Goal: Task Accomplishment & Management: Manage account settings

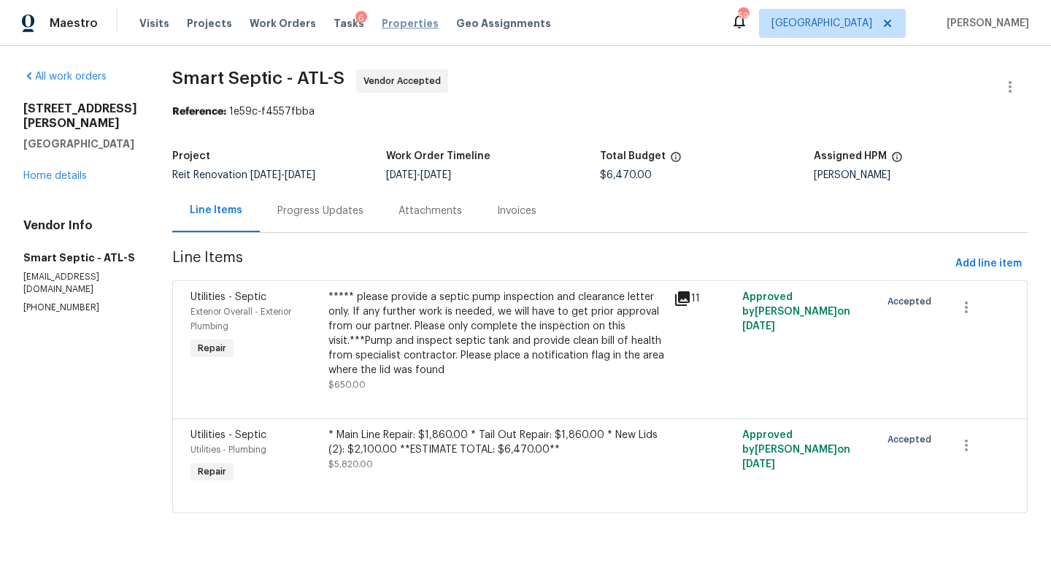
click at [407, 20] on span "Properties" at bounding box center [410, 23] width 57 height 15
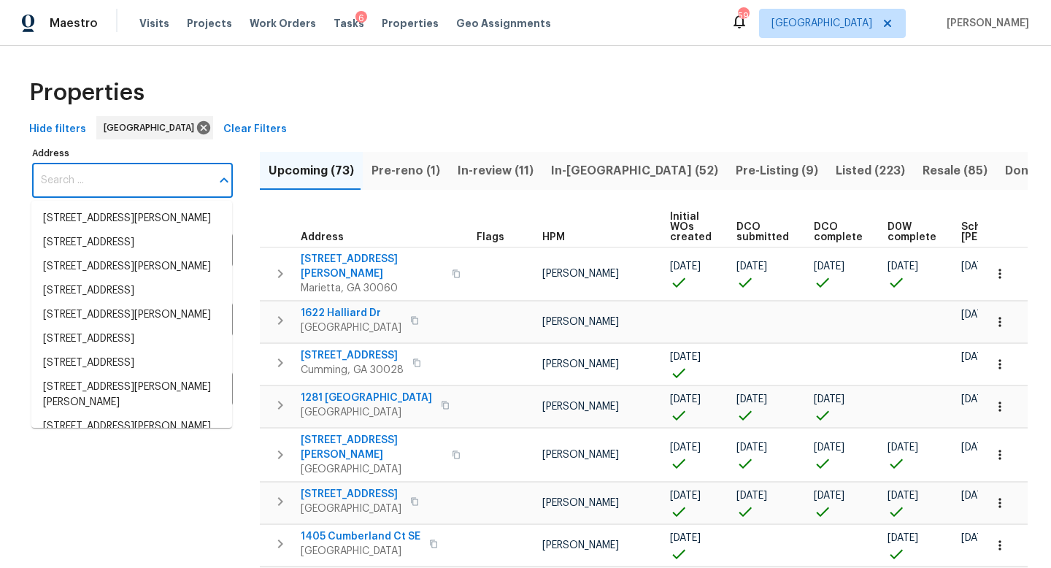
click at [127, 177] on input "Address" at bounding box center [121, 180] width 179 height 34
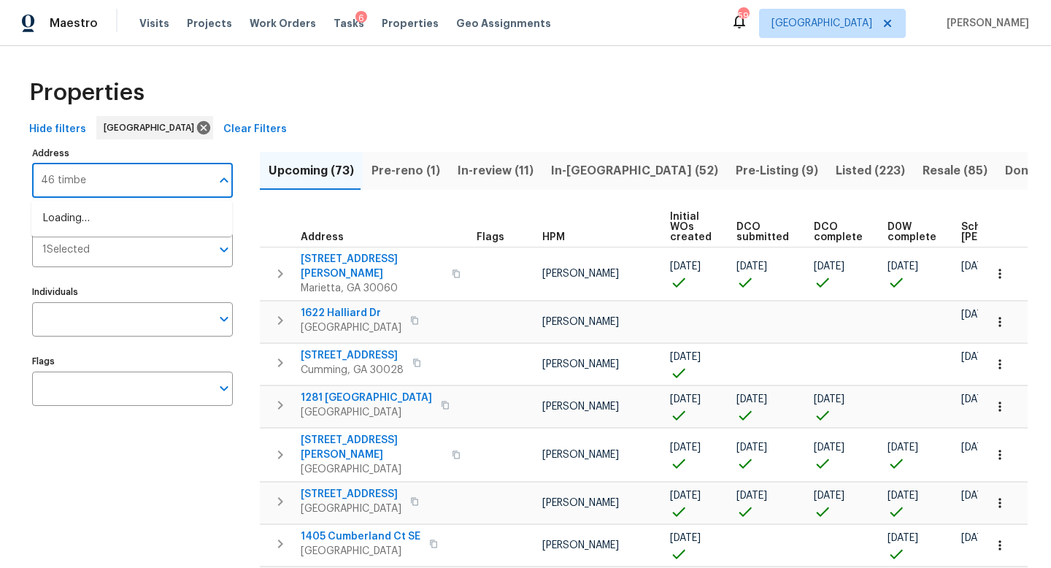
type input "46 timber"
click at [126, 221] on li "46 Timber Walk Dr Sharpsburg GA 30277" at bounding box center [131, 219] width 201 height 24
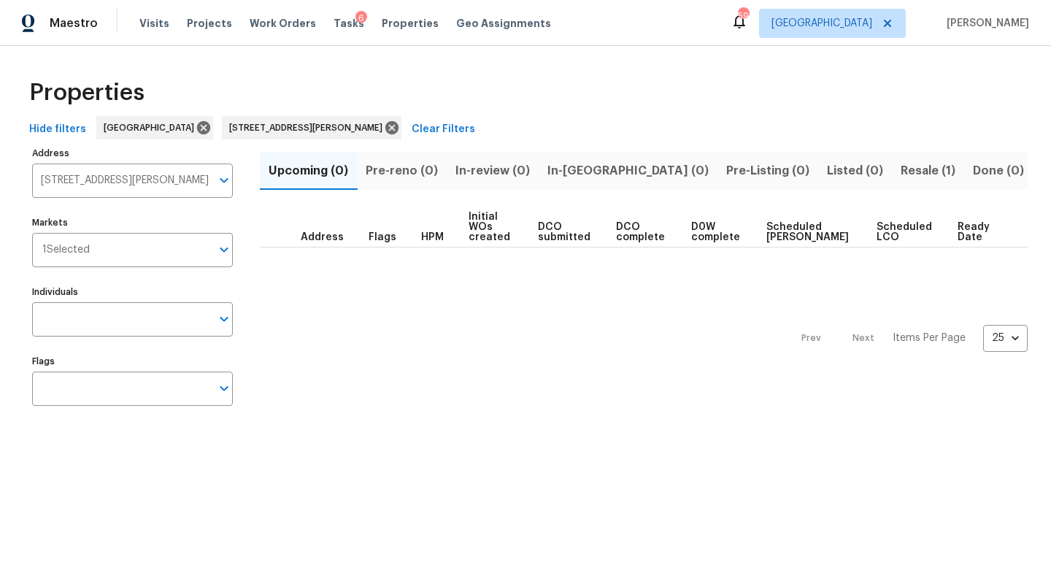
click at [901, 180] on span "Resale (1)" at bounding box center [928, 171] width 55 height 20
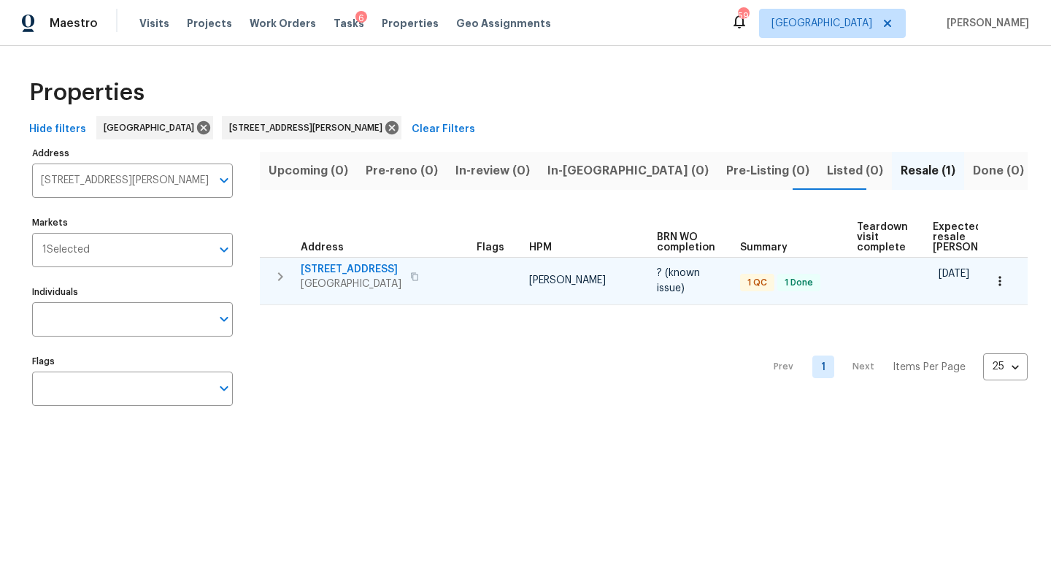
click at [280, 274] on icon "button" at bounding box center [280, 276] width 5 height 9
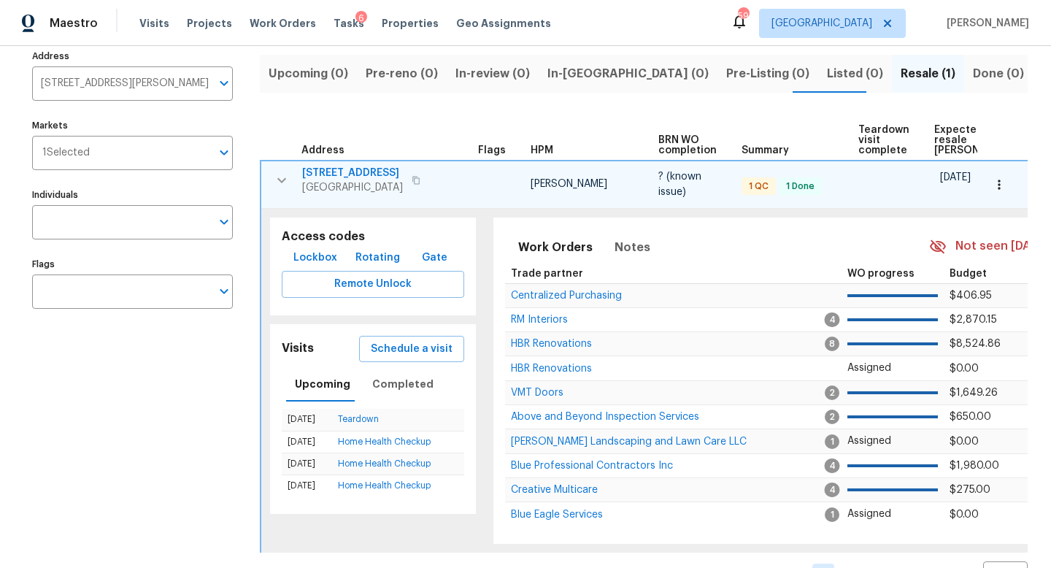
scroll to position [99, 0]
click at [325, 254] on span "Lockbox" at bounding box center [315, 256] width 44 height 18
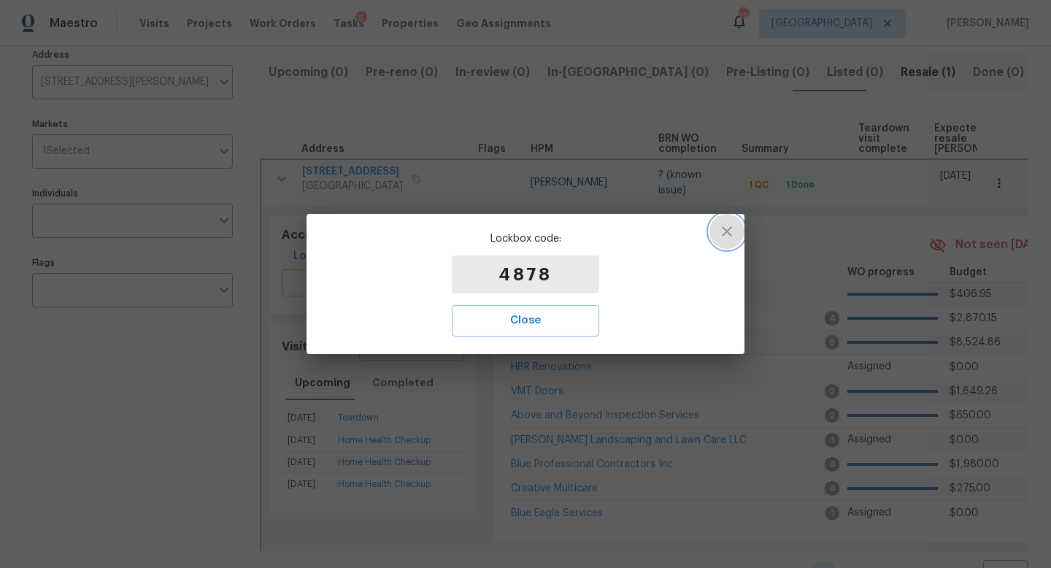
click at [730, 231] on icon "button" at bounding box center [727, 232] width 18 height 18
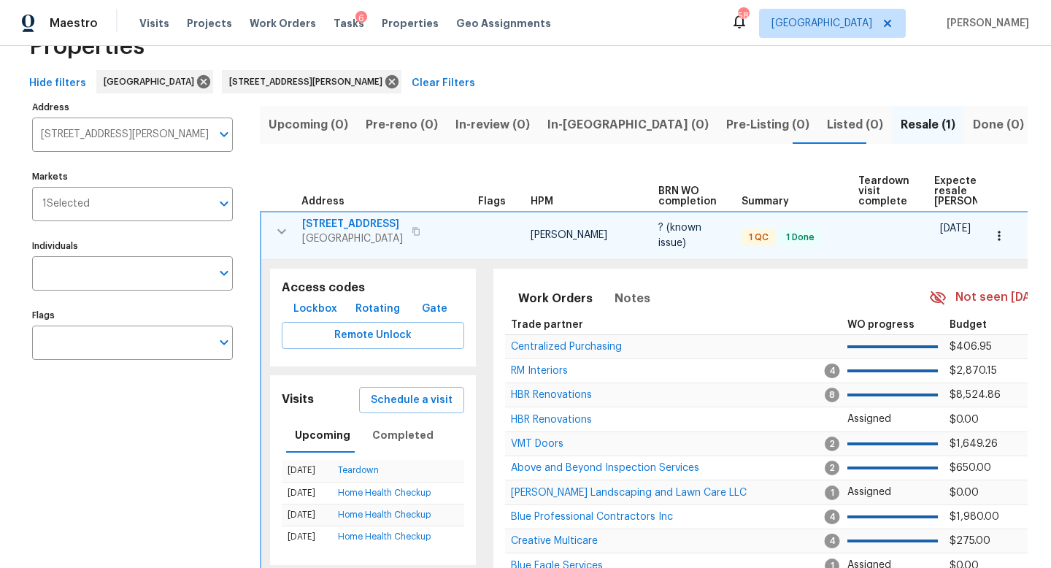
scroll to position [47, 0]
click at [272, 21] on span "Work Orders" at bounding box center [283, 23] width 66 height 15
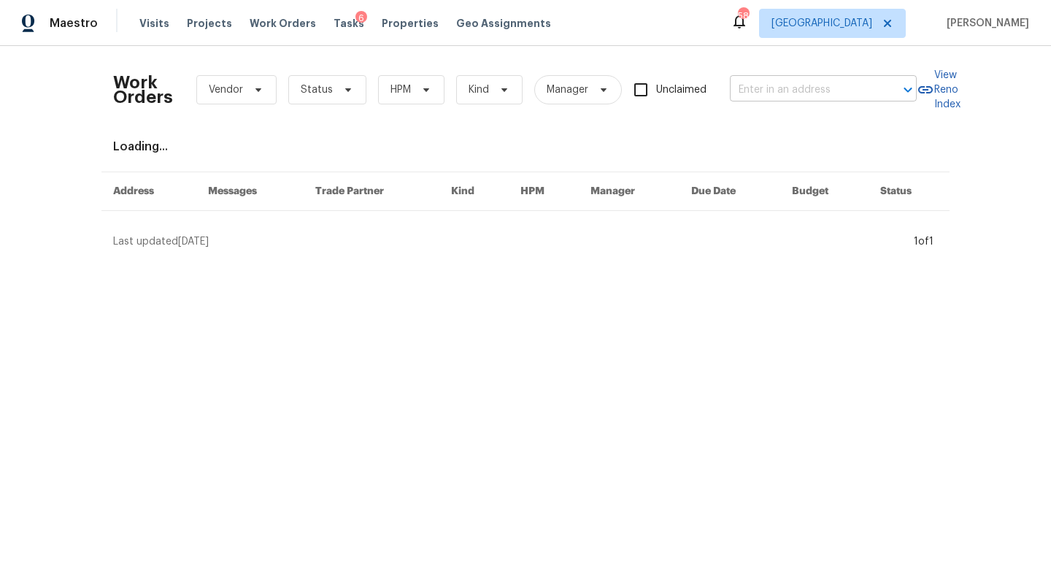
click at [796, 82] on input "text" at bounding box center [803, 90] width 146 height 23
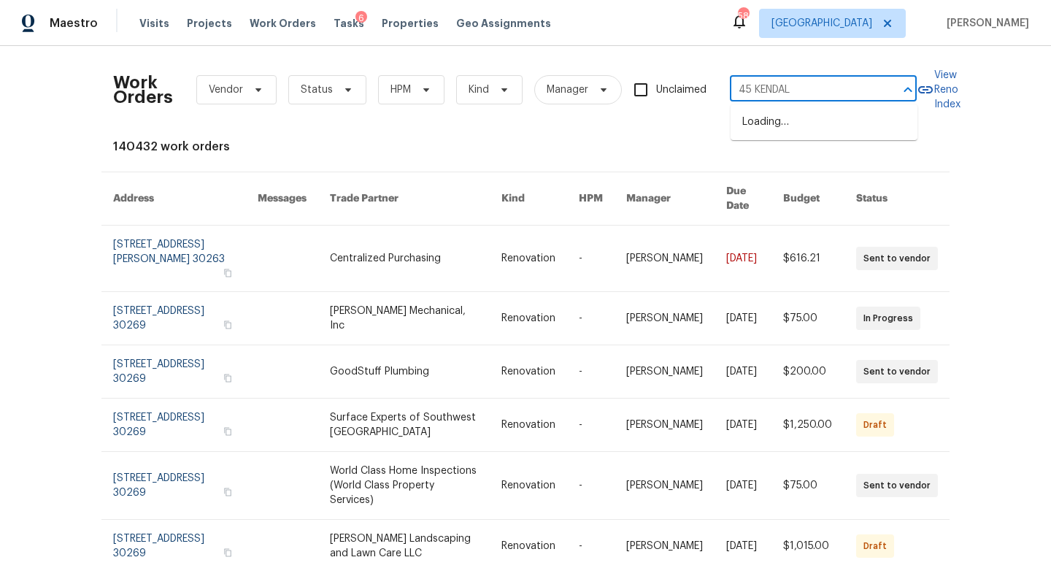
type input "45 KENDALL"
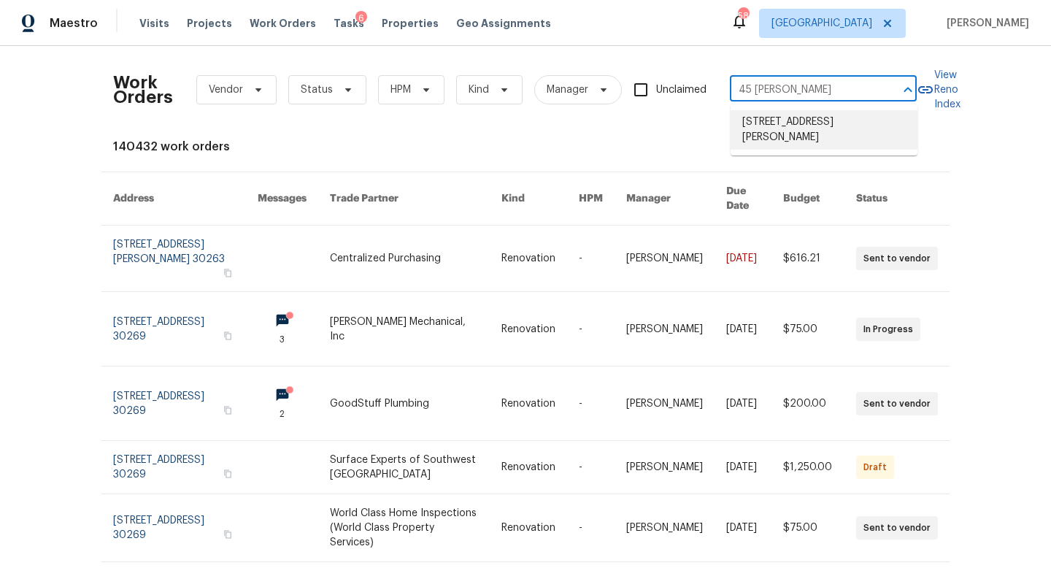
click at [804, 123] on li "45 Kendall Ln, Covington, GA 30014" at bounding box center [824, 129] width 187 height 39
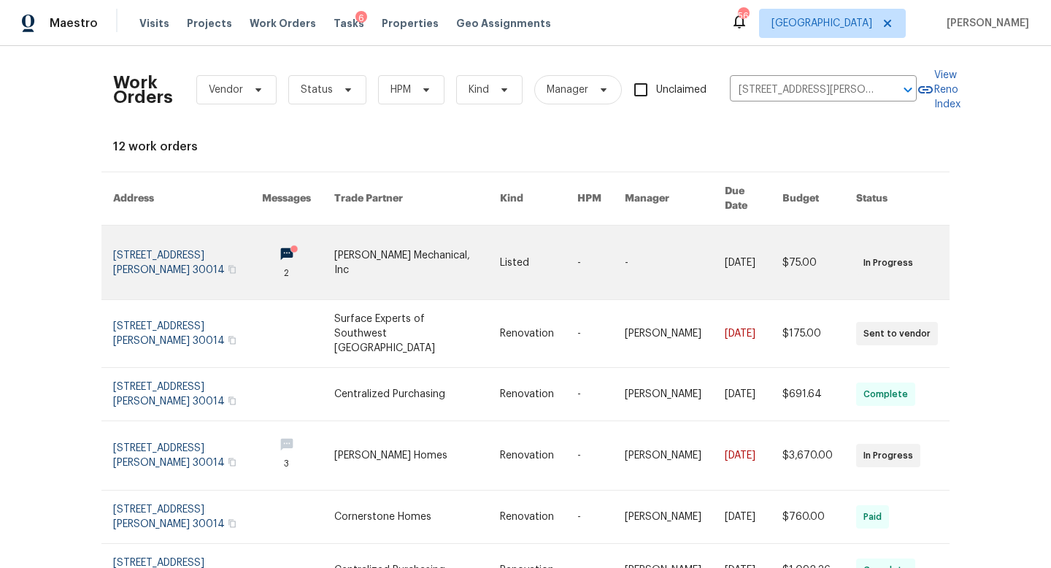
click at [208, 241] on link at bounding box center [187, 263] width 149 height 74
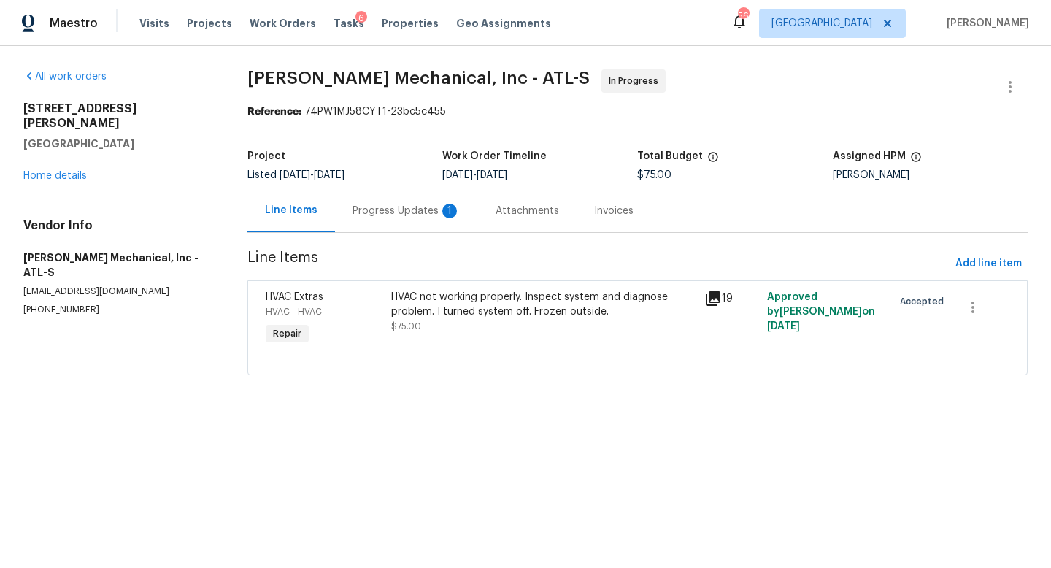
click at [401, 211] on div "Progress Updates 1" at bounding box center [407, 211] width 108 height 15
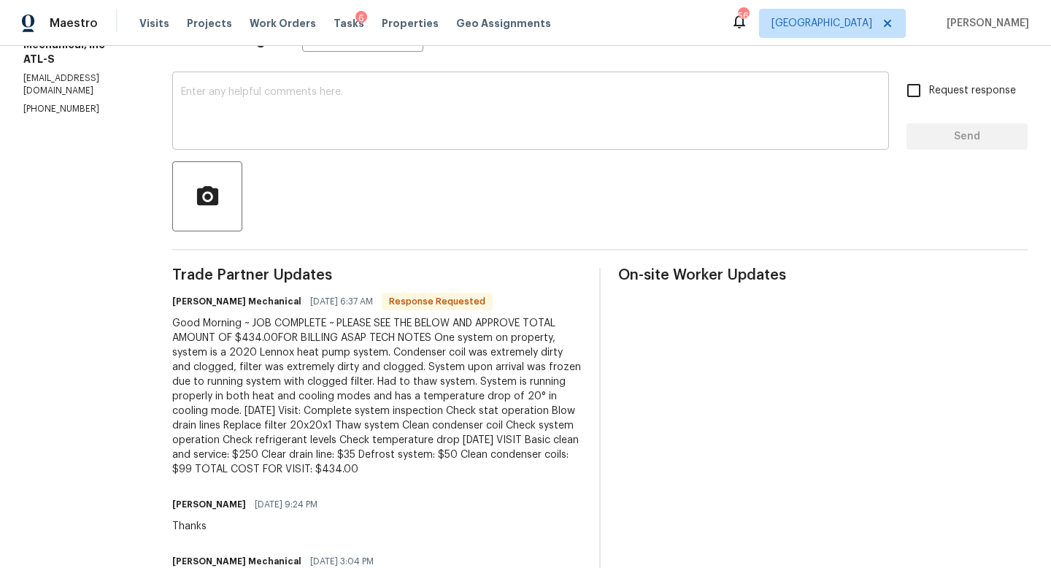
scroll to position [291, 0]
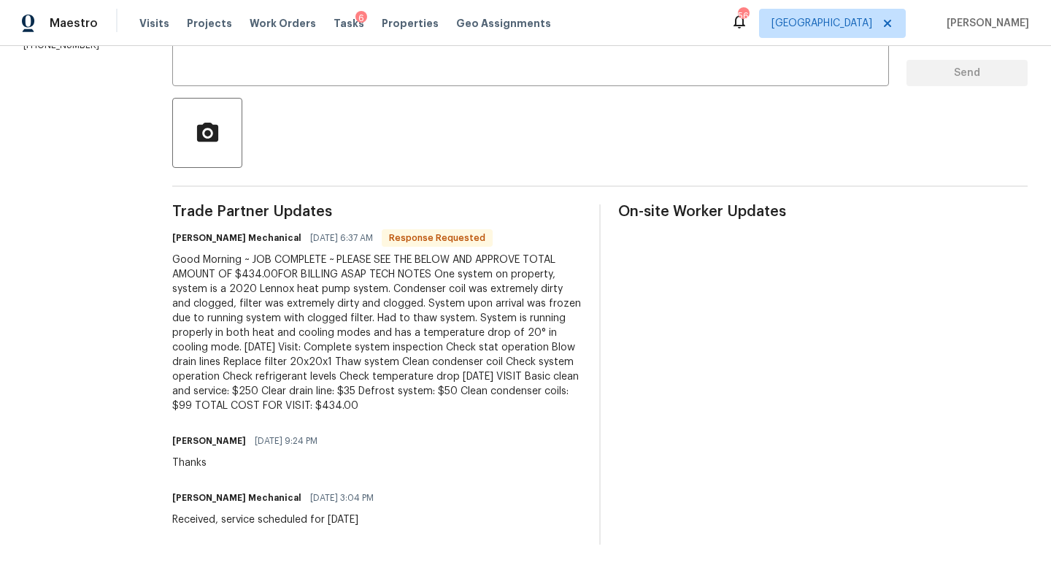
drag, startPoint x: 530, startPoint y: 400, endPoint x: 361, endPoint y: 260, distance: 219.2
click at [361, 260] on div "Good Morning ~ JOB COMPLETE ~ PLEASE SEE THE BELOW AND APPROVE TOTAL AMOUNT OF …" at bounding box center [376, 333] width 409 height 161
copy div "PLEASE SEE THE BELOW AND APPROVE TOTAL AMOUNT OF $434.00FOR BILLING ASAP TECH N…"
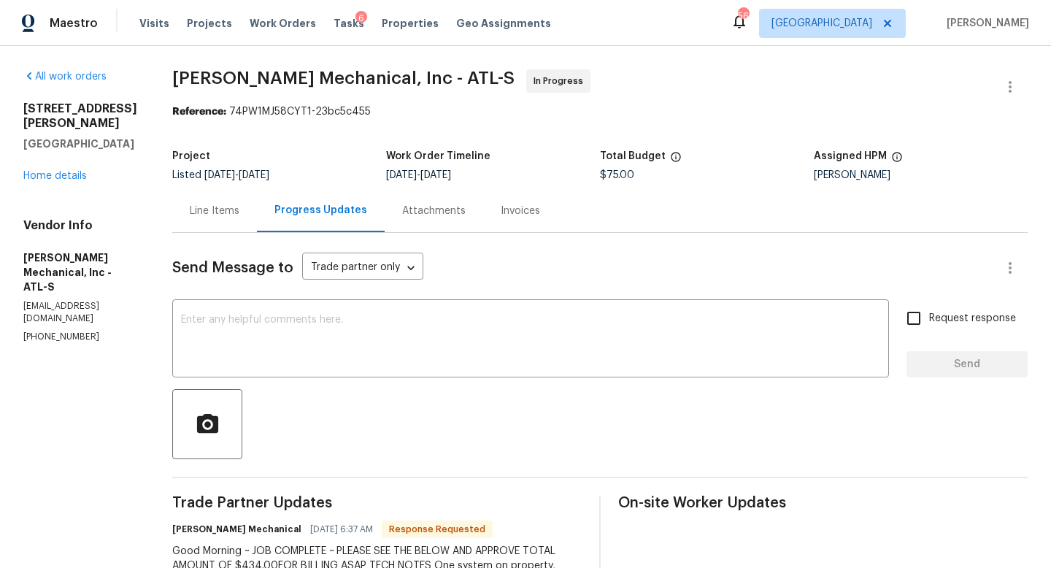
click at [239, 211] on div "Line Items" at bounding box center [215, 211] width 50 height 15
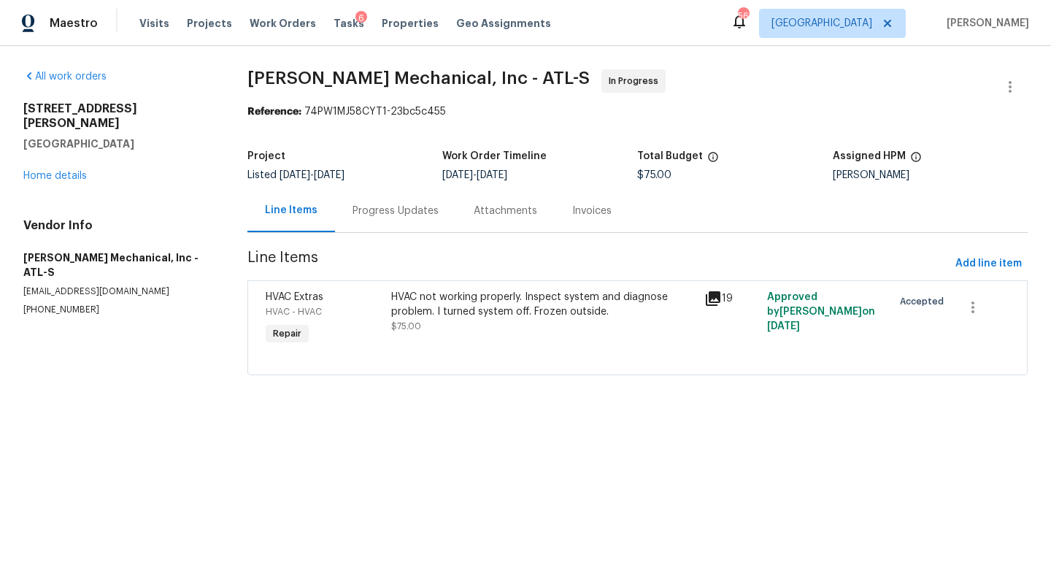
click at [501, 311] on div "HVAC not working properly. Inspect system and diagnose problem. I turned system…" at bounding box center [543, 304] width 305 height 29
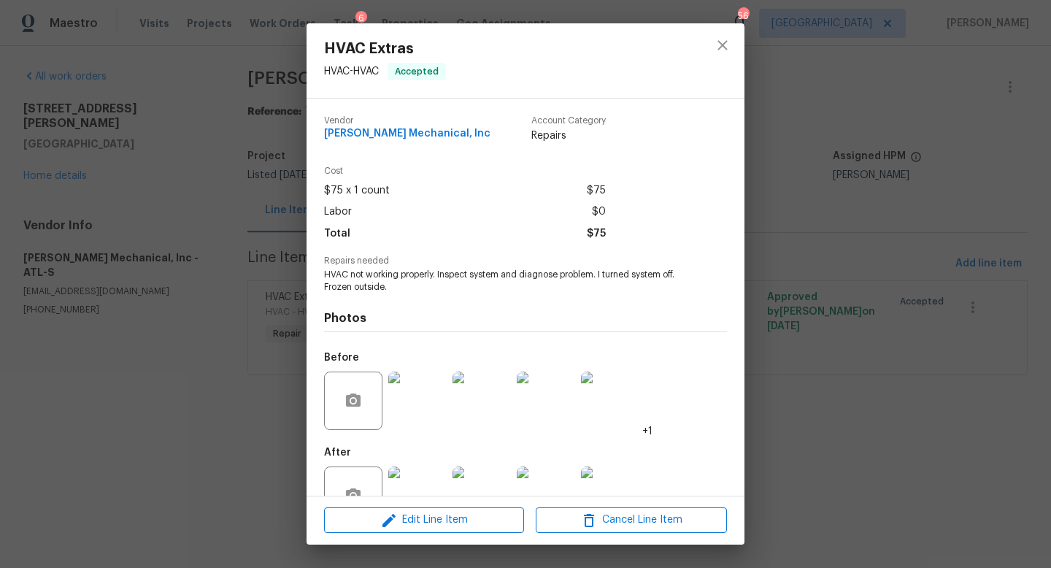
scroll to position [44, 0]
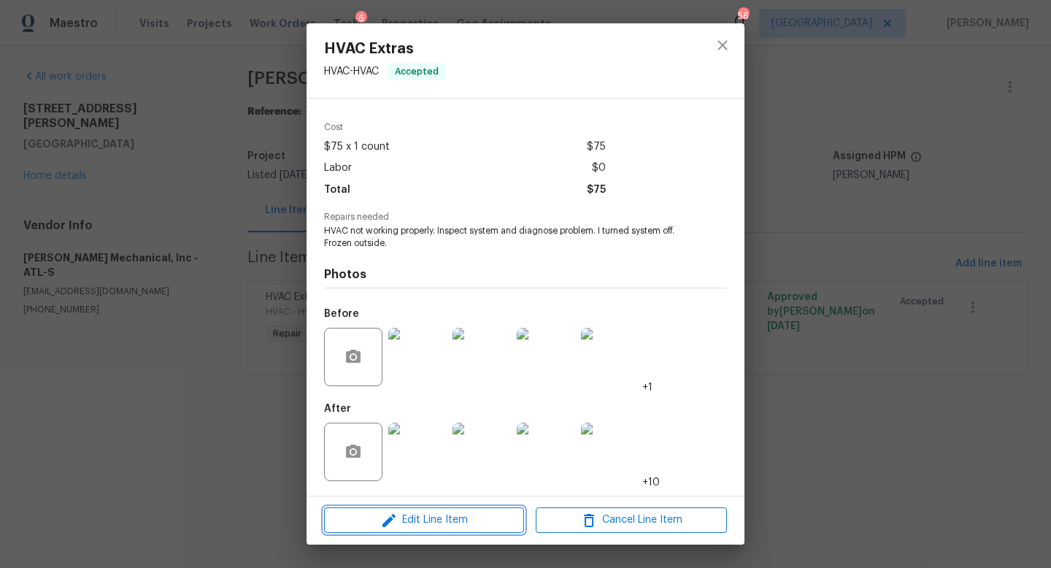
click at [402, 513] on span "Edit Line Item" at bounding box center [423, 520] width 191 height 18
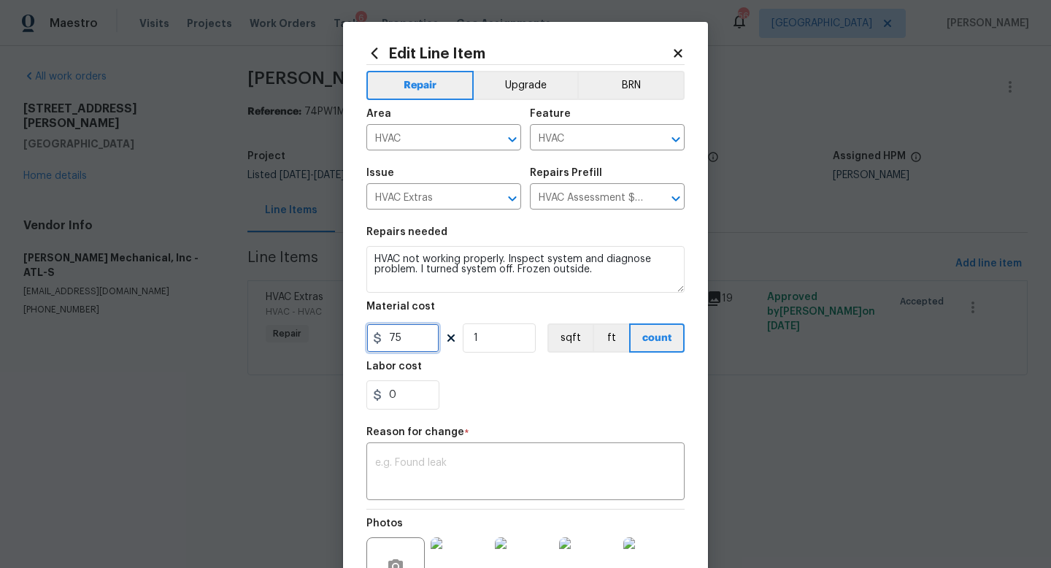
drag, startPoint x: 420, startPoint y: 343, endPoint x: 366, endPoint y: 339, distance: 54.2
click at [366, 339] on input "75" at bounding box center [402, 337] width 73 height 29
type input "434"
click at [397, 470] on textarea at bounding box center [525, 473] width 301 height 31
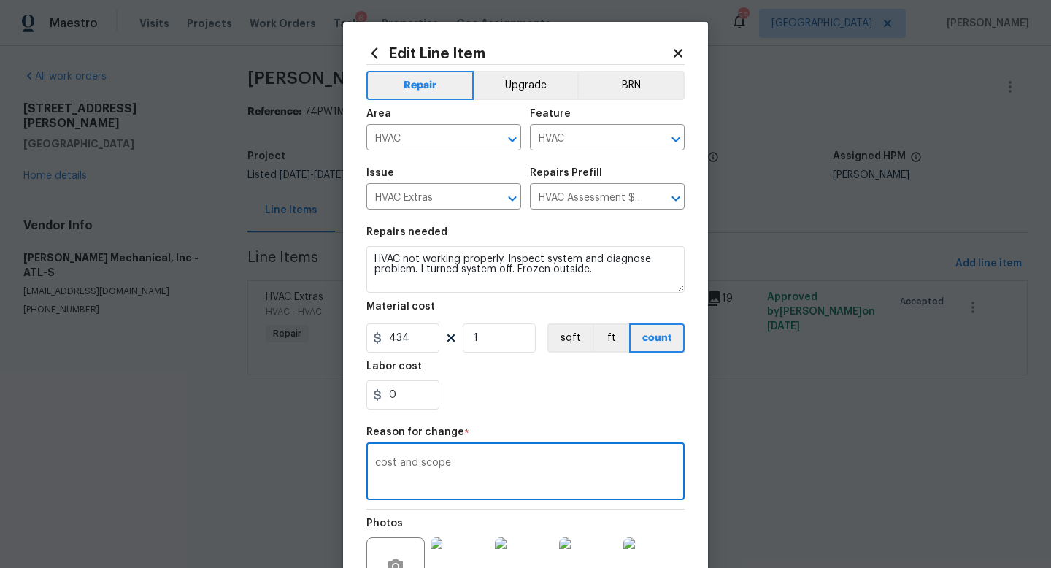
type textarea "cost and scope"
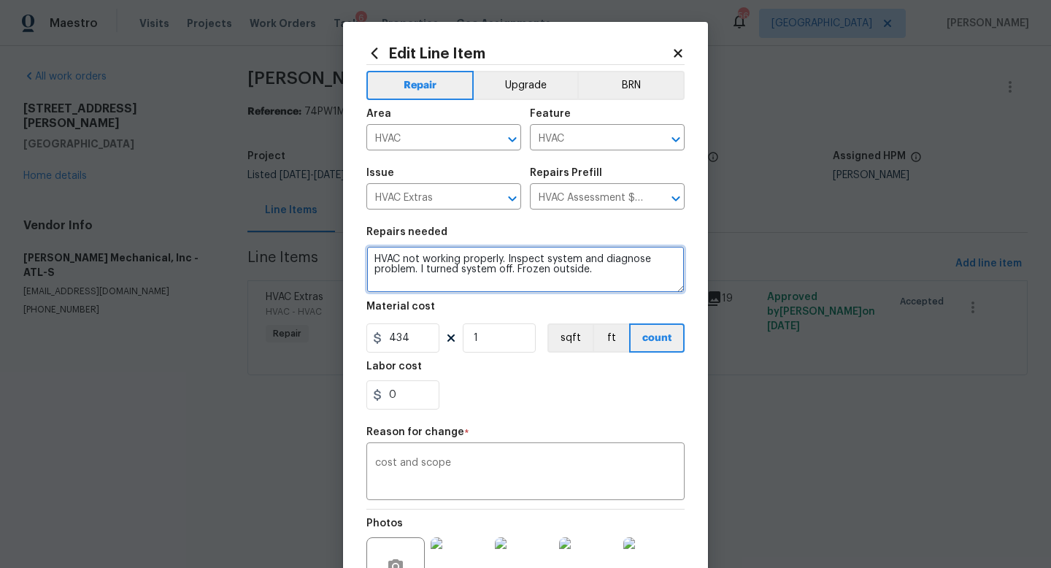
click at [608, 275] on textarea "HVAC not working properly. Inspect system and diagnose problem. I turned system…" at bounding box center [525, 269] width 318 height 47
click at [396, 282] on textarea "HVAC not working properly. Inspect system and diagnose problem. I turned system…" at bounding box center [525, 269] width 318 height 47
paste textarea "PLEASE SEE THE BELOW AND APPROVE TOTAL AMOUNT OF $434.00FOR BILLING ASAP TECH N…"
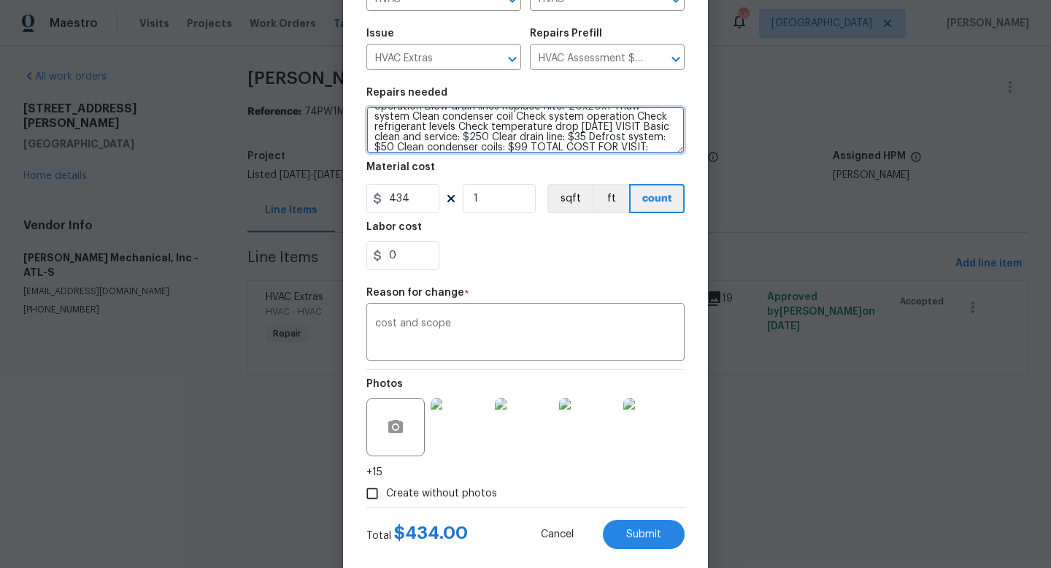
scroll to position [166, 0]
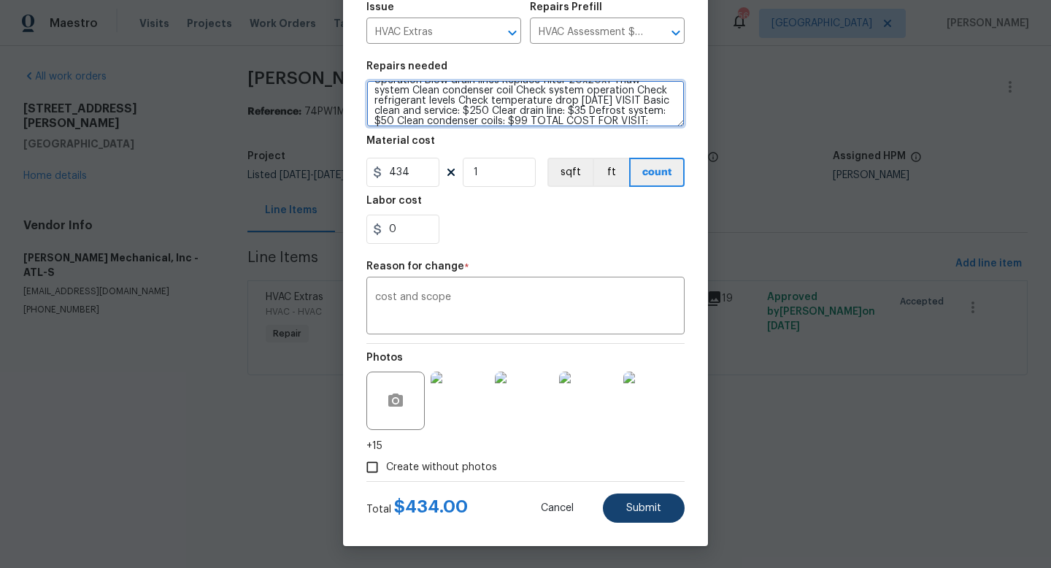
type textarea "HVAC not working properly. Inspect system and diagnose problem. I turned system…"
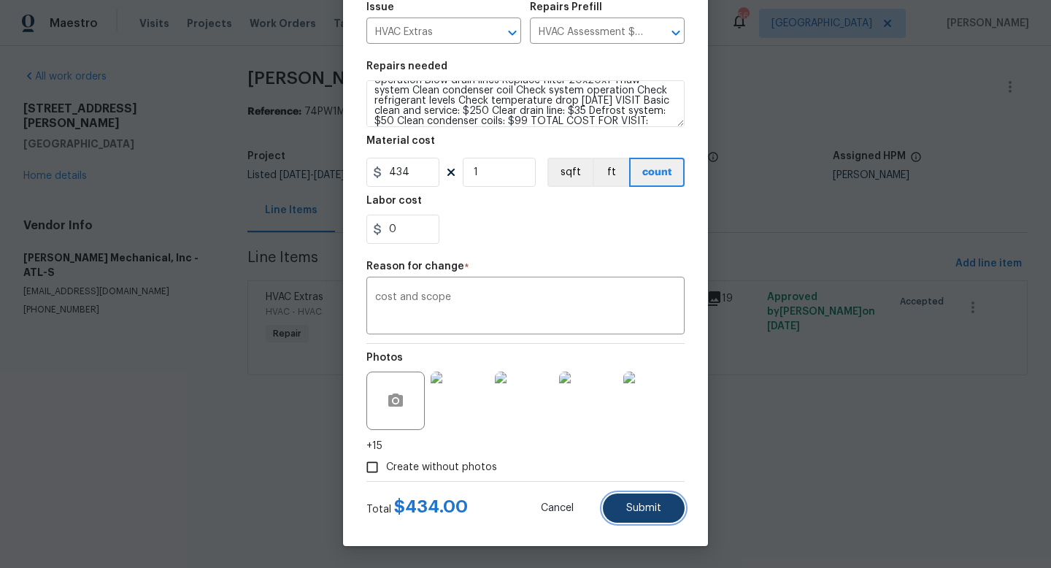
click at [653, 509] on span "Submit" at bounding box center [643, 508] width 35 height 11
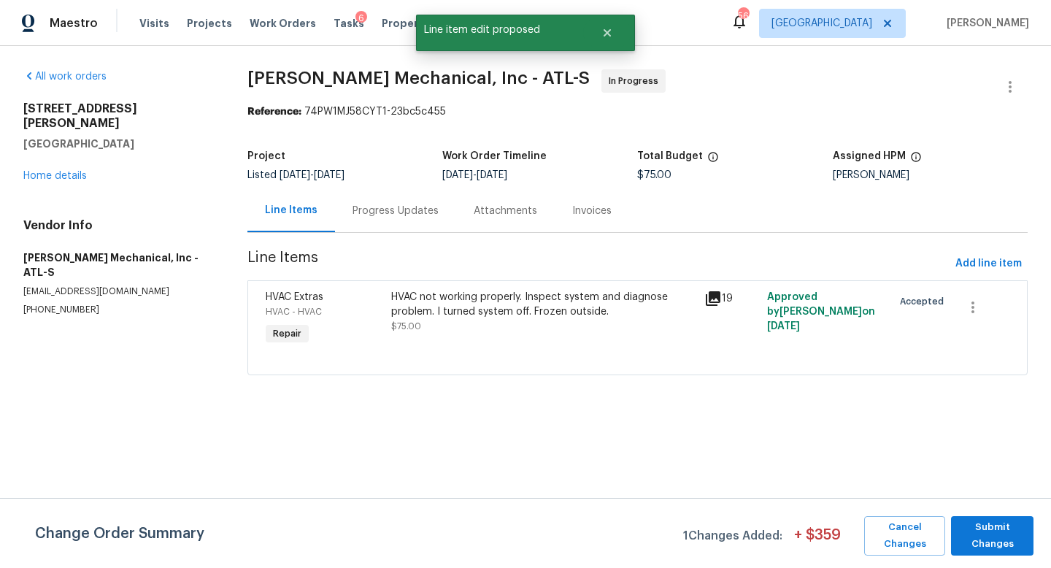
scroll to position [0, 0]
click at [984, 535] on span "Submit Changes" at bounding box center [992, 536] width 68 height 34
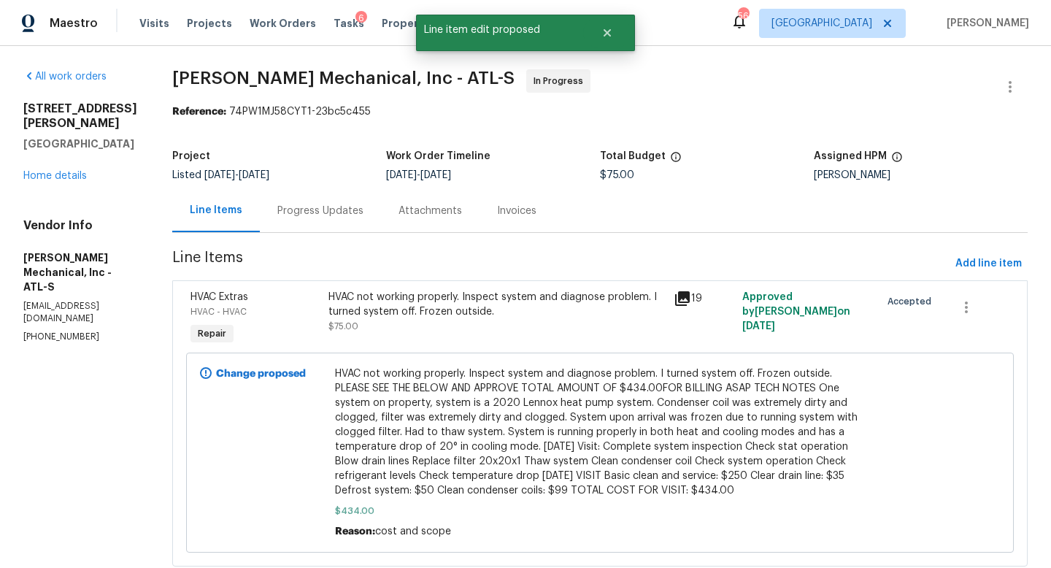
click at [363, 209] on div "Progress Updates" at bounding box center [320, 211] width 86 height 15
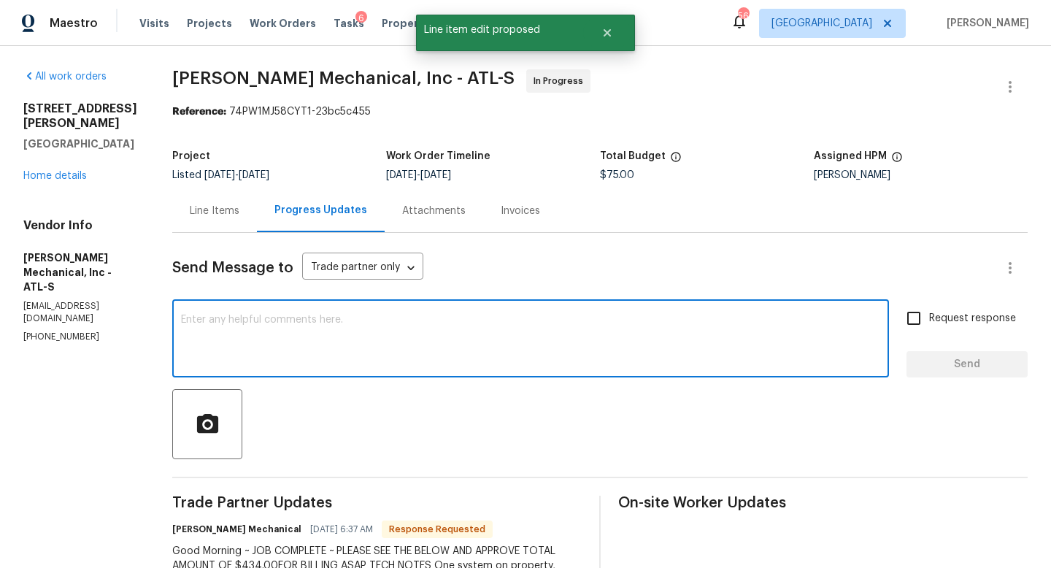
click at [350, 344] on textarea at bounding box center [530, 340] width 699 height 51
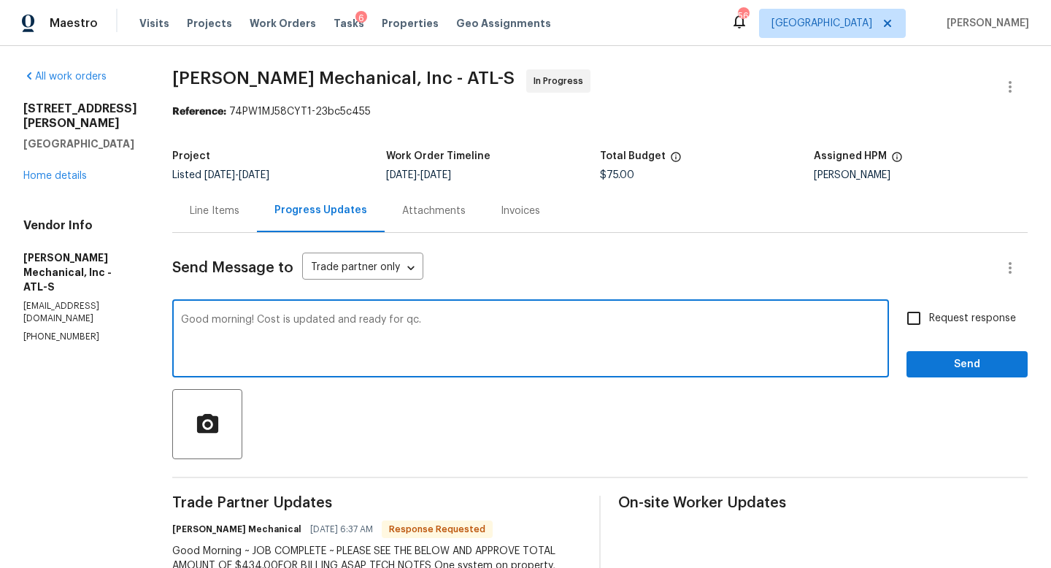
type textarea "Good morning! Cost is updated and ready for qc."
click at [920, 326] on input "Request response" at bounding box center [913, 318] width 31 height 31
checkbox input "true"
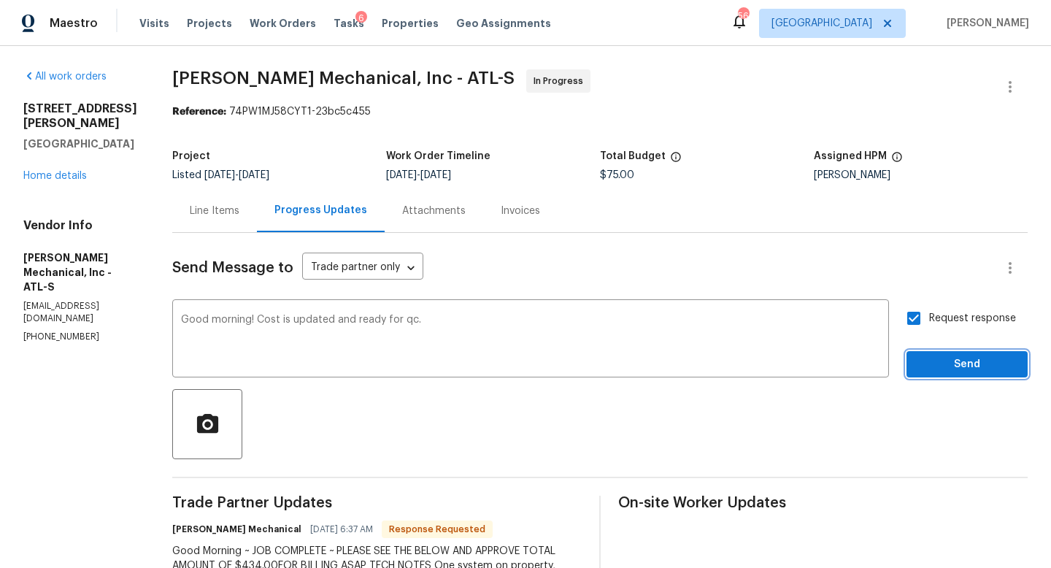
click at [932, 356] on span "Send" at bounding box center [967, 364] width 98 height 18
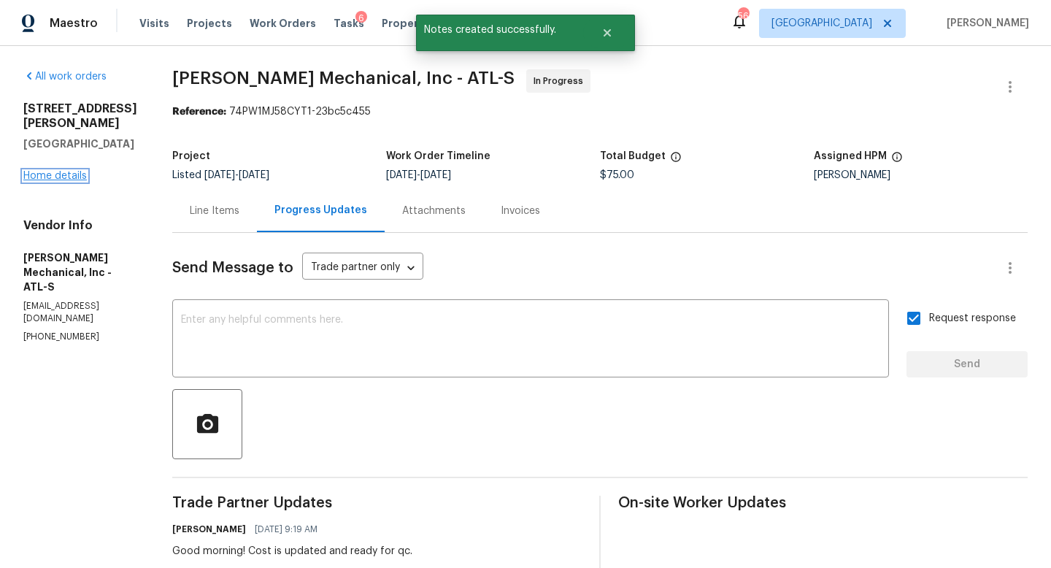
click at [63, 171] on link "Home details" at bounding box center [54, 176] width 63 height 10
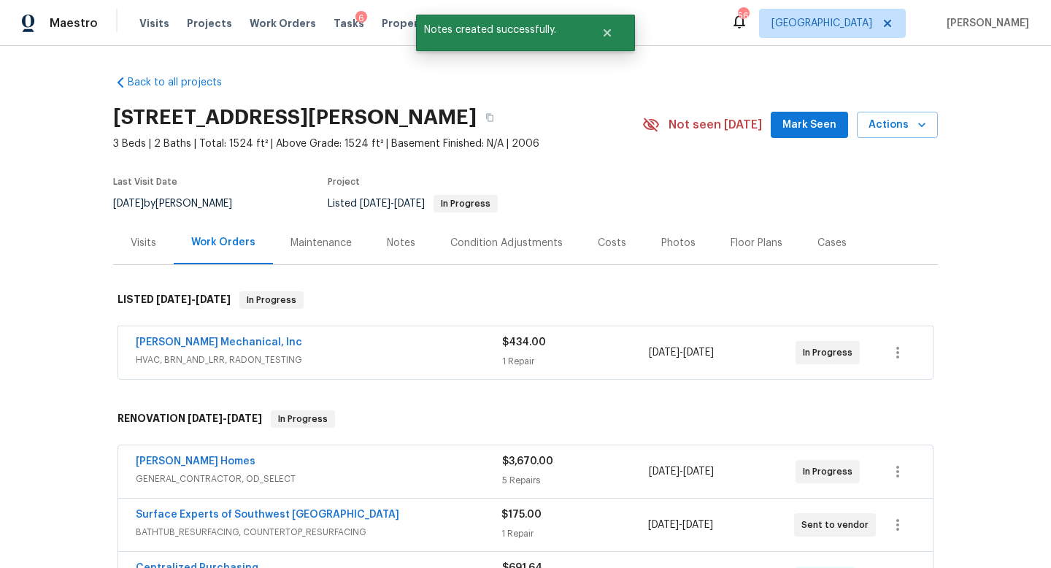
click at [138, 253] on div "Visits" at bounding box center [143, 242] width 61 height 43
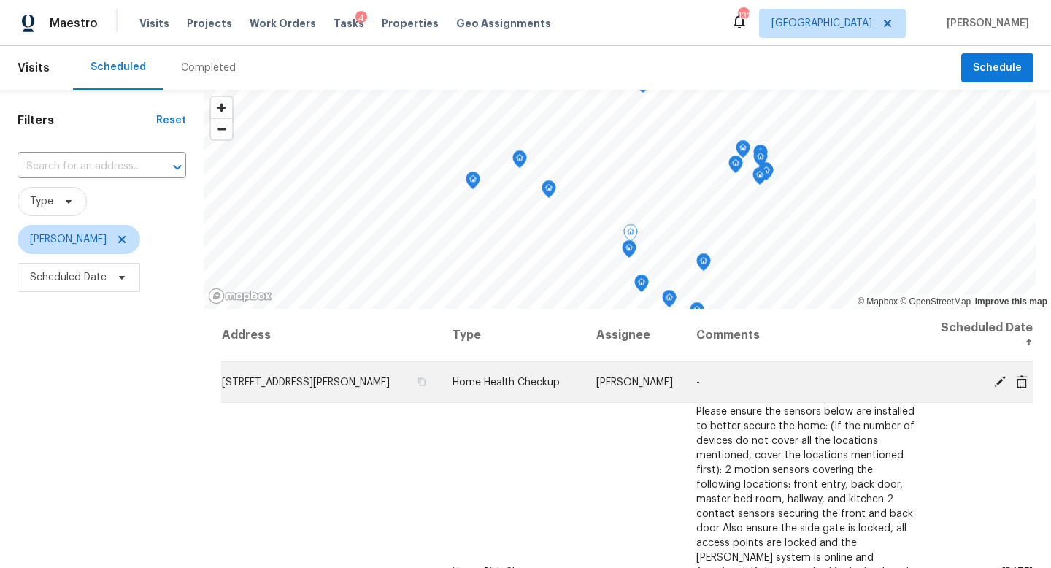
click at [1001, 379] on icon at bounding box center [1000, 381] width 12 height 12
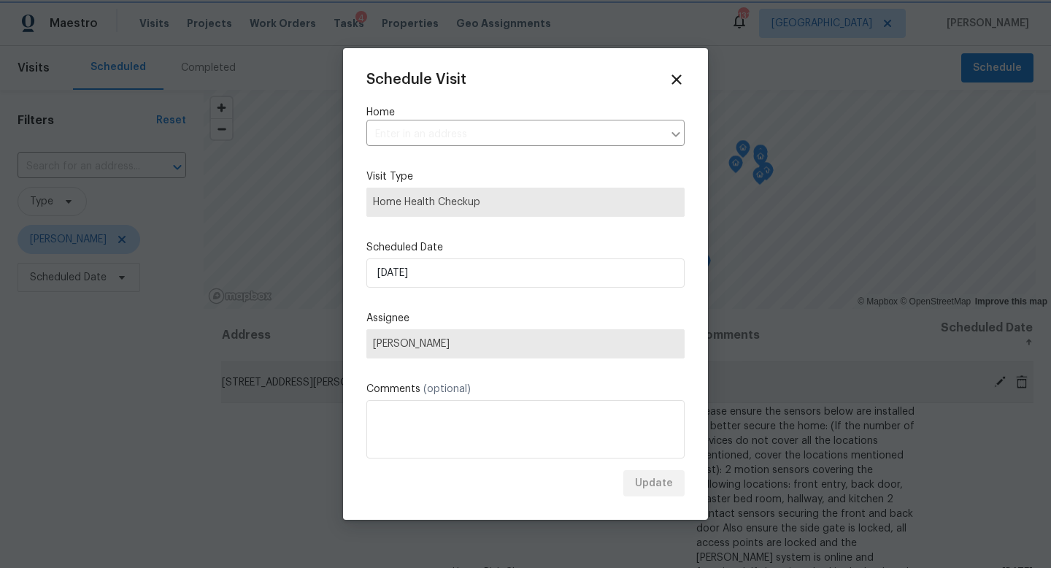
type input "44 Fendley Trce, Newnan, GA 30263"
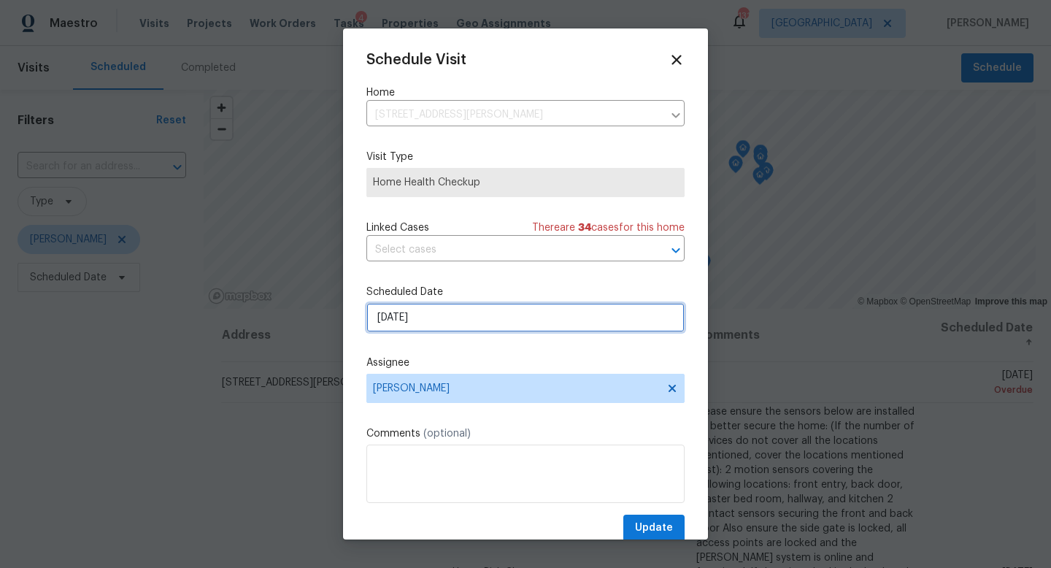
click at [450, 311] on input "9/29/2025" at bounding box center [525, 317] width 318 height 29
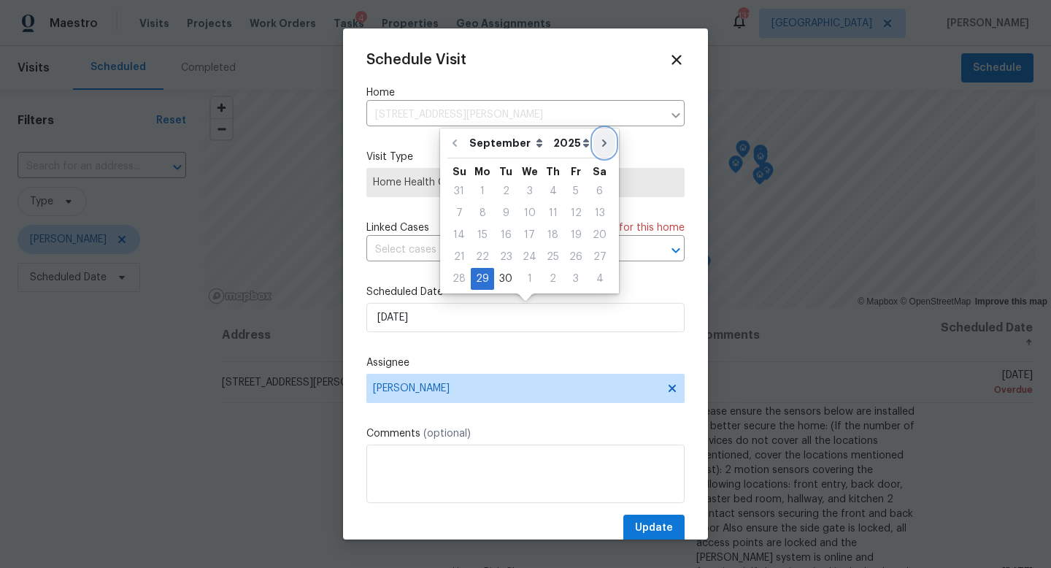
click at [598, 143] on icon "Go to next month" at bounding box center [604, 143] width 12 height 12
type input "10/29/2025"
select select "9"
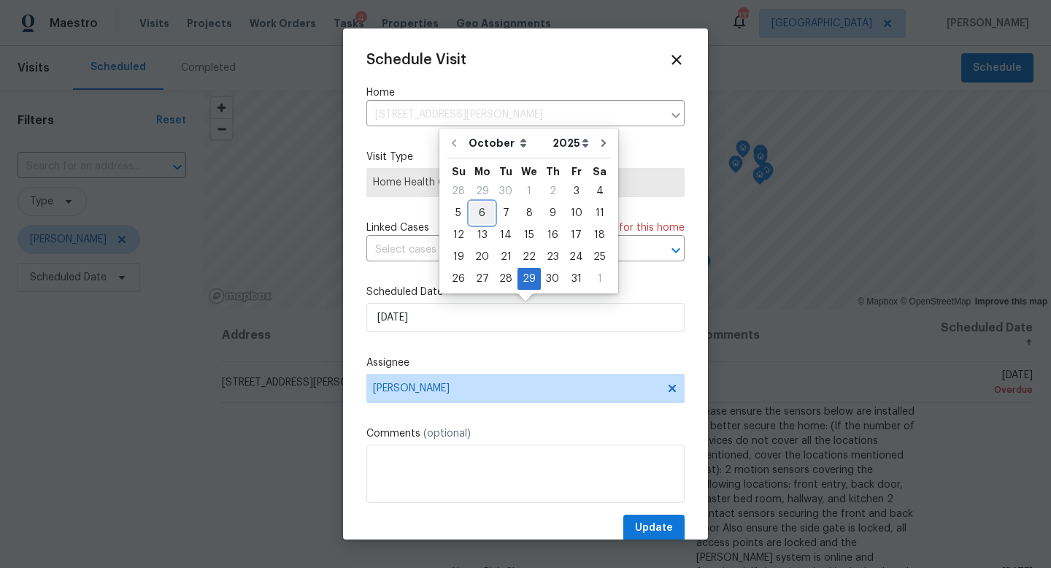
click at [479, 209] on div "6" at bounding box center [482, 213] width 24 height 20
type input "10/6/2025"
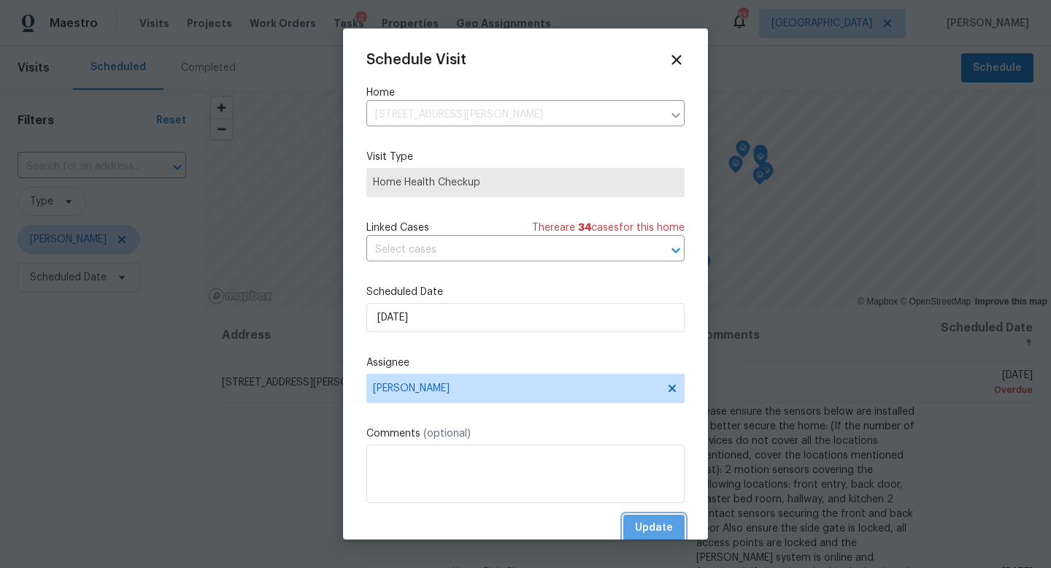
click at [636, 535] on button "Update" at bounding box center [653, 528] width 61 height 27
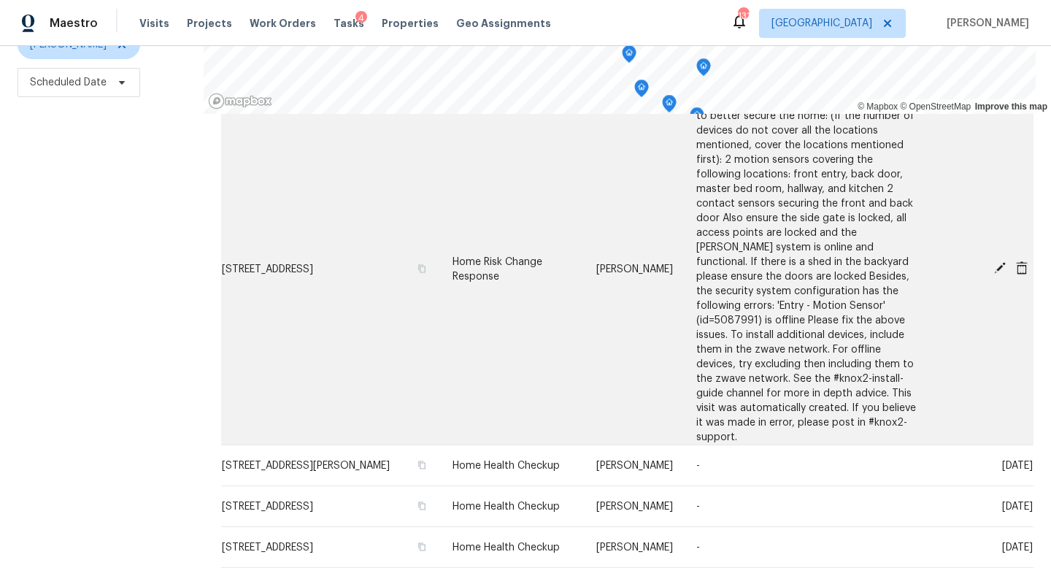
scroll to position [79, 0]
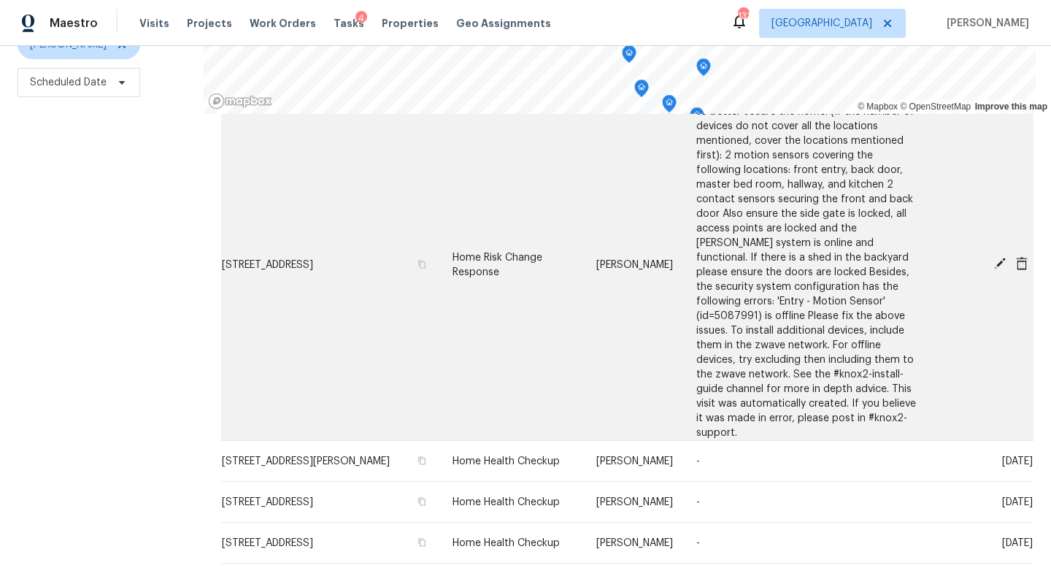
click at [998, 257] on icon at bounding box center [999, 263] width 13 height 13
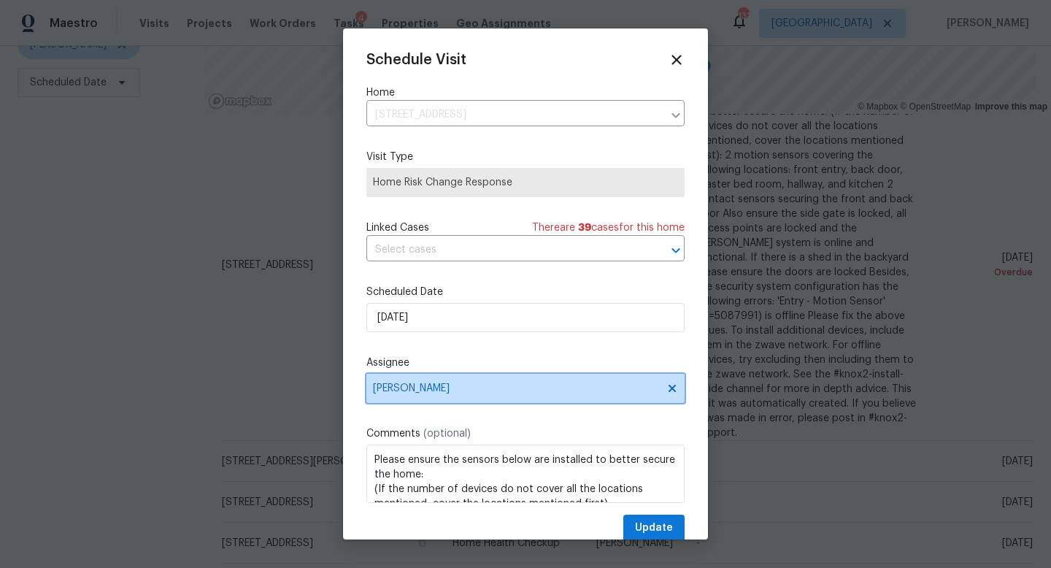
click at [494, 393] on span "Jaydon Entrekin" at bounding box center [516, 388] width 286 height 12
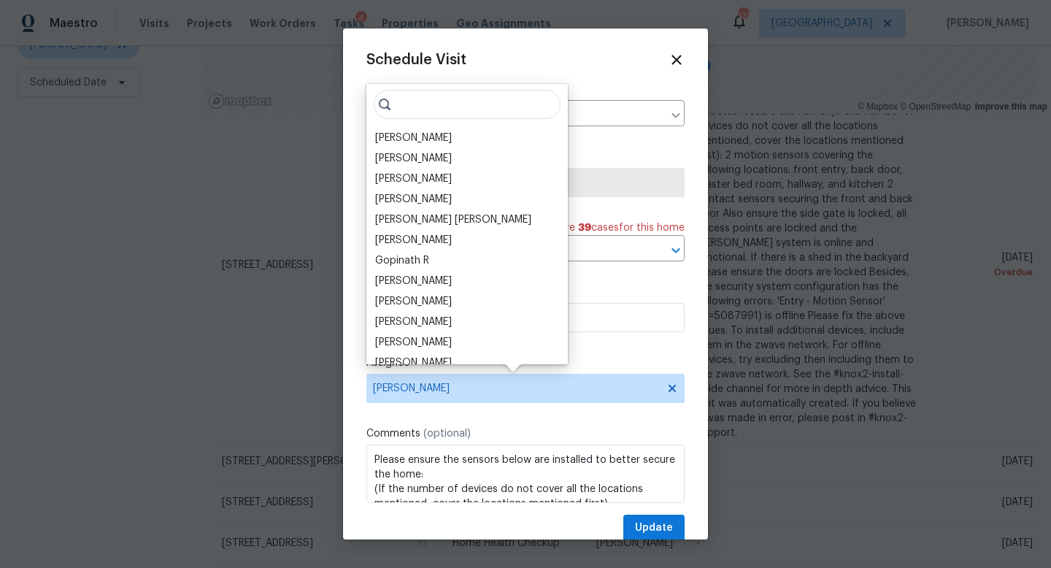
type input "t"
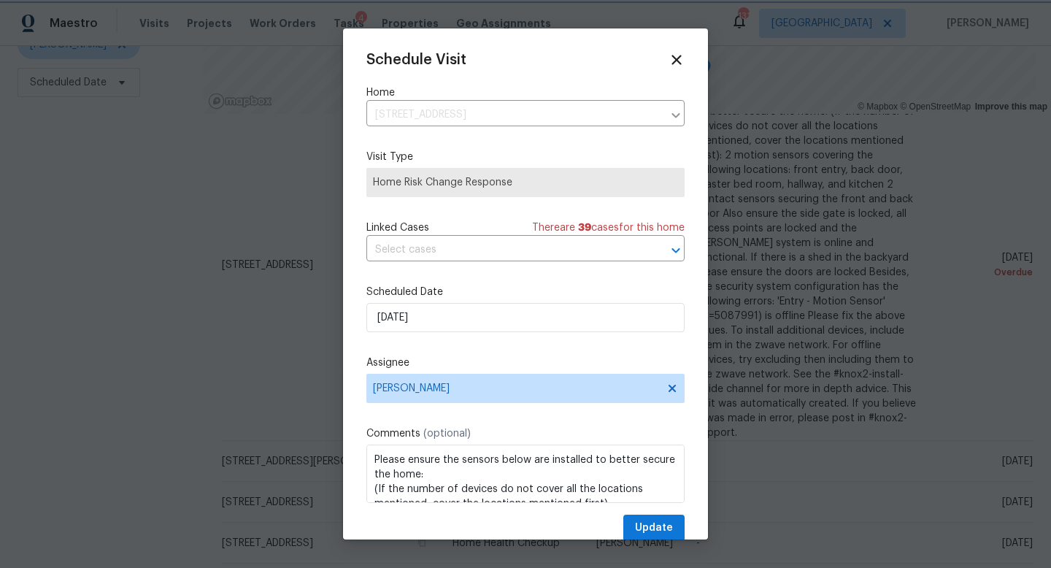
click at [569, 345] on div "Schedule Visit Home 6338 Hickory Lane Cir, Union City, GA 30291 ​ Visit Type Ho…" at bounding box center [525, 297] width 318 height 490
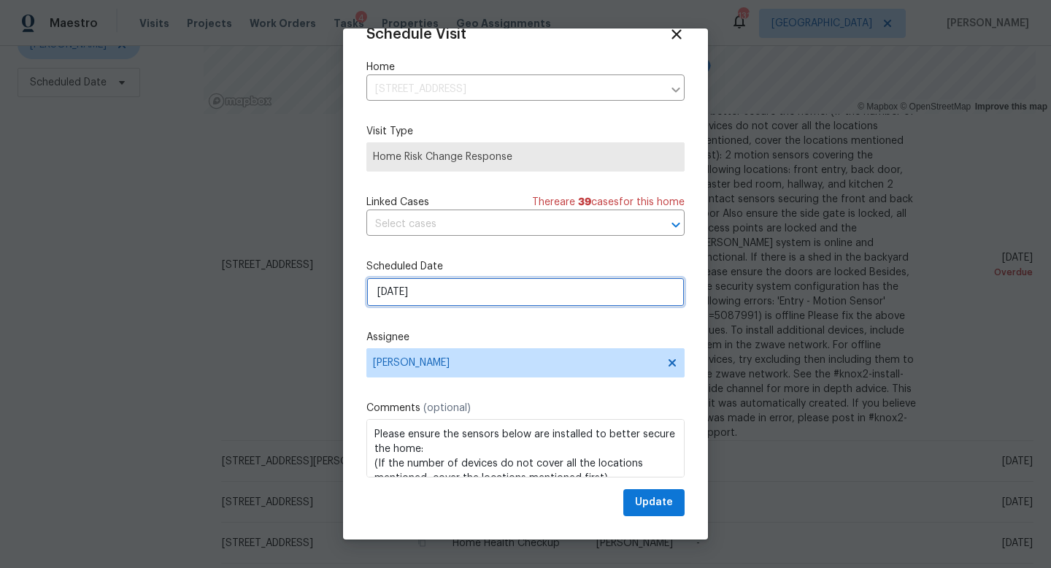
click at [409, 282] on input "9/30/2025" at bounding box center [525, 291] width 318 height 29
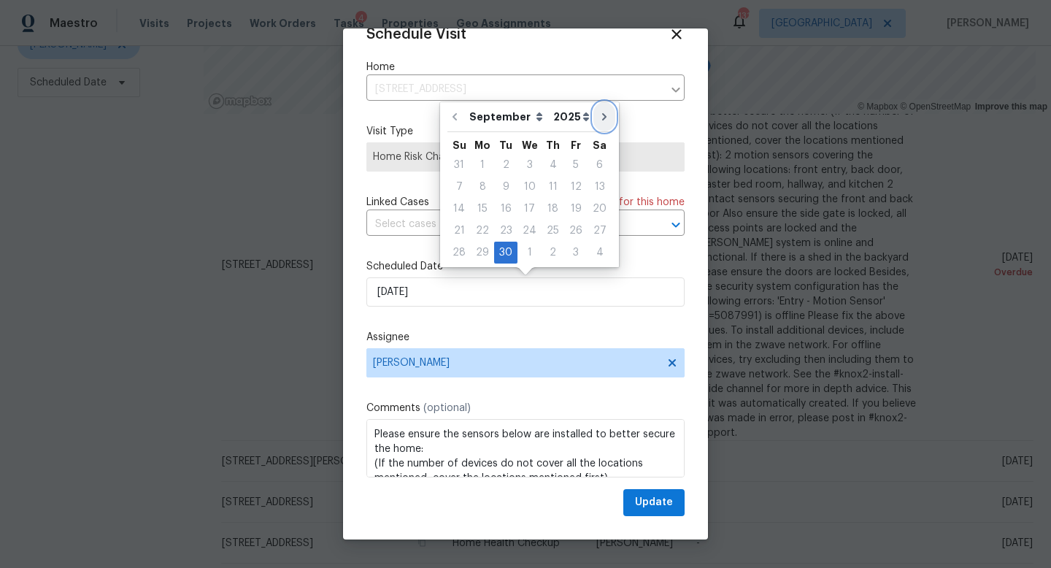
click at [594, 123] on button "Go to next month" at bounding box center [604, 116] width 22 height 29
type input "10/30/2025"
select select "9"
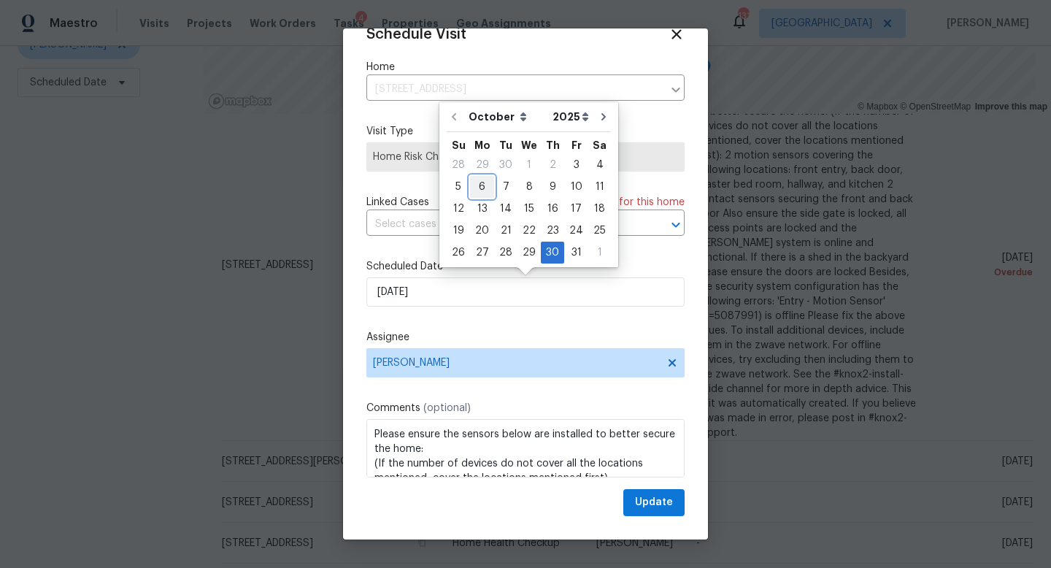
click at [485, 182] on div "6" at bounding box center [482, 187] width 24 height 20
type input "10/6/2025"
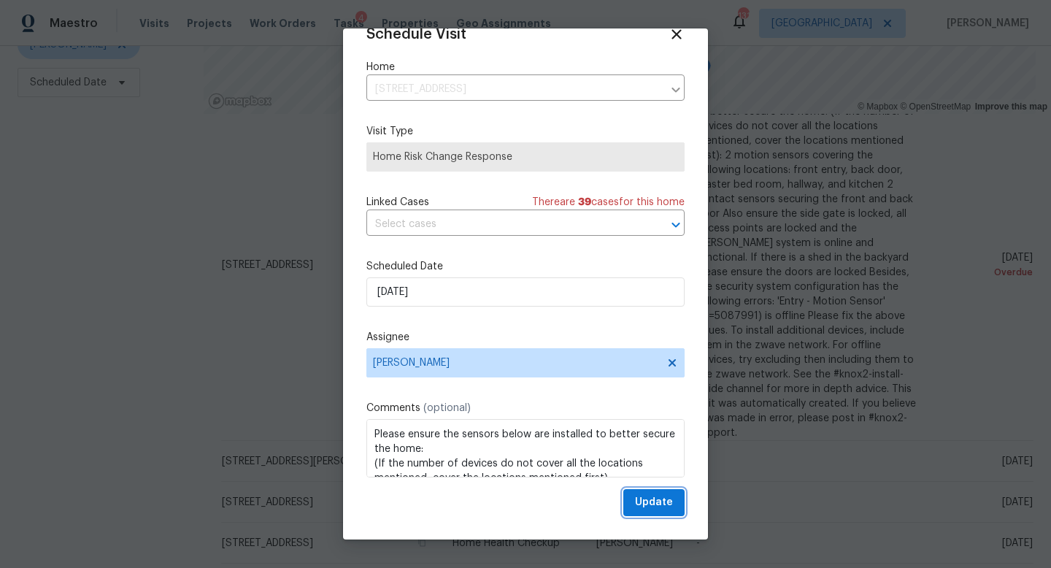
click at [655, 500] on span "Update" at bounding box center [654, 502] width 38 height 18
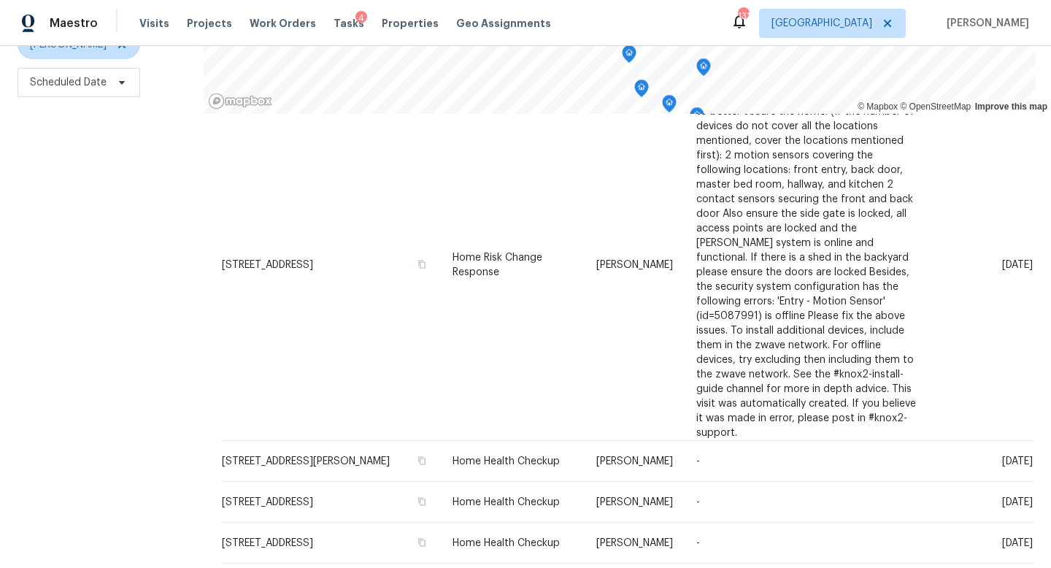
scroll to position [0, 0]
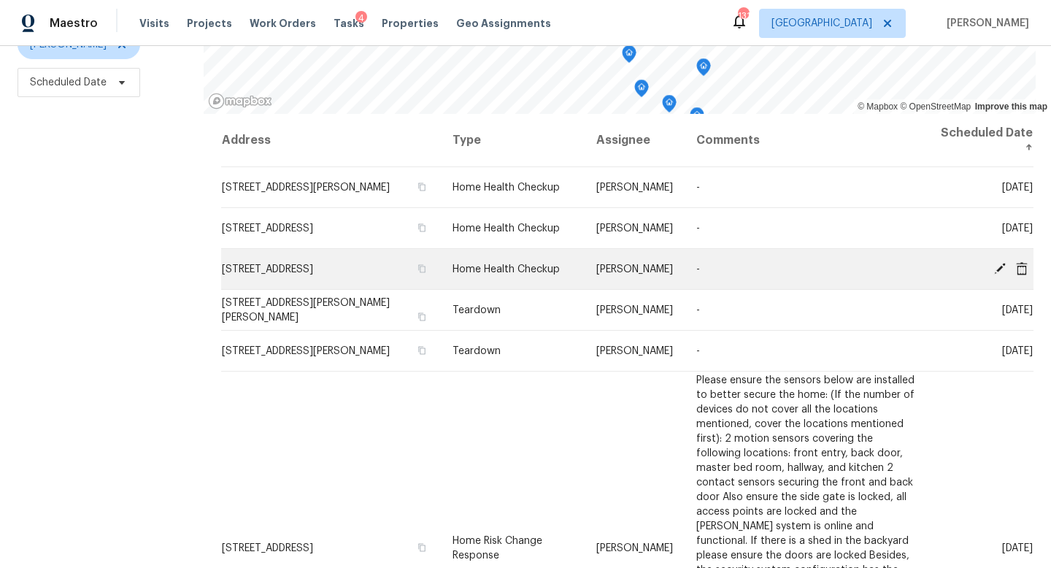
click at [999, 266] on icon at bounding box center [1000, 268] width 12 height 12
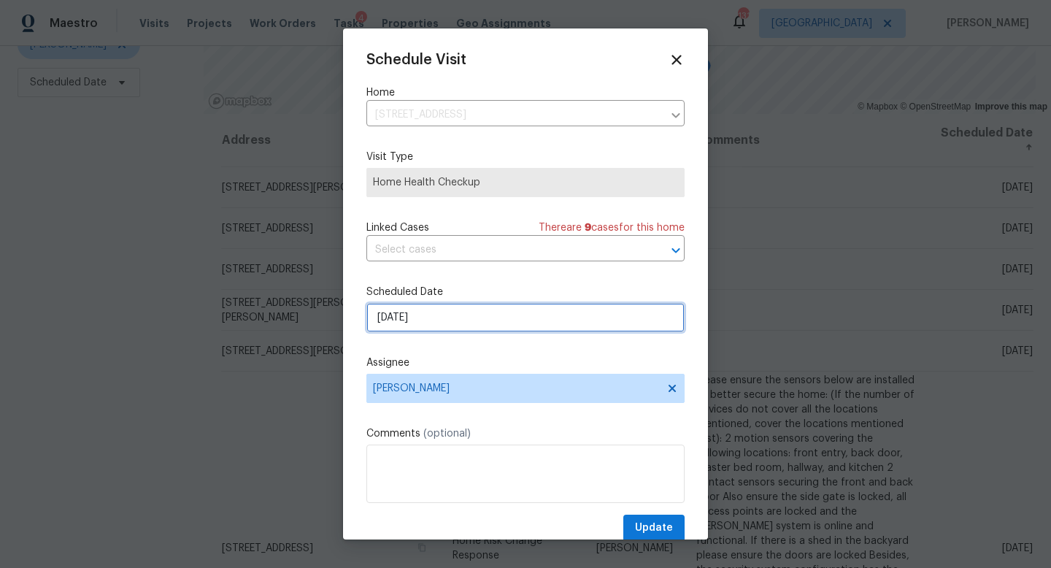
click at [437, 325] on input "10/5/2025" at bounding box center [525, 317] width 318 height 29
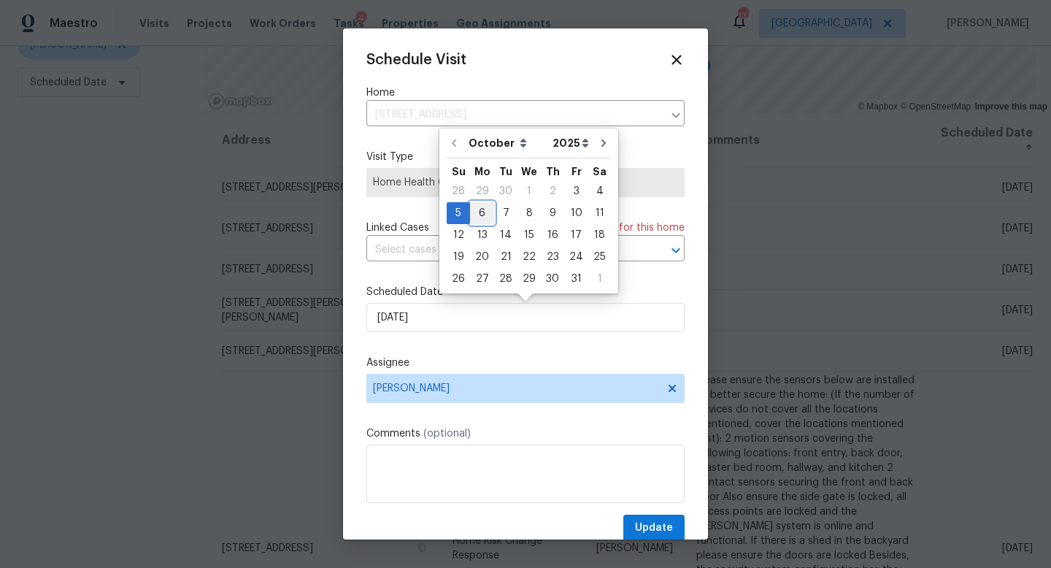
click at [477, 213] on div "6" at bounding box center [482, 213] width 24 height 20
type input "10/6/2025"
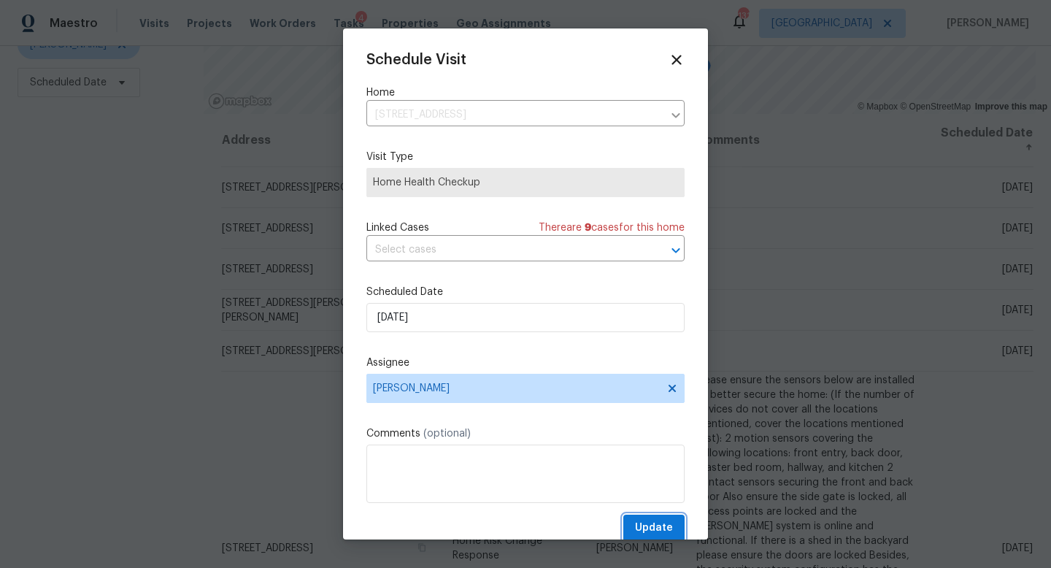
click at [678, 523] on button "Update" at bounding box center [653, 528] width 61 height 27
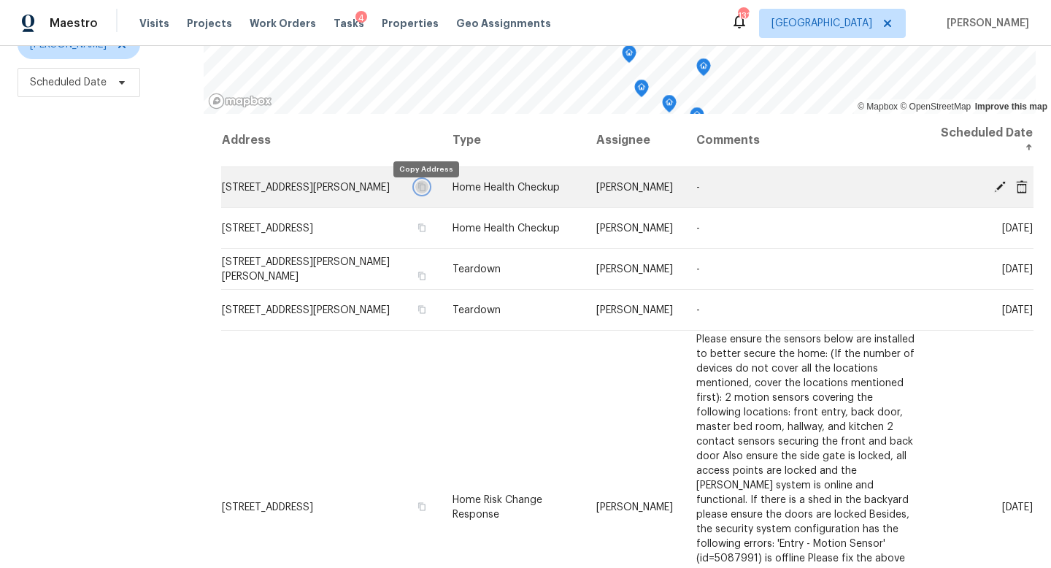
click at [423, 191] on icon "button" at bounding box center [422, 186] width 9 height 9
click at [1024, 188] on icon at bounding box center [1021, 186] width 13 height 13
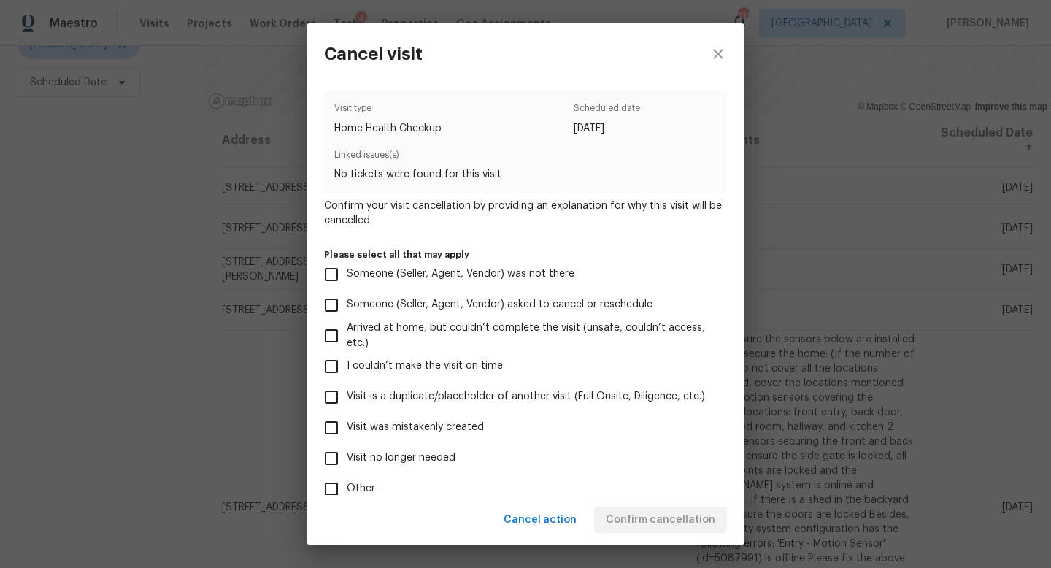
scroll to position [86, 0]
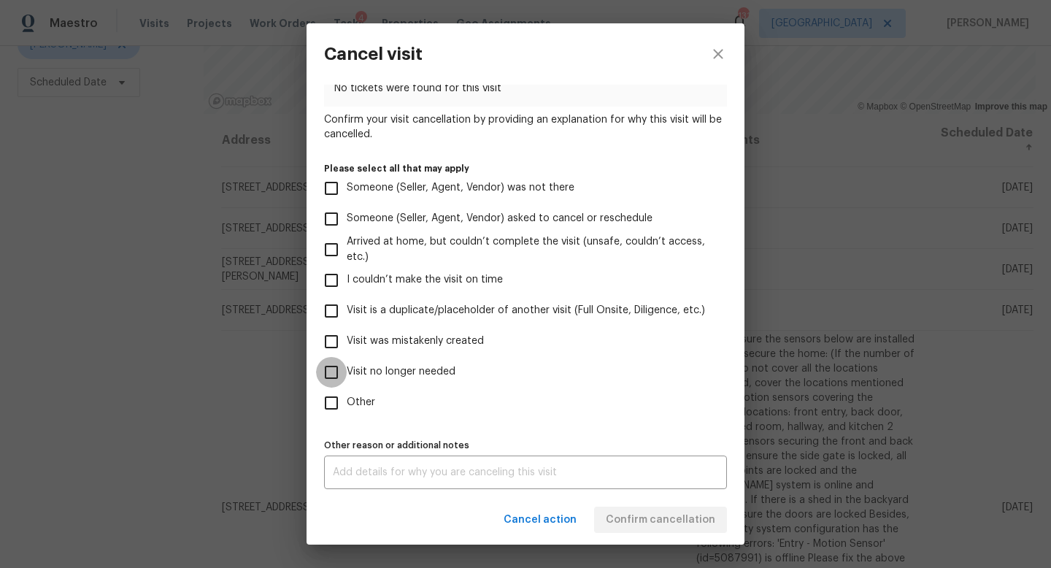
click at [331, 375] on input "Visit no longer needed" at bounding box center [331, 372] width 31 height 31
checkbox input "true"
click at [339, 397] on input "Other" at bounding box center [331, 403] width 31 height 31
checkbox input "true"
click at [372, 466] on div "x Other reason or additional notes" at bounding box center [525, 472] width 403 height 34
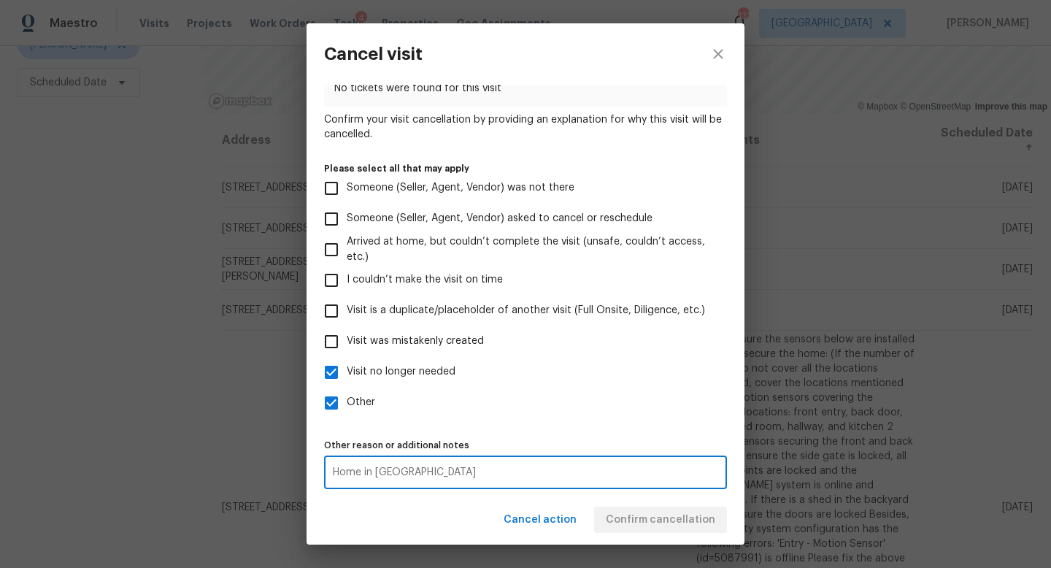
type textarea "Home in resale"
click at [580, 399] on label "Other" at bounding box center [515, 403] width 399 height 31
click at [347, 399] on input "Other" at bounding box center [331, 403] width 31 height 31
checkbox input "false"
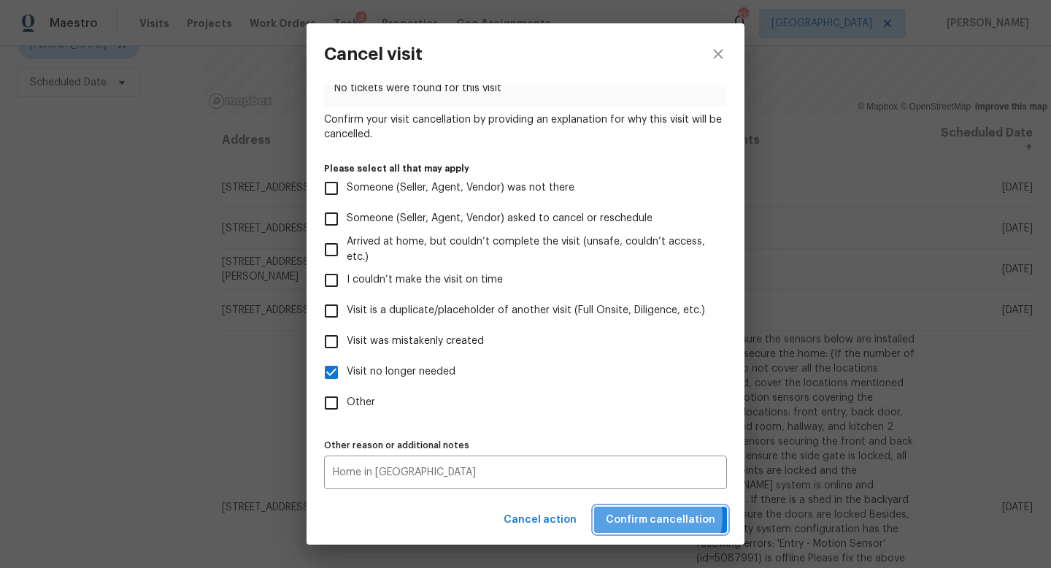
click at [663, 517] on span "Confirm cancellation" at bounding box center [660, 520] width 109 height 18
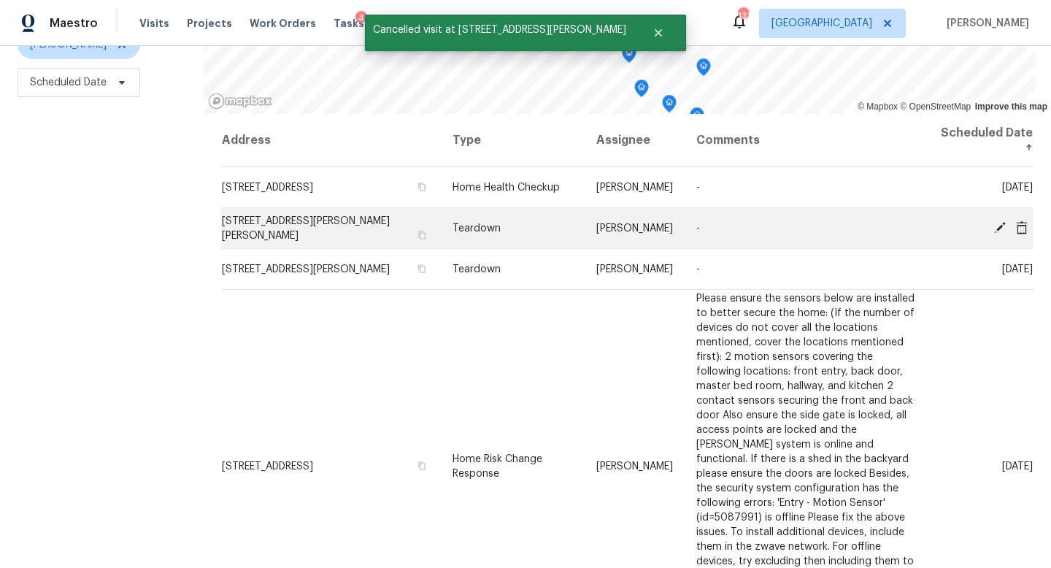
scroll to position [0, 0]
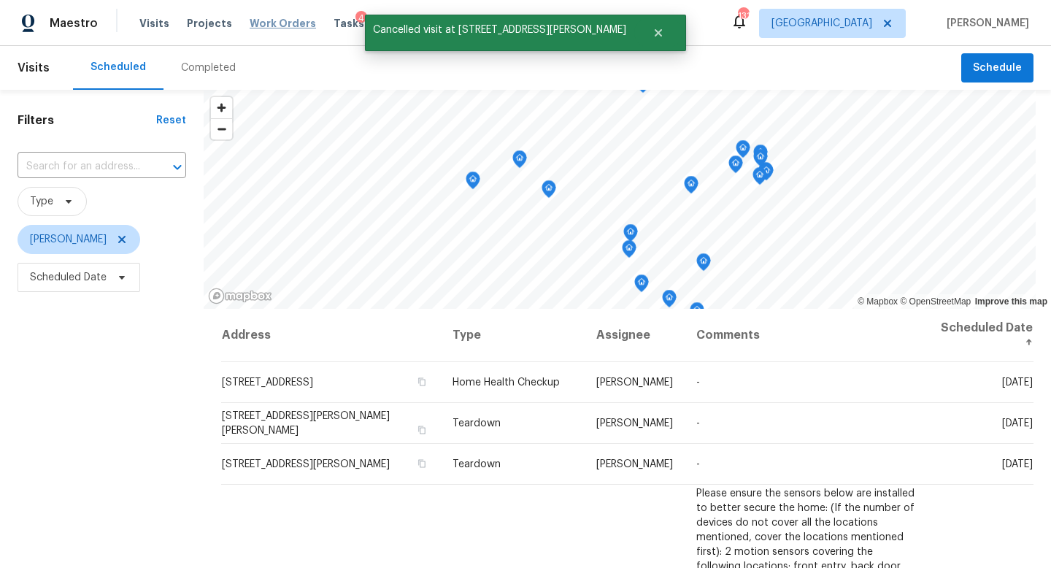
click at [288, 23] on span "Work Orders" at bounding box center [283, 23] width 66 height 15
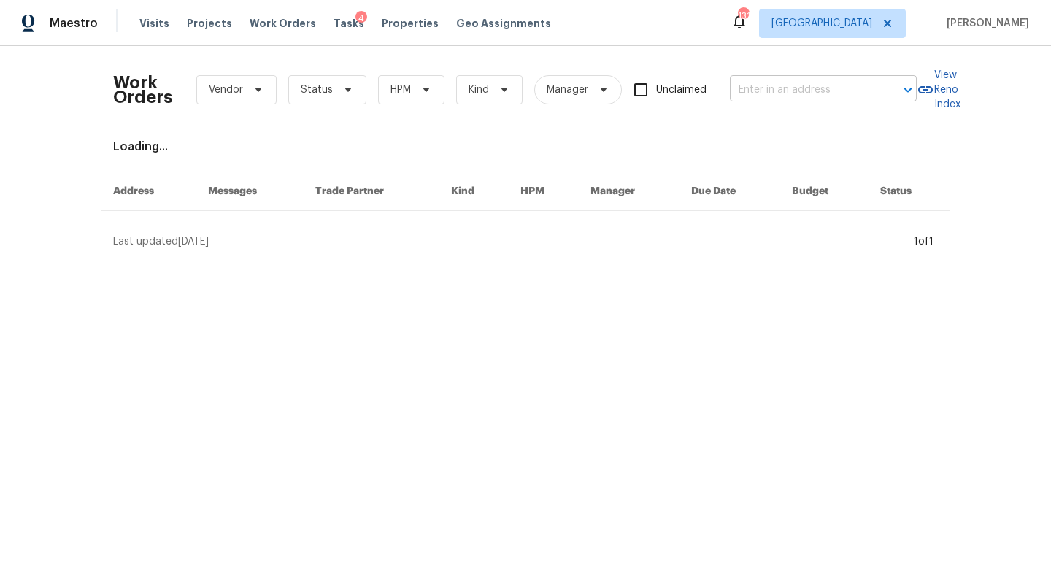
click at [743, 83] on input "text" at bounding box center [803, 90] width 146 height 23
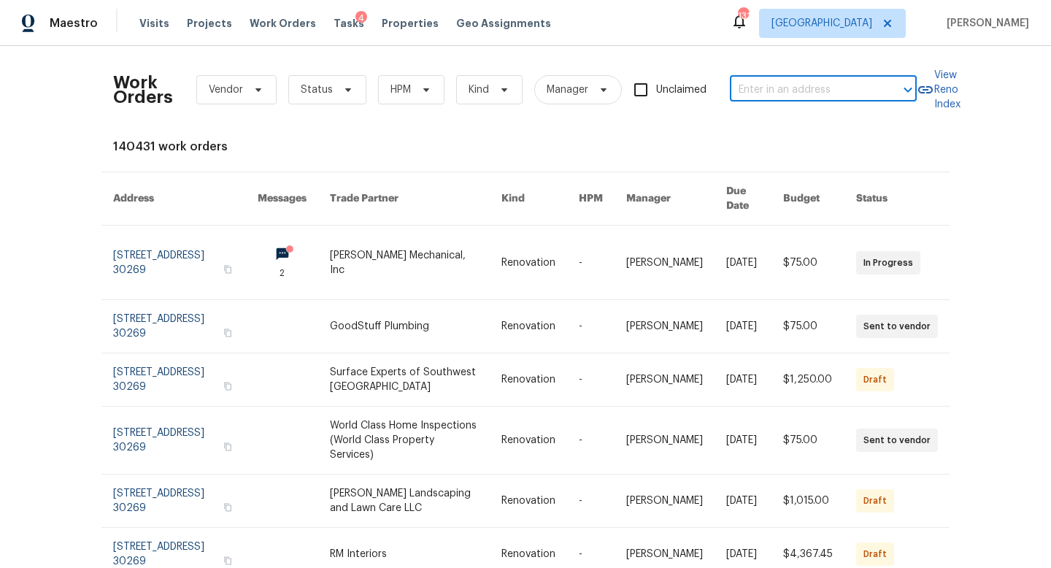
paste input "690 Horsley Mill Rd, Carrollton, GA 30116"
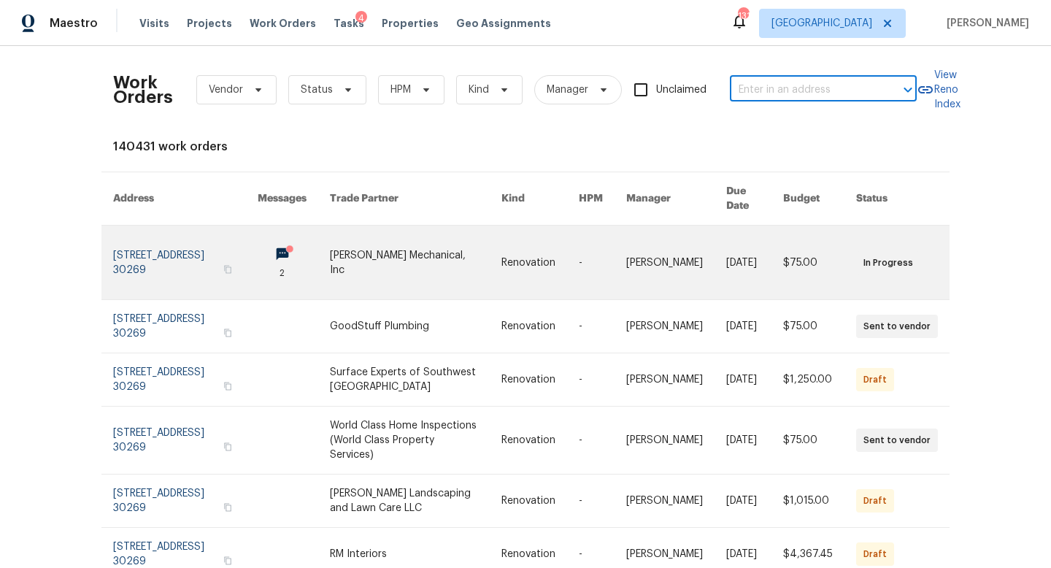
type input "690 Horsley Mill Rd, Carrollton, GA 30116"
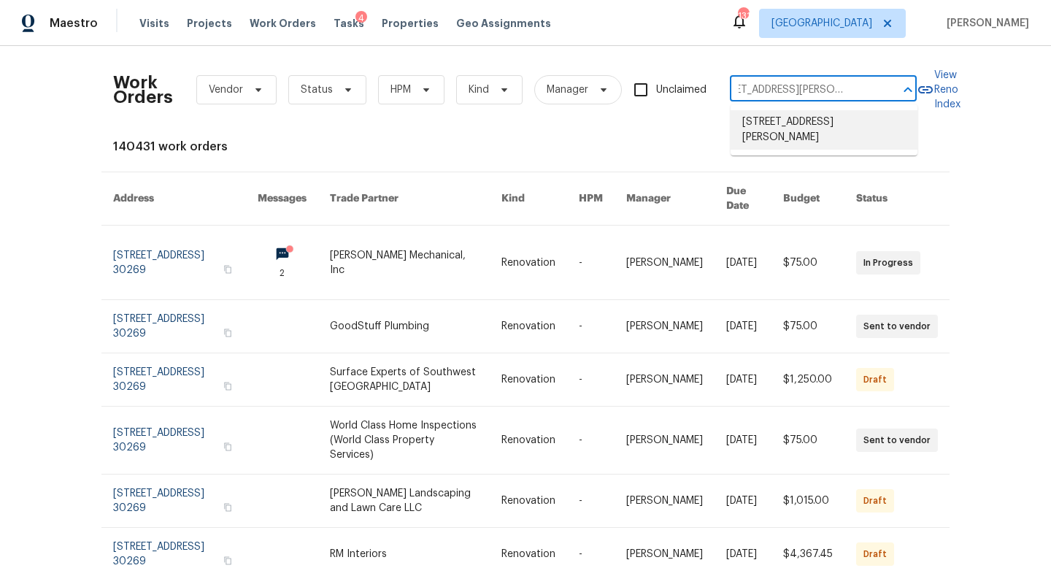
click at [762, 129] on li "690 Horsley Mill Rd, Carrollton, GA 30116" at bounding box center [824, 129] width 187 height 39
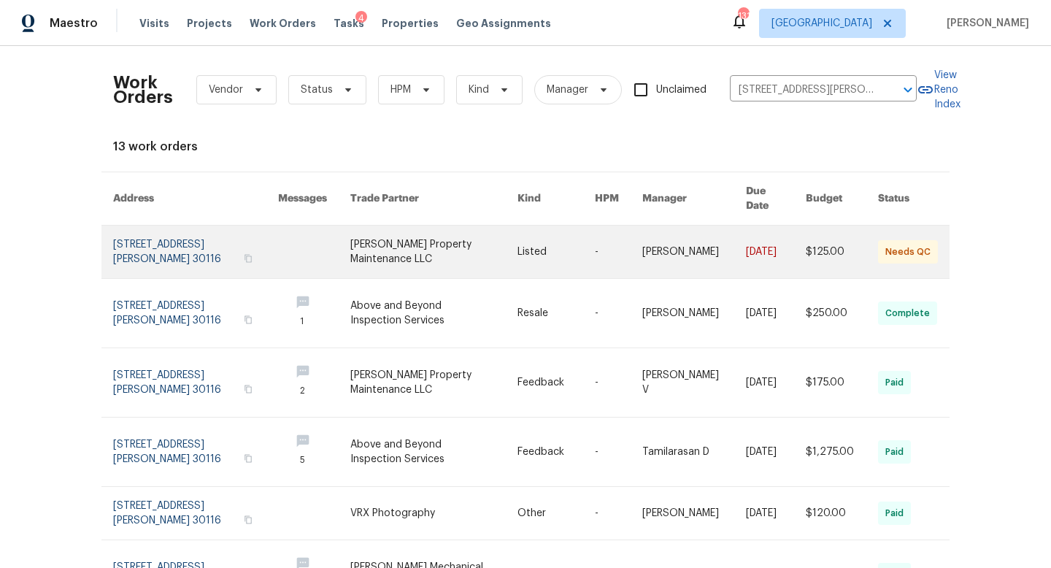
click at [184, 233] on link at bounding box center [195, 252] width 165 height 53
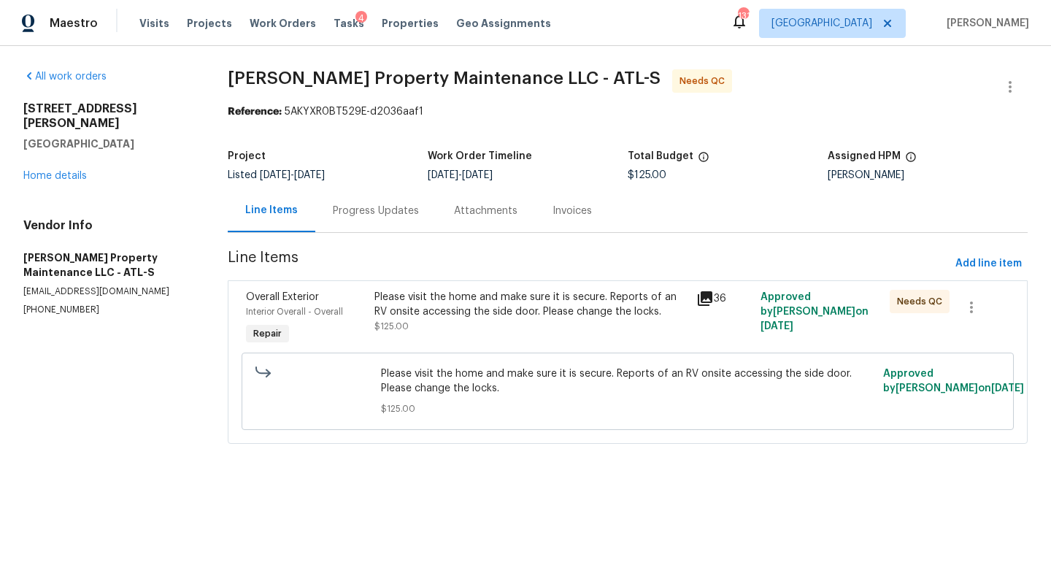
click at [706, 297] on icon at bounding box center [705, 298] width 15 height 15
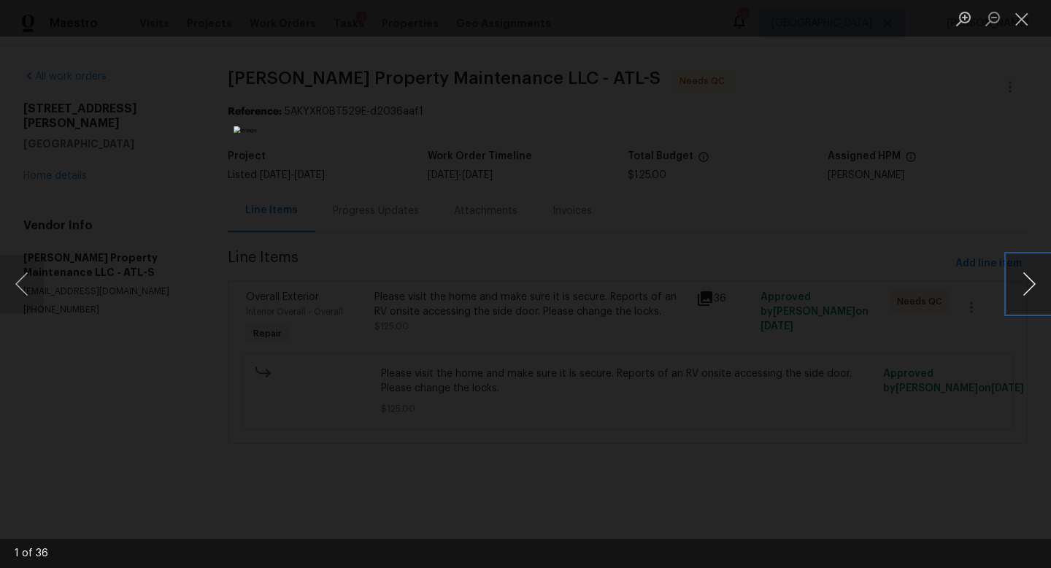
click at [1028, 284] on button "Next image" at bounding box center [1029, 284] width 44 height 58
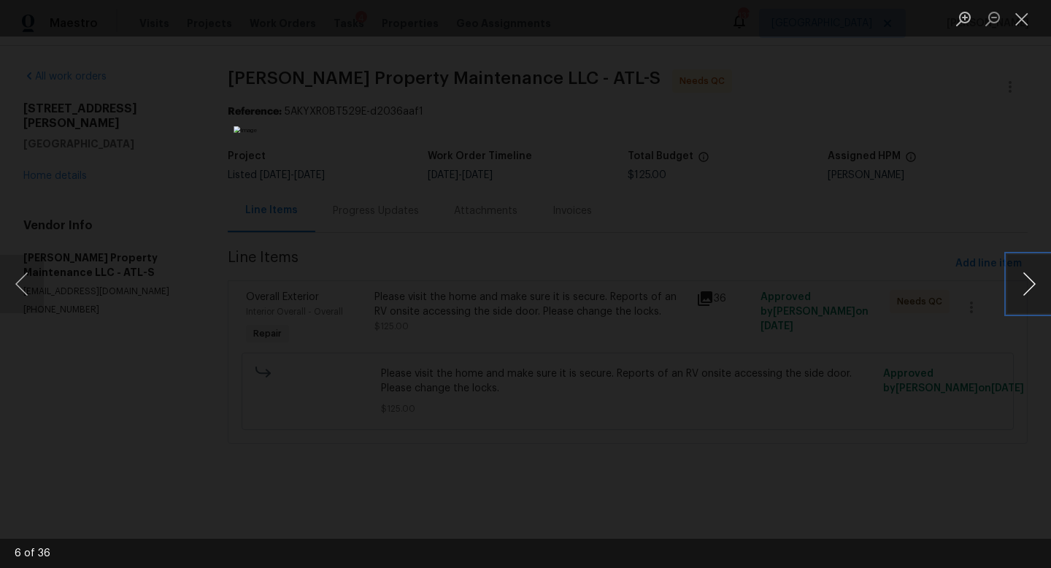
click at [1028, 284] on button "Next image" at bounding box center [1029, 284] width 44 height 58
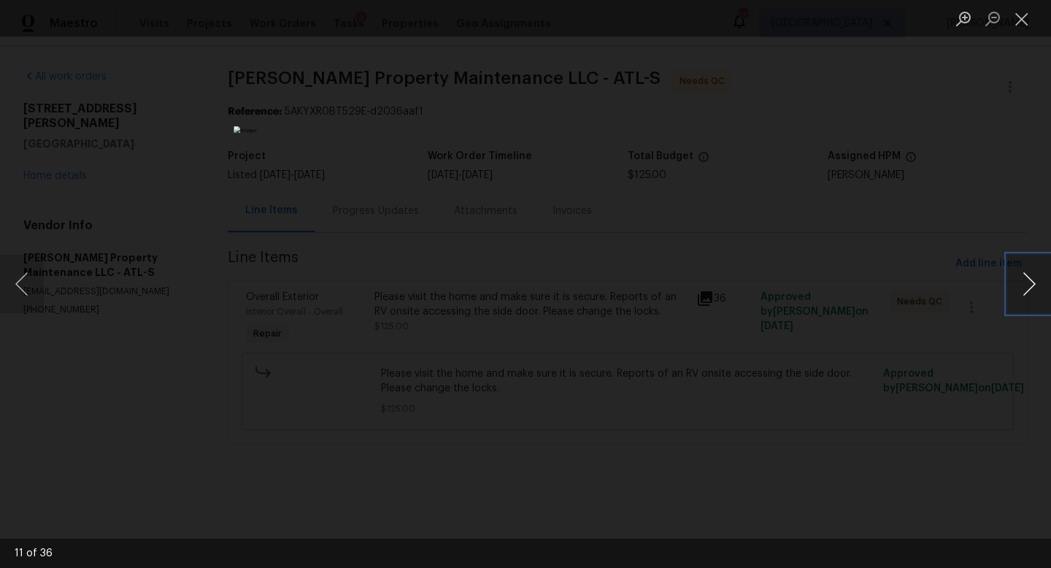
click at [1028, 284] on button "Next image" at bounding box center [1029, 284] width 44 height 58
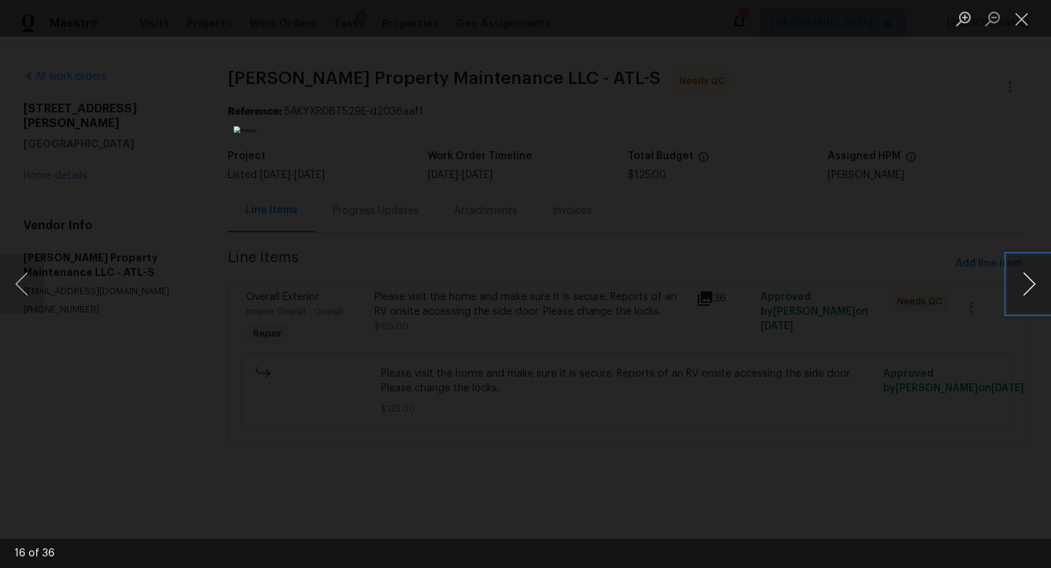
click at [1028, 284] on button "Next image" at bounding box center [1029, 284] width 44 height 58
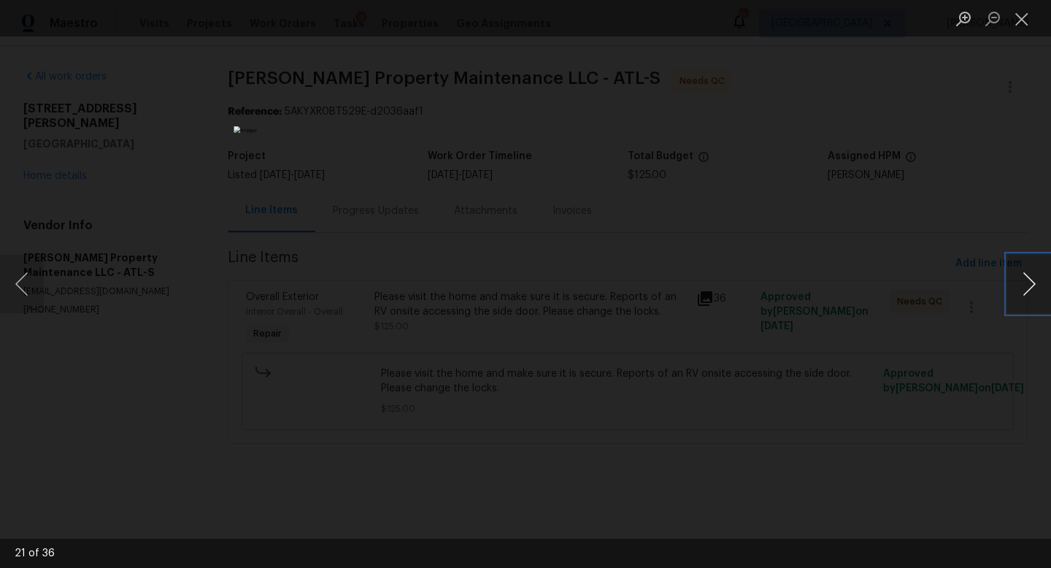
click at [1028, 284] on button "Next image" at bounding box center [1029, 284] width 44 height 58
click at [1017, 22] on button "Close lightbox" at bounding box center [1021, 19] width 29 height 26
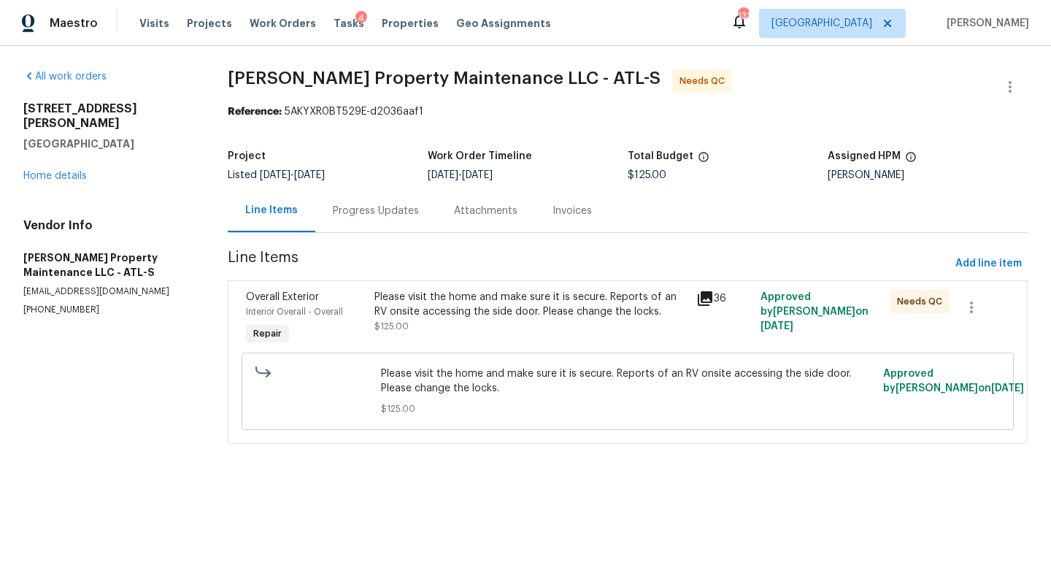
click at [382, 215] on div "Progress Updates" at bounding box center [376, 211] width 86 height 15
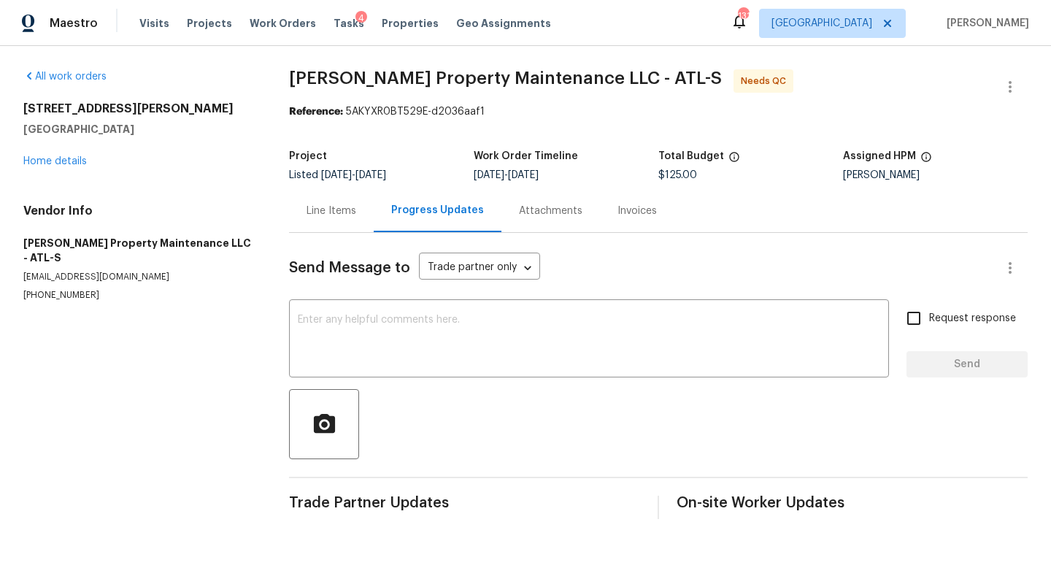
click at [328, 211] on div "Line Items" at bounding box center [332, 211] width 50 height 15
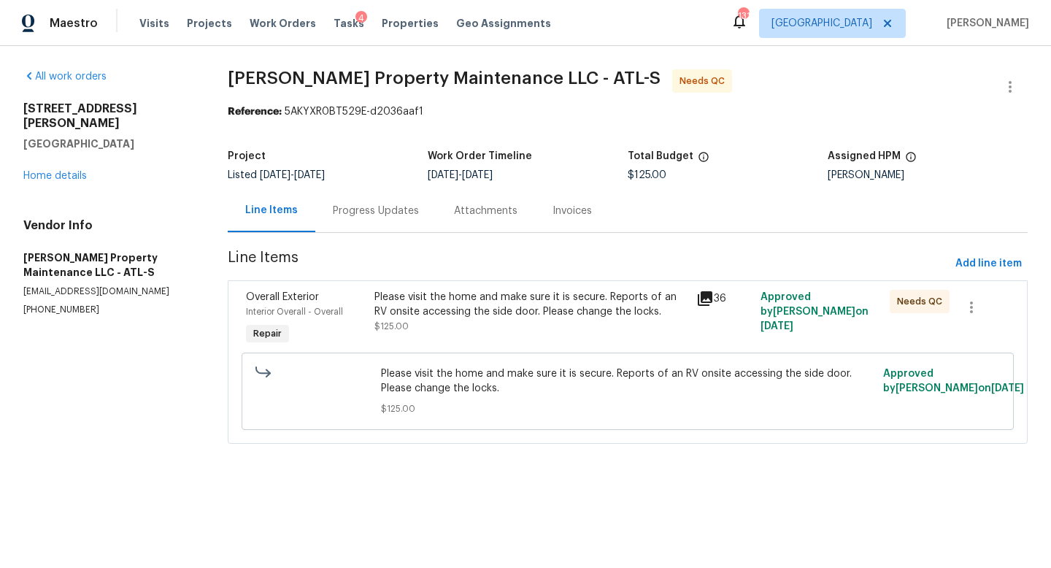
click at [521, 301] on div "Please visit the home and make sure it is secure. Reports of an RV onsite acces…" at bounding box center [530, 304] width 313 height 29
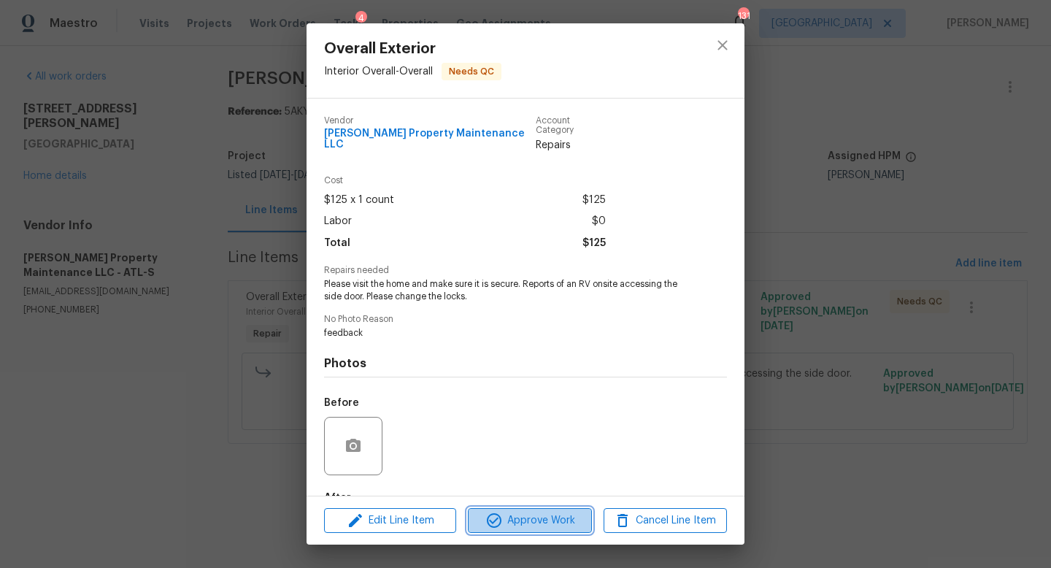
click at [537, 525] on span "Approve Work" at bounding box center [529, 521] width 115 height 18
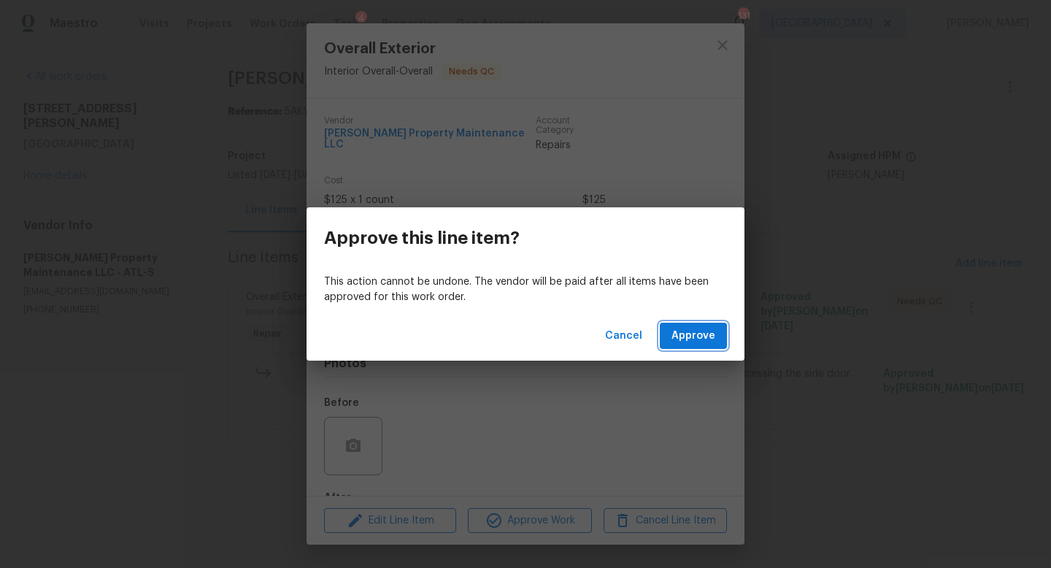
click at [707, 325] on button "Approve" at bounding box center [693, 336] width 67 height 27
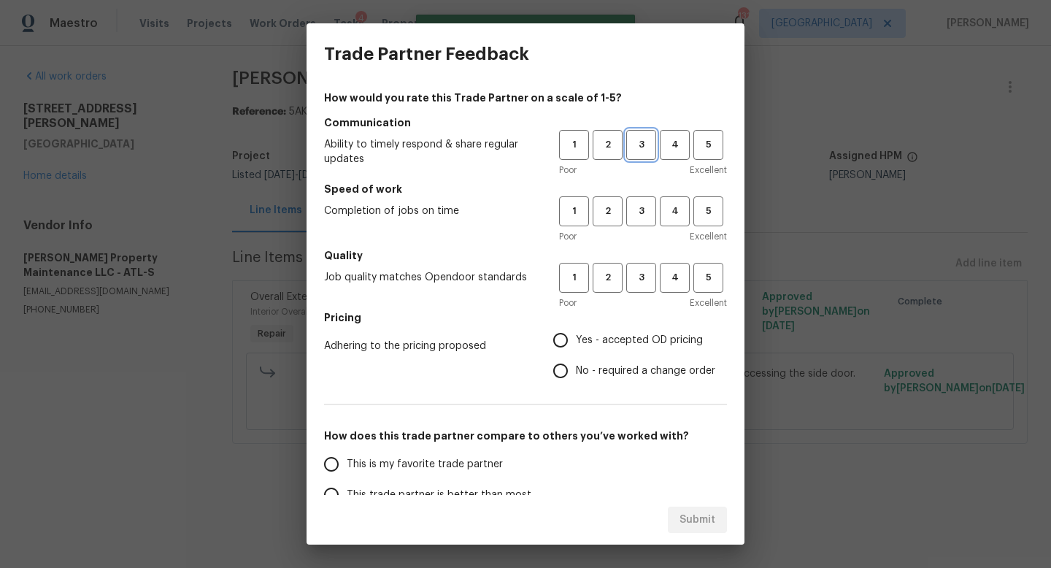
click at [643, 145] on span "3" at bounding box center [641, 144] width 27 height 17
click at [640, 202] on button "3" at bounding box center [641, 211] width 30 height 30
click at [639, 283] on span "3" at bounding box center [641, 277] width 27 height 17
click at [622, 326] on label "Yes - accepted OD pricing" at bounding box center [630, 340] width 170 height 31
click at [576, 326] on input "Yes - accepted OD pricing" at bounding box center [560, 340] width 31 height 31
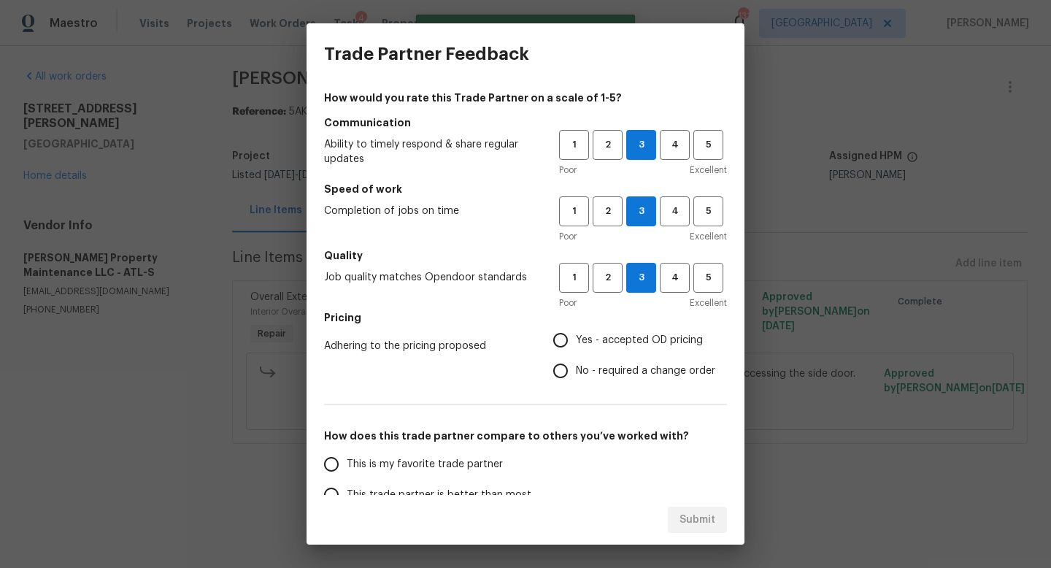
radio input "true"
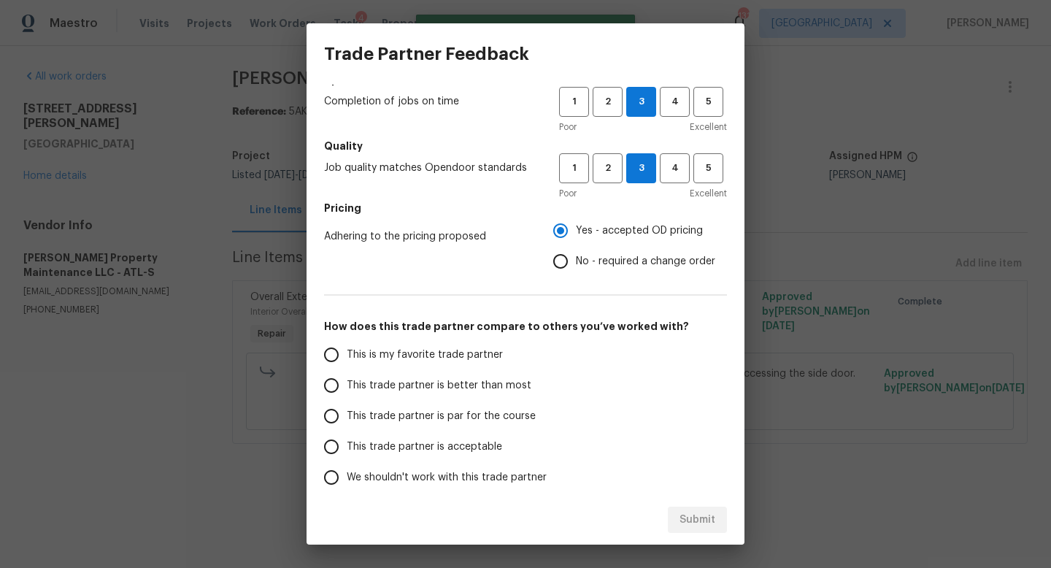
scroll to position [113, 0]
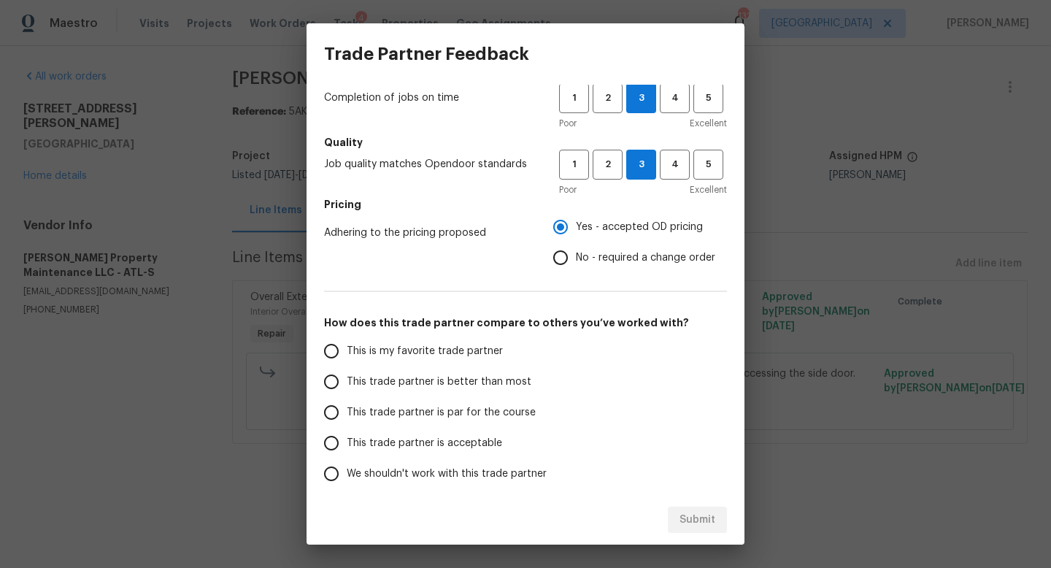
click at [539, 417] on label "This trade partner is par for the course" at bounding box center [431, 412] width 231 height 31
click at [347, 417] on input "This trade partner is par for the course" at bounding box center [331, 412] width 31 height 31
click at [686, 516] on span "Submit" at bounding box center [698, 520] width 36 height 18
radio input "true"
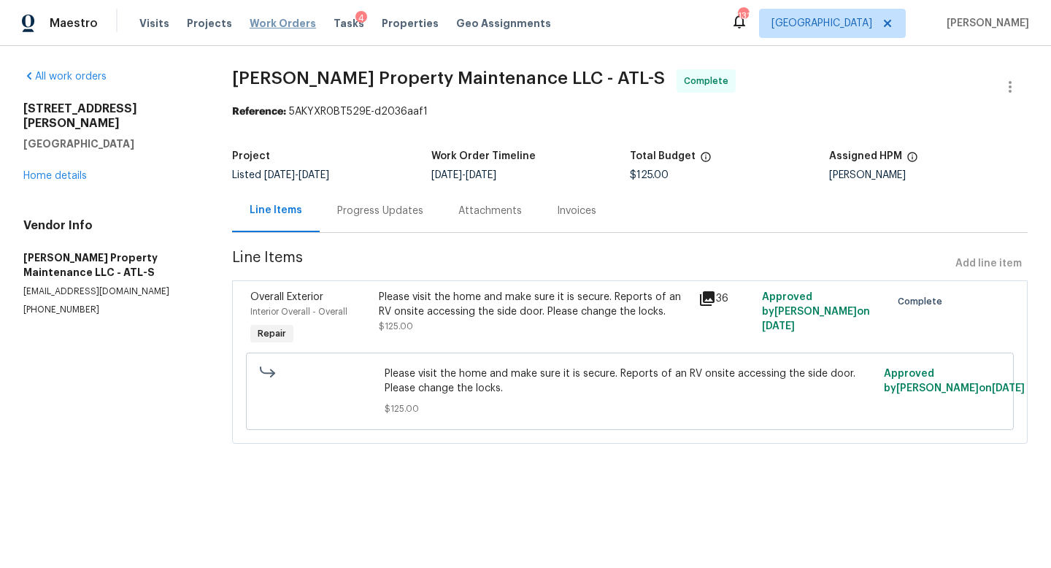
click at [272, 24] on span "Work Orders" at bounding box center [283, 23] width 66 height 15
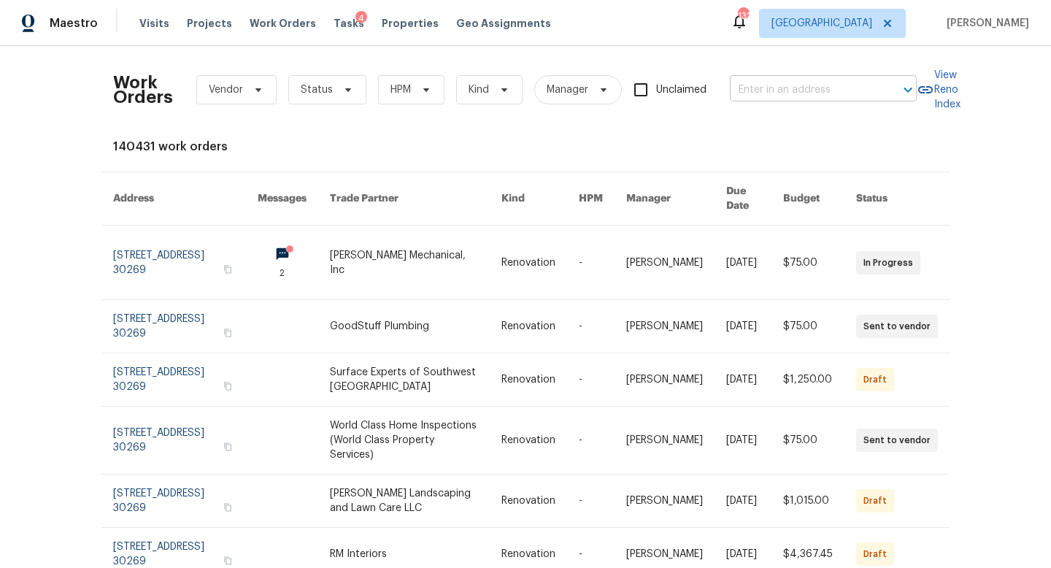
click at [795, 85] on input "text" at bounding box center [803, 90] width 146 height 23
type input "3584 yoko"
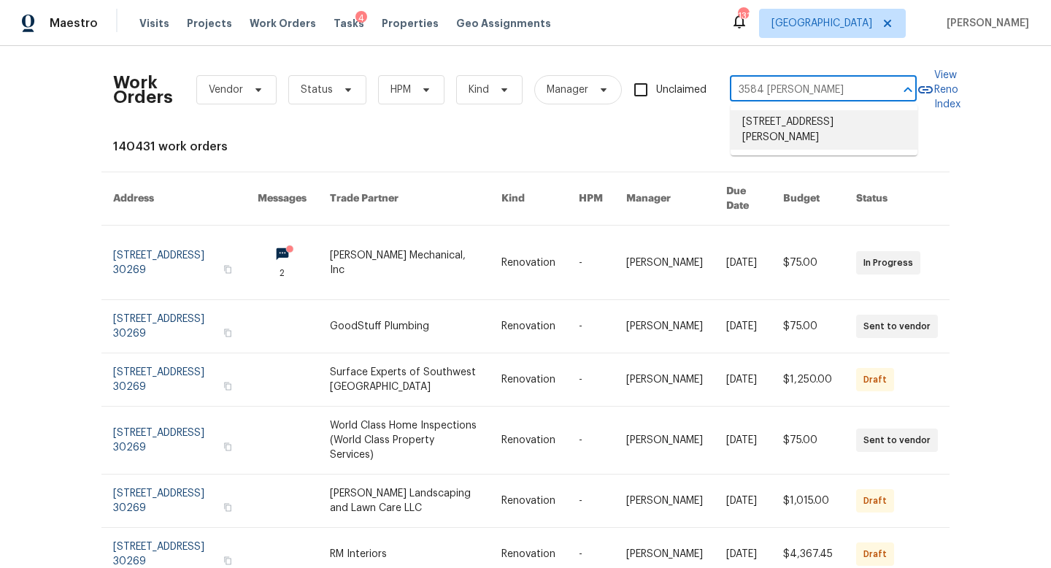
click at [831, 126] on li "[STREET_ADDRESS][PERSON_NAME]" at bounding box center [824, 129] width 187 height 39
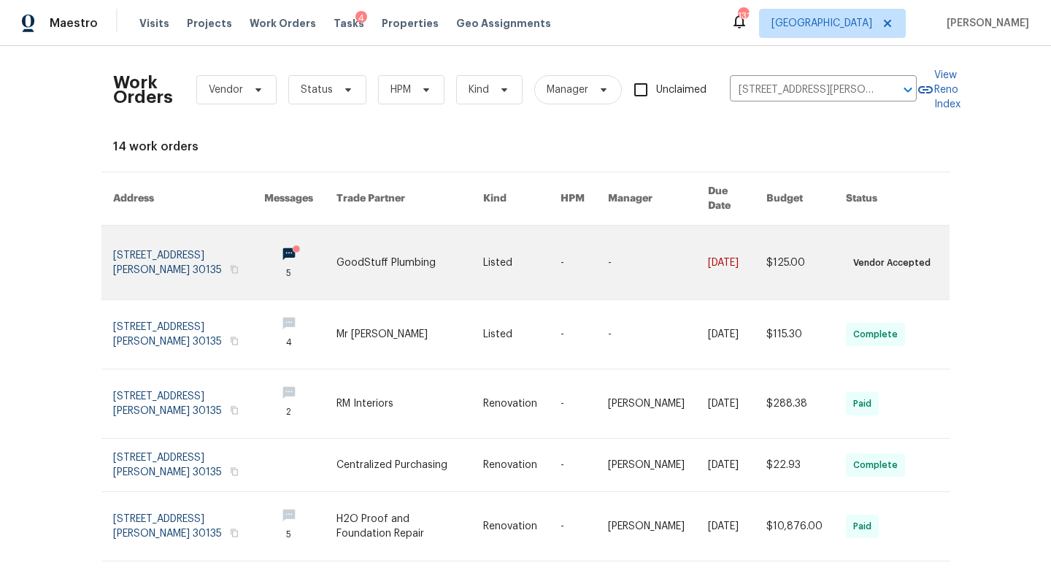
click at [197, 262] on link at bounding box center [188, 263] width 151 height 74
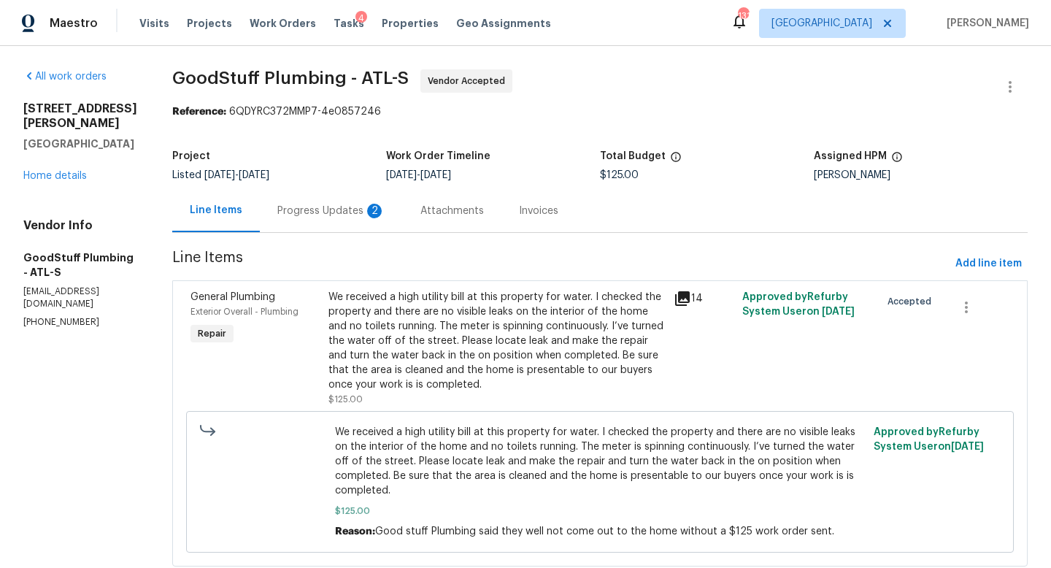
scroll to position [40, 0]
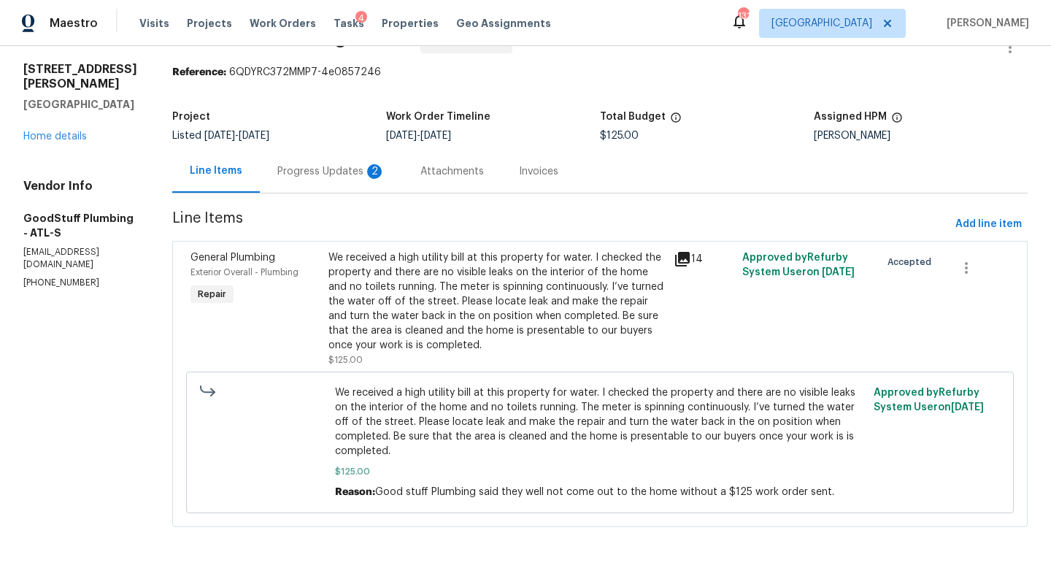
click at [358, 172] on div "Progress Updates 2" at bounding box center [331, 171] width 108 height 15
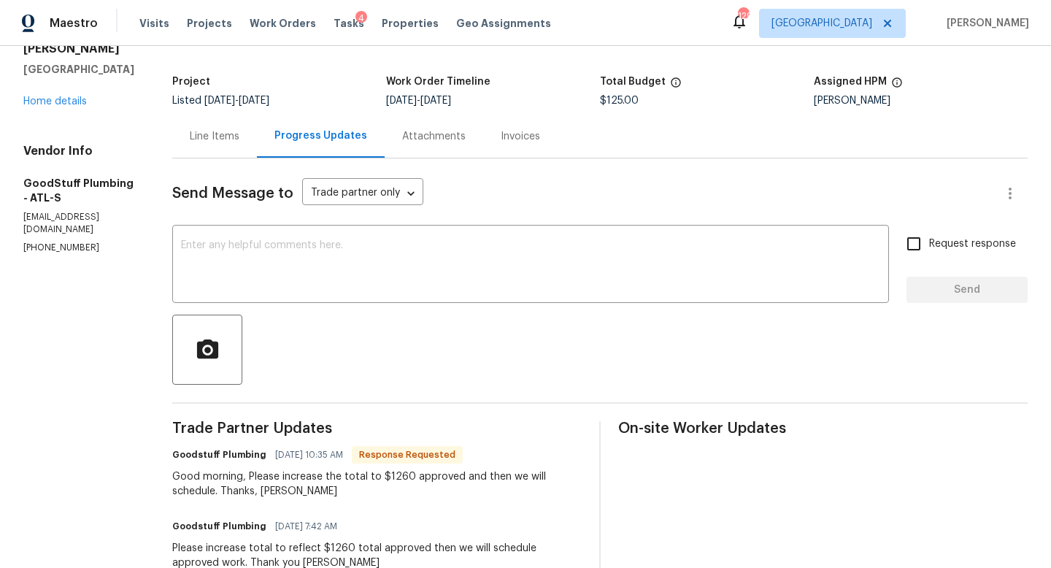
scroll to position [69, 0]
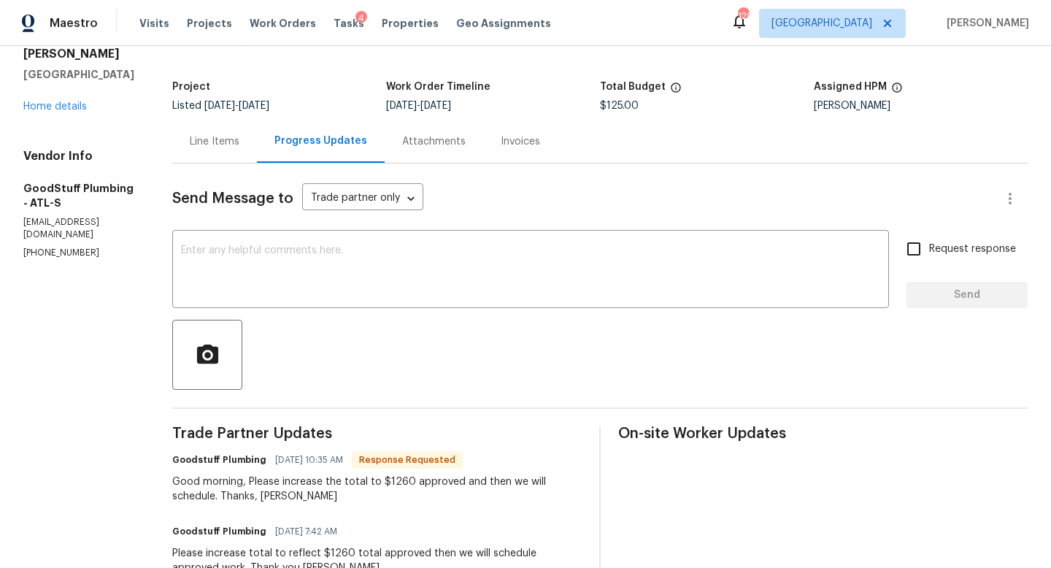
click at [257, 150] on div "Line Items" at bounding box center [214, 141] width 85 height 43
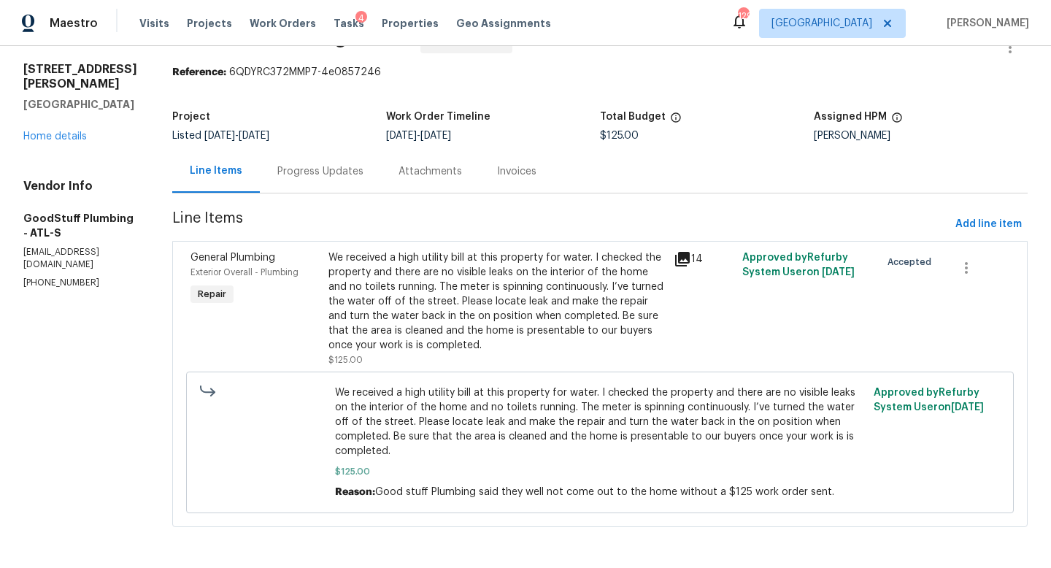
scroll to position [40, 0]
click at [403, 326] on div "We received a high utility bill at this property for water. I checked the prope…" at bounding box center [496, 301] width 336 height 102
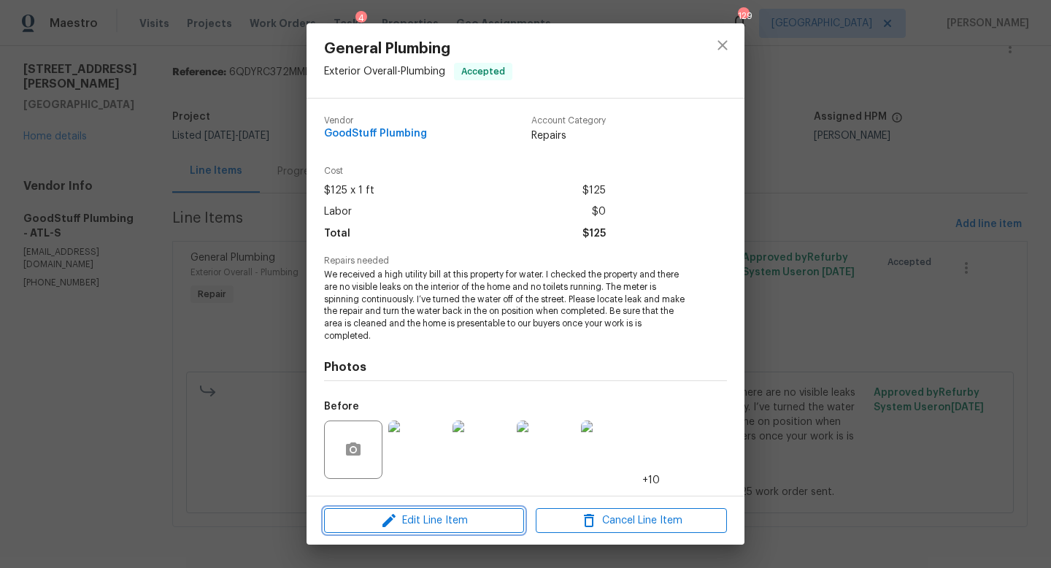
click at [463, 520] on span "Edit Line Item" at bounding box center [423, 521] width 191 height 18
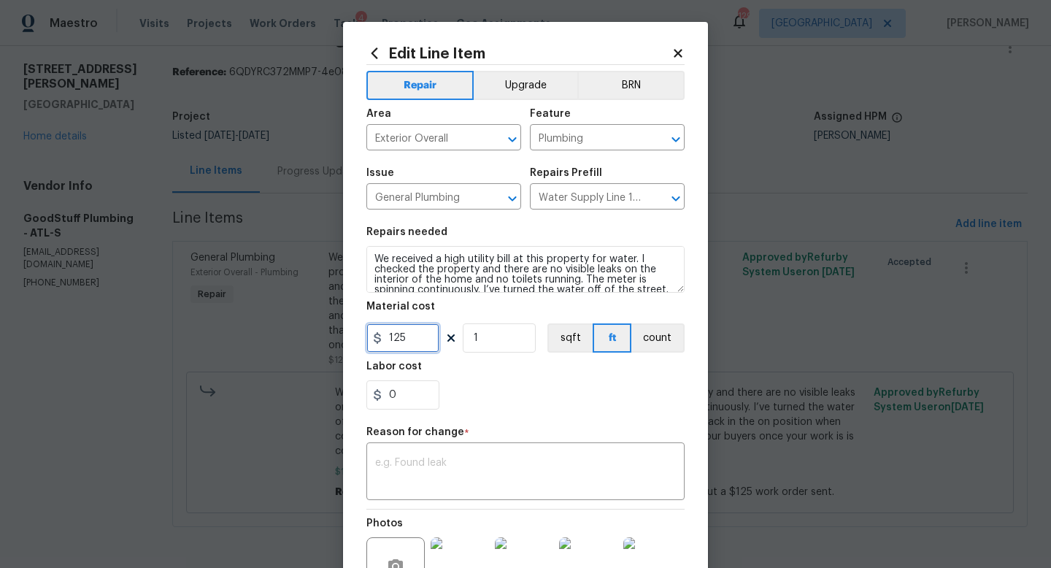
drag, startPoint x: 418, startPoint y: 339, endPoint x: 395, endPoint y: 337, distance: 23.5
click at [395, 337] on input "125" at bounding box center [402, 337] width 73 height 29
type input "1260"
click at [394, 461] on textarea at bounding box center [525, 473] width 301 height 31
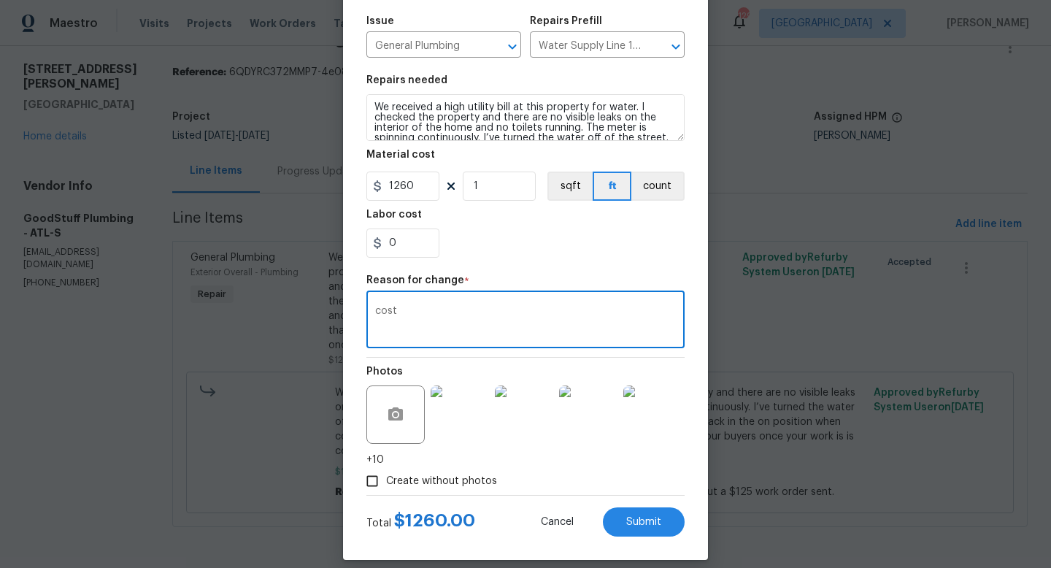
scroll to position [166, 0]
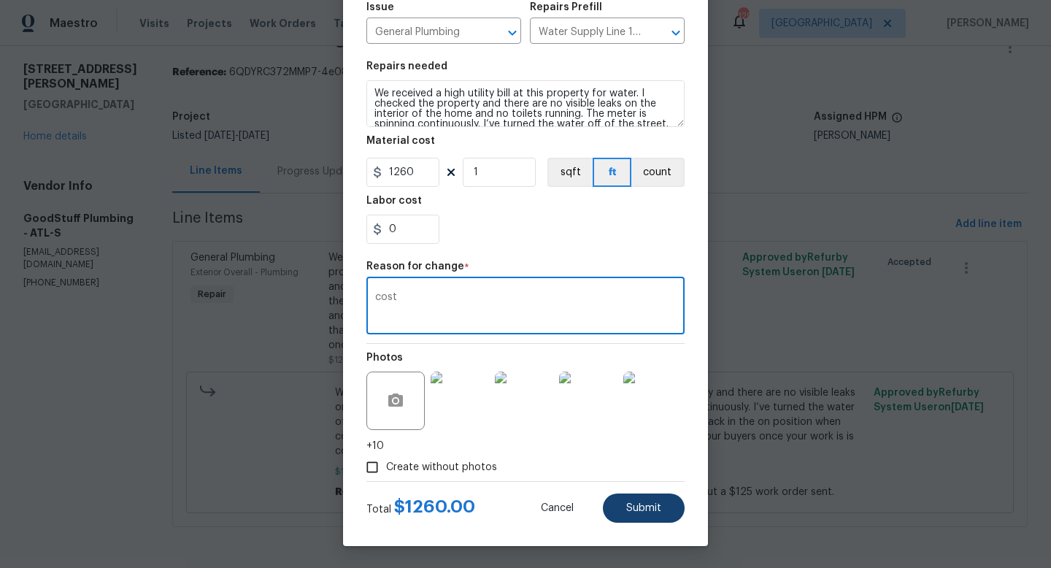
type textarea "cost"
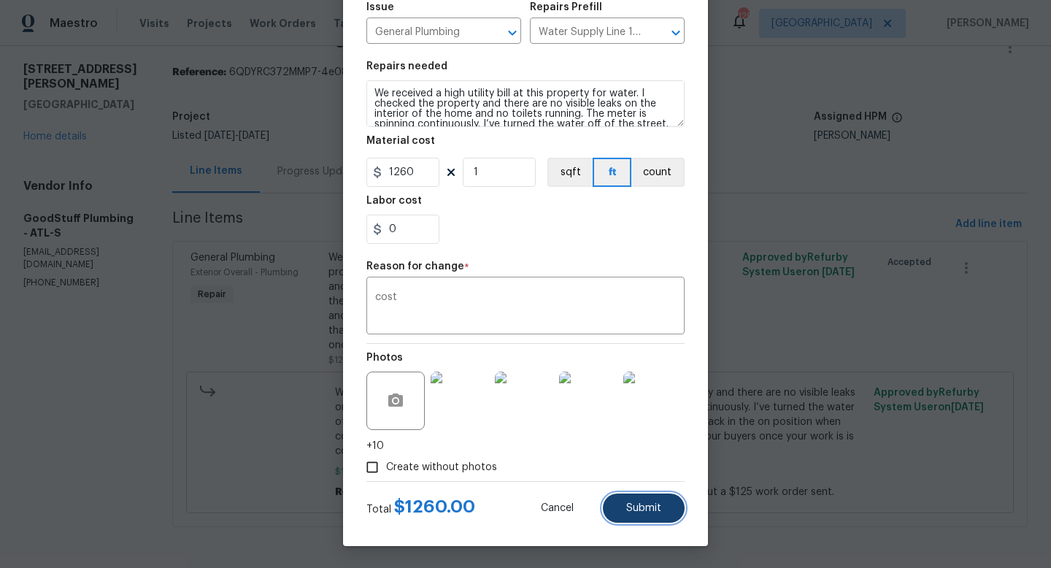
click at [653, 505] on span "Submit" at bounding box center [643, 508] width 35 height 11
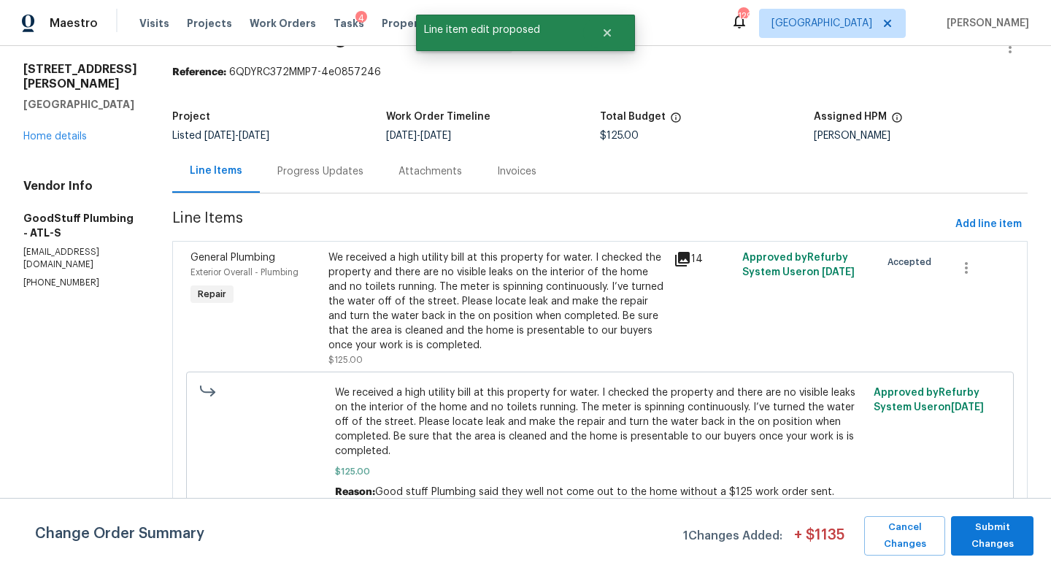
scroll to position [0, 0]
click at [995, 531] on span "Submit Changes" at bounding box center [992, 536] width 68 height 34
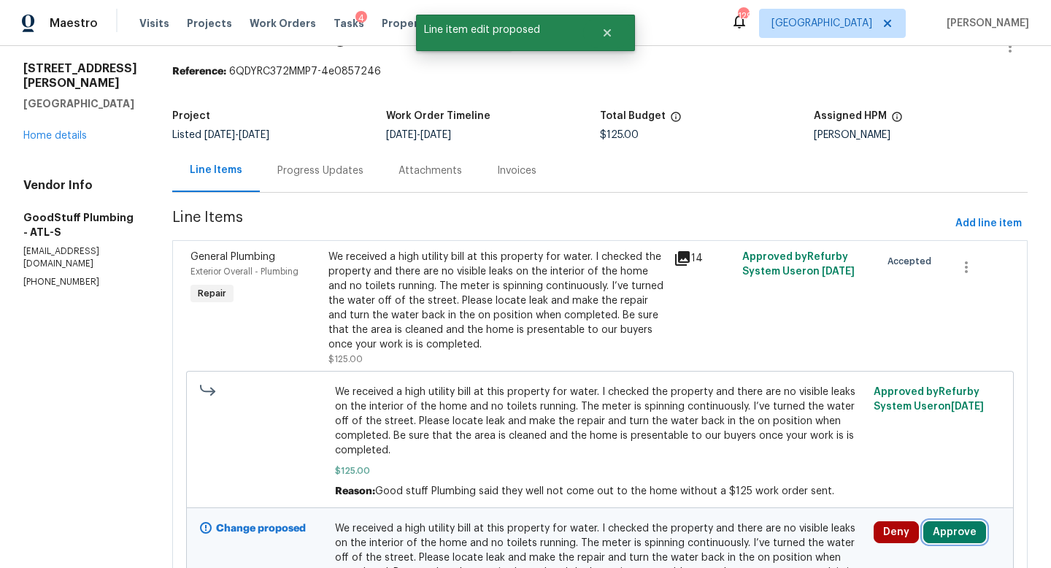
click at [955, 533] on button "Approve" at bounding box center [954, 532] width 63 height 22
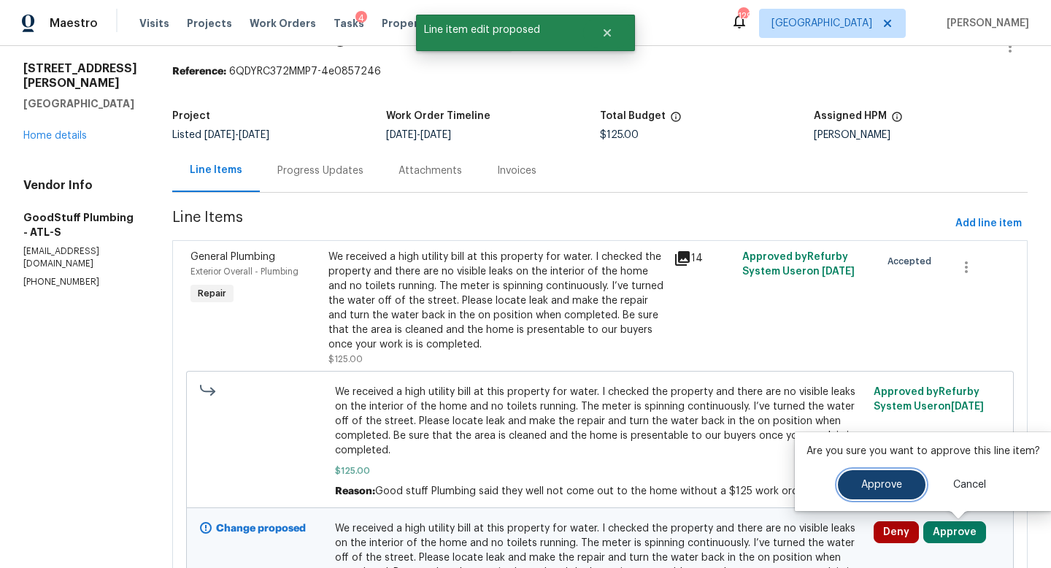
click at [880, 496] on button "Approve" at bounding box center [882, 484] width 88 height 29
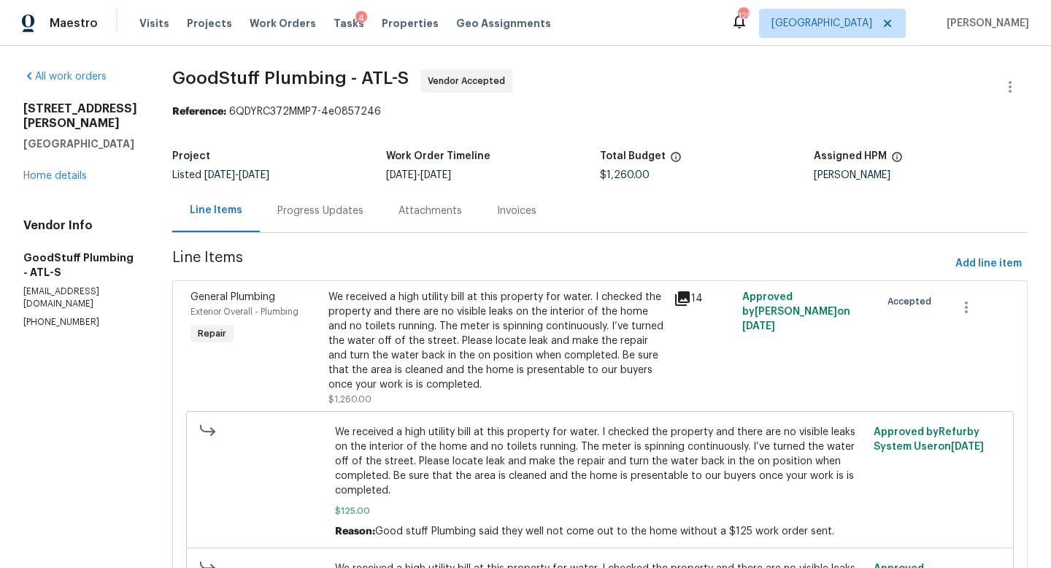
click at [363, 209] on div "Progress Updates" at bounding box center [320, 211] width 86 height 15
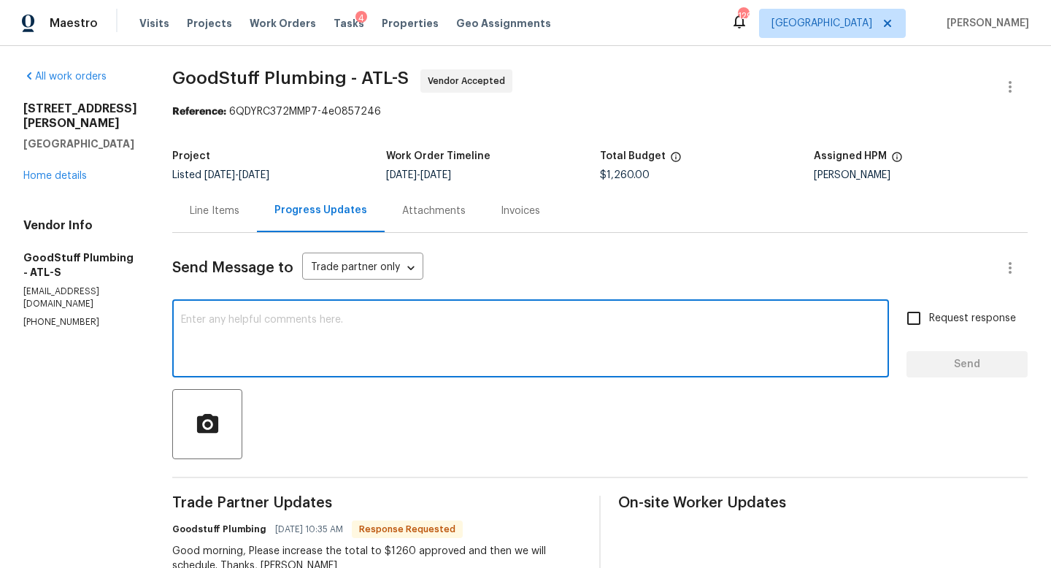
click at [417, 317] on textarea at bounding box center [530, 340] width 699 height 51
type textarea "Good morning. Cost has been updated."
click at [996, 366] on span "Send" at bounding box center [967, 364] width 98 height 18
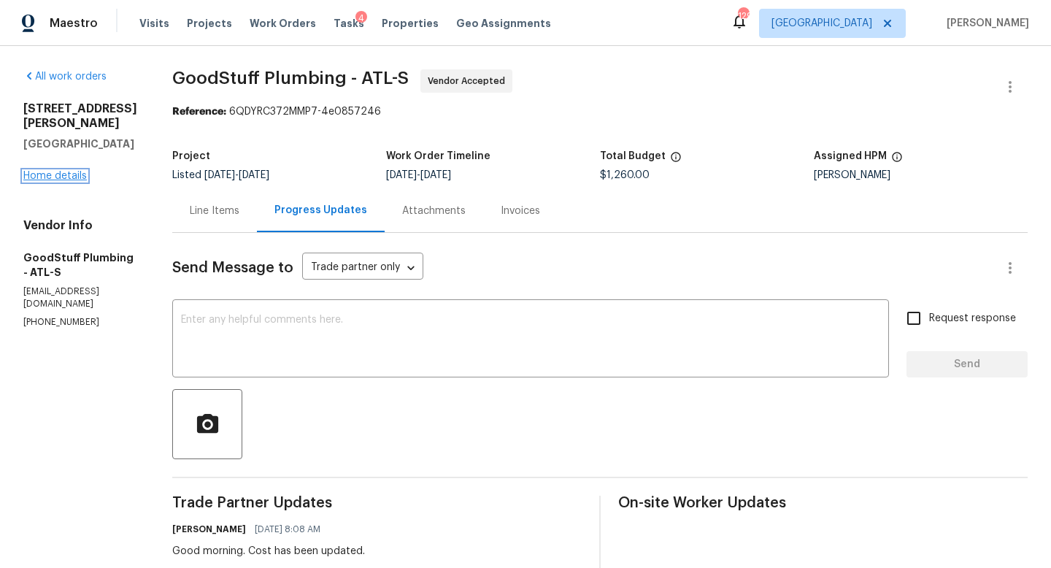
click at [74, 171] on link "Home details" at bounding box center [54, 176] width 63 height 10
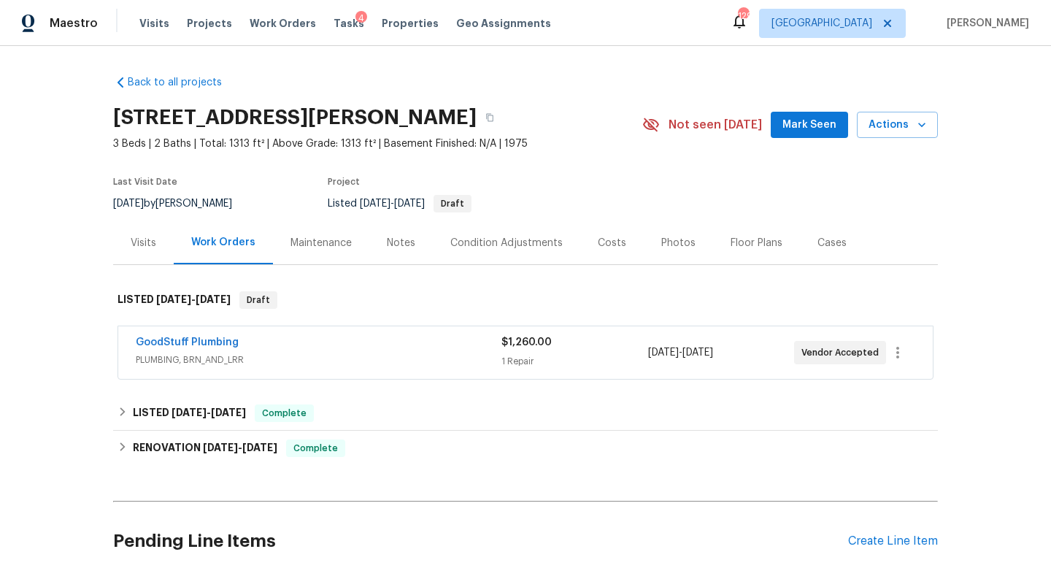
click at [149, 248] on div "Visits" at bounding box center [144, 243] width 26 height 15
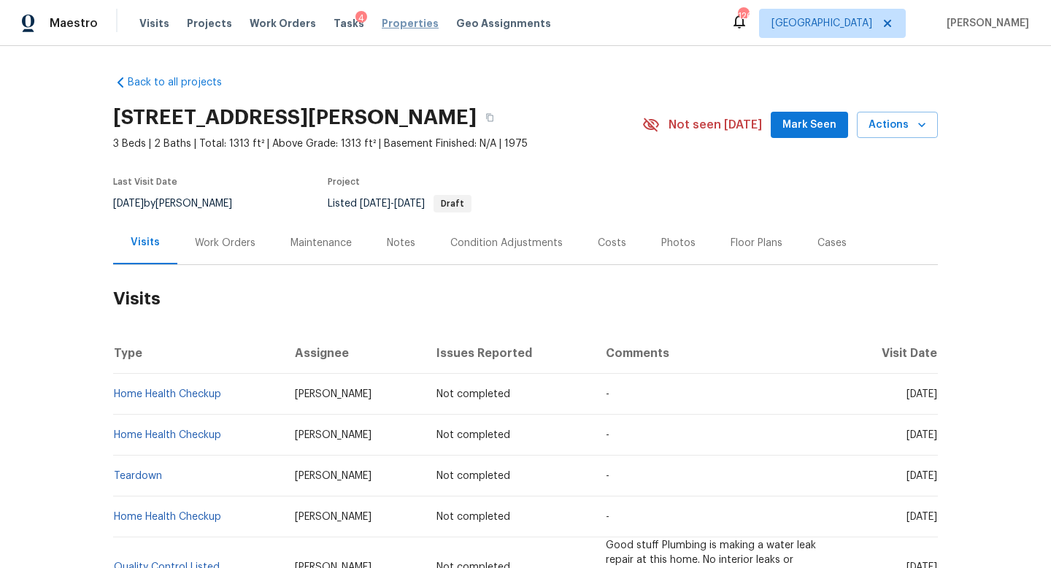
click at [394, 27] on span "Properties" at bounding box center [410, 23] width 57 height 15
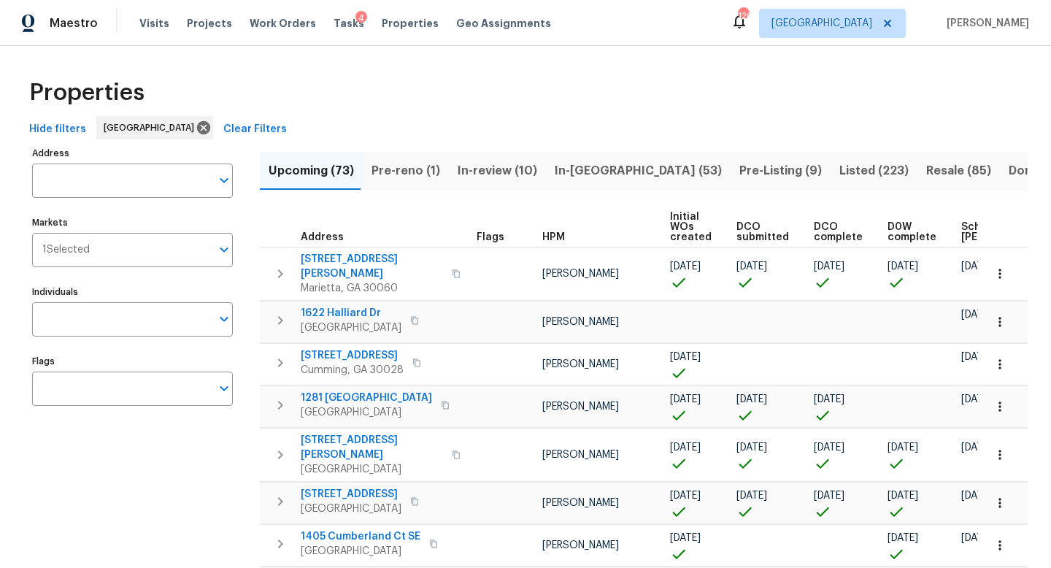
click at [926, 167] on span "Resale (85)" at bounding box center [958, 171] width 65 height 20
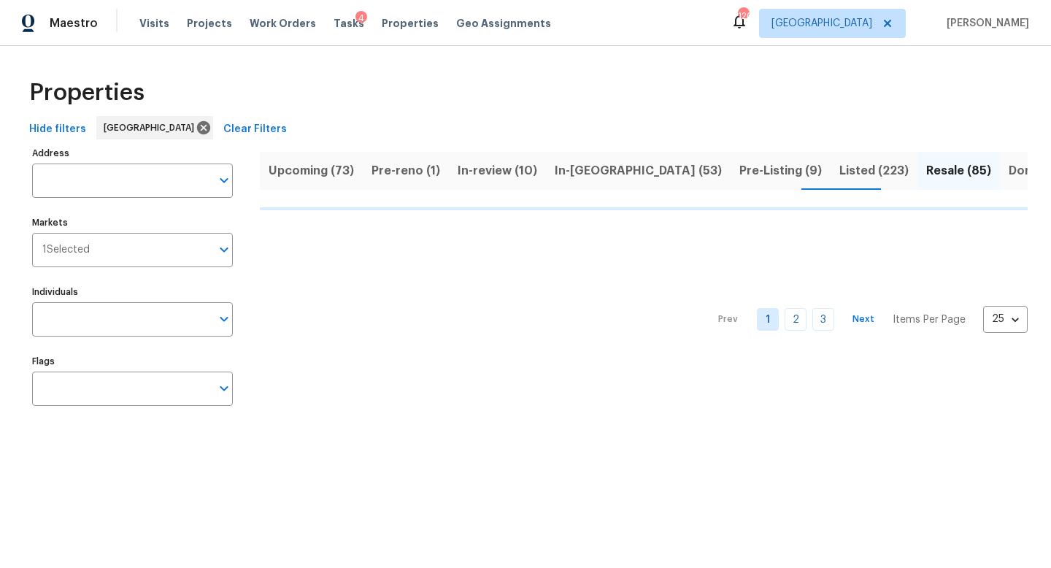
click at [123, 162] on div "Address Address" at bounding box center [132, 170] width 201 height 55
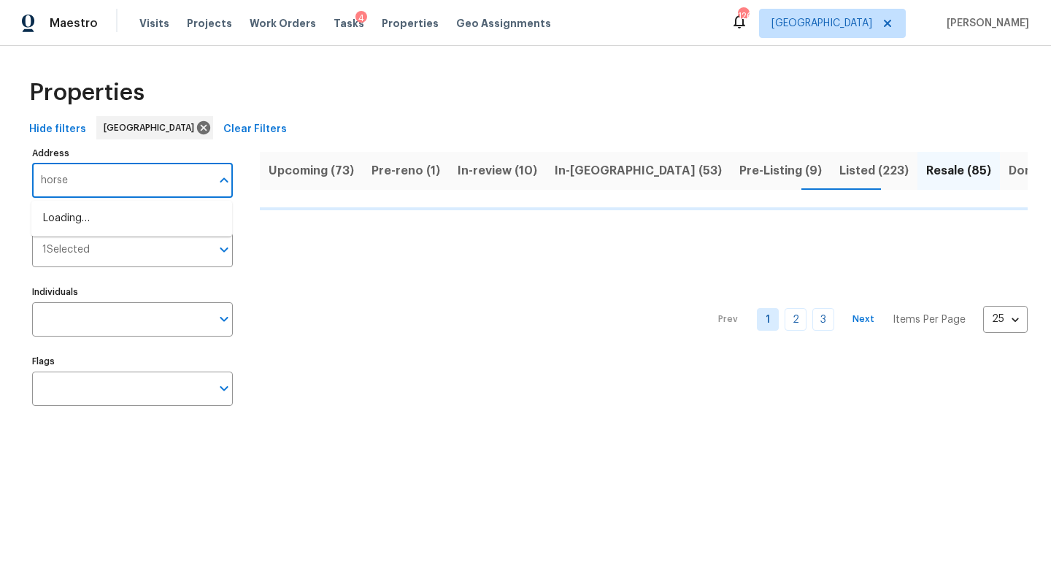
type input "horsel"
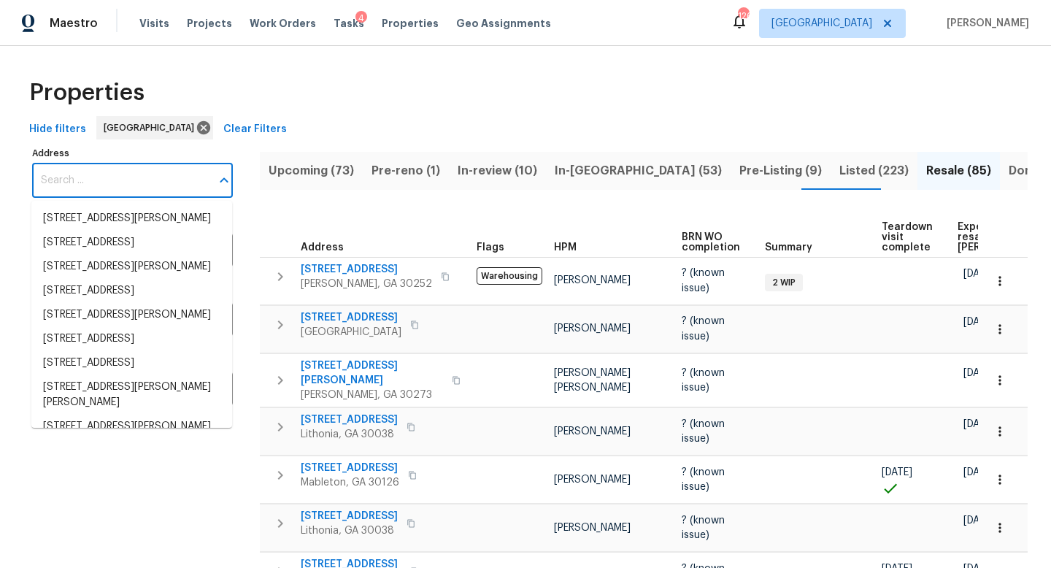
click at [63, 174] on input "Address" at bounding box center [121, 180] width 179 height 34
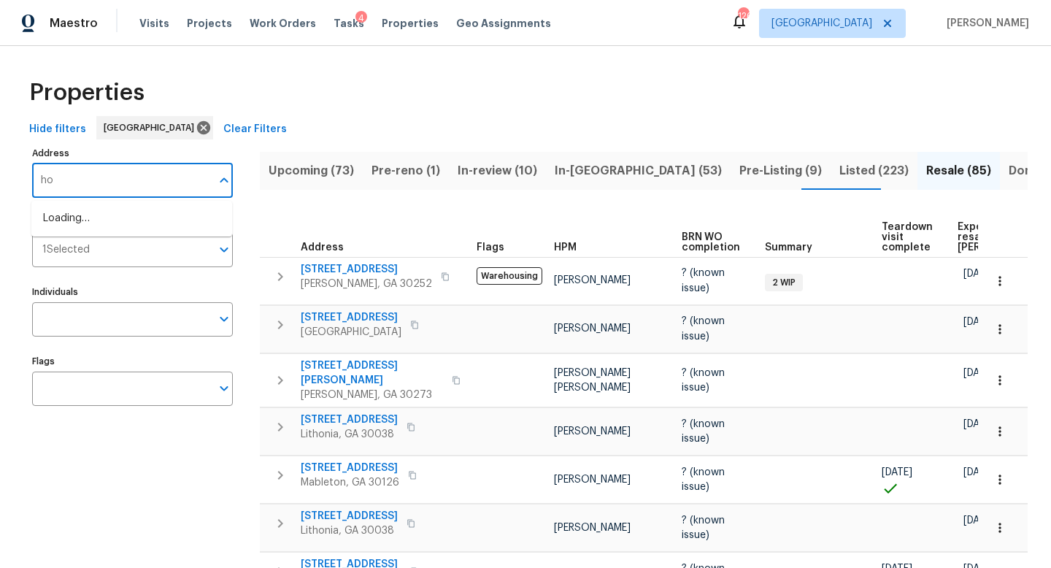
type input "h"
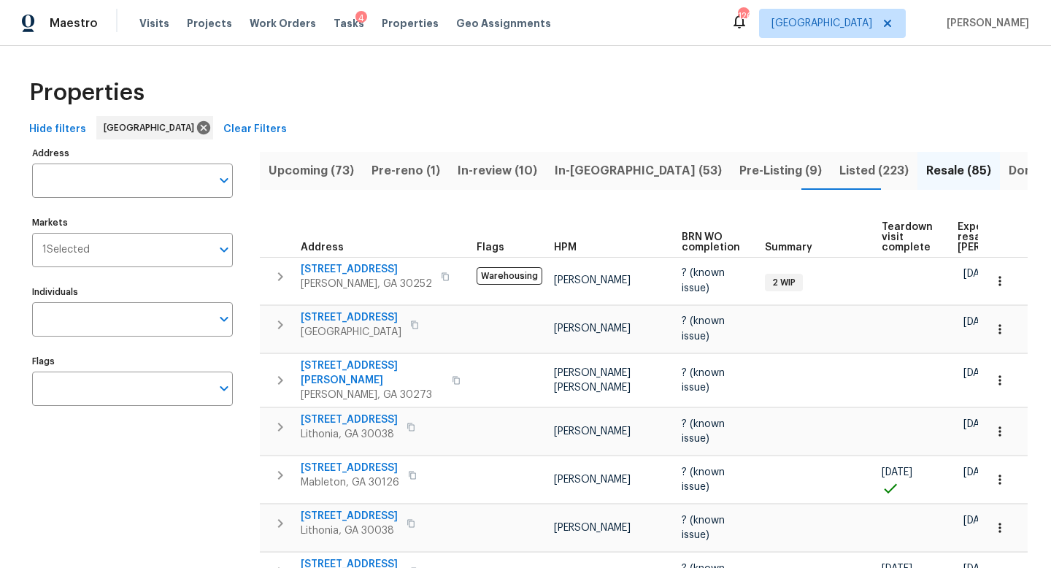
click at [267, 128] on div "Hide filters Atlanta Clear Filters" at bounding box center [525, 129] width 1004 height 27
click at [88, 323] on input "Individuals" at bounding box center [121, 319] width 179 height 34
type input "jaydon"
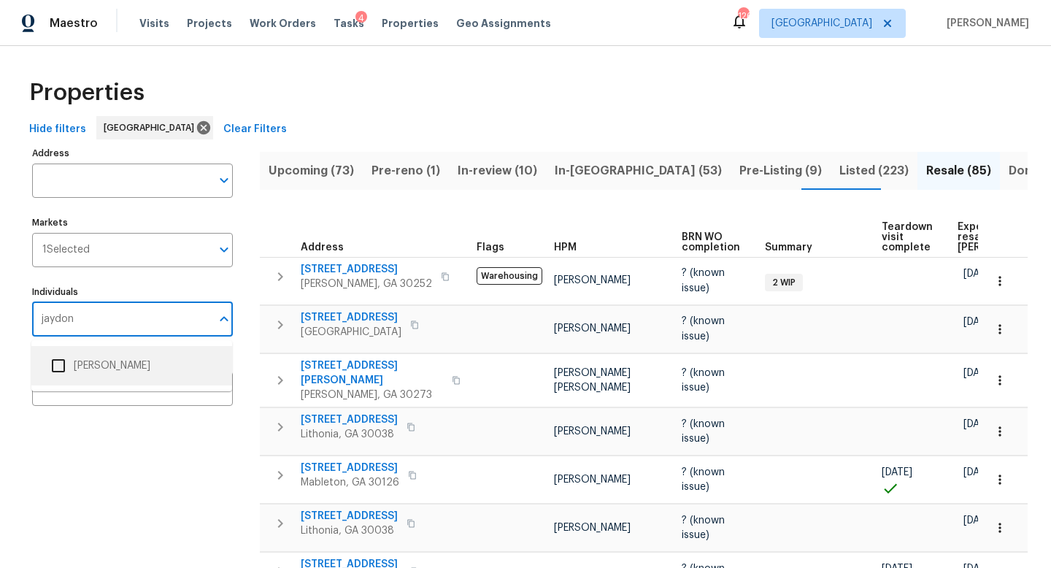
click at [99, 372] on li "Jaydon Entrekin" at bounding box center [131, 365] width 177 height 31
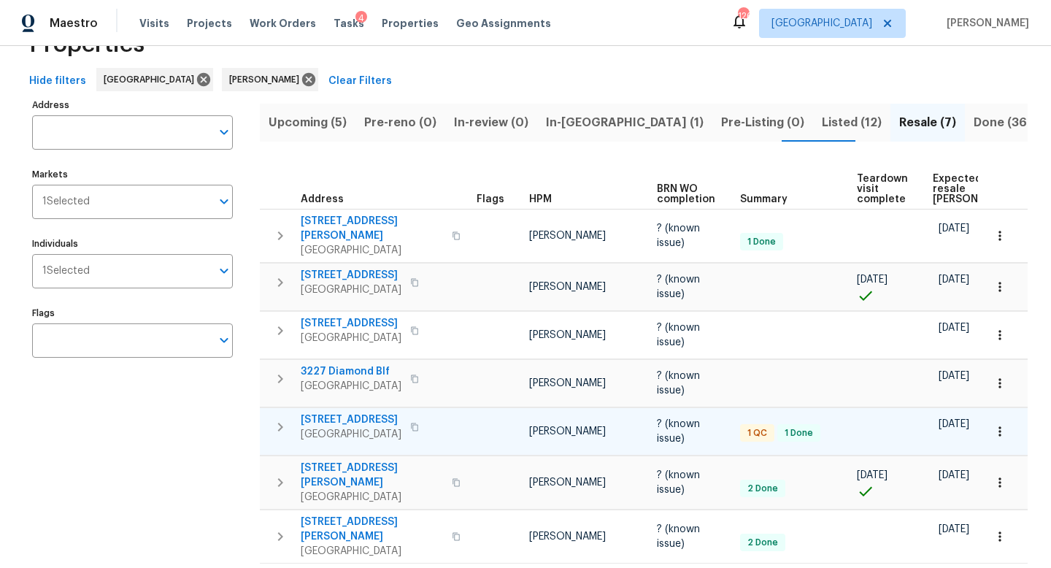
scroll to position [49, 0]
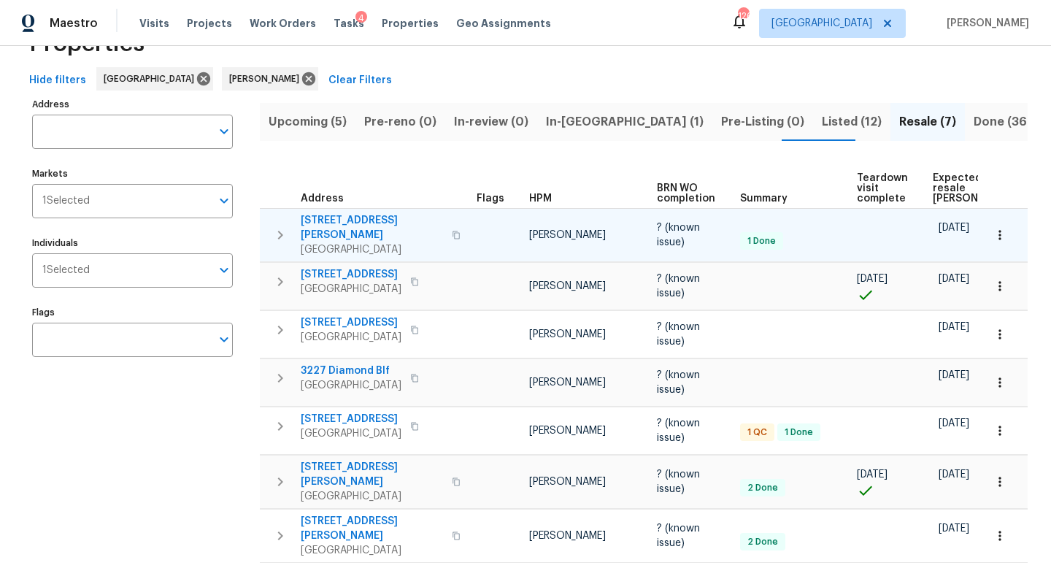
click at [453, 231] on icon "button" at bounding box center [456, 235] width 7 height 8
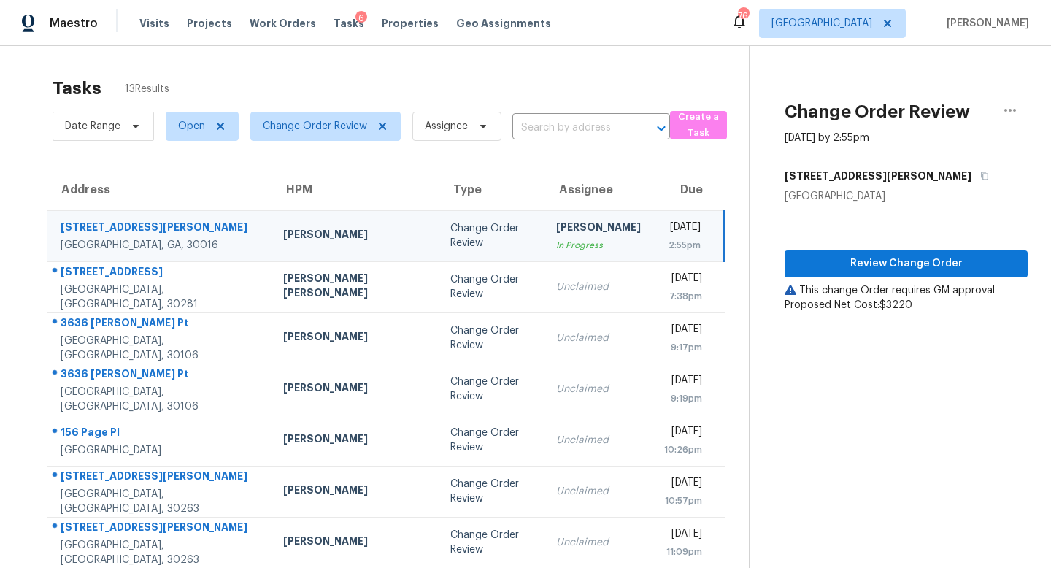
scroll to position [141, 0]
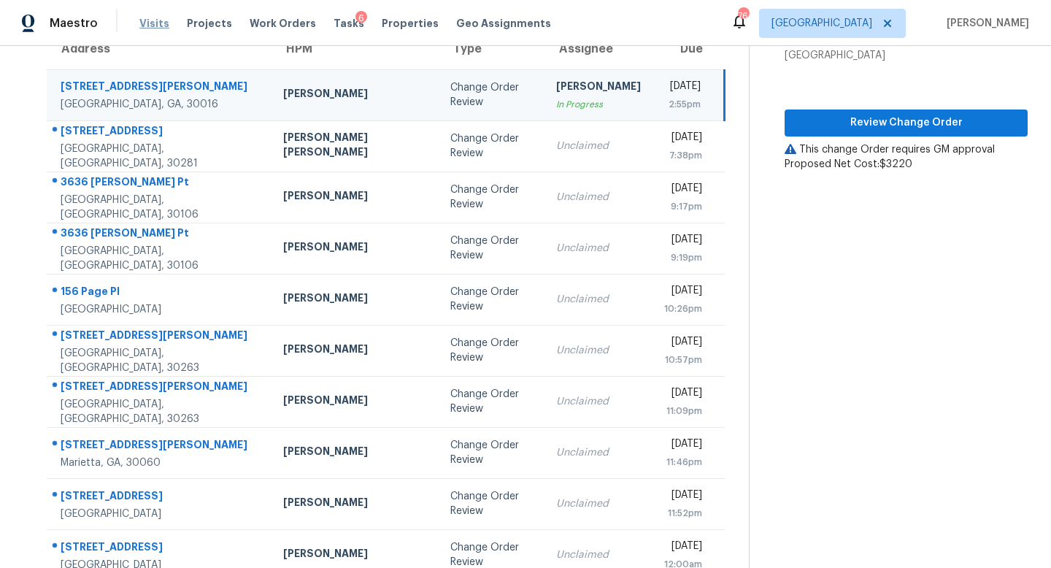
click at [149, 27] on span "Visits" at bounding box center [154, 23] width 30 height 15
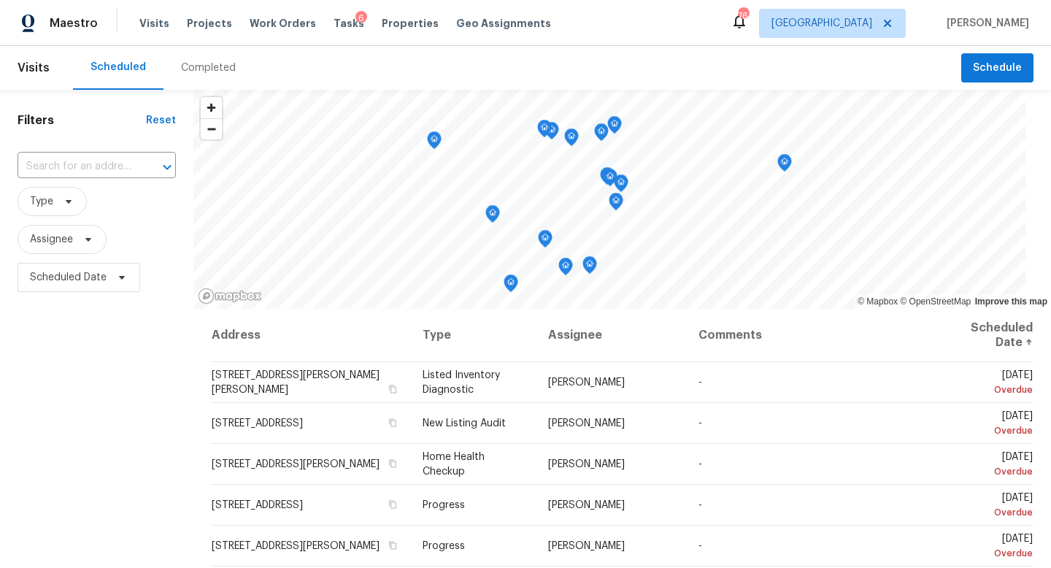
click at [202, 73] on div "Completed" at bounding box center [208, 68] width 55 height 15
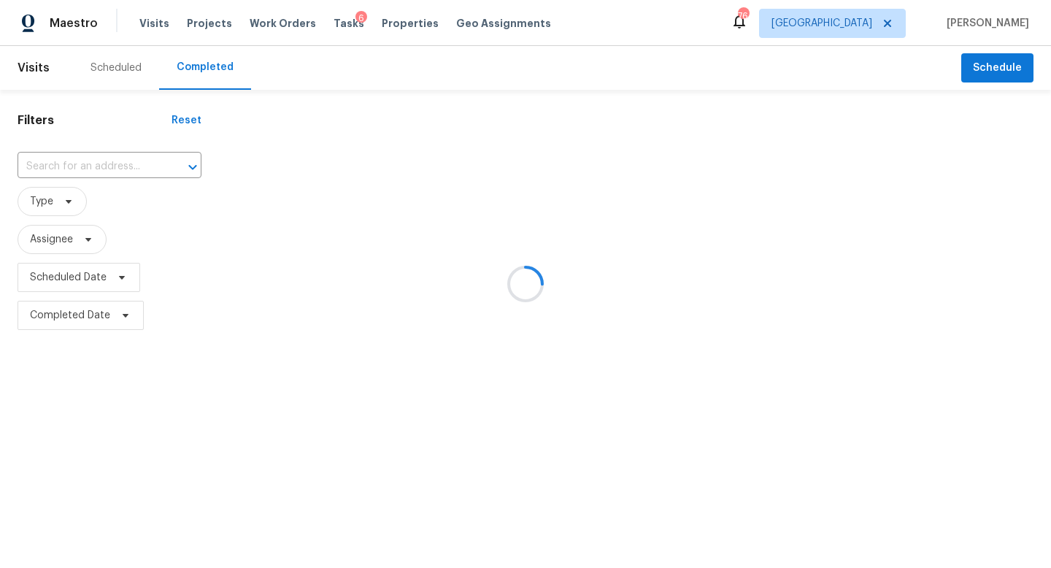
click at [107, 157] on div at bounding box center [525, 284] width 1051 height 568
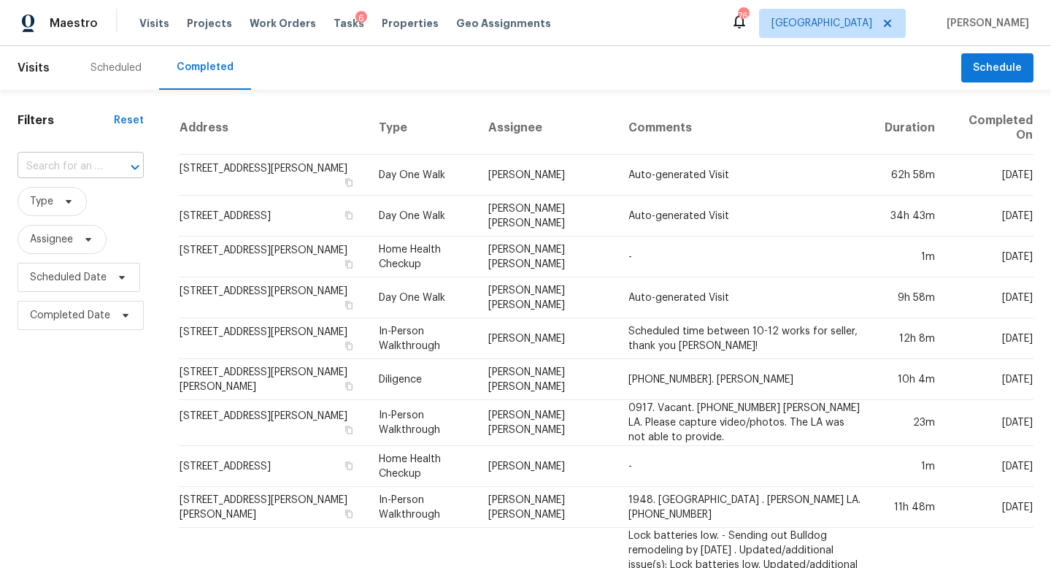
click at [70, 166] on input "text" at bounding box center [60, 166] width 85 height 23
type input "5431"
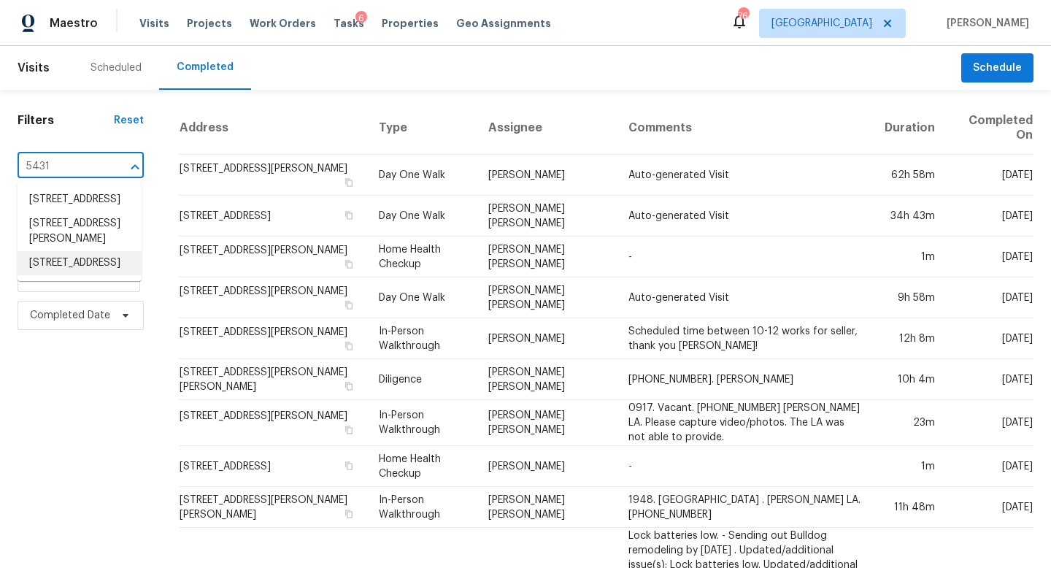
click at [85, 275] on li "5431 Village Green Sq, Norcross, GA 30093" at bounding box center [80, 263] width 124 height 24
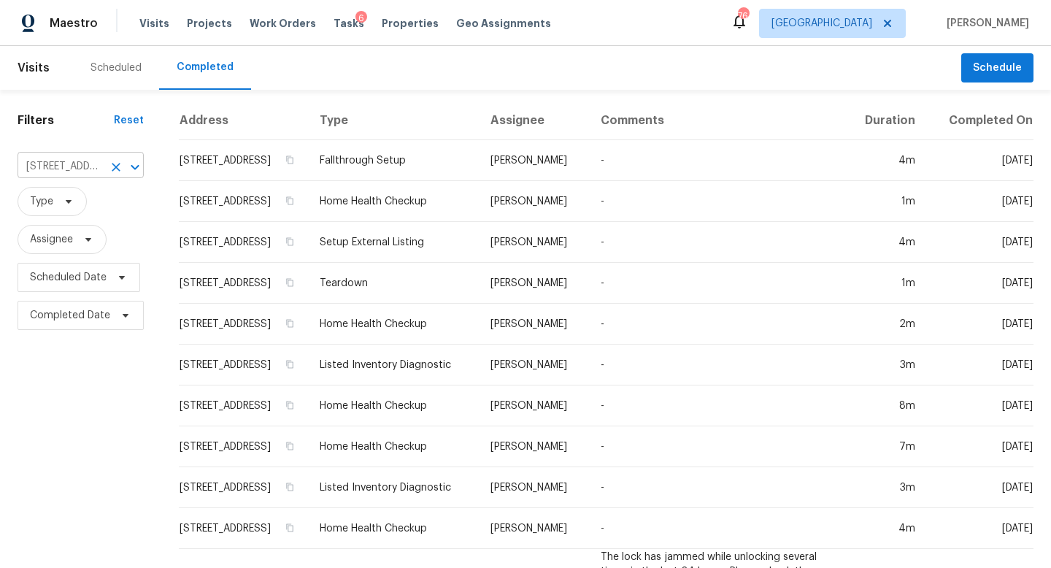
click at [112, 167] on icon "Clear" at bounding box center [116, 167] width 15 height 15
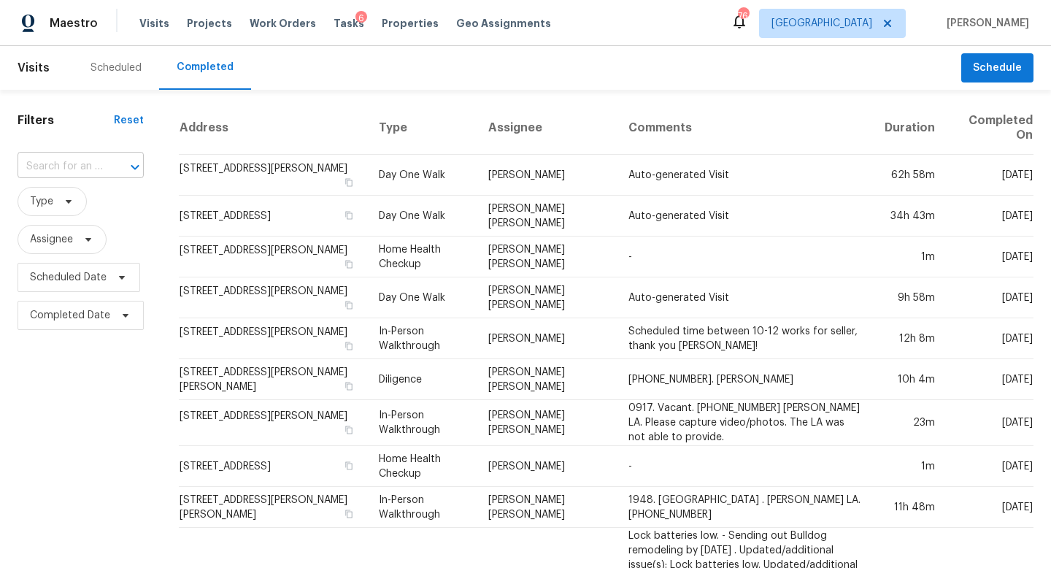
click at [47, 164] on input "text" at bounding box center [60, 166] width 85 height 23
type input "309 quail"
click at [58, 194] on li "309 Quail Run, Roswell, GA 30076" at bounding box center [80, 200] width 124 height 24
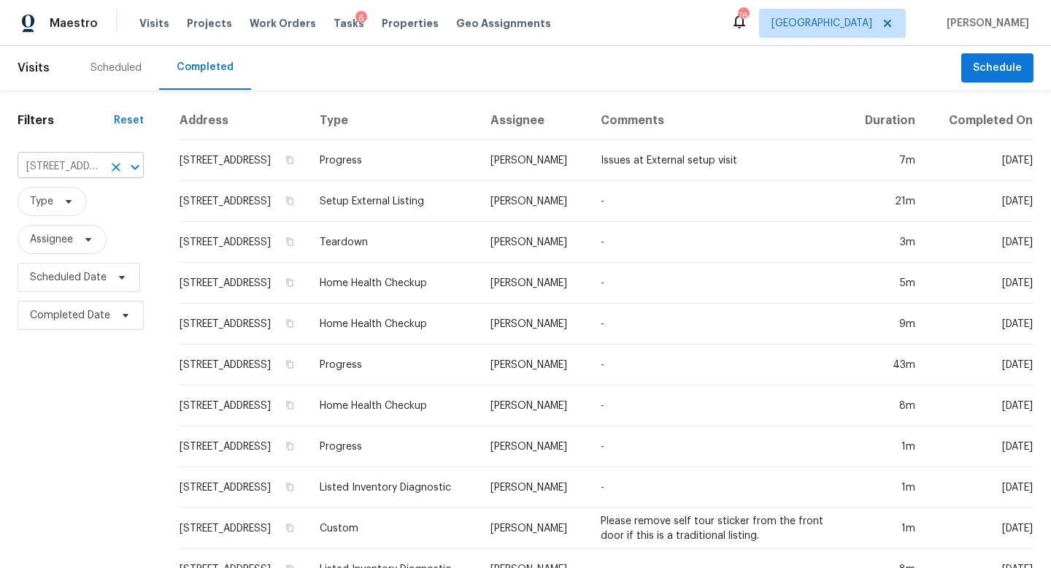
click at [113, 164] on icon "Clear" at bounding box center [116, 167] width 15 height 15
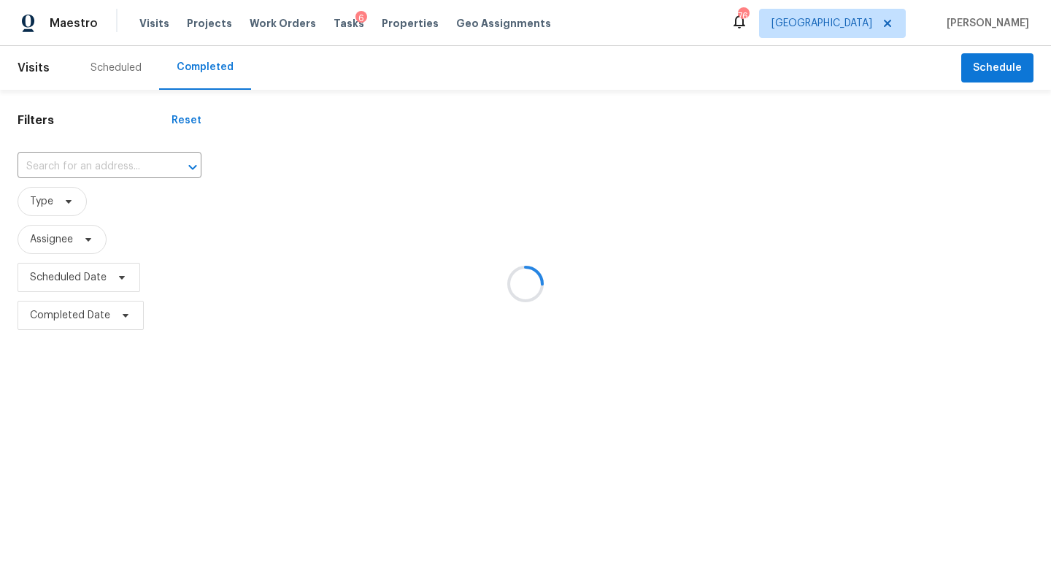
click at [55, 168] on div at bounding box center [525, 284] width 1051 height 568
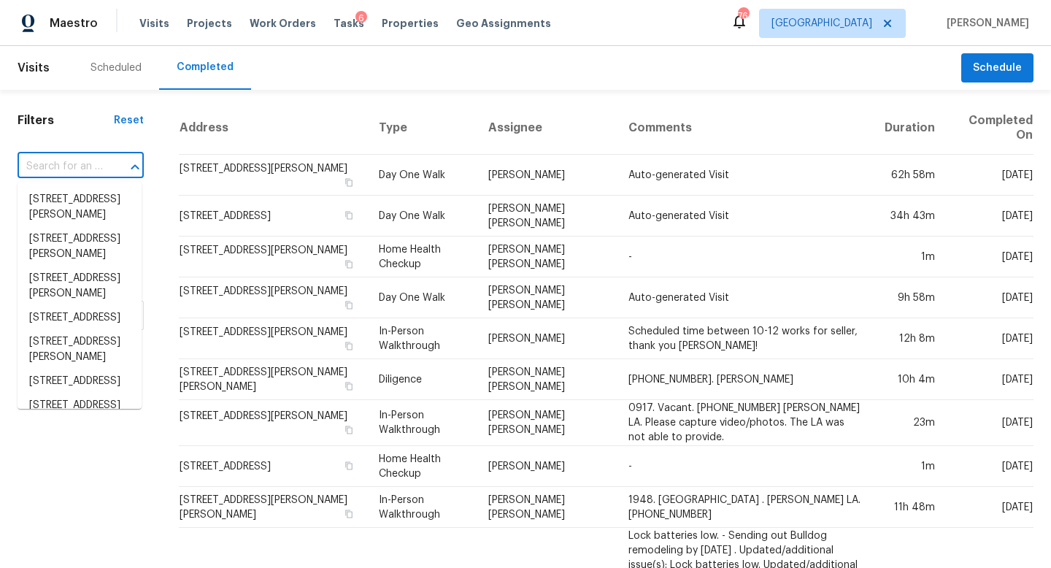
click at [36, 170] on input "text" at bounding box center [60, 166] width 85 height 23
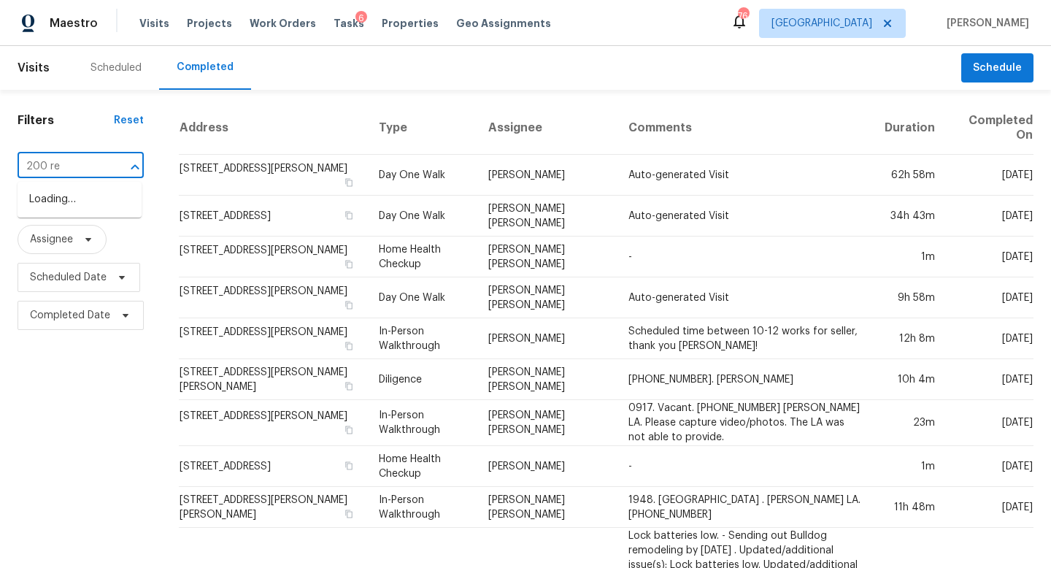
type input "200 ren"
click at [72, 236] on li "200 Renaissance Pkwy NE Apt 305, Atlanta, GA 30308" at bounding box center [80, 224] width 124 height 24
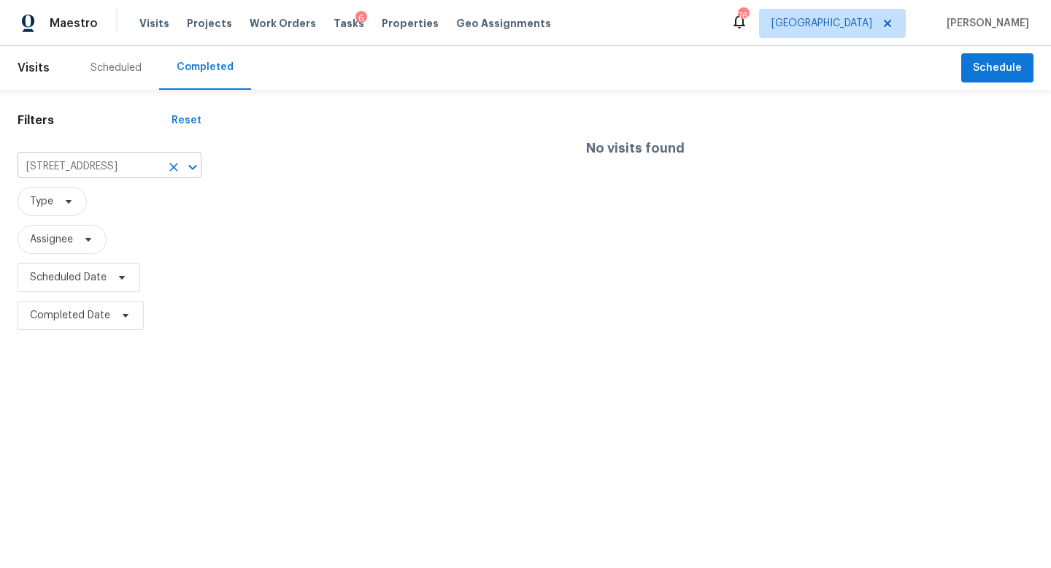
click at [175, 166] on icon "Clear" at bounding box center [173, 167] width 15 height 15
click at [93, 157] on div at bounding box center [525, 284] width 1051 height 568
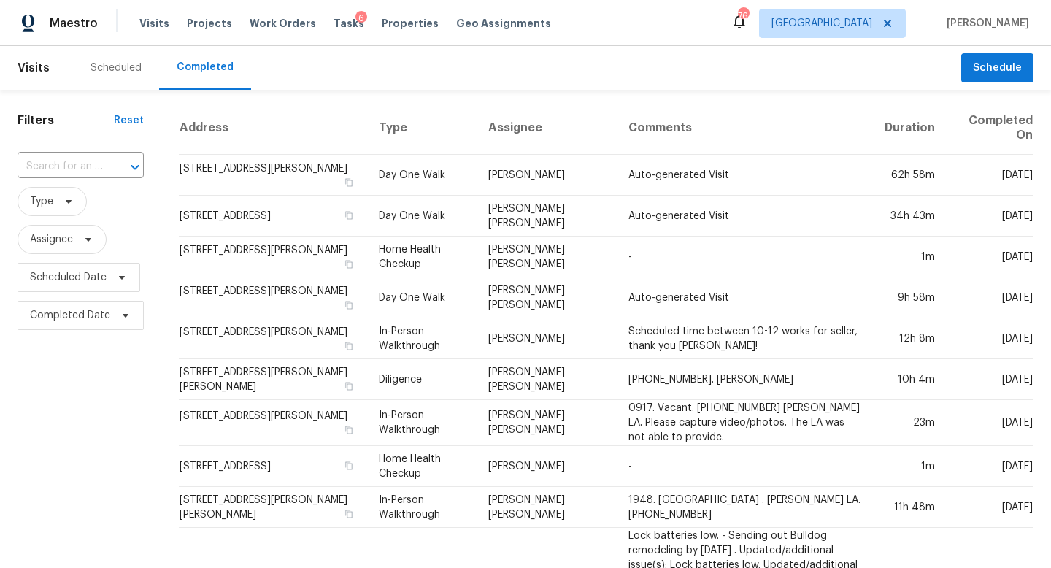
click at [49, 165] on input "text" at bounding box center [60, 166] width 85 height 23
type input "200 ren"
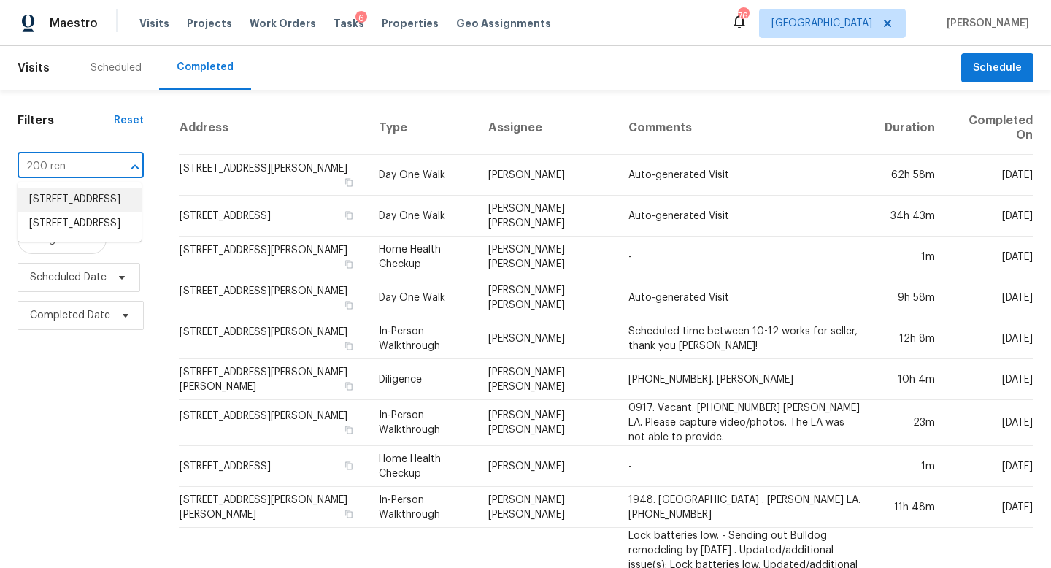
click at [52, 212] on li "200 Renaissance Pkwy NE Apt 302, Atlanta, GA 30308" at bounding box center [80, 200] width 124 height 24
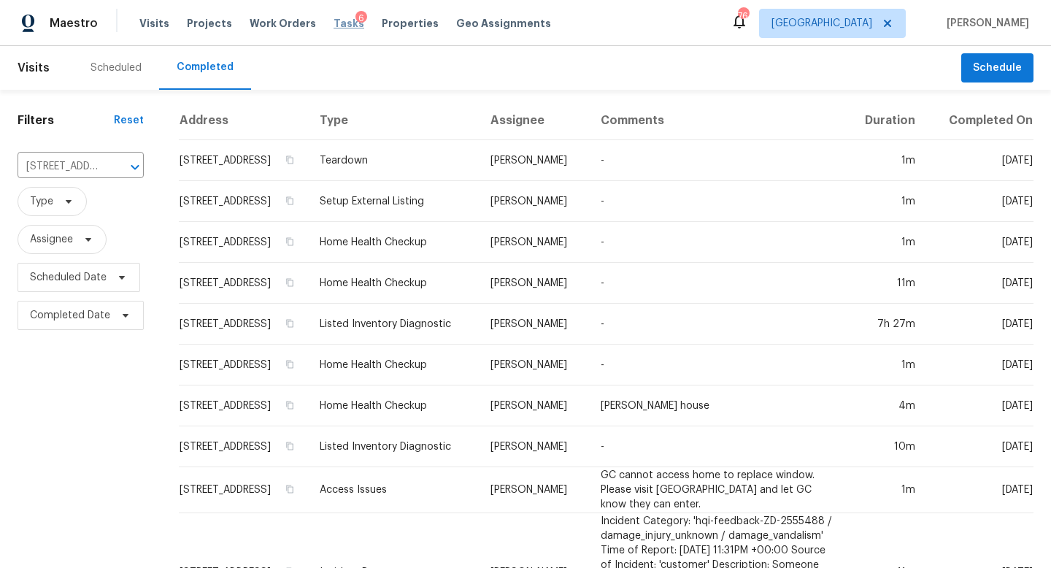
click at [334, 24] on span "Tasks" at bounding box center [349, 23] width 31 height 10
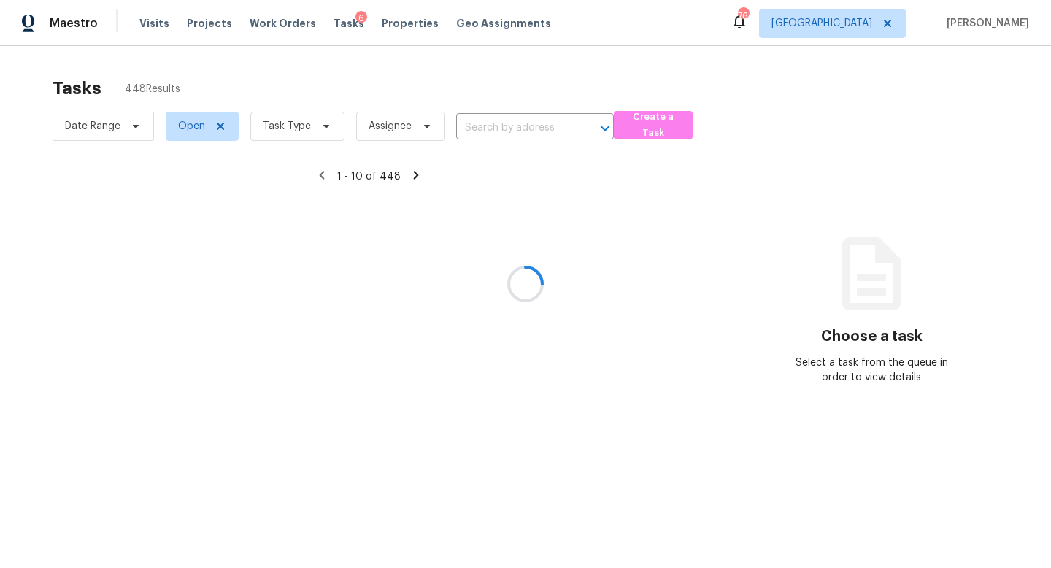
click at [306, 130] on div at bounding box center [525, 284] width 1051 height 568
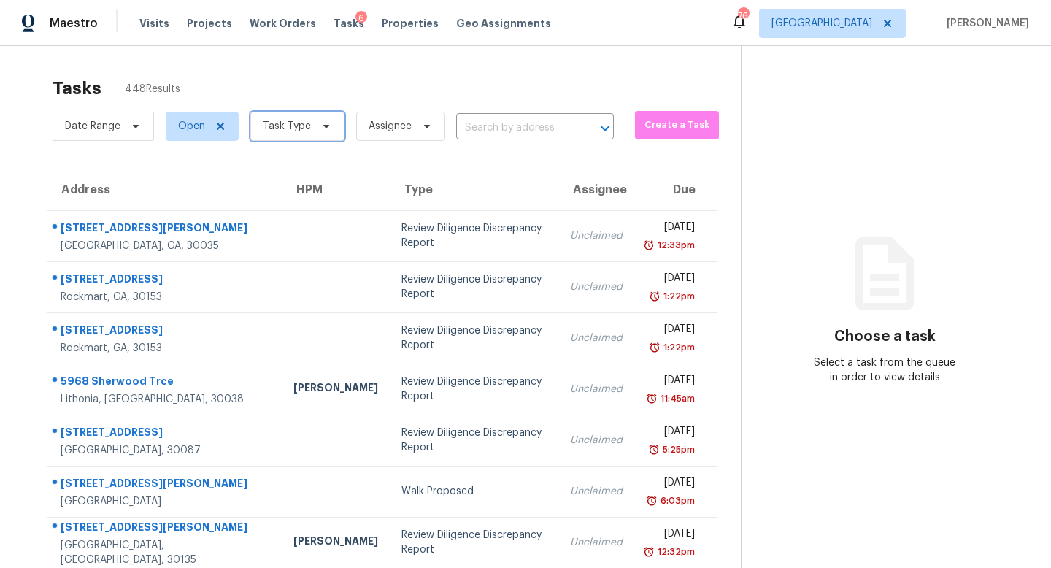
click at [298, 134] on span "Task Type" at bounding box center [297, 126] width 94 height 29
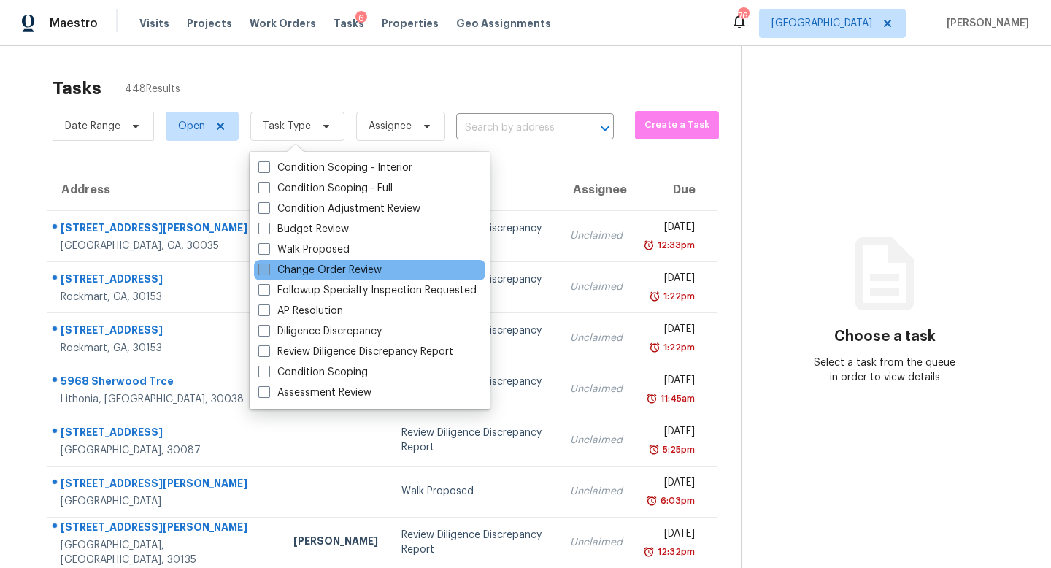
click at [313, 274] on label "Change Order Review" at bounding box center [319, 270] width 123 height 15
click at [268, 272] on input "Change Order Review" at bounding box center [262, 267] width 9 height 9
checkbox input "true"
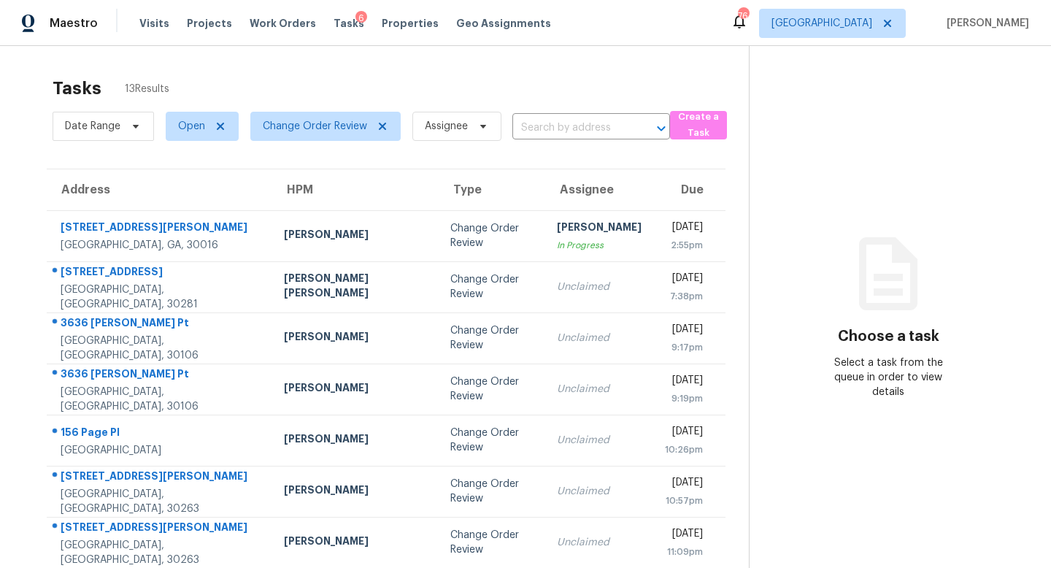
click at [512, 72] on div "Tasks 13 Results" at bounding box center [401, 88] width 696 height 38
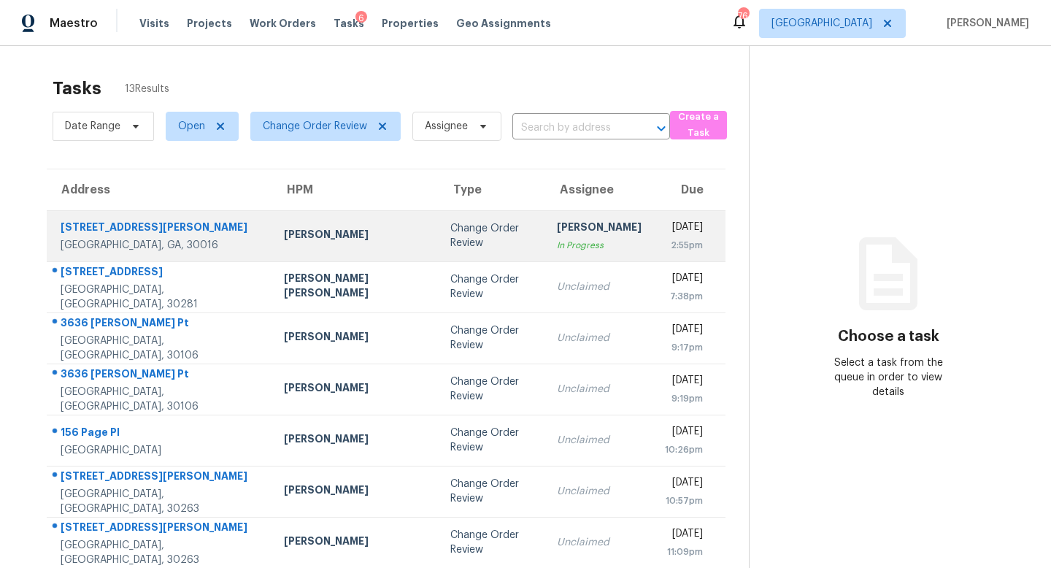
click at [439, 224] on td "Change Order Review" at bounding box center [492, 235] width 106 height 51
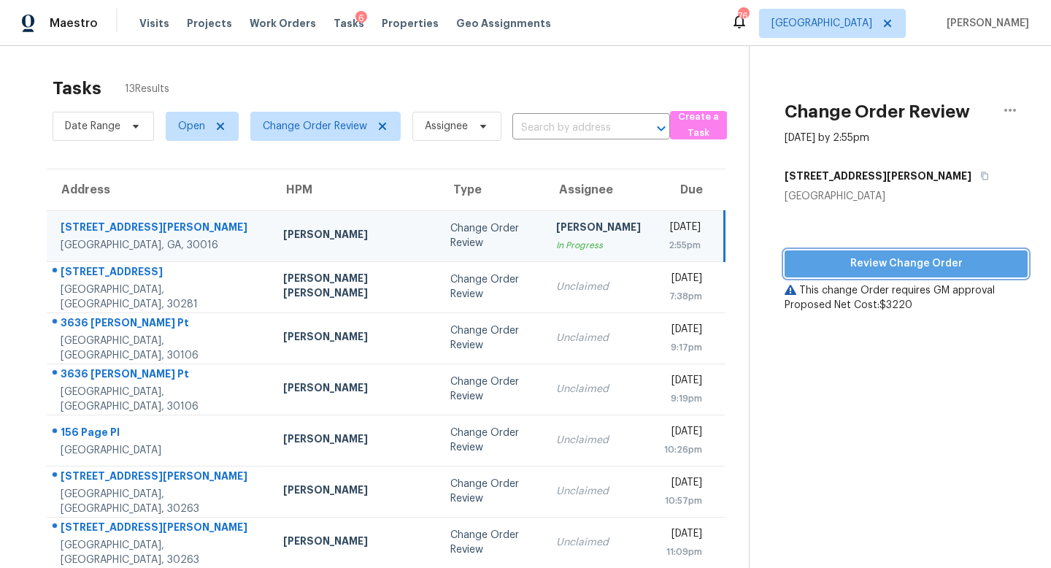
click at [898, 263] on span "Review Change Order" at bounding box center [906, 264] width 220 height 18
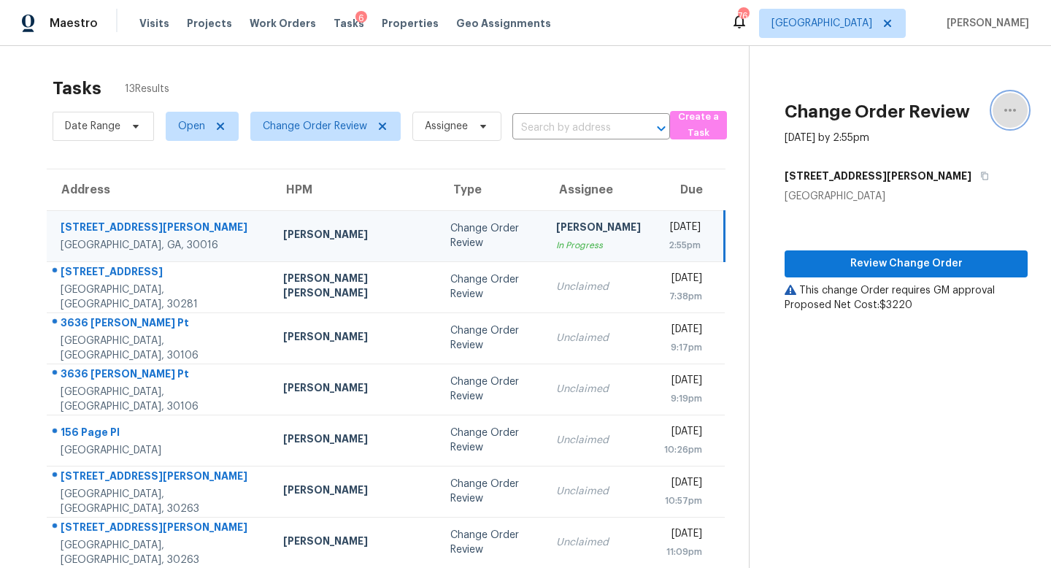
click at [1019, 102] on button "button" at bounding box center [1010, 110] width 35 height 35
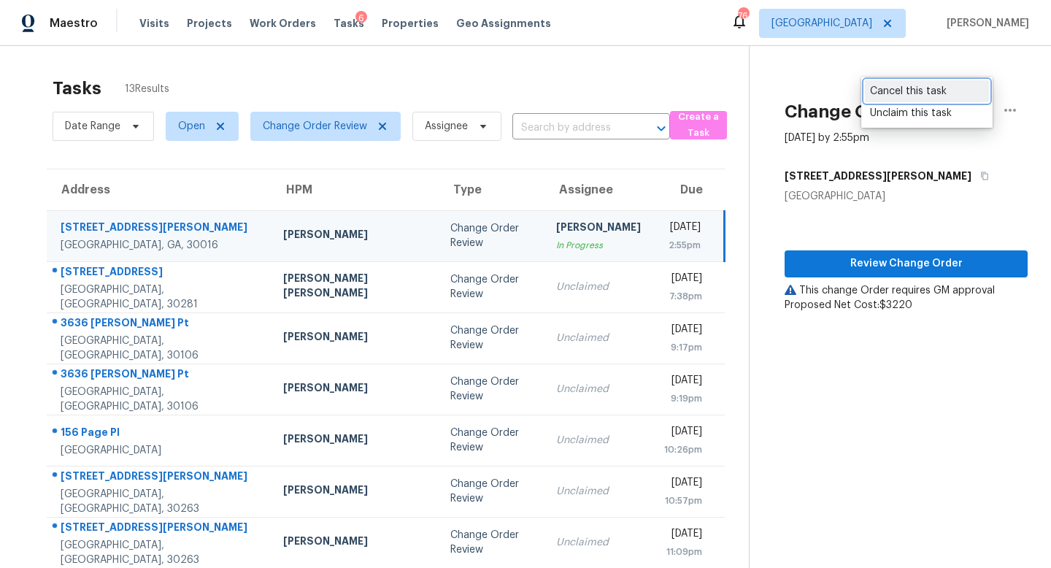
click at [948, 88] on div "Cancel this task" at bounding box center [927, 91] width 114 height 15
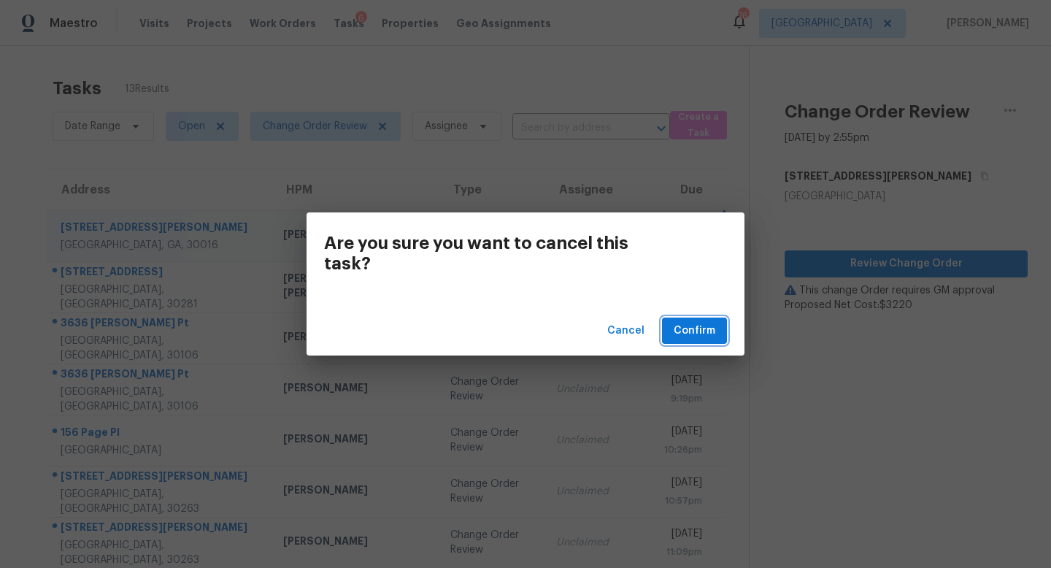
click at [707, 328] on span "Confirm" at bounding box center [695, 331] width 42 height 18
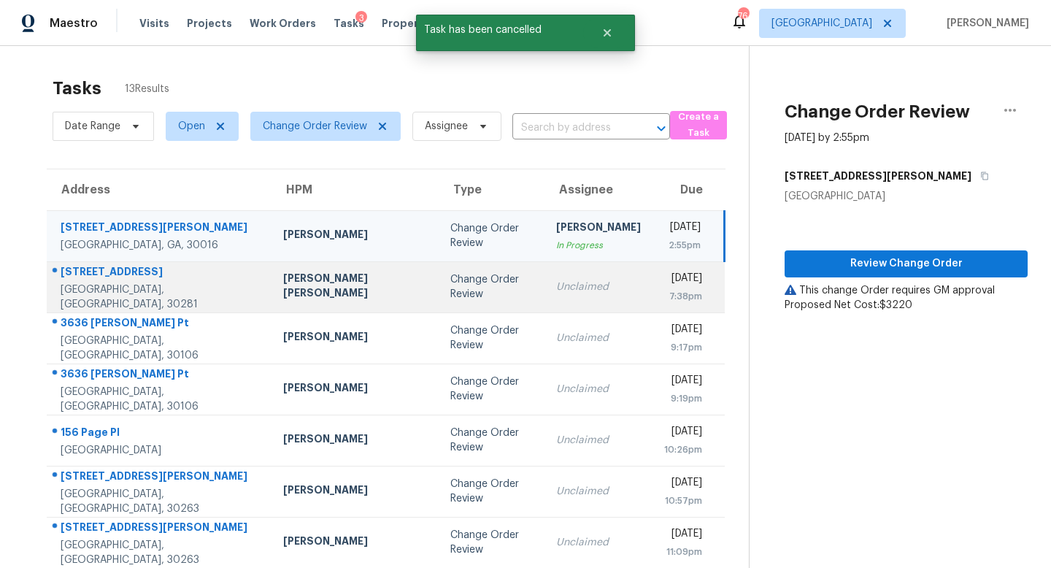
click at [556, 290] on div "Unclaimed" at bounding box center [598, 287] width 85 height 15
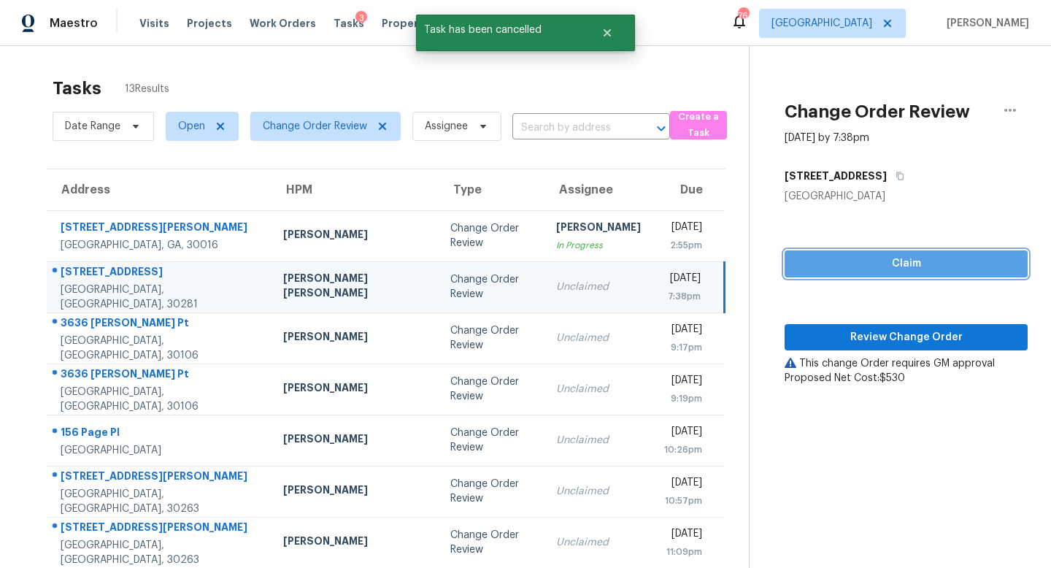
click at [917, 253] on button "Claim" at bounding box center [906, 263] width 243 height 27
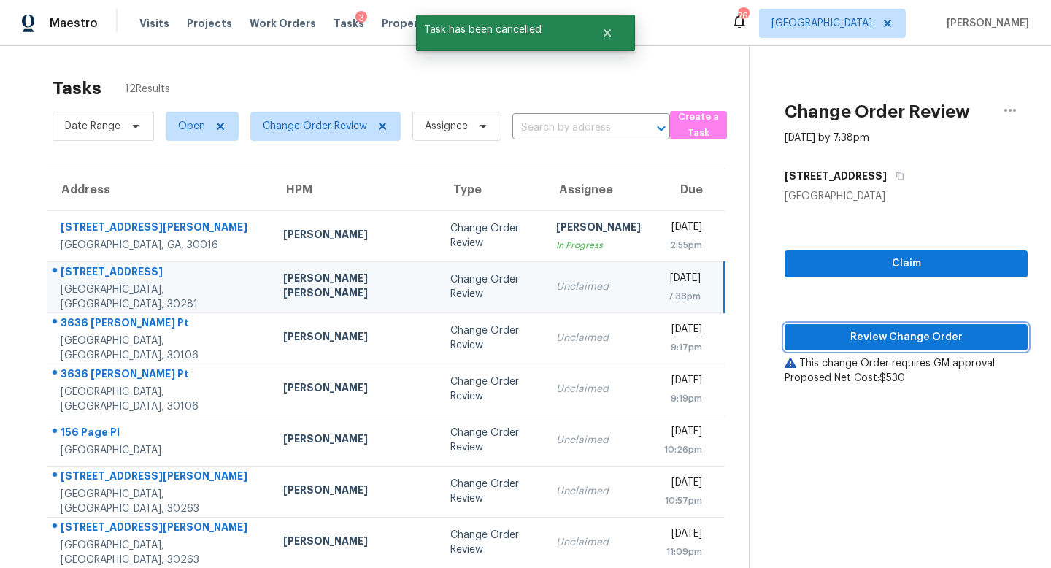
click at [881, 330] on span "Review Change Order" at bounding box center [906, 337] width 220 height 18
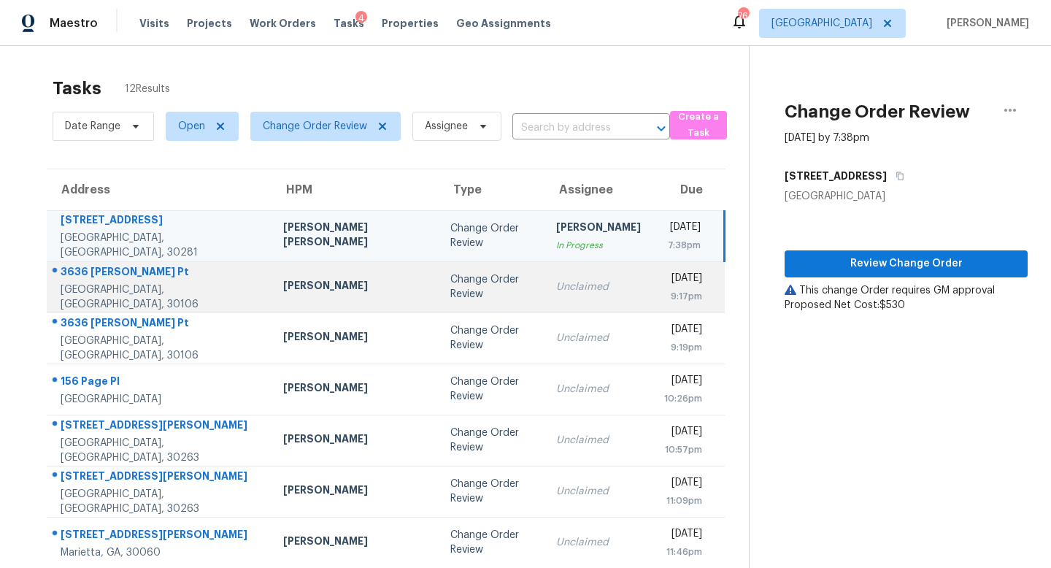
click at [552, 297] on td "Unclaimed" at bounding box center [598, 286] width 108 height 51
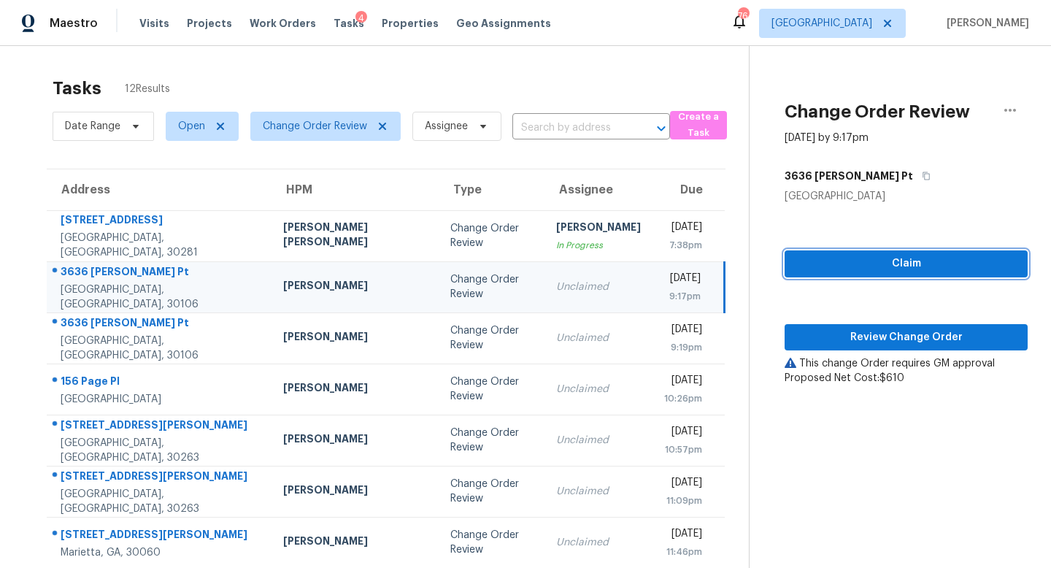
click at [877, 253] on button "Claim" at bounding box center [906, 263] width 243 height 27
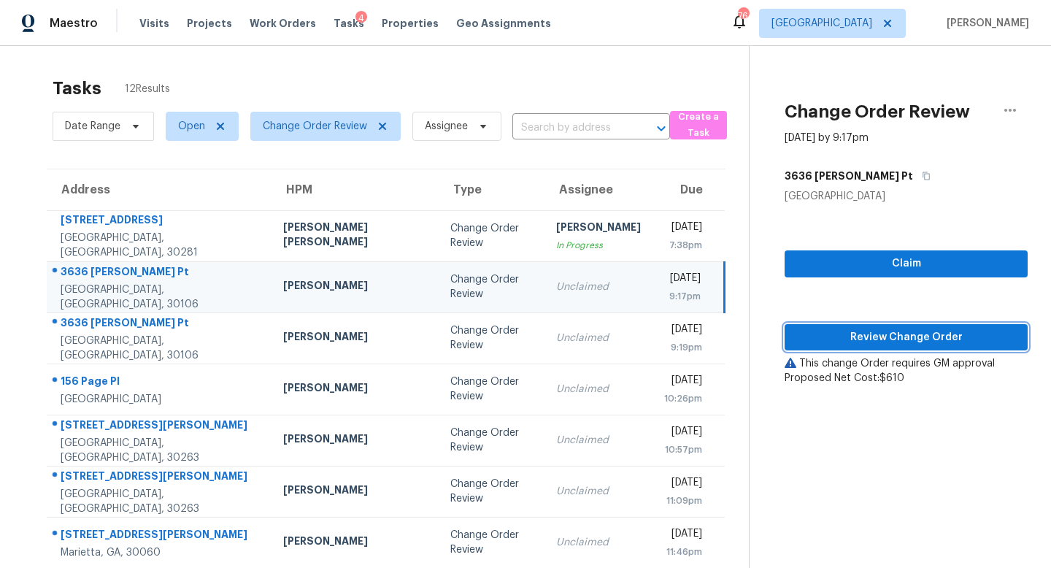
click at [879, 328] on span "Review Change Order" at bounding box center [906, 337] width 220 height 18
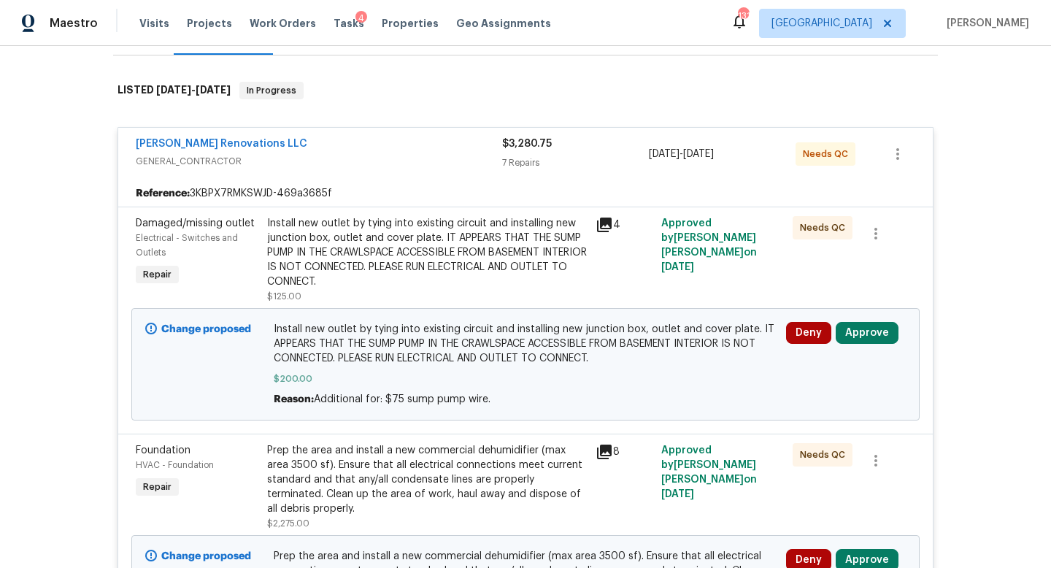
scroll to position [226, 0]
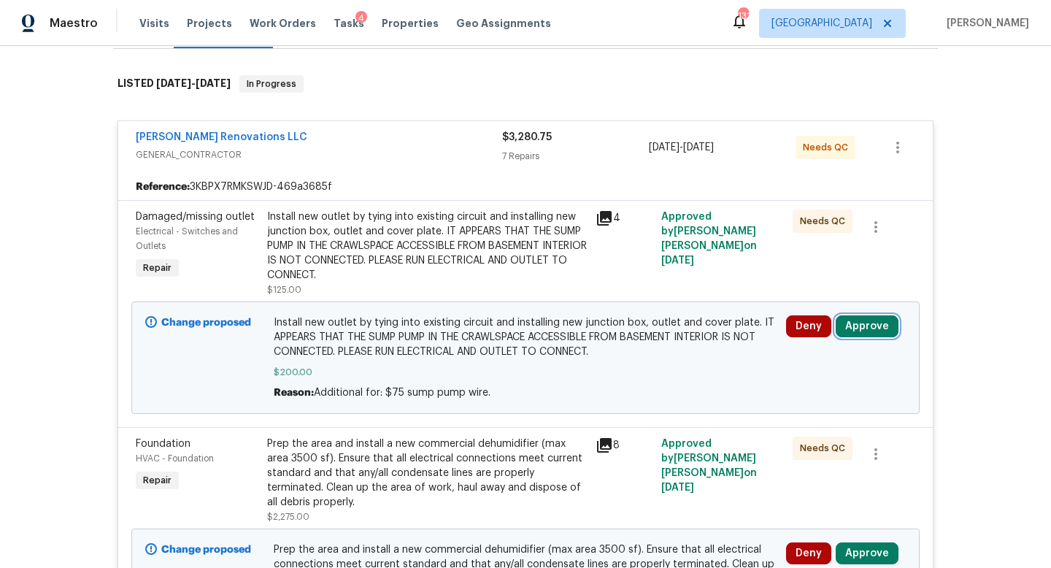
click at [872, 315] on button "Approve" at bounding box center [867, 326] width 63 height 22
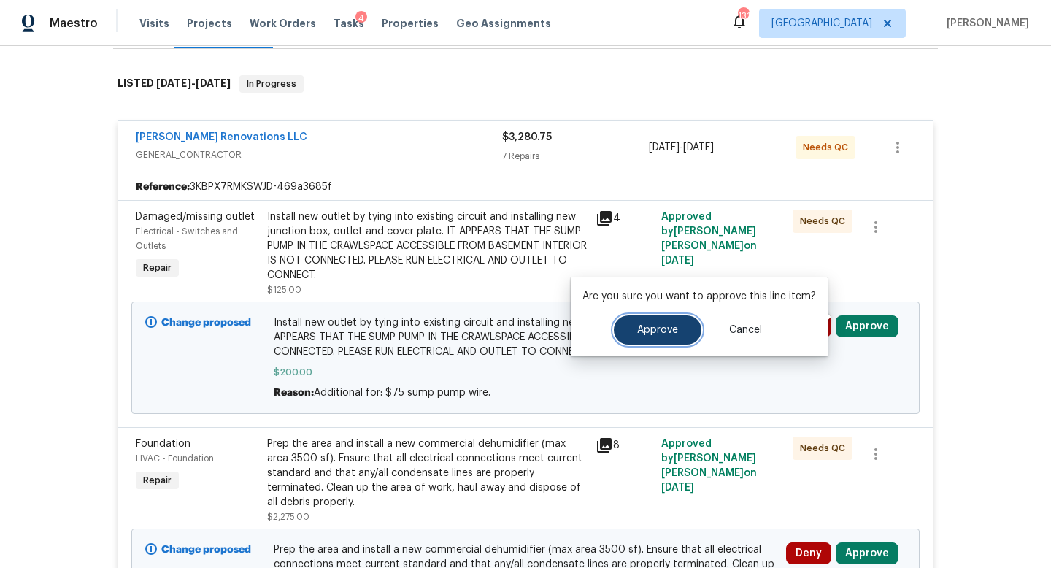
click at [673, 339] on button "Approve" at bounding box center [658, 329] width 88 height 29
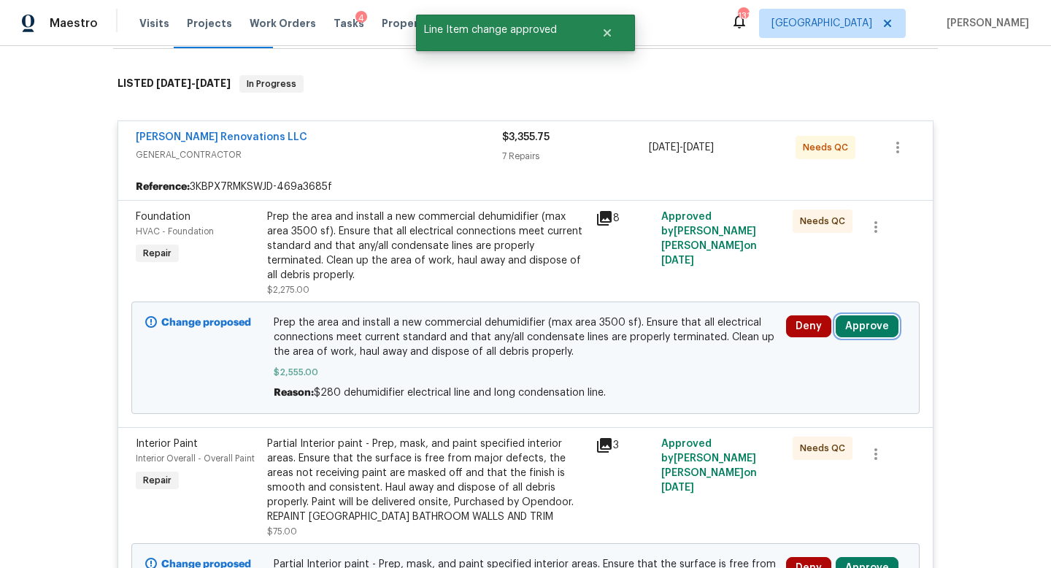
click at [865, 318] on button "Approve" at bounding box center [867, 326] width 63 height 22
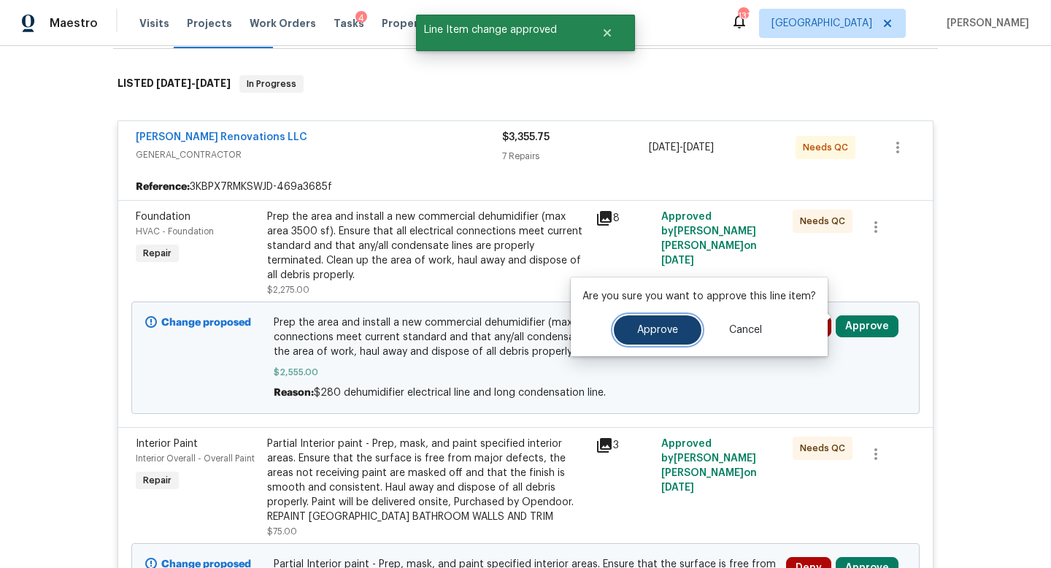
click at [669, 325] on span "Approve" at bounding box center [657, 330] width 41 height 11
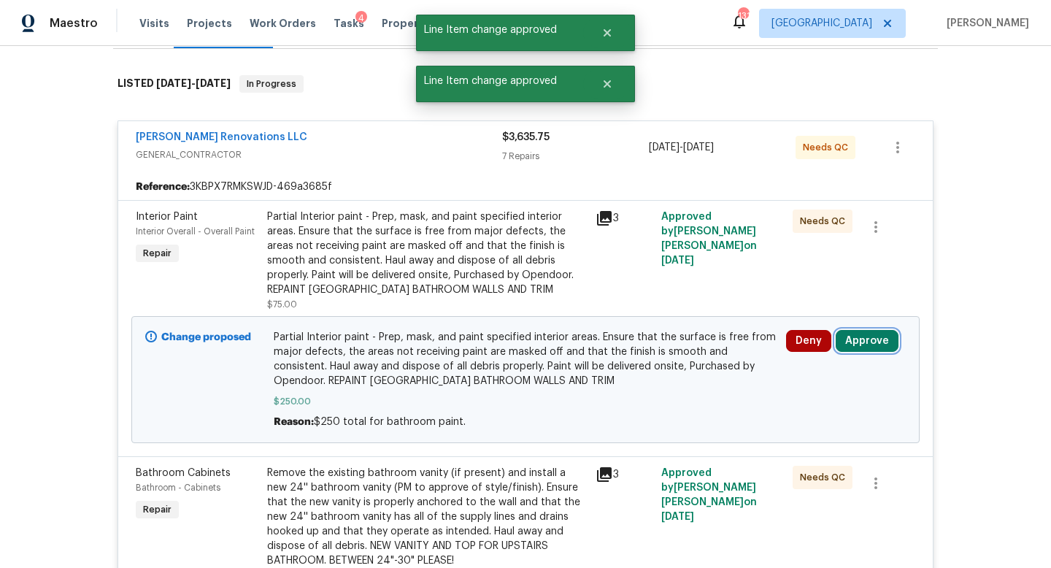
click at [860, 341] on button "Approve" at bounding box center [867, 341] width 63 height 22
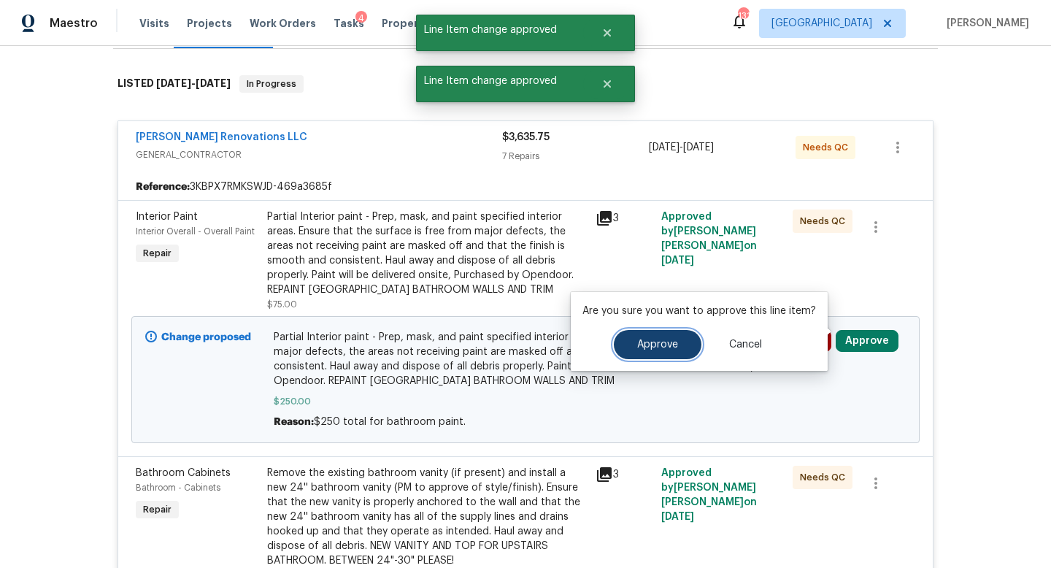
click at [674, 344] on span "Approve" at bounding box center [657, 344] width 41 height 11
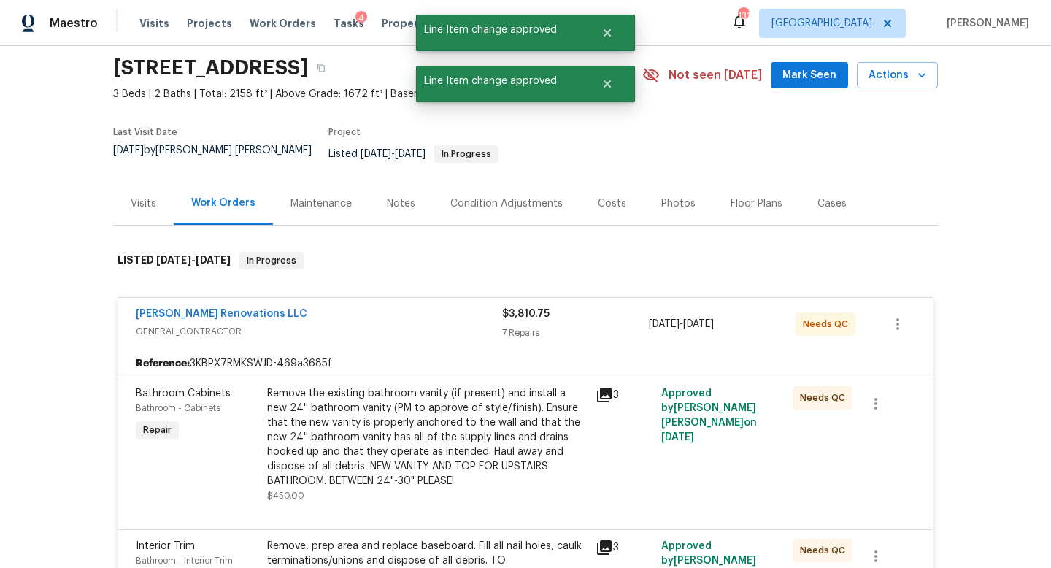
scroll to position [0, 0]
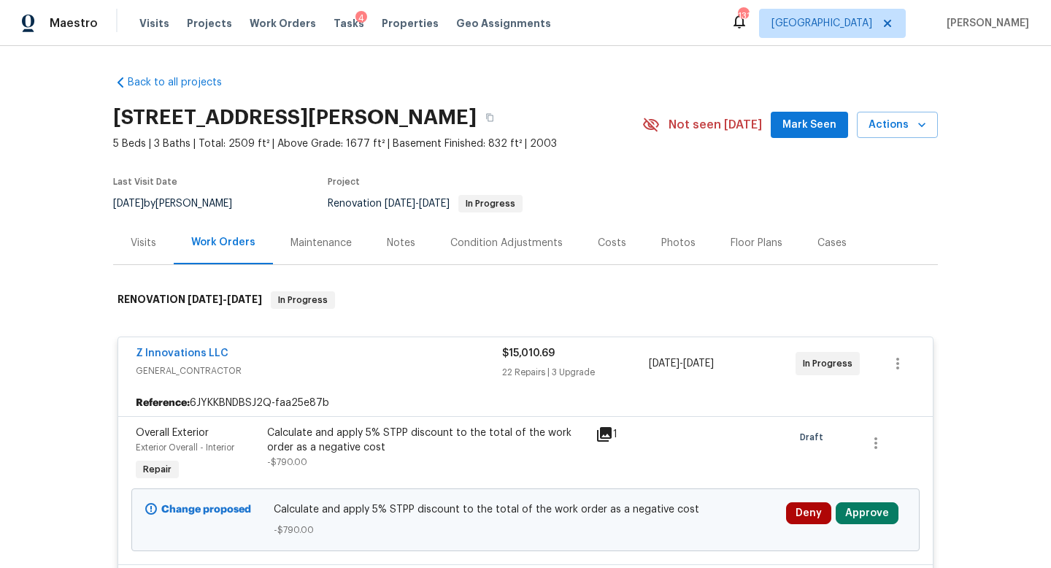
scroll to position [172, 0]
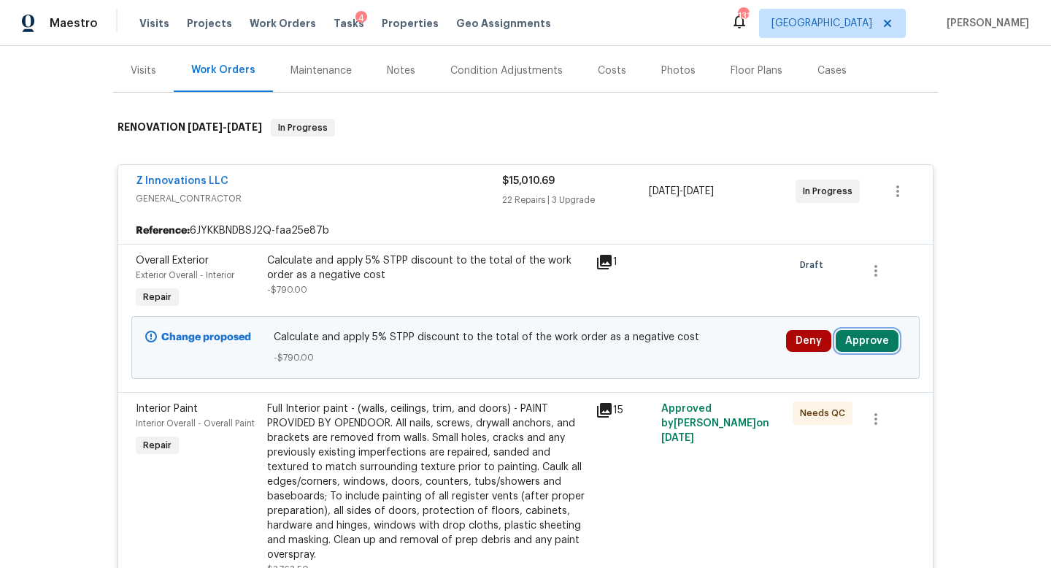
click at [863, 339] on button "Approve" at bounding box center [867, 341] width 63 height 22
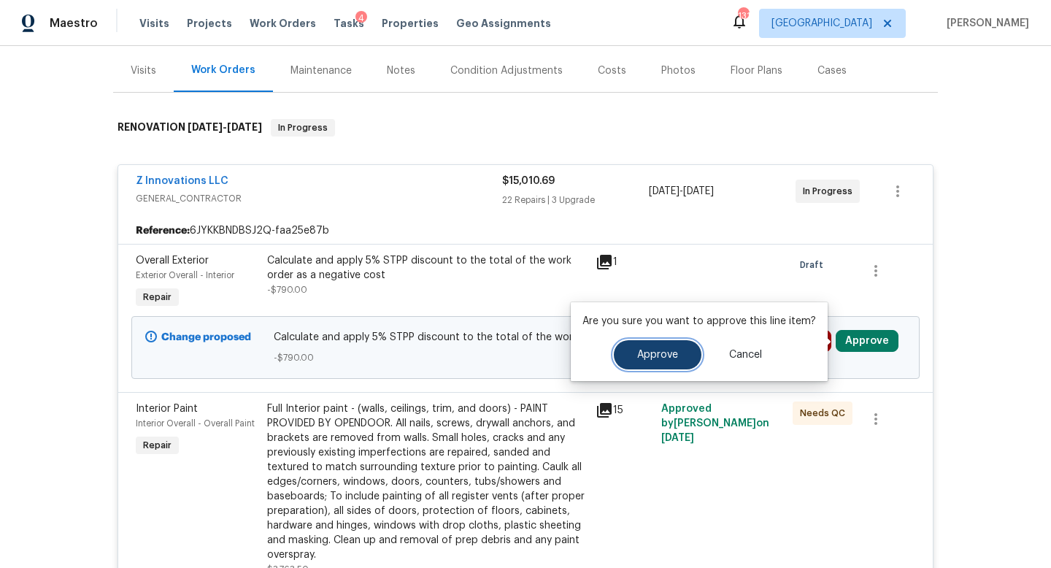
click at [679, 349] on button "Approve" at bounding box center [658, 354] width 88 height 29
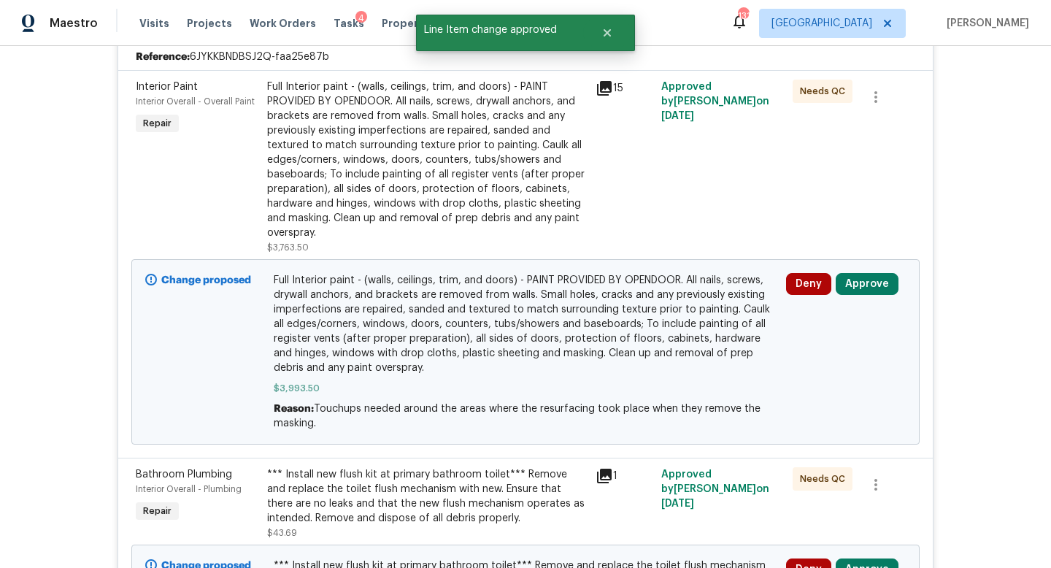
scroll to position [407, 0]
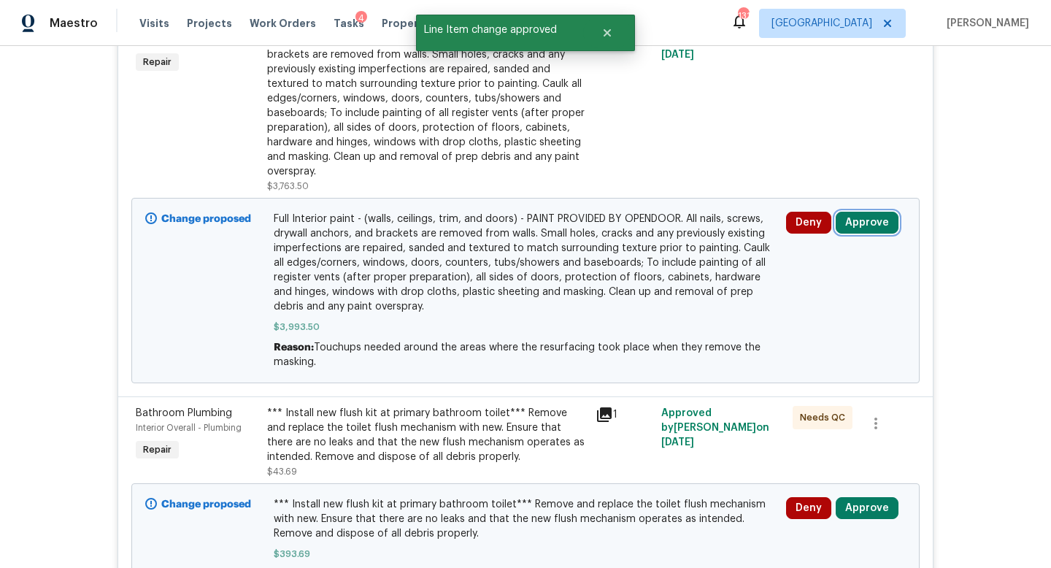
click at [871, 227] on button "Approve" at bounding box center [867, 223] width 63 height 22
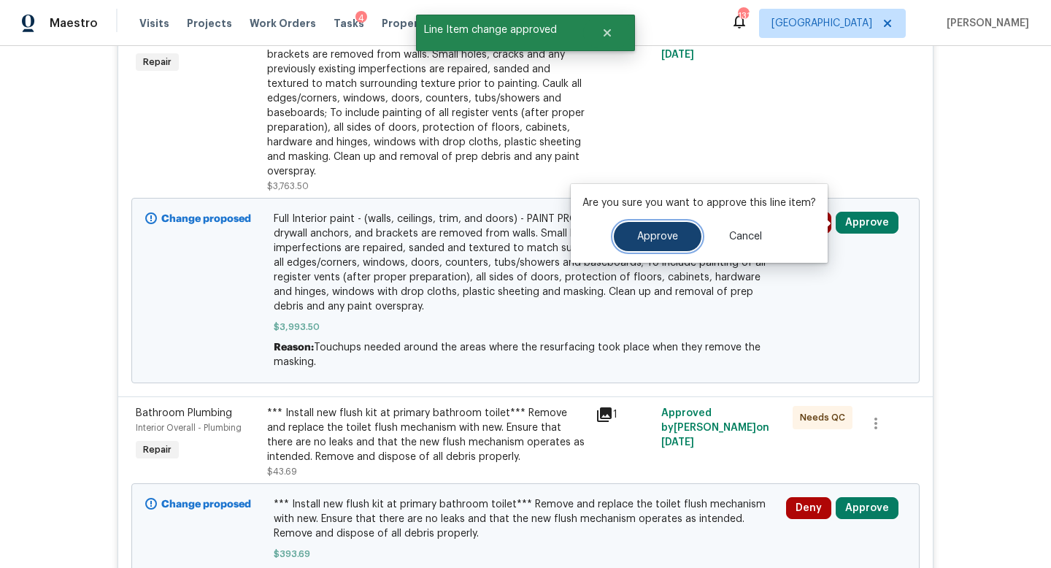
click at [686, 242] on button "Approve" at bounding box center [658, 236] width 88 height 29
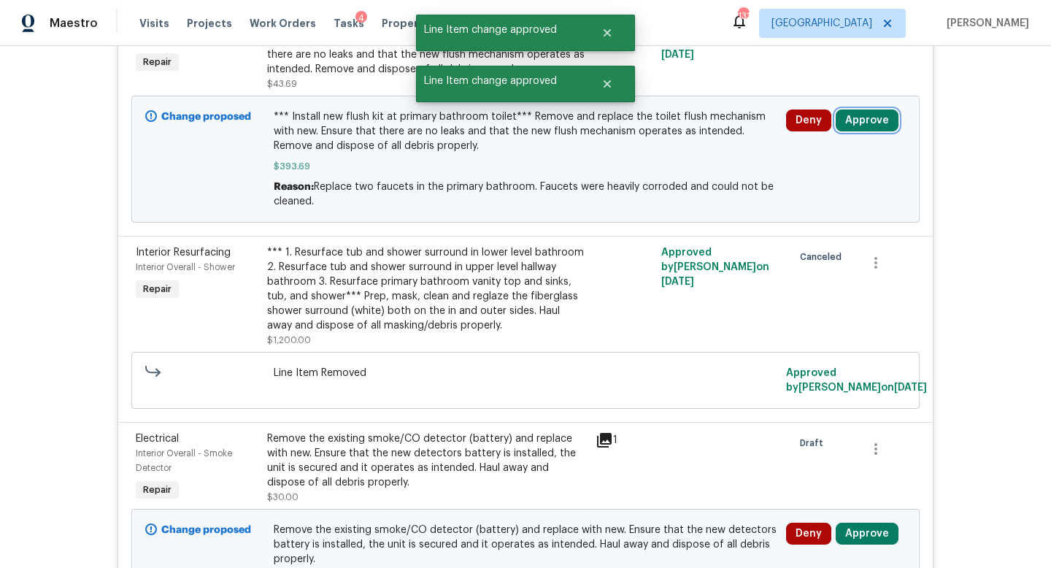
click at [862, 118] on button "Approve" at bounding box center [867, 120] width 63 height 22
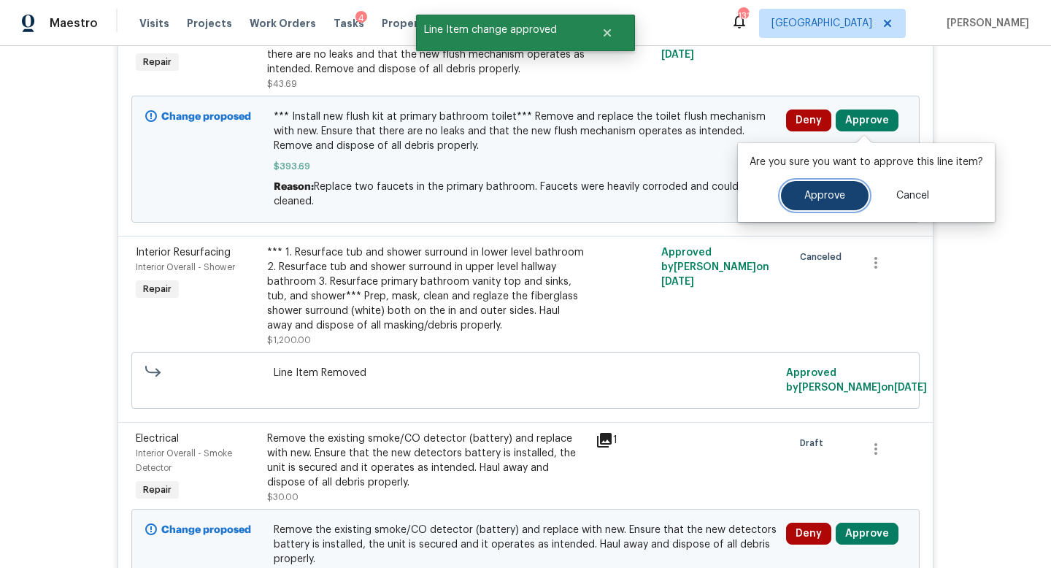
click at [804, 207] on button "Approve" at bounding box center [825, 195] width 88 height 29
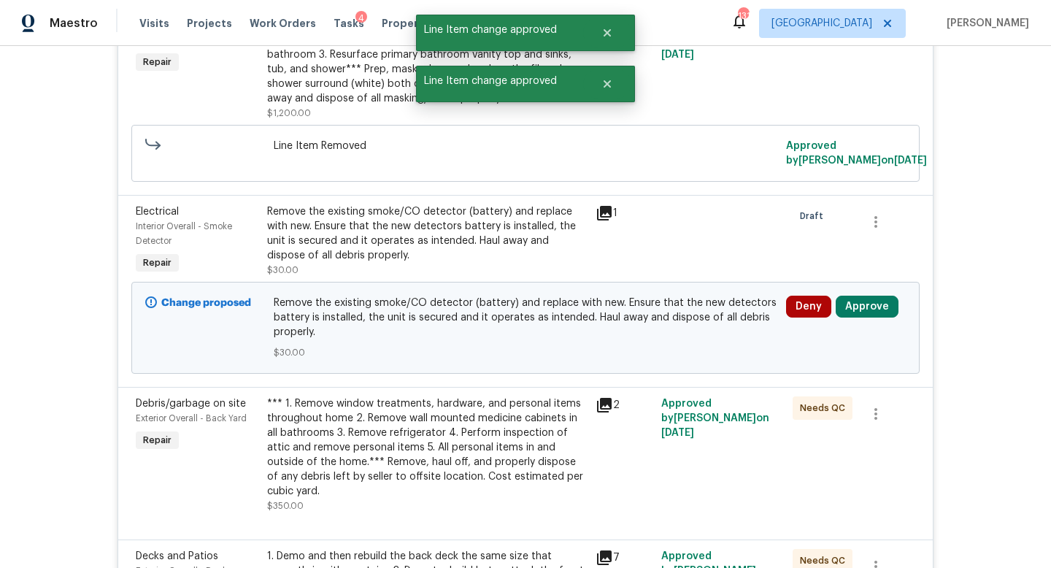
click at [861, 294] on div "Deny Approve" at bounding box center [846, 327] width 128 height 73
click at [858, 304] on button "Approve" at bounding box center [867, 307] width 63 height 22
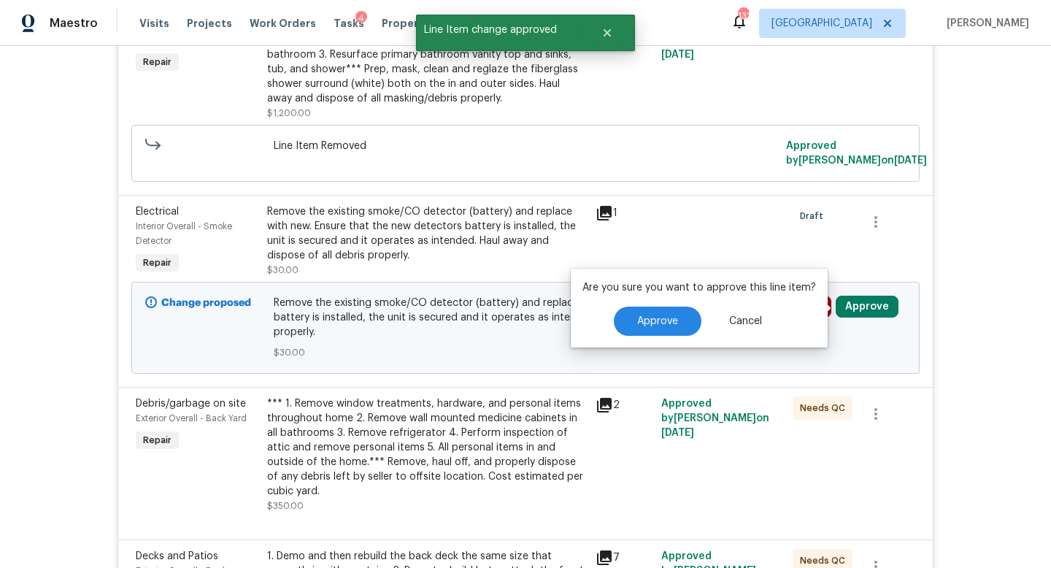
click at [643, 339] on div "Are you sure you want to approve this line item? Approve Cancel" at bounding box center [699, 308] width 257 height 79
click at [647, 326] on span "Approve" at bounding box center [657, 321] width 41 height 11
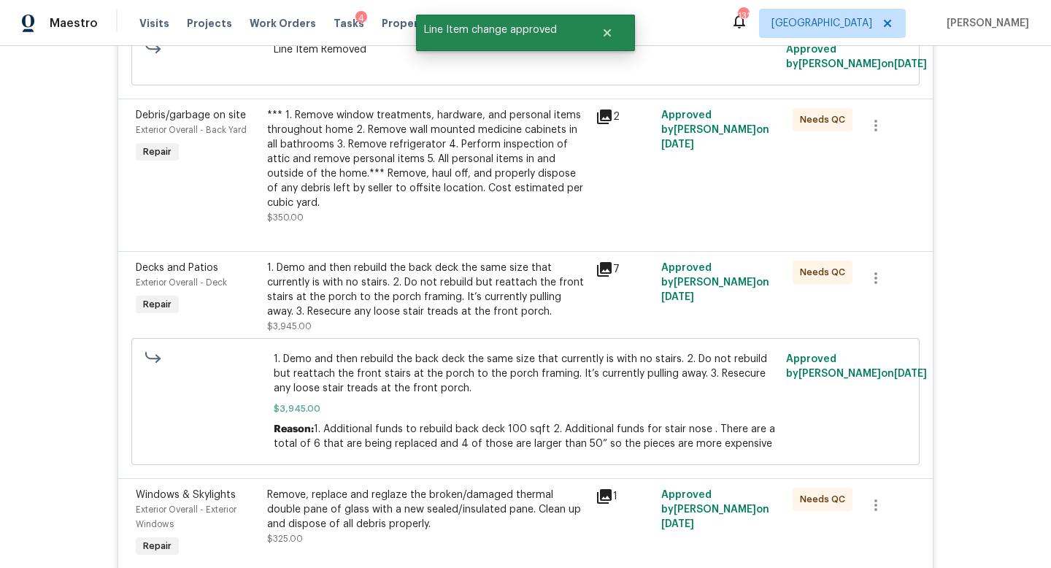
scroll to position [0, 0]
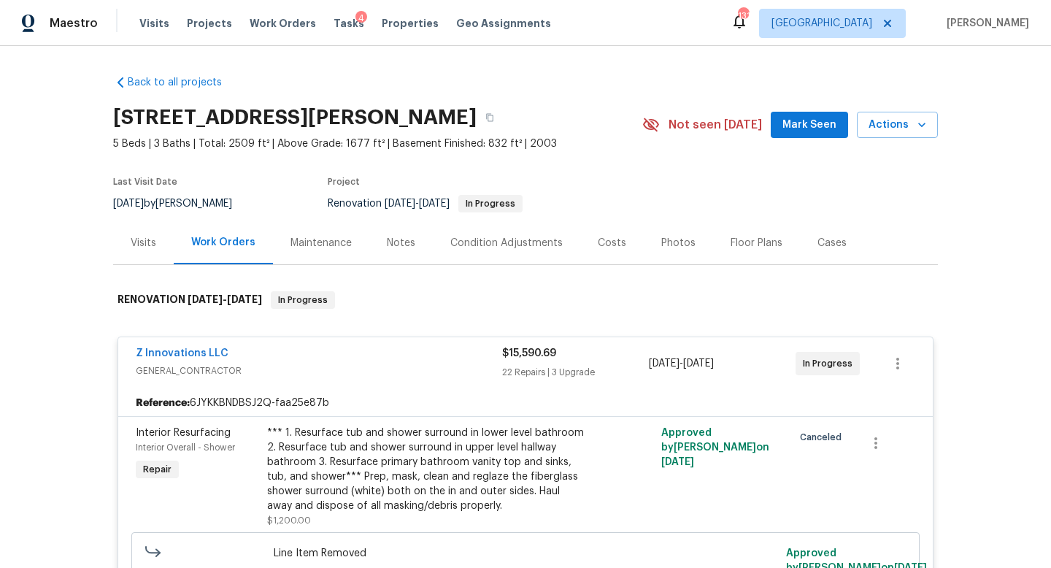
click at [580, 242] on div "Costs" at bounding box center [611, 242] width 63 height 43
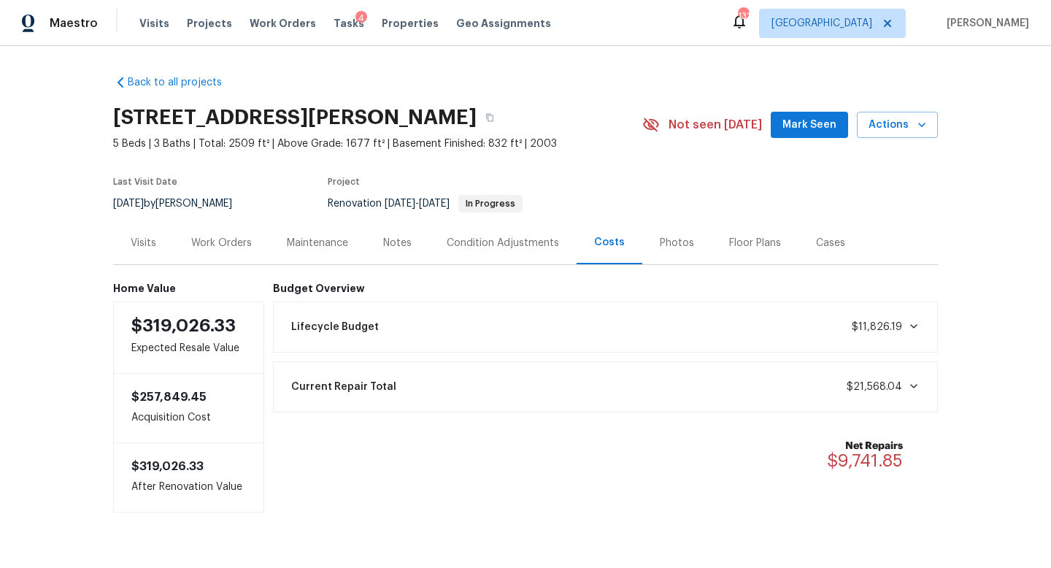
click at [379, 248] on div "Notes" at bounding box center [397, 242] width 63 height 43
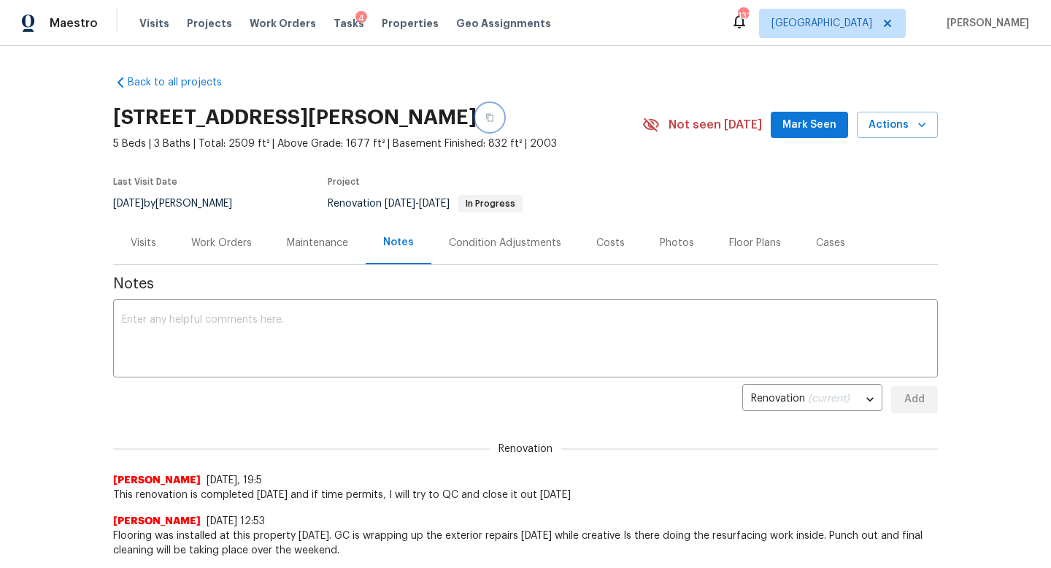
click at [486, 119] on icon "button" at bounding box center [489, 118] width 7 height 8
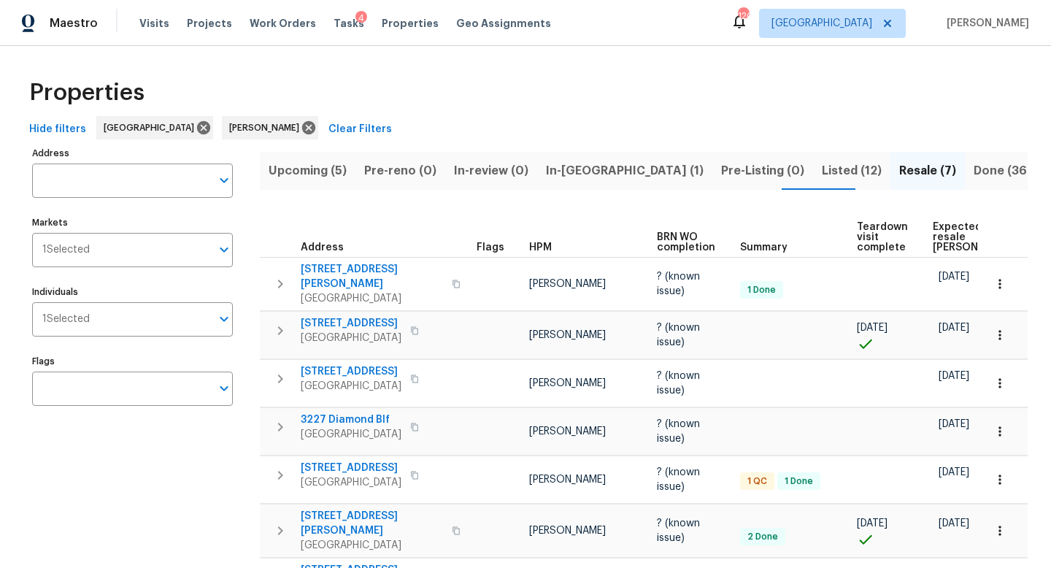
click at [555, 171] on span "In-[GEOGRAPHIC_DATA] (1)" at bounding box center [625, 171] width 158 height 20
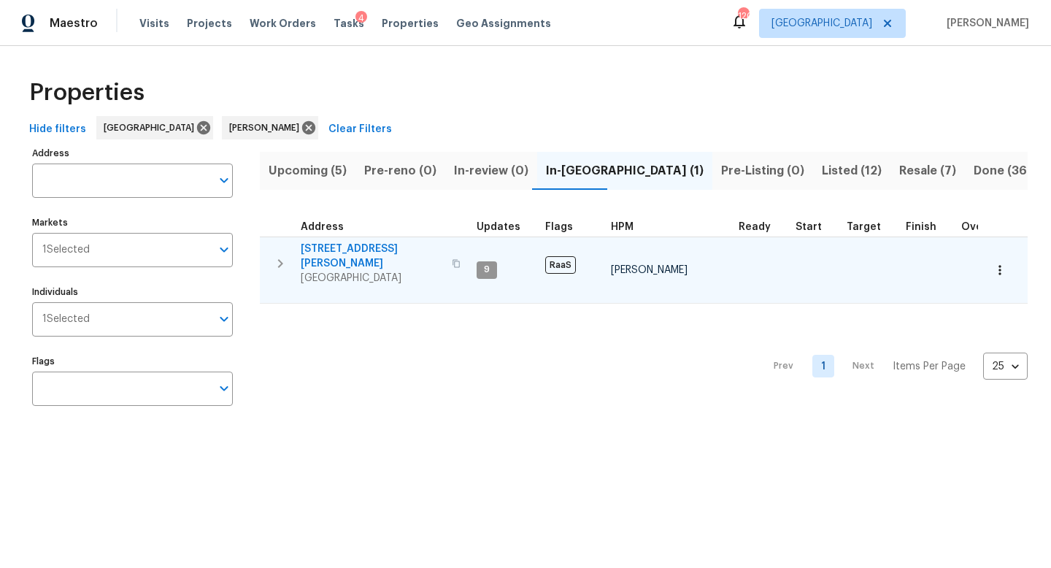
click at [334, 250] on span "[STREET_ADDRESS][PERSON_NAME]" at bounding box center [372, 256] width 142 height 29
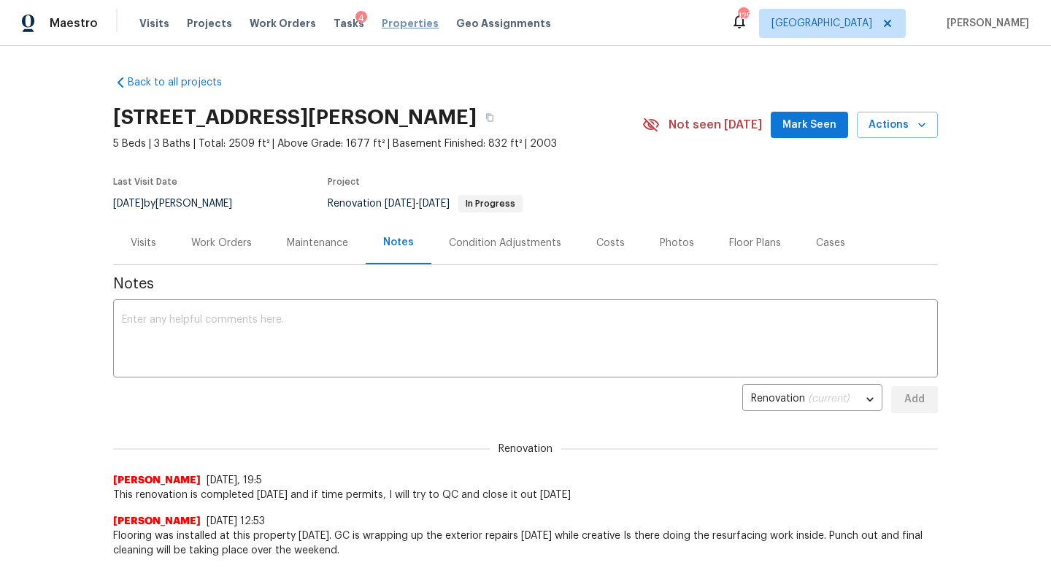
click at [388, 23] on span "Properties" at bounding box center [410, 23] width 57 height 15
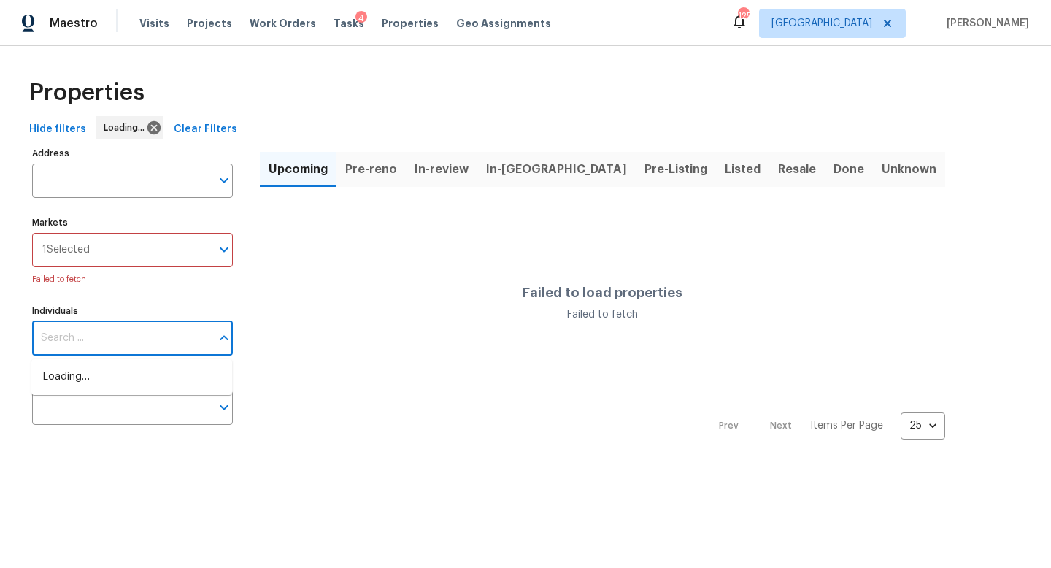
click at [80, 323] on input "Individuals" at bounding box center [121, 338] width 179 height 34
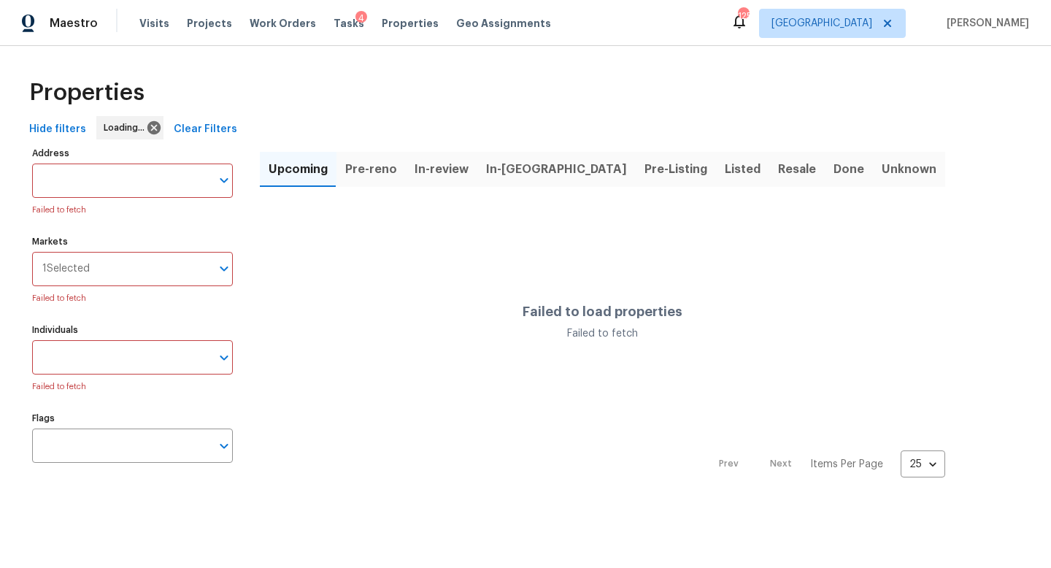
click at [95, 271] on input "Markets" at bounding box center [150, 269] width 121 height 34
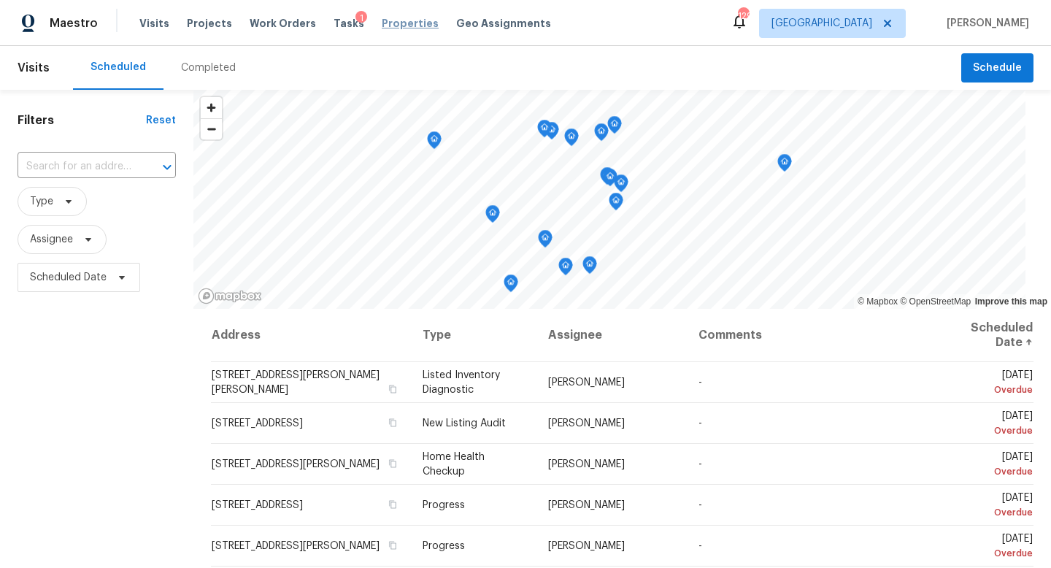
click at [400, 24] on span "Properties" at bounding box center [410, 23] width 57 height 15
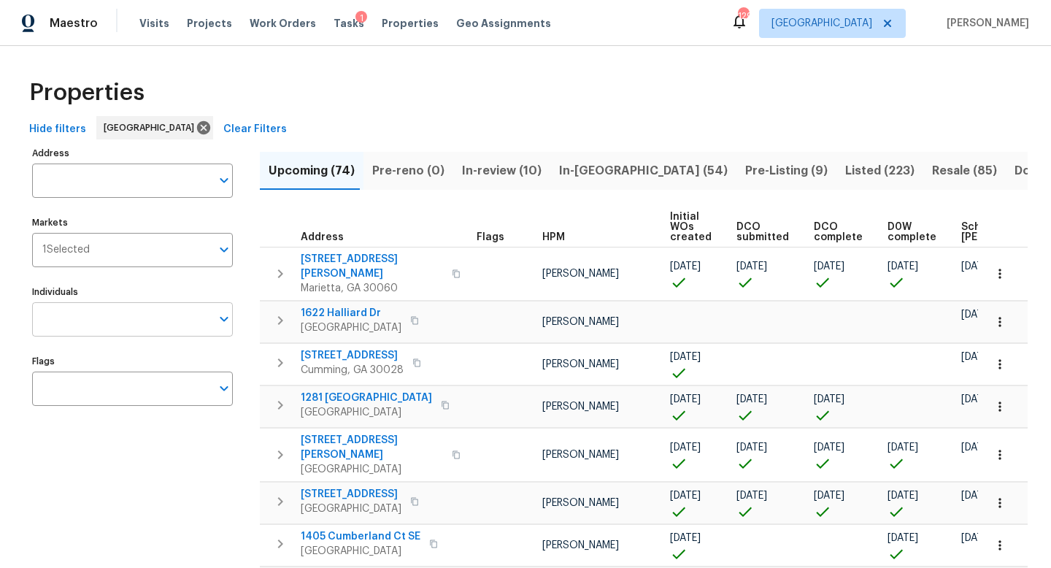
click at [111, 331] on input "Individuals" at bounding box center [121, 319] width 179 height 34
type input "[PERSON_NAME]"
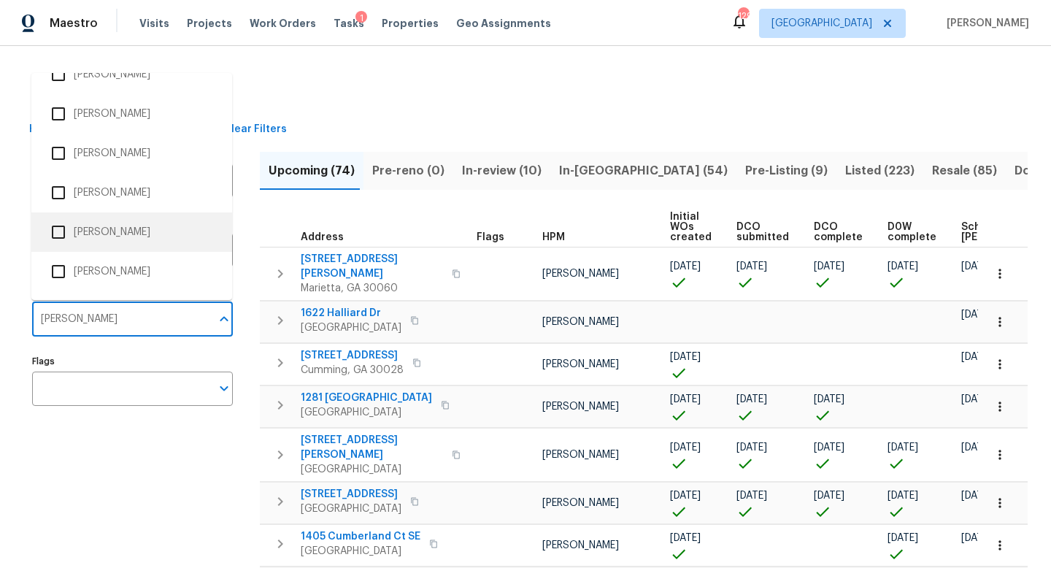
scroll to position [66, 0]
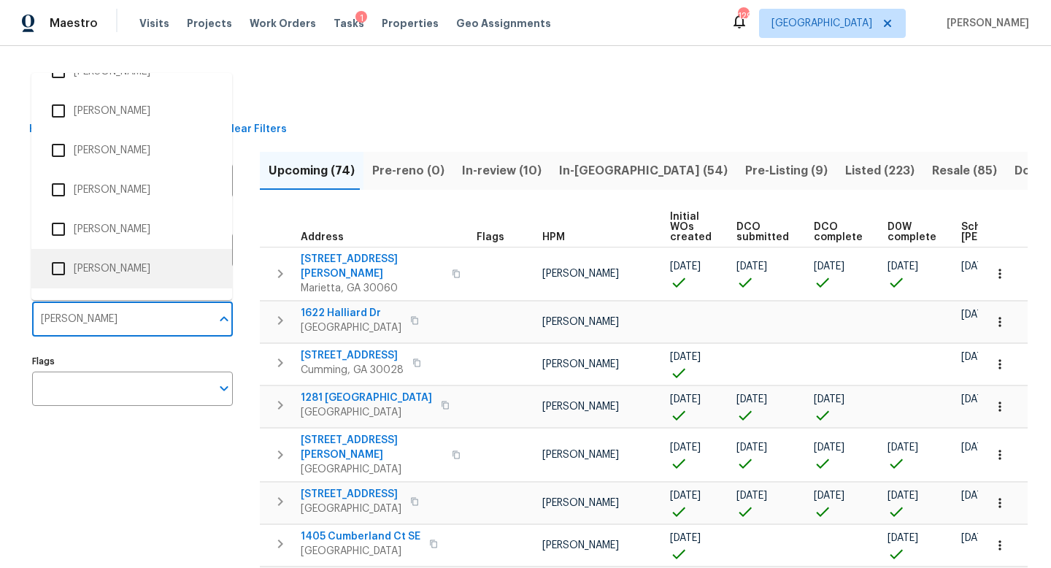
click at [113, 259] on li "[PERSON_NAME]" at bounding box center [131, 268] width 177 height 31
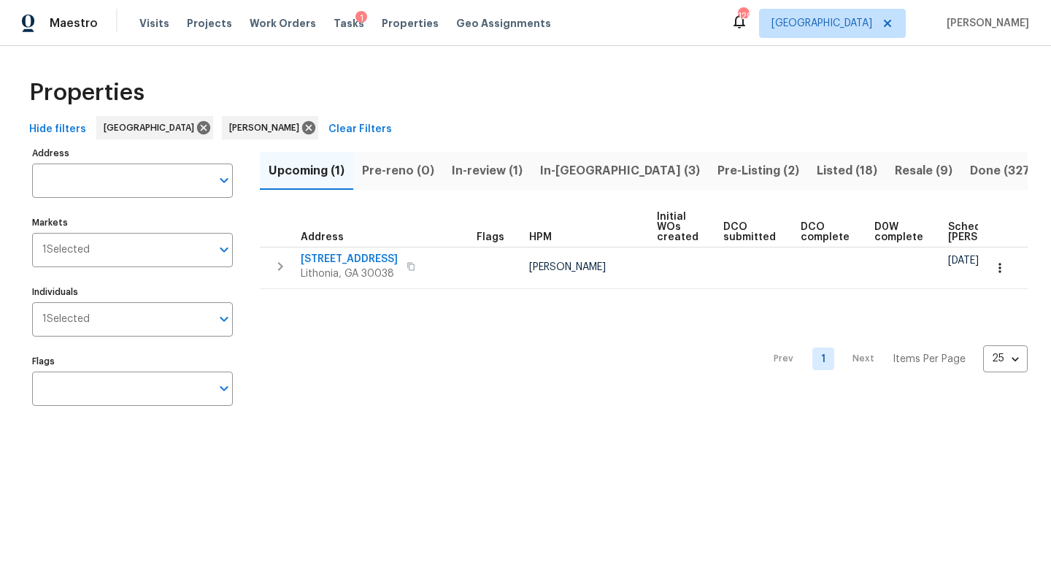
click at [542, 175] on span "In-[GEOGRAPHIC_DATA] (3)" at bounding box center [620, 171] width 160 height 20
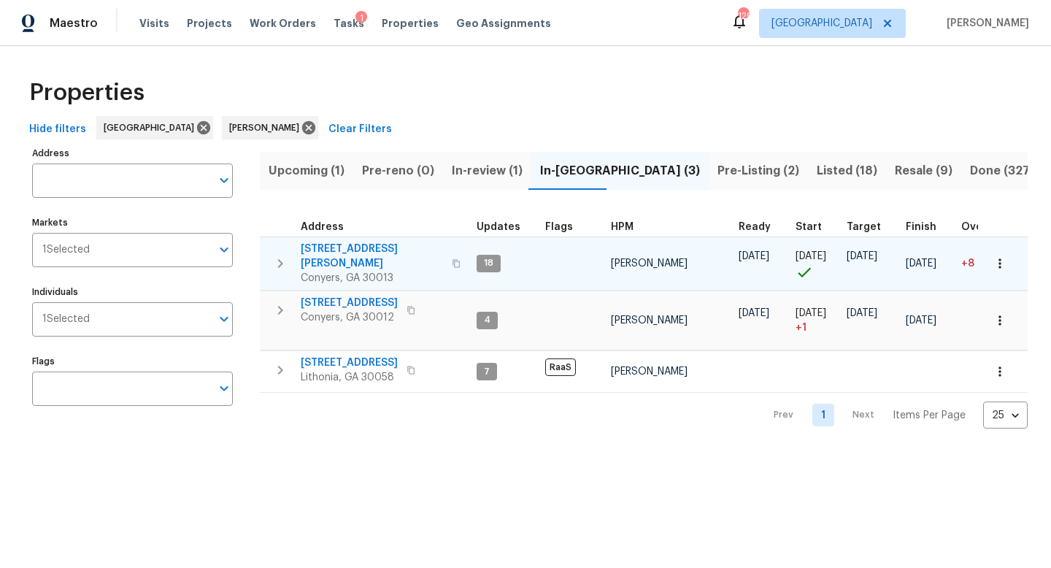
click at [279, 255] on icon "button" at bounding box center [281, 264] width 18 height 18
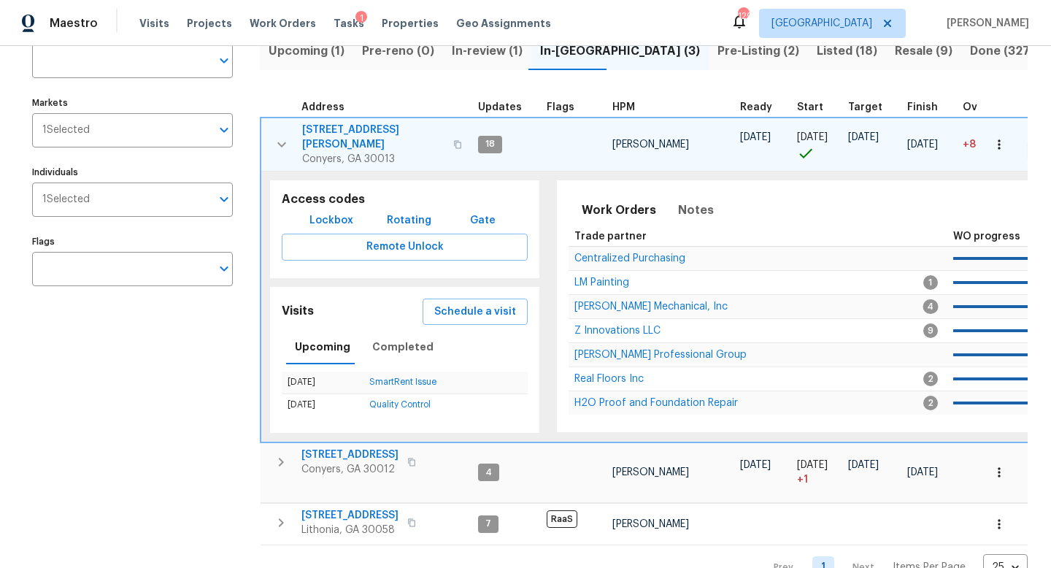
scroll to position [127, 0]
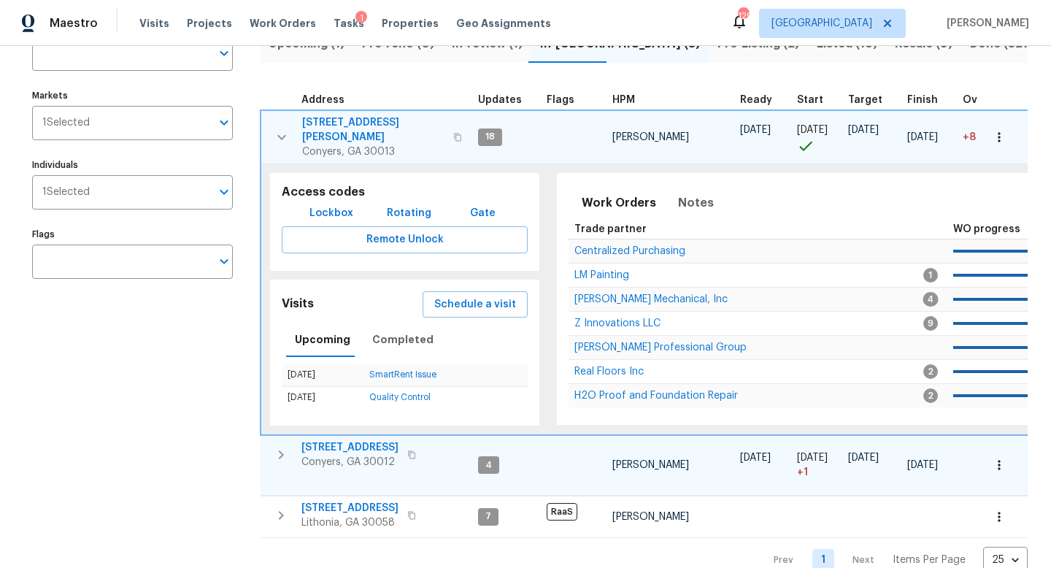
click at [284, 447] on icon "button" at bounding box center [281, 455] width 18 height 18
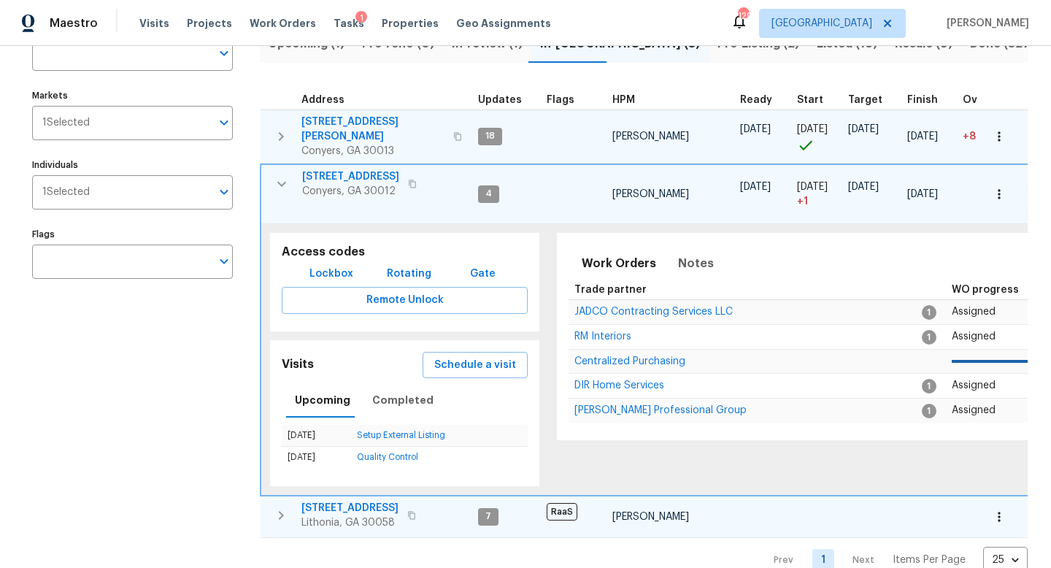
click at [280, 507] on icon "button" at bounding box center [281, 516] width 18 height 18
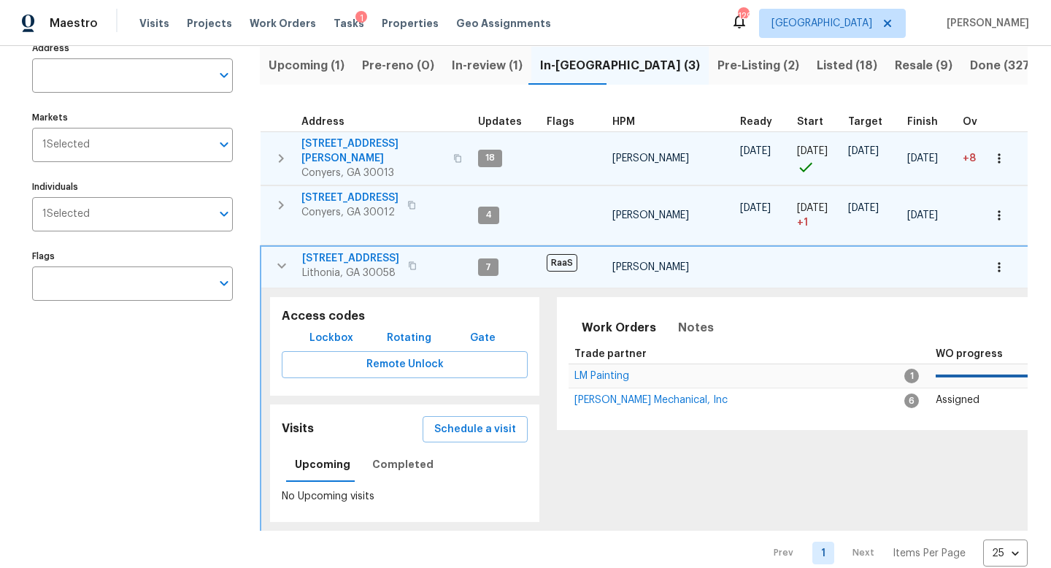
scroll to position [115, 0]
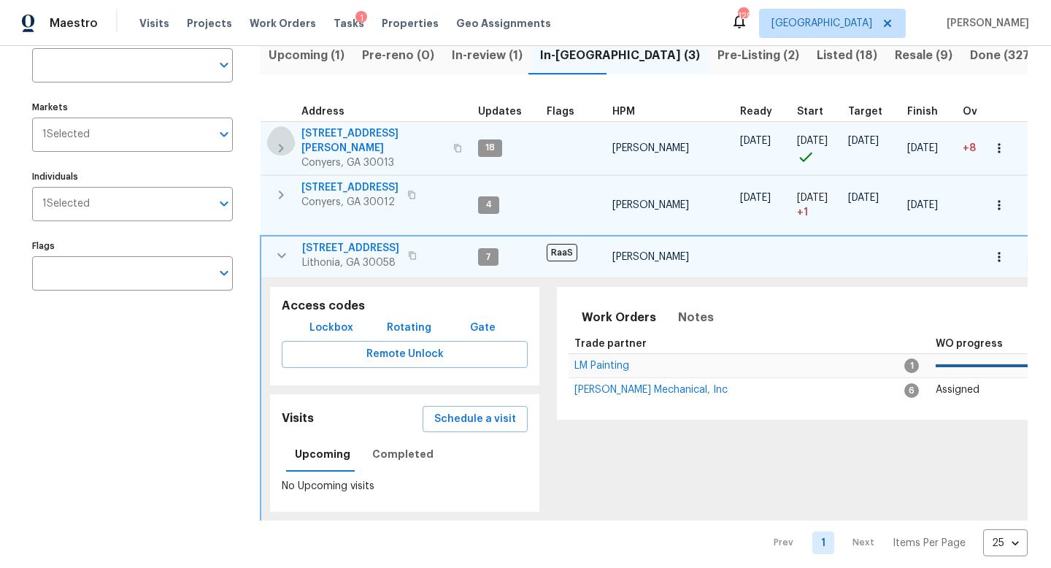
click at [283, 140] on icon "button" at bounding box center [281, 148] width 18 height 18
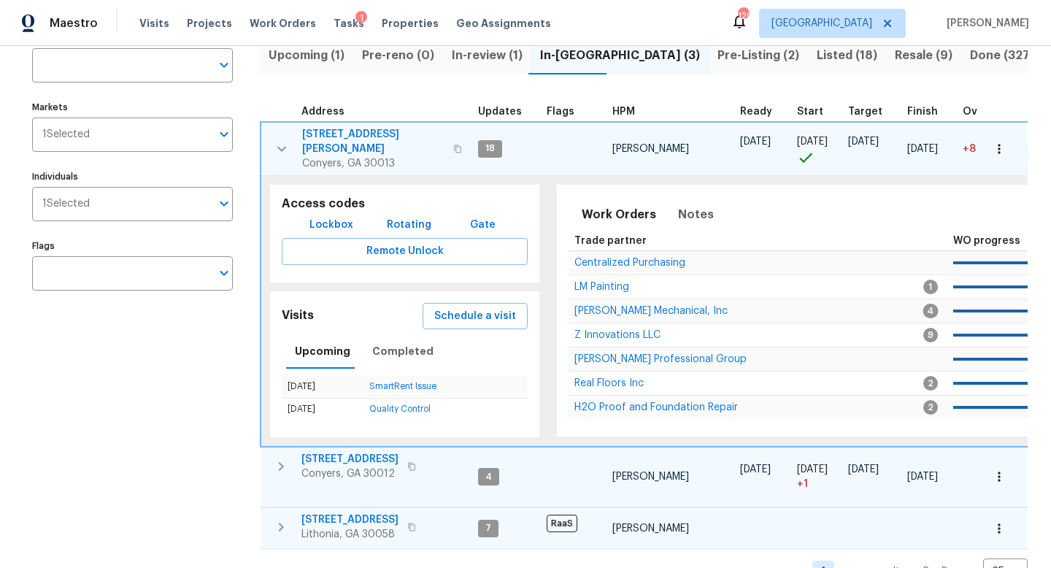
click at [354, 134] on span "[STREET_ADDRESS][PERSON_NAME]" at bounding box center [373, 141] width 142 height 29
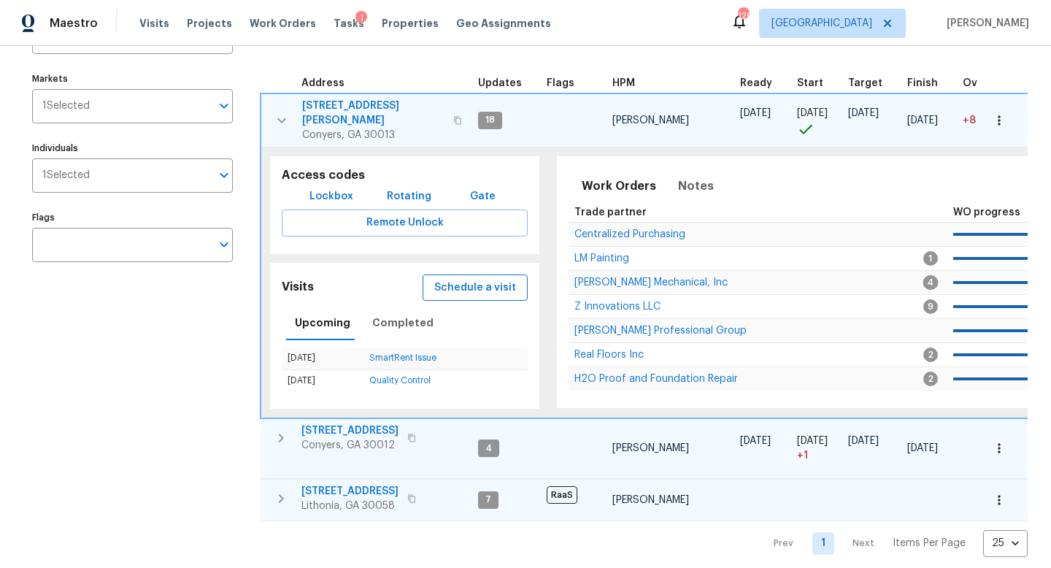
click at [464, 279] on span "Schedule a visit" at bounding box center [475, 288] width 82 height 18
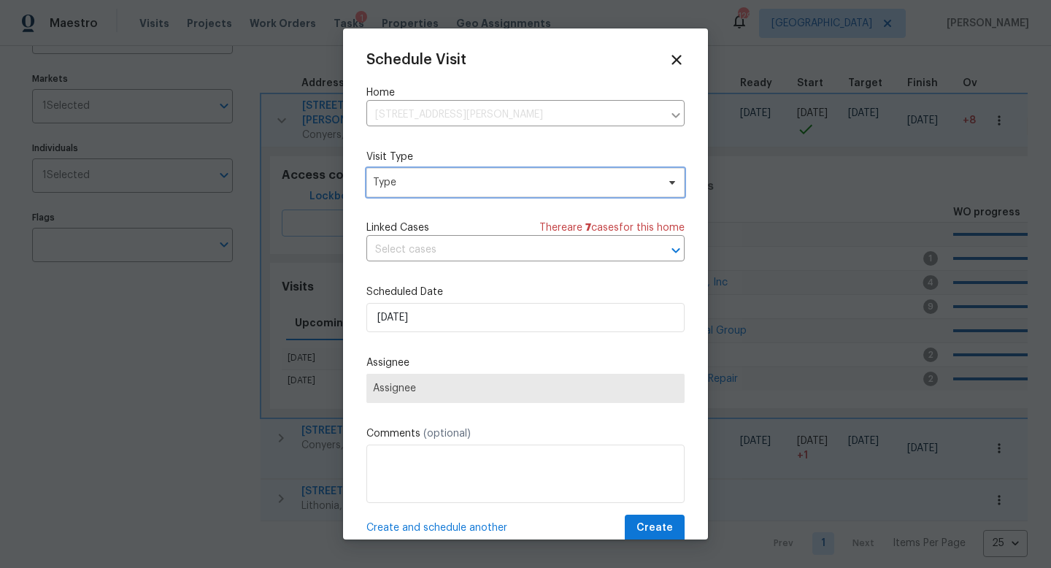
click at [419, 188] on span "Type" at bounding box center [515, 182] width 284 height 15
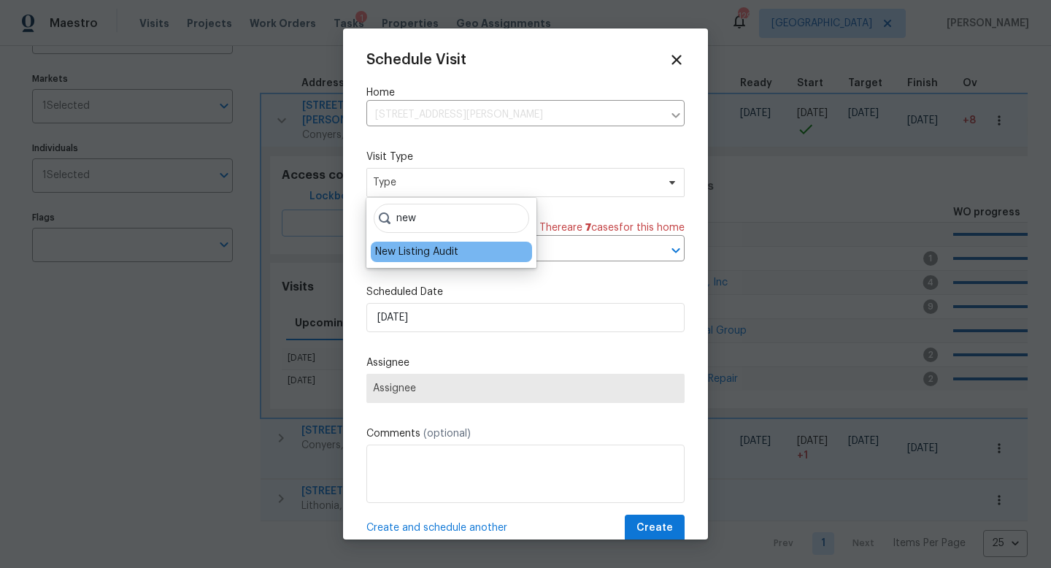
type input "new"
click at [414, 251] on div "New Listing Audit" at bounding box center [416, 252] width 83 height 15
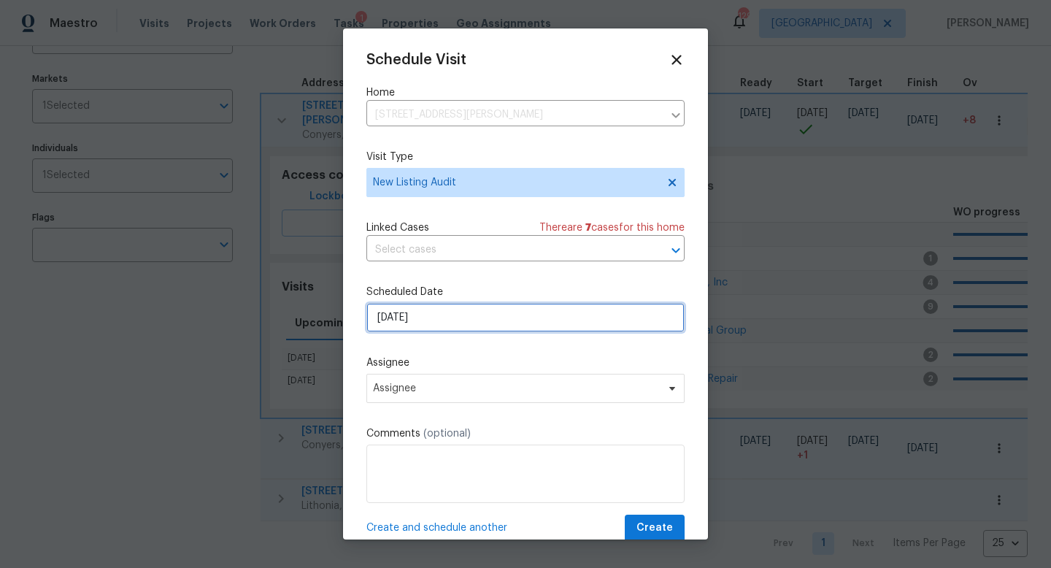
click at [419, 309] on input "10/3/2025" at bounding box center [525, 317] width 318 height 29
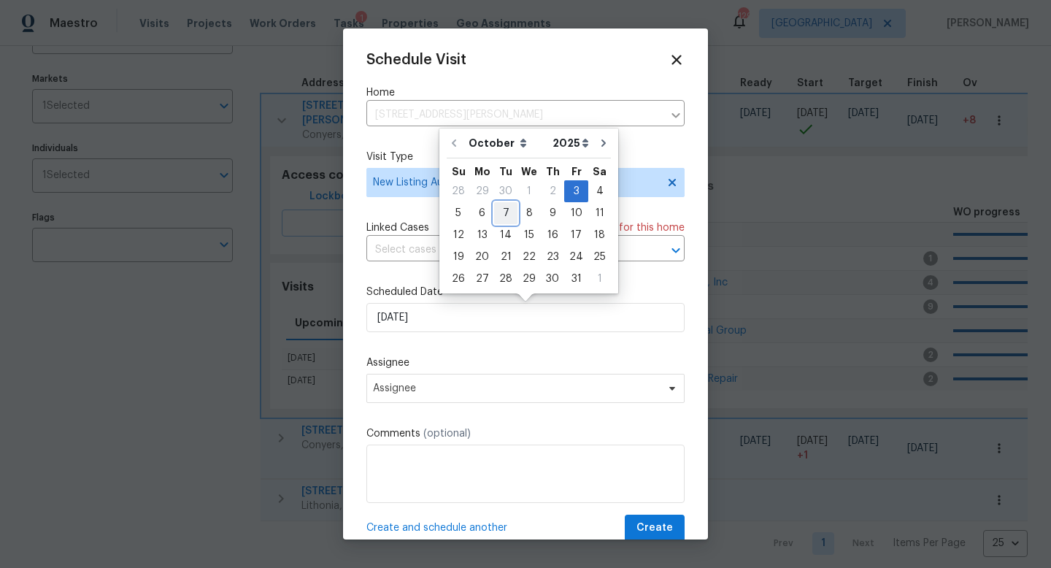
click at [504, 209] on div "7" at bounding box center [505, 213] width 23 height 20
type input "[DATE]"
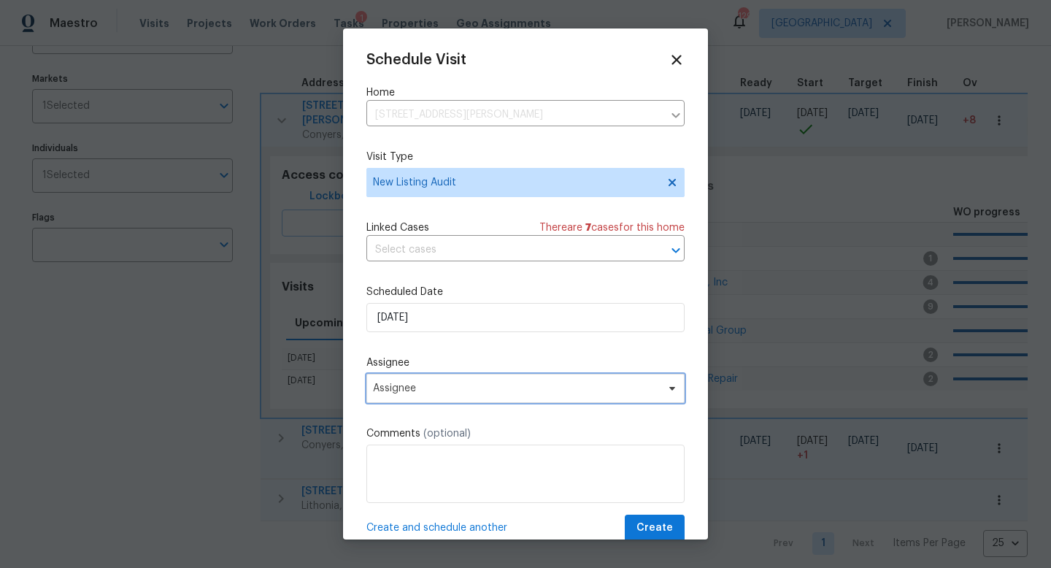
click at [420, 394] on span "Assignee" at bounding box center [516, 388] width 286 height 12
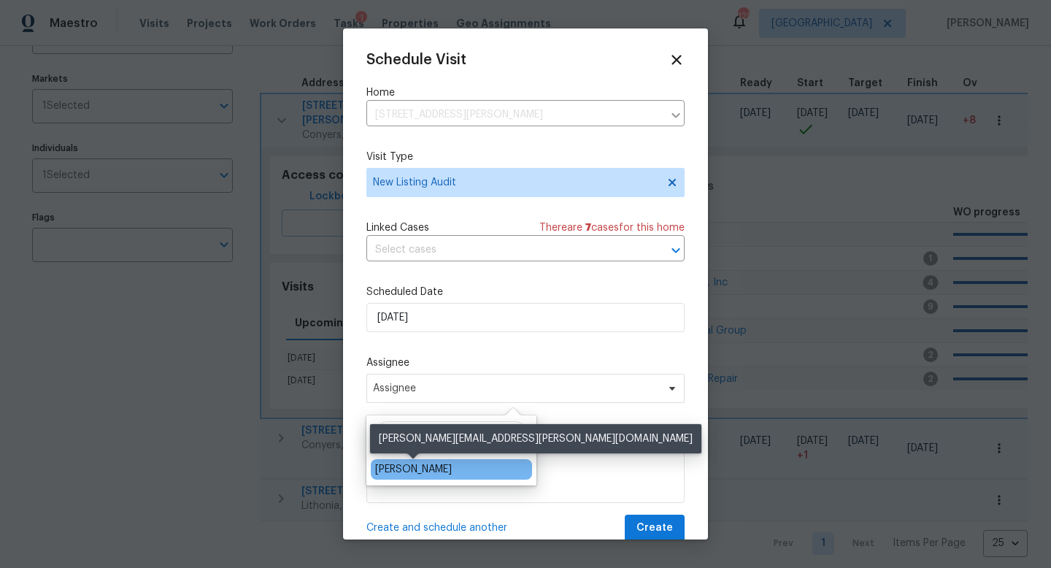
type input "[PERSON_NAME]"
click at [414, 469] on div "[PERSON_NAME]" at bounding box center [413, 469] width 77 height 15
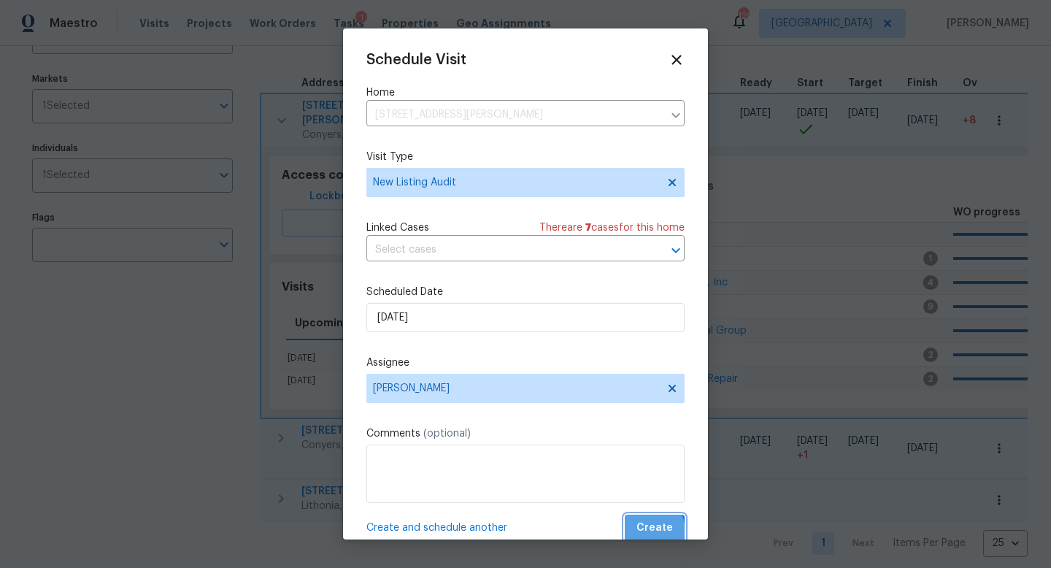
click at [641, 533] on span "Create" at bounding box center [654, 528] width 36 height 18
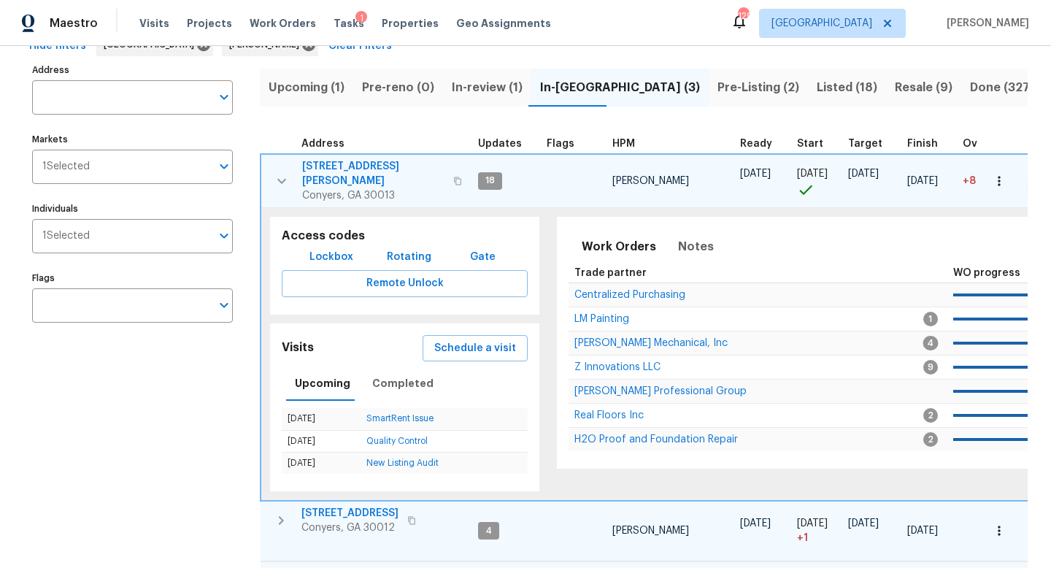
scroll to position [0, 0]
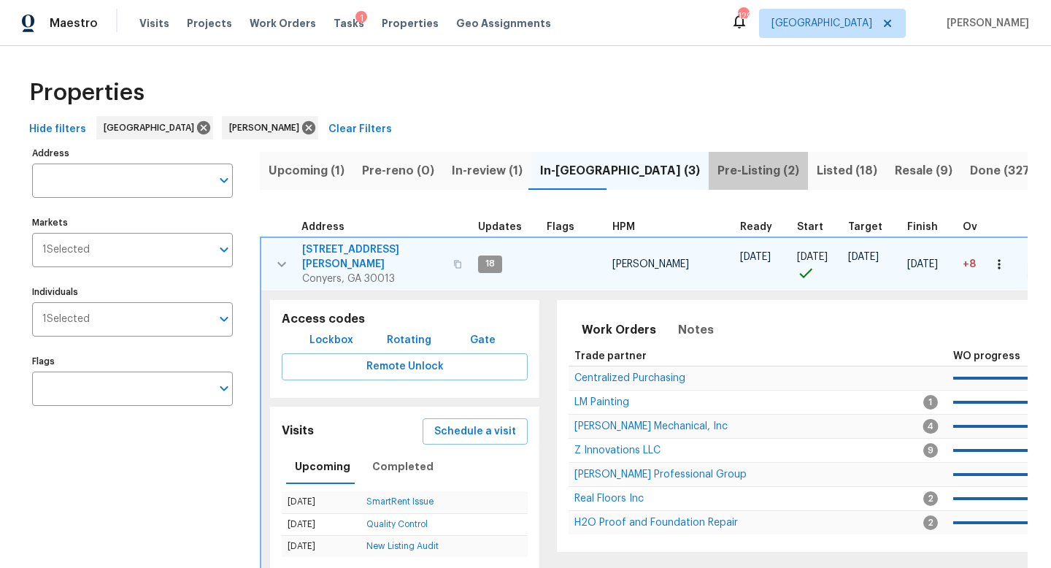
click at [717, 162] on span "Pre-Listing (2)" at bounding box center [758, 171] width 82 height 20
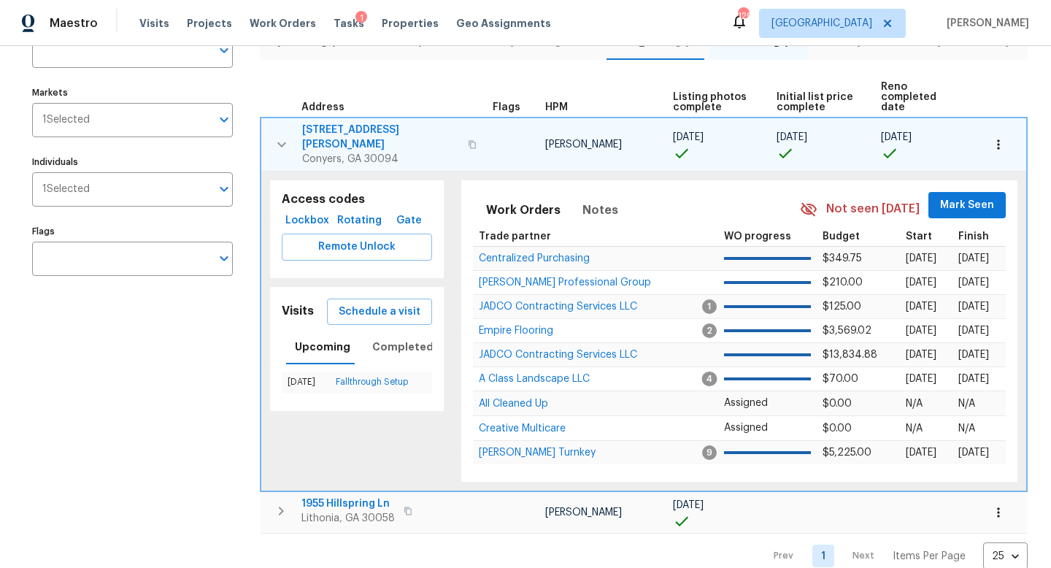
scroll to position [133, 0]
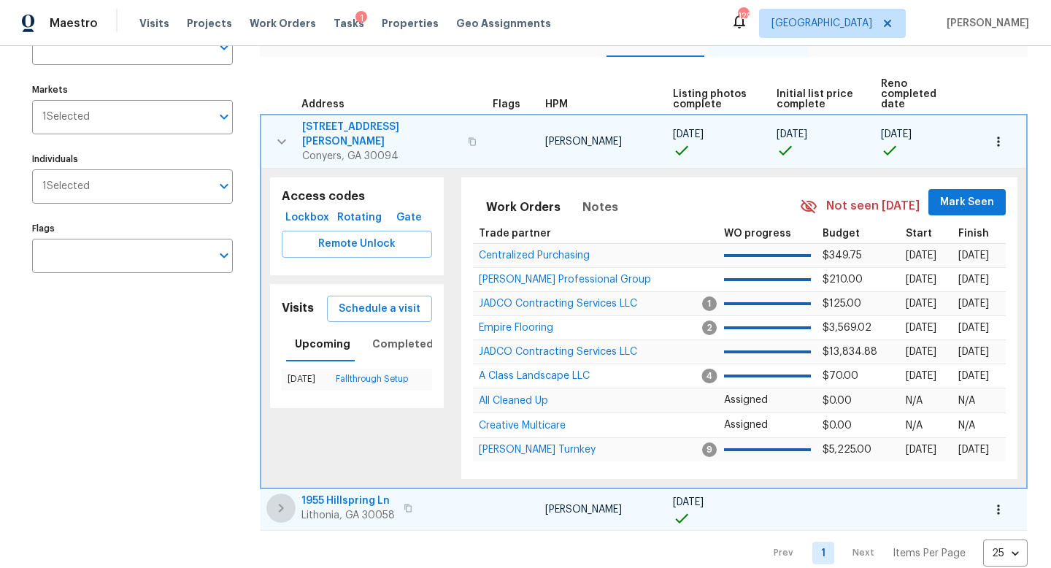
click at [283, 504] on icon "button" at bounding box center [281, 508] width 5 height 9
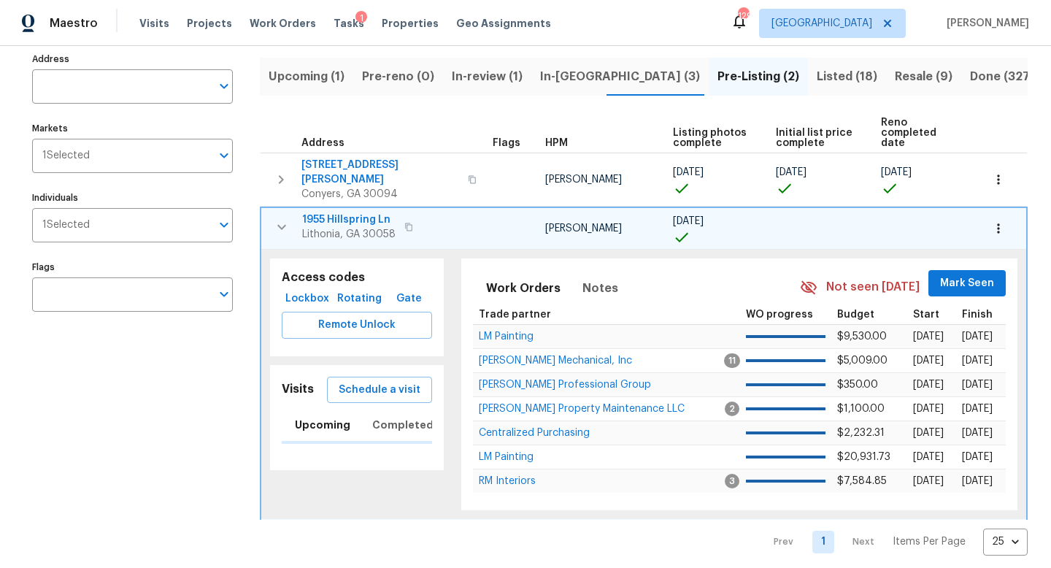
scroll to position [82, 0]
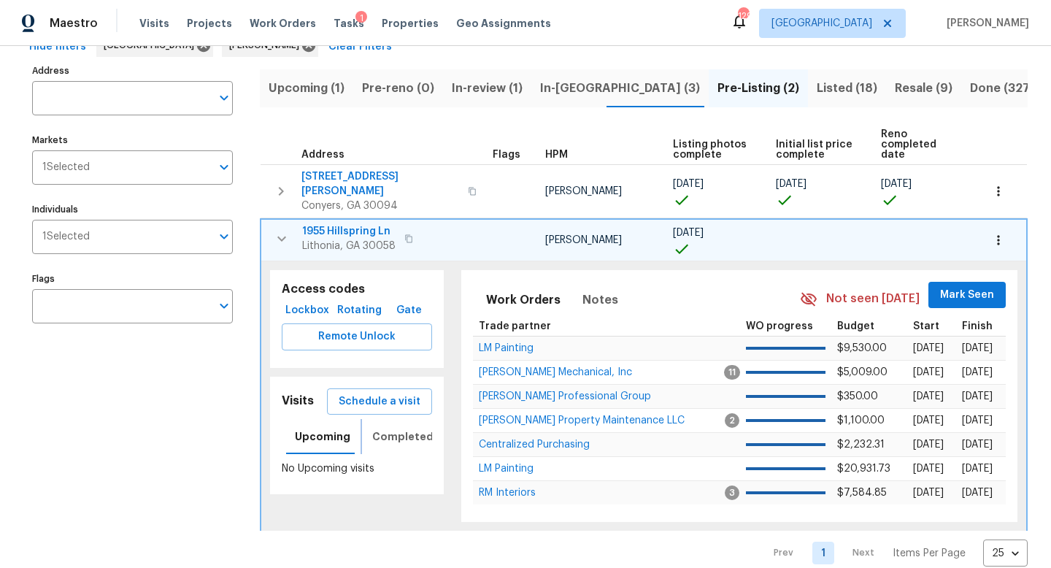
click at [386, 428] on span "Completed" at bounding box center [402, 437] width 61 height 18
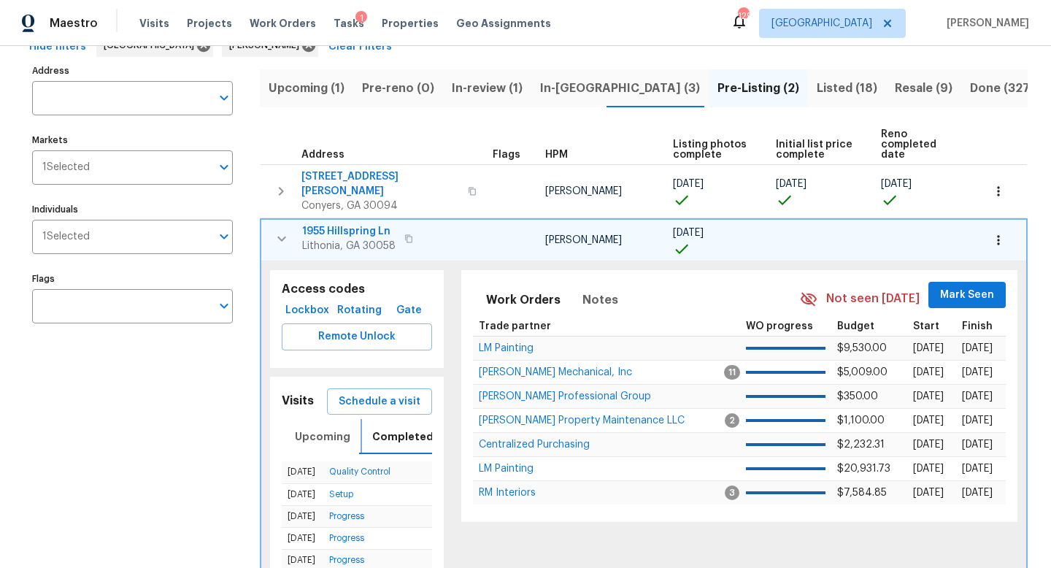
scroll to position [185, 0]
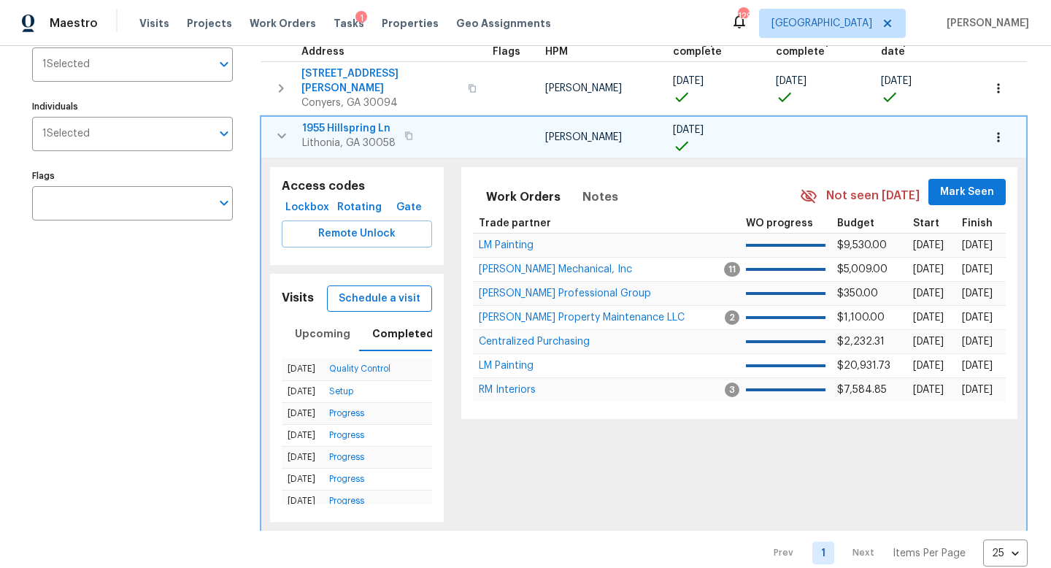
click at [396, 290] on span "Schedule a visit" at bounding box center [380, 299] width 82 height 18
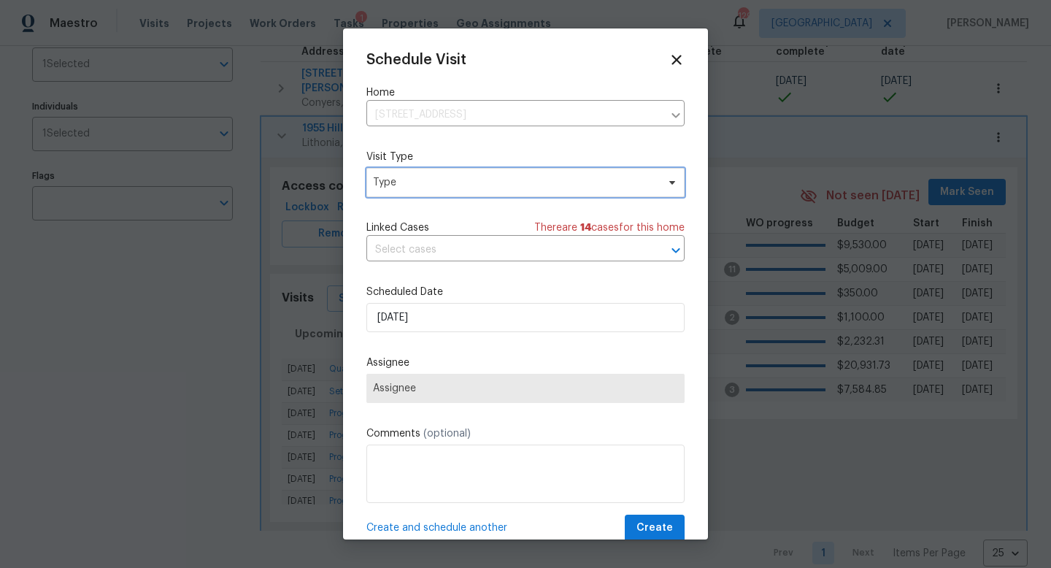
click at [461, 187] on span "Type" at bounding box center [515, 182] width 284 height 15
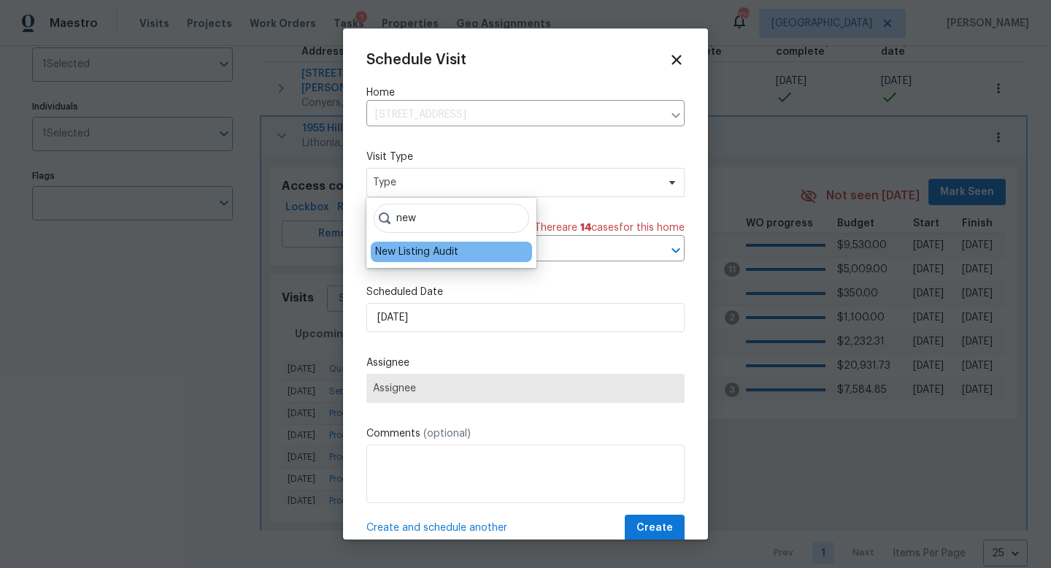
type input "new"
click at [443, 254] on div "New Listing Audit" at bounding box center [416, 252] width 83 height 15
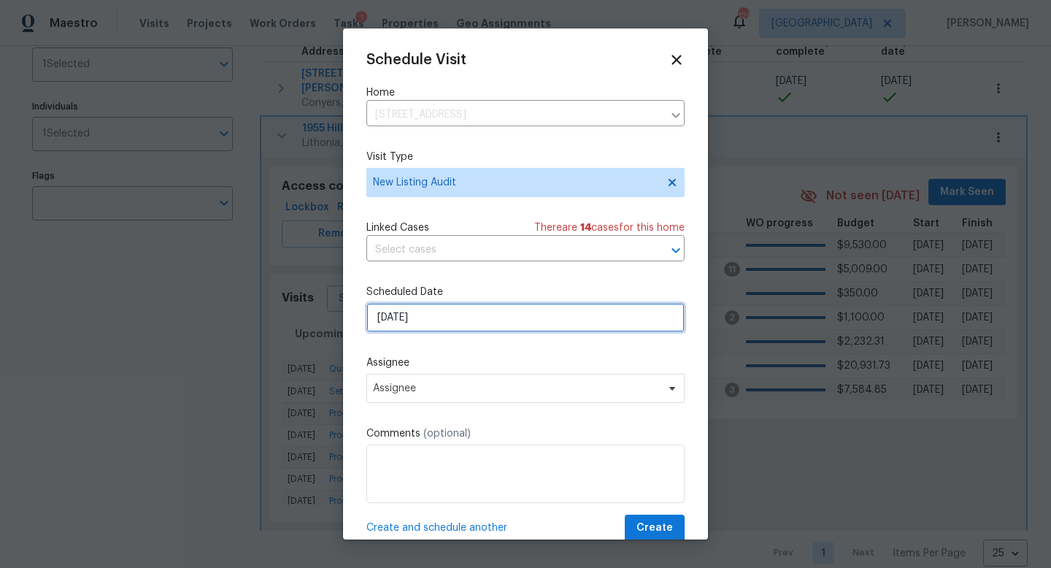
click at [434, 312] on input "10/3/2025" at bounding box center [525, 317] width 318 height 29
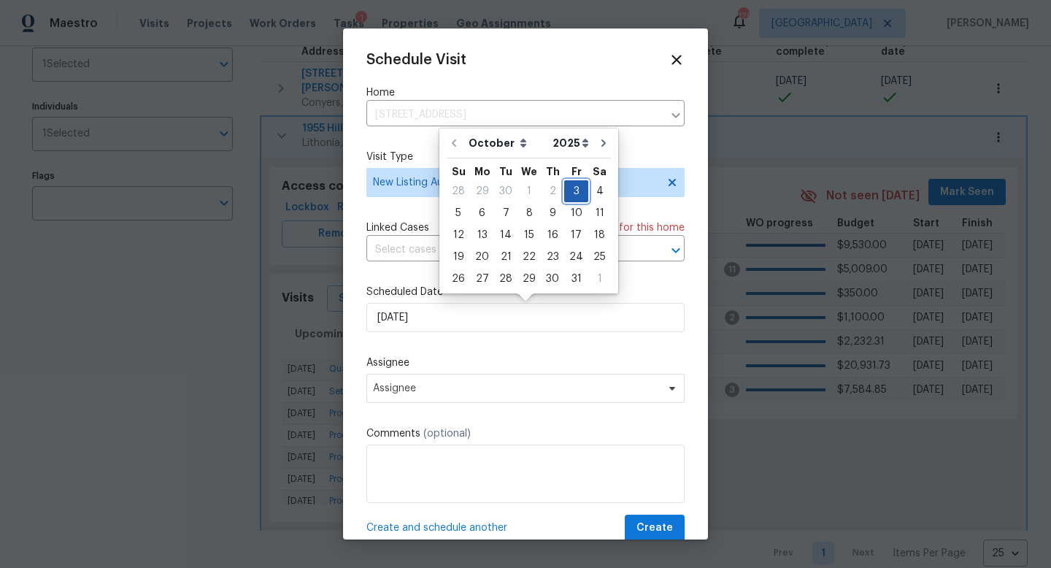
click at [574, 196] on div "3" at bounding box center [576, 191] width 24 height 20
click at [438, 391] on span "Assignee" at bounding box center [516, 388] width 286 height 12
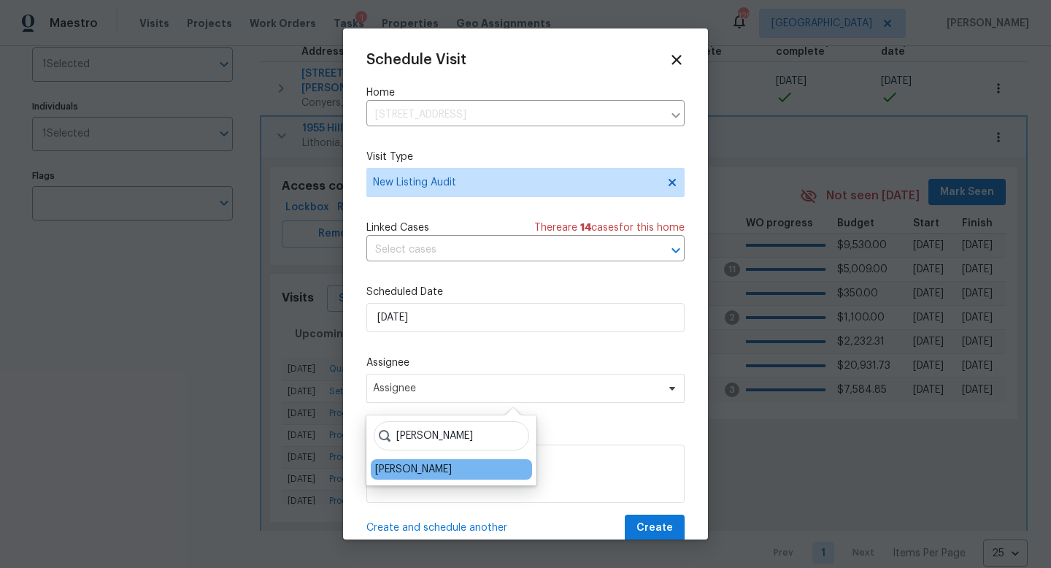
type input "[PERSON_NAME]"
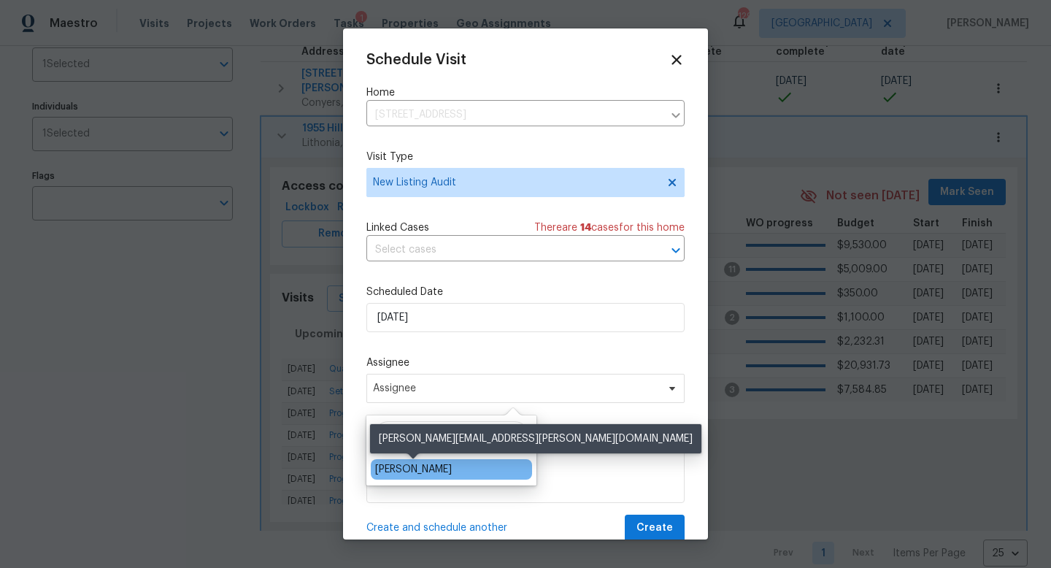
click at [424, 475] on div "[PERSON_NAME]" at bounding box center [413, 469] width 77 height 15
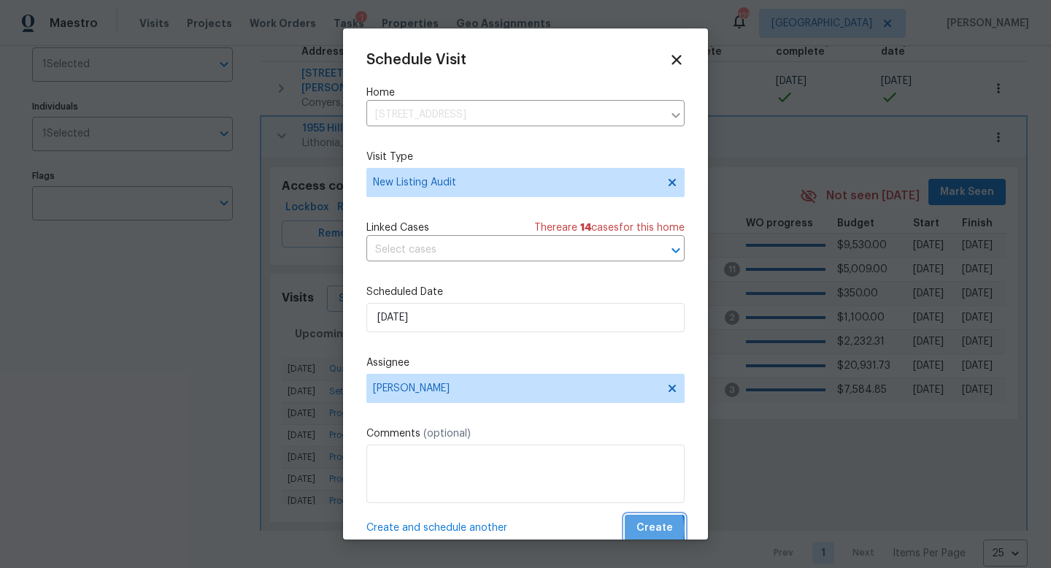
click at [647, 530] on span "Create" at bounding box center [654, 528] width 36 height 18
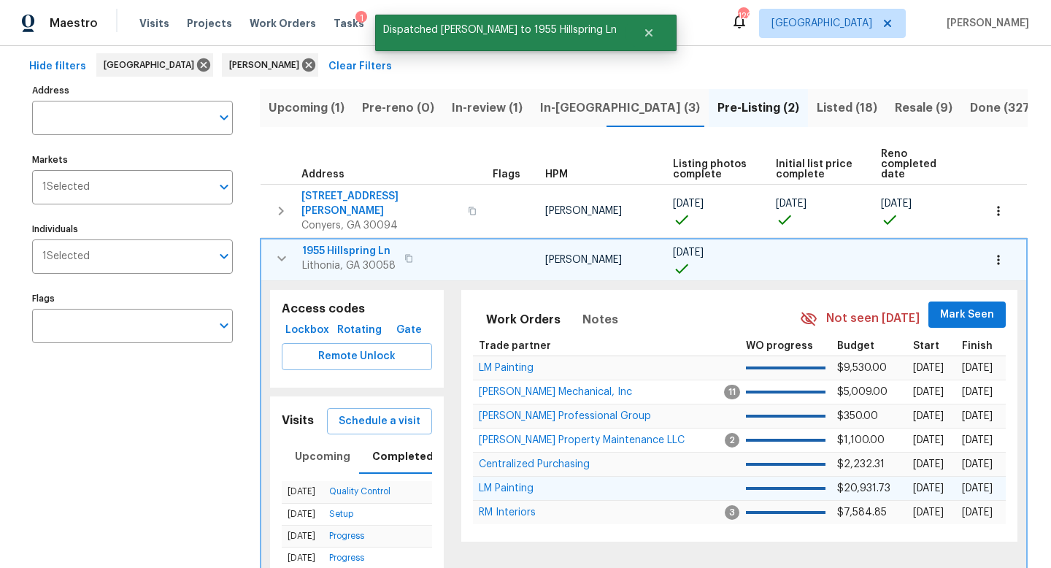
scroll to position [0, 0]
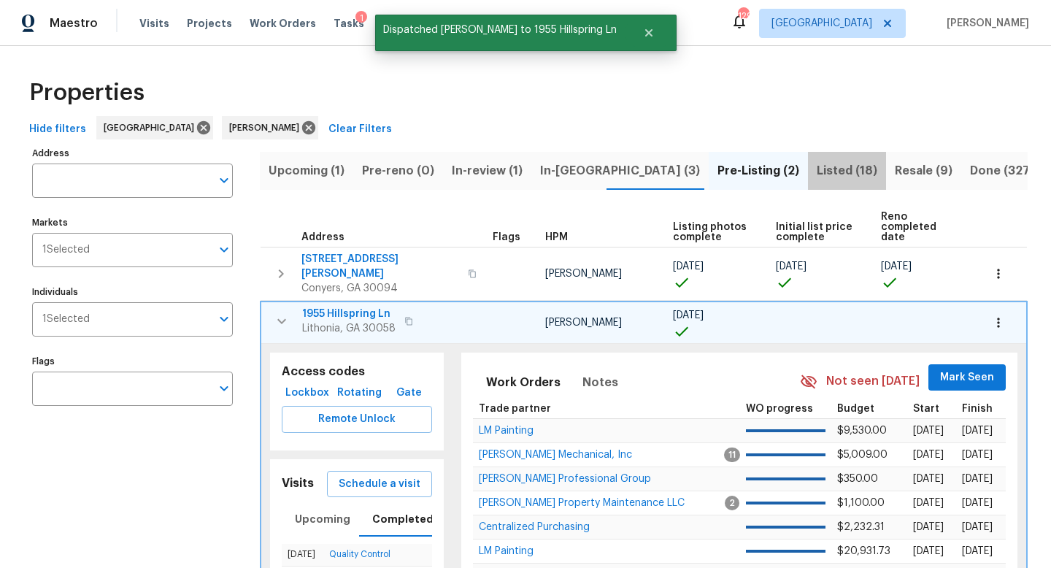
click at [817, 174] on span "Listed (18)" at bounding box center [847, 171] width 61 height 20
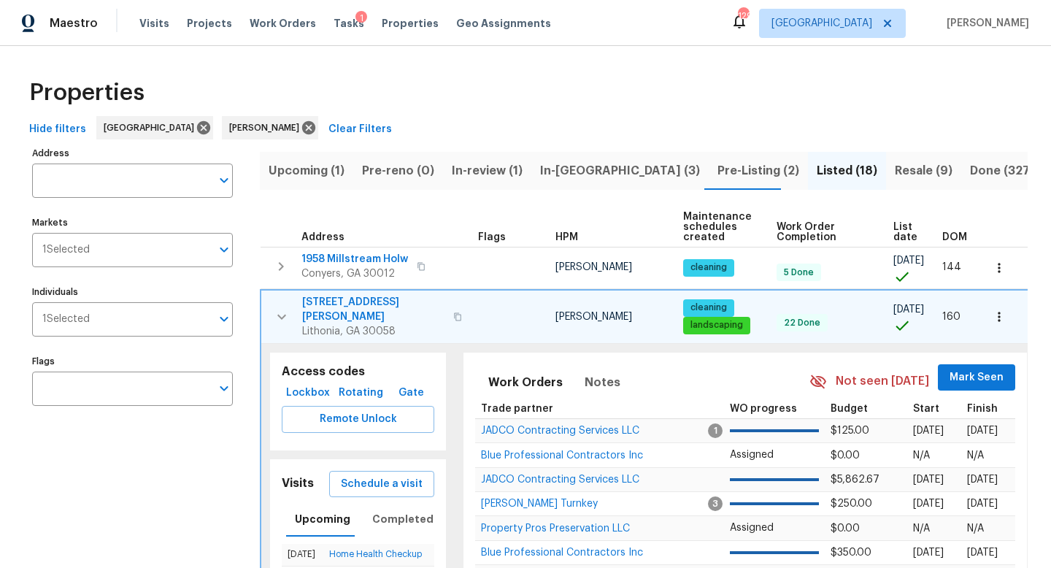
click at [955, 242] on th "DOM" at bounding box center [961, 227] width 50 height 40
click at [957, 233] on span "DOM" at bounding box center [954, 237] width 25 height 10
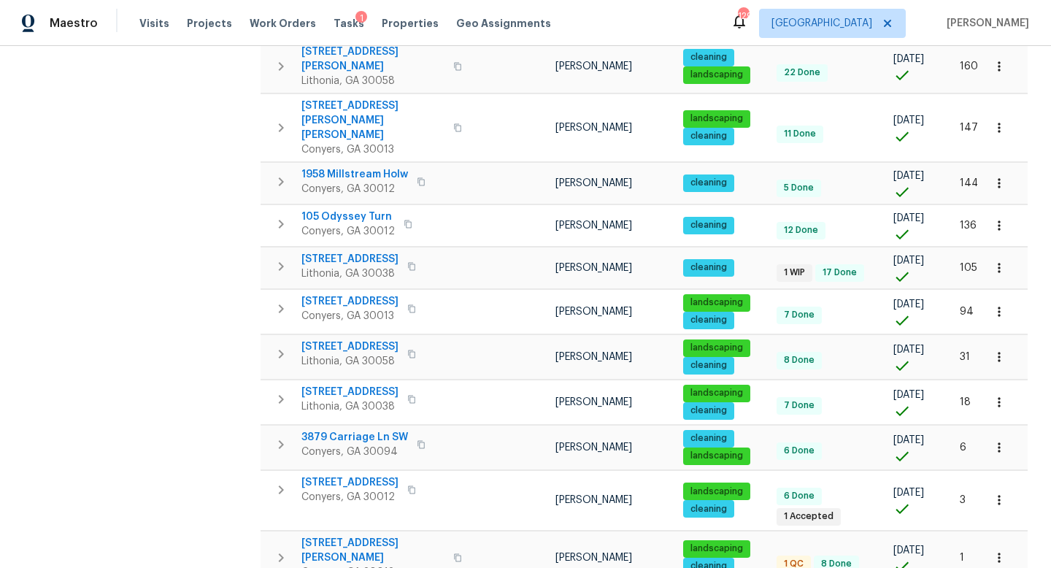
scroll to position [833, 0]
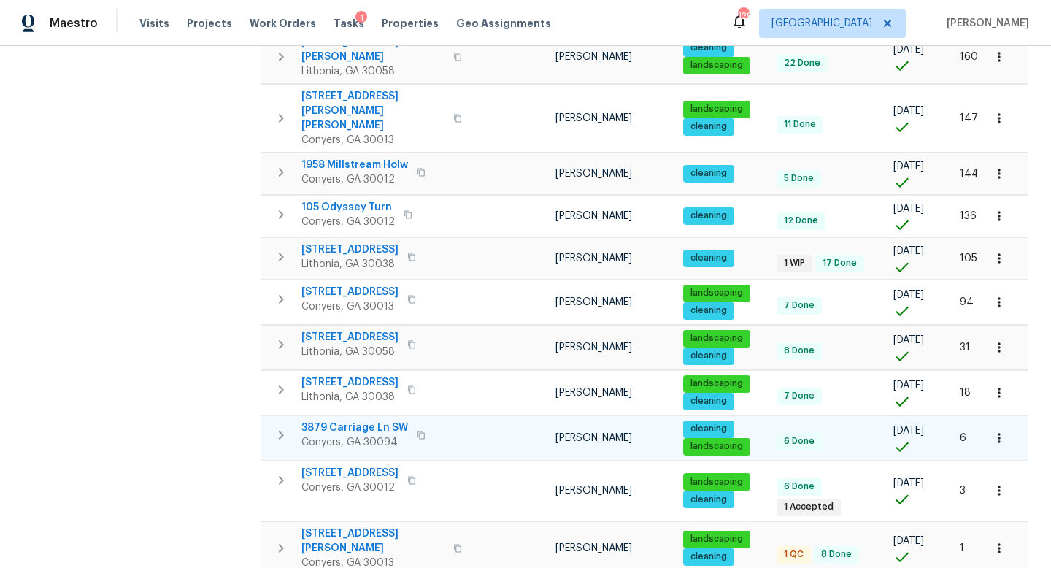
click at [285, 426] on icon "button" at bounding box center [281, 435] width 18 height 18
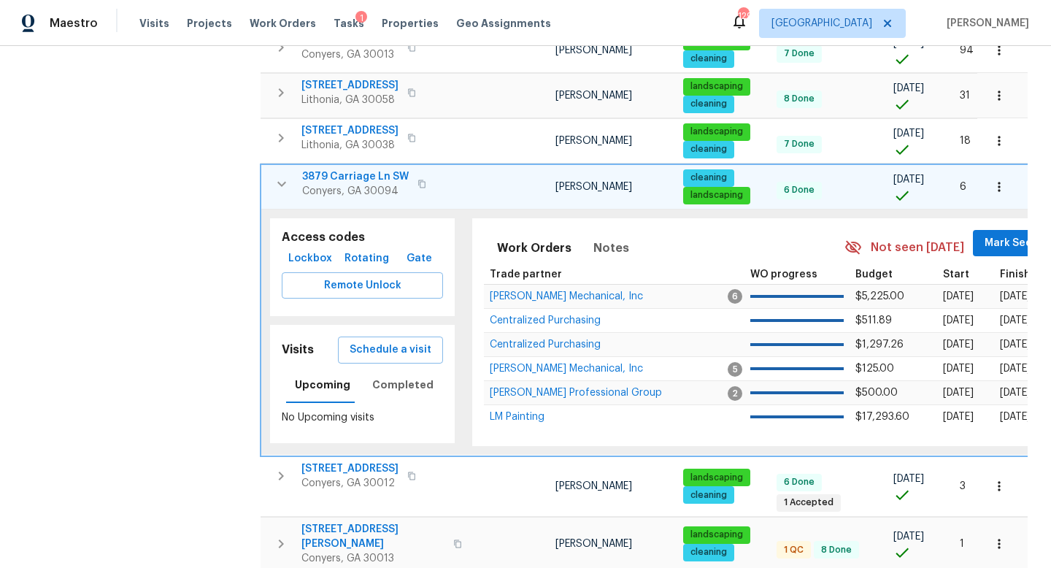
scroll to position [791, 0]
click at [385, 376] on span "Completed" at bounding box center [402, 385] width 61 height 18
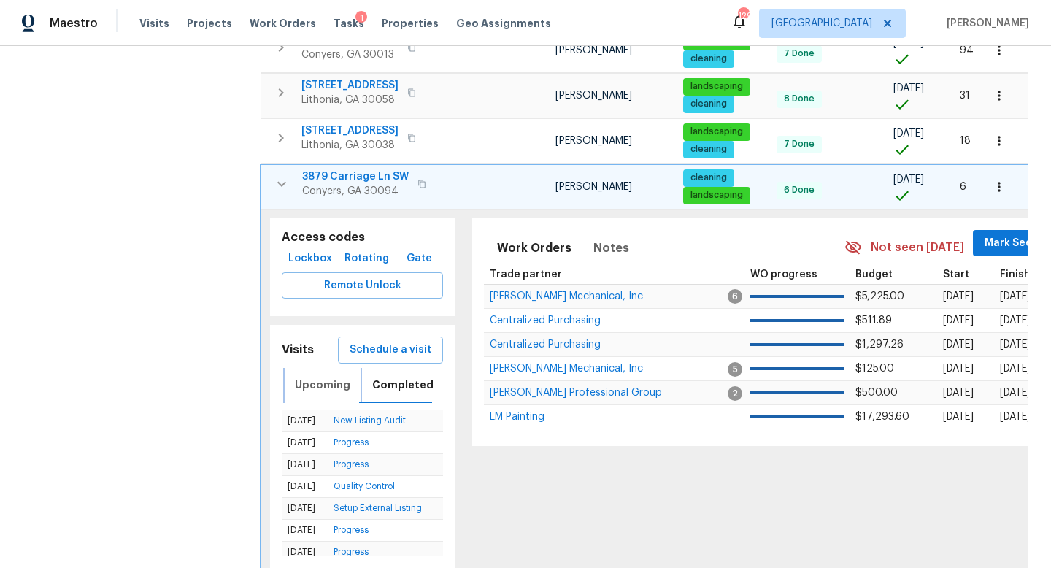
click at [332, 376] on span "Upcoming" at bounding box center [322, 385] width 55 height 18
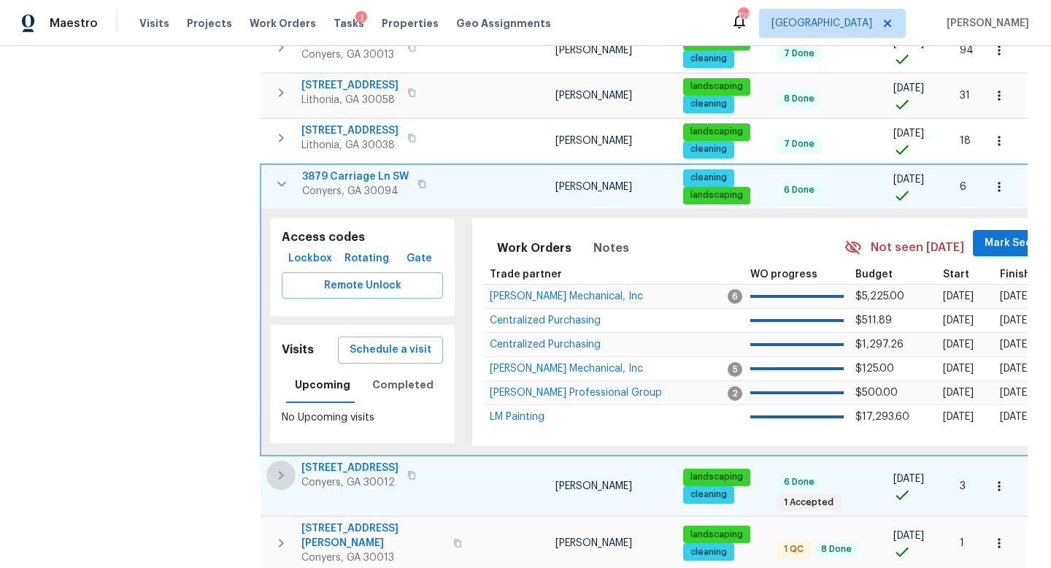
click at [283, 466] on icon "button" at bounding box center [281, 475] width 18 height 18
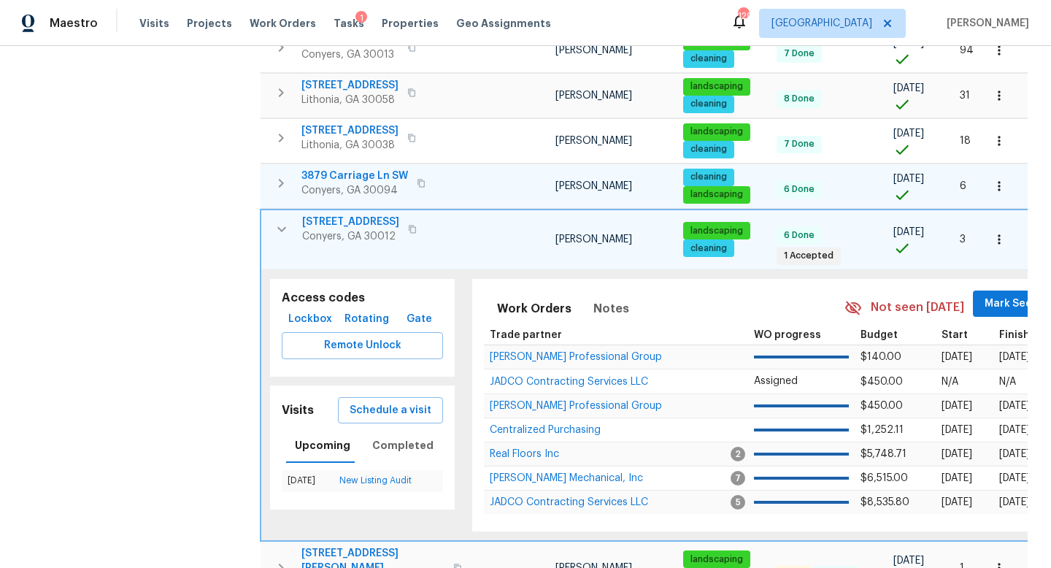
scroll to position [816, 0]
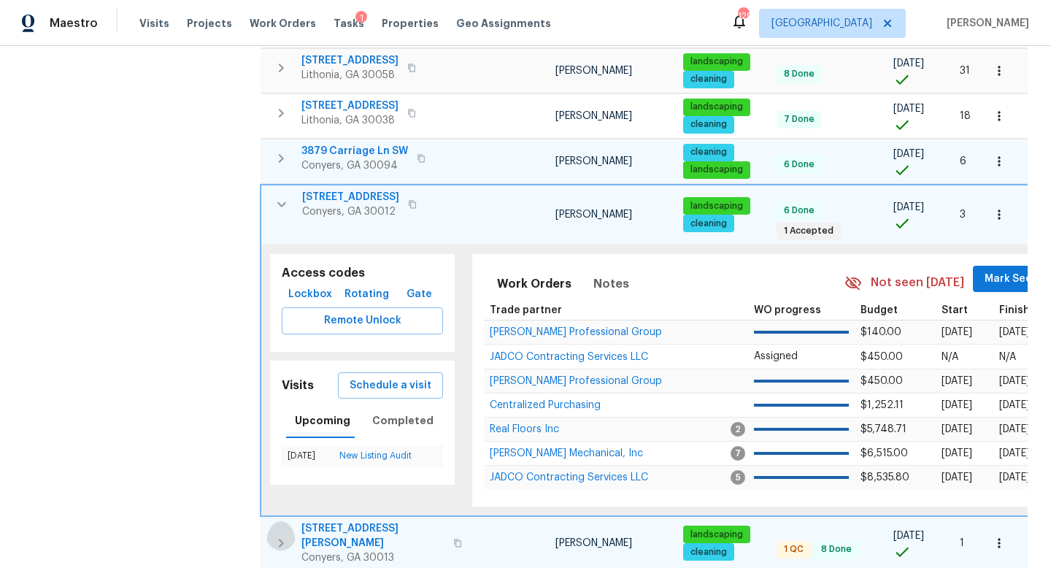
click at [280, 534] on icon "button" at bounding box center [281, 543] width 18 height 18
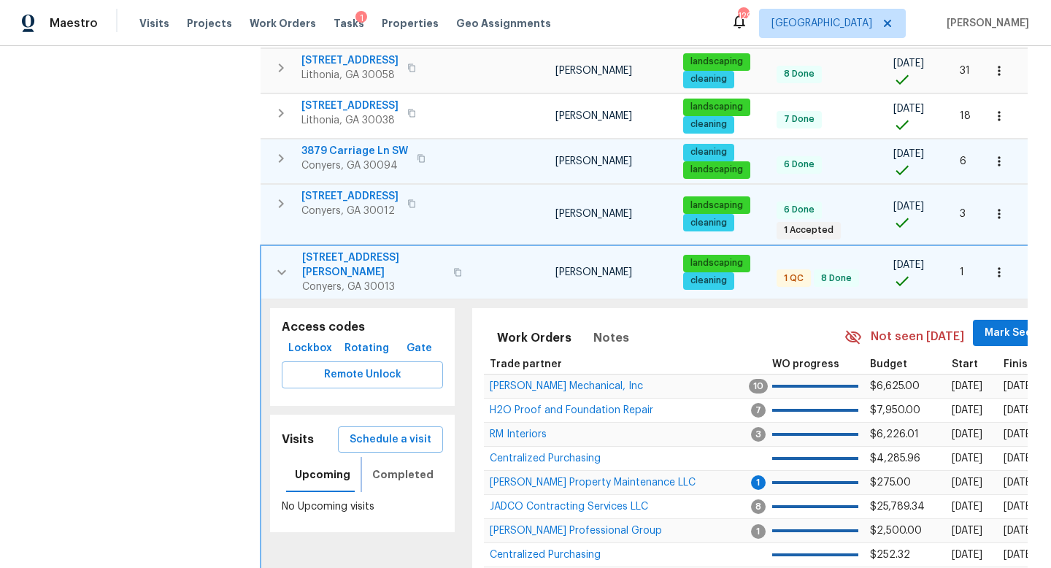
click at [396, 466] on span "Completed" at bounding box center [402, 475] width 61 height 18
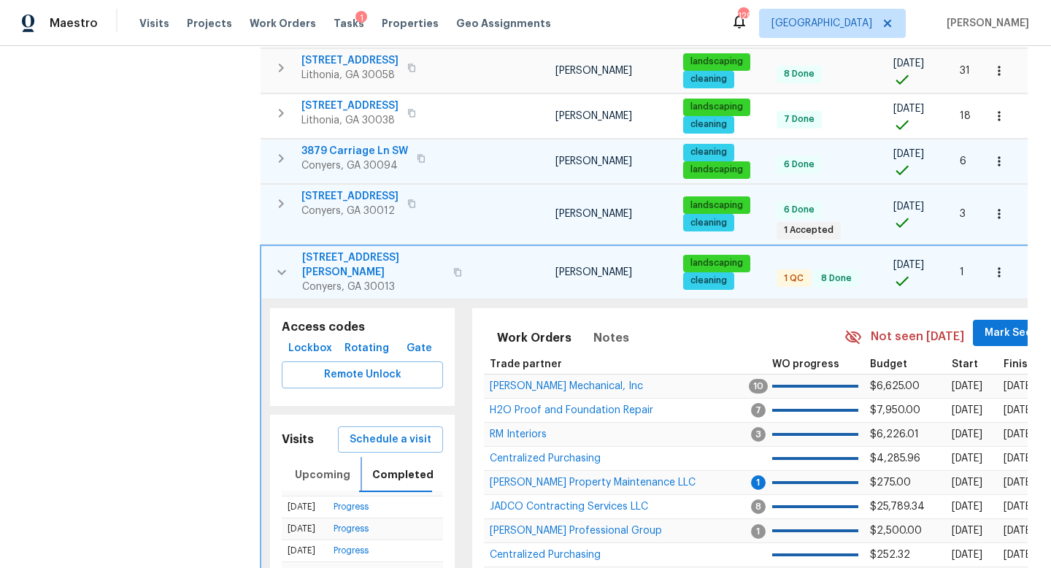
scroll to position [73, 0]
click at [318, 466] on span "Upcoming" at bounding box center [322, 475] width 55 height 18
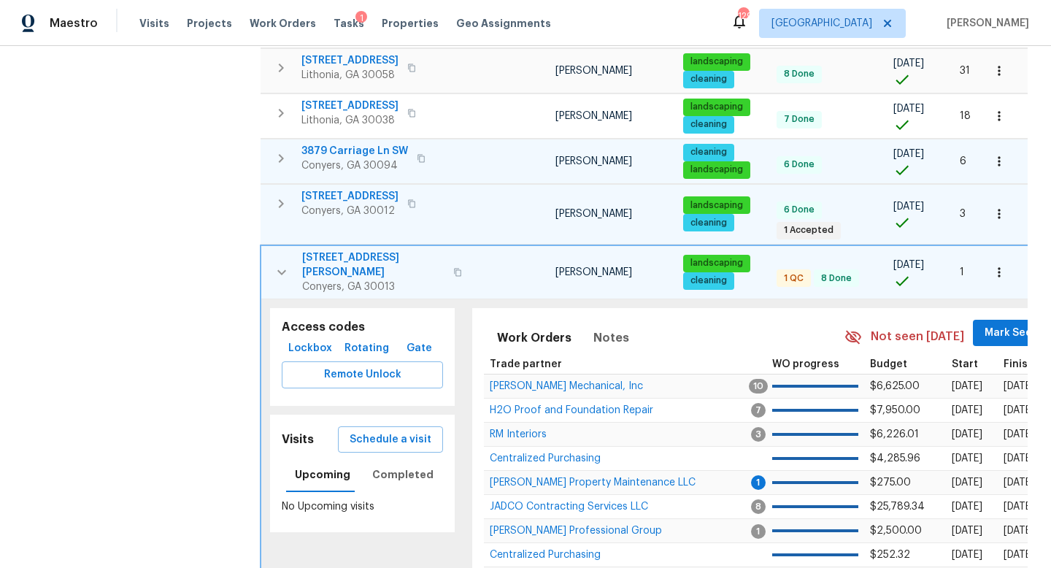
click at [379, 424] on div "Schedule a visit" at bounding box center [390, 439] width 109 height 31
click at [379, 431] on span "Schedule a visit" at bounding box center [391, 440] width 82 height 18
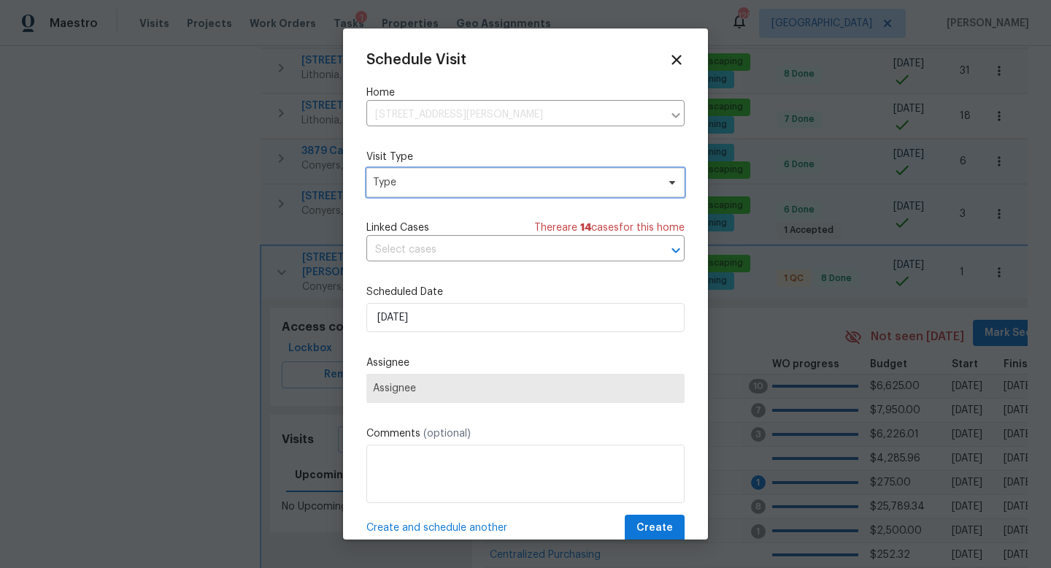
click at [447, 193] on span "Type" at bounding box center [525, 182] width 318 height 29
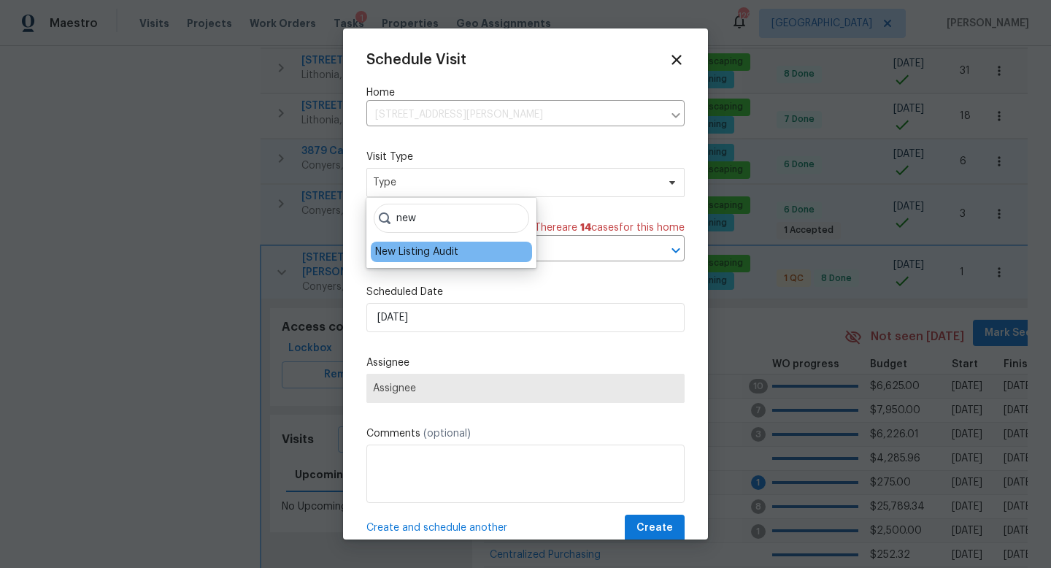
type input "new"
click at [434, 247] on div "New Listing Audit" at bounding box center [416, 252] width 83 height 15
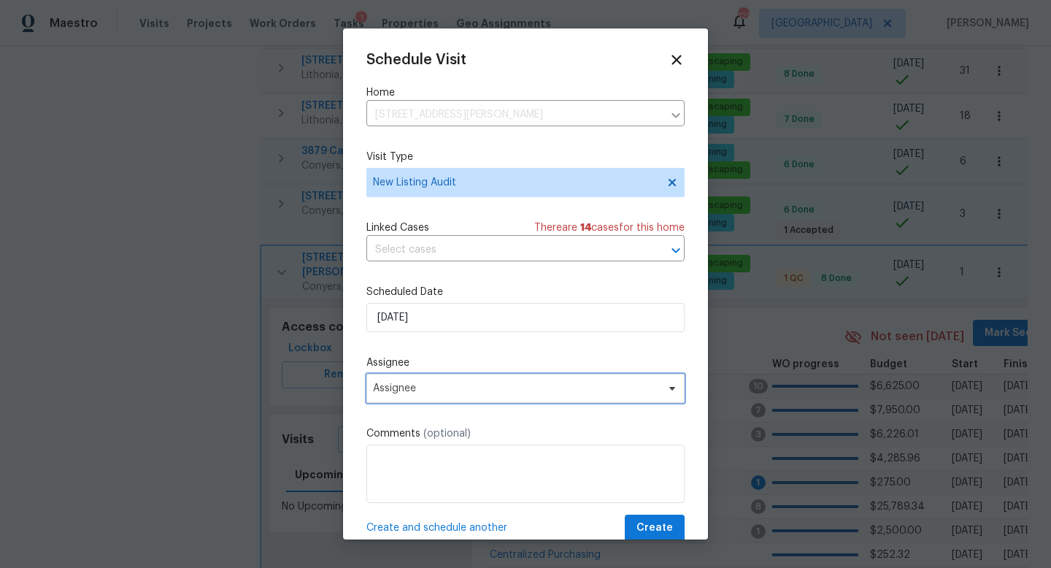
click at [416, 378] on span "Assignee" at bounding box center [525, 388] width 318 height 29
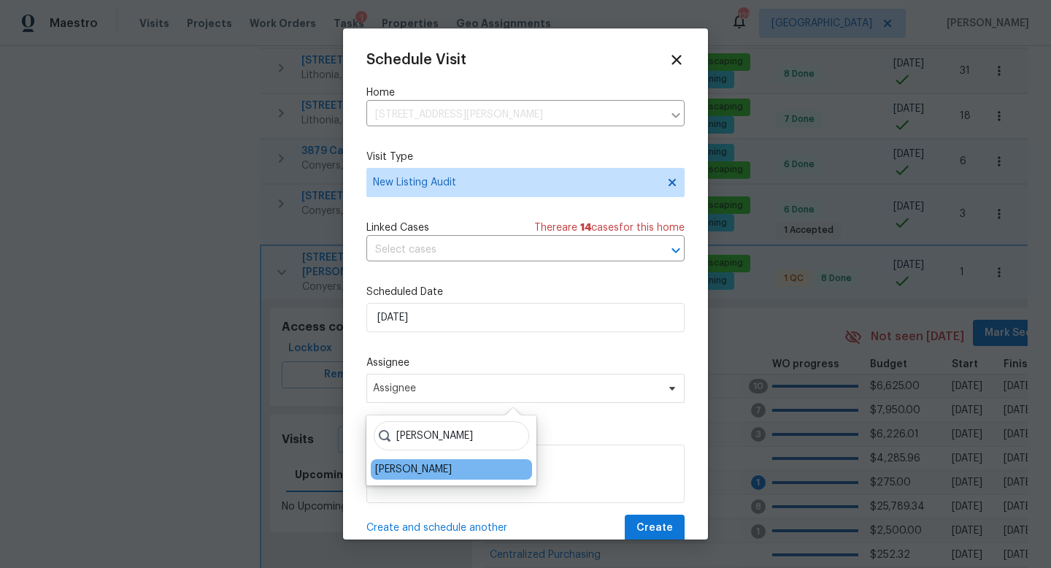
type input "[PERSON_NAME]"
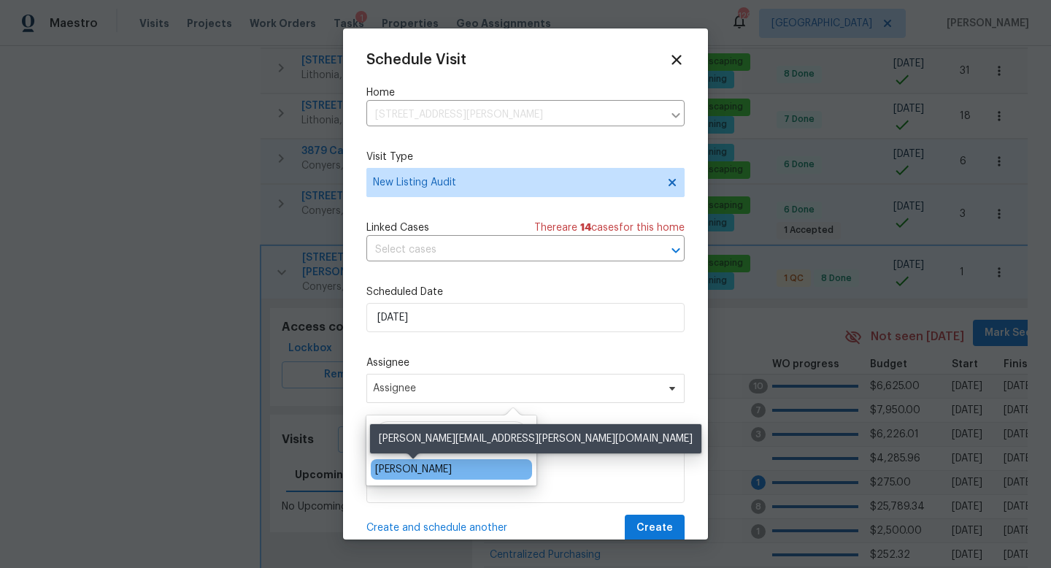
click at [414, 466] on div "[PERSON_NAME]" at bounding box center [413, 469] width 77 height 15
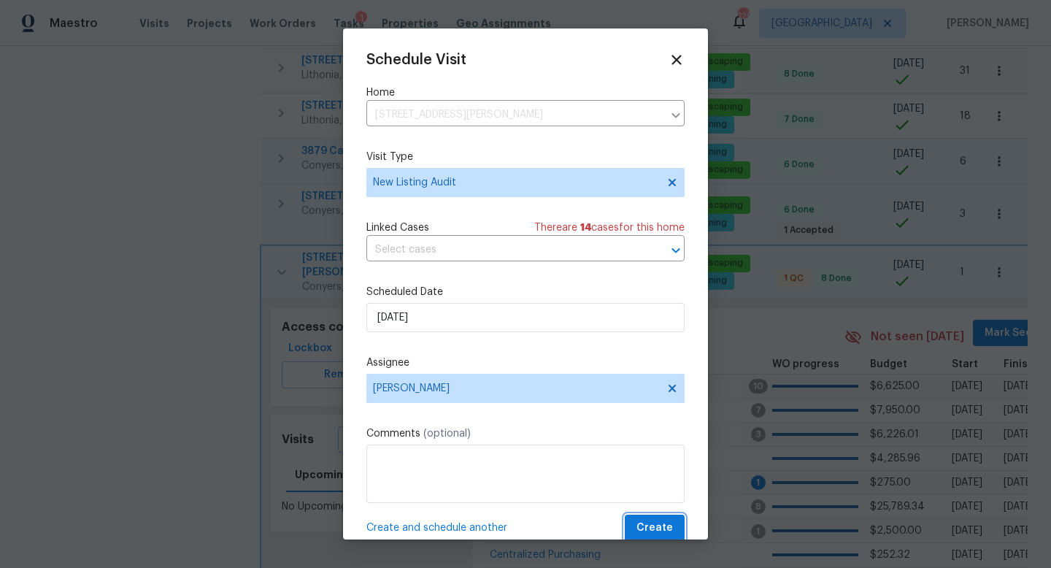
click at [647, 525] on span "Create" at bounding box center [654, 528] width 36 height 18
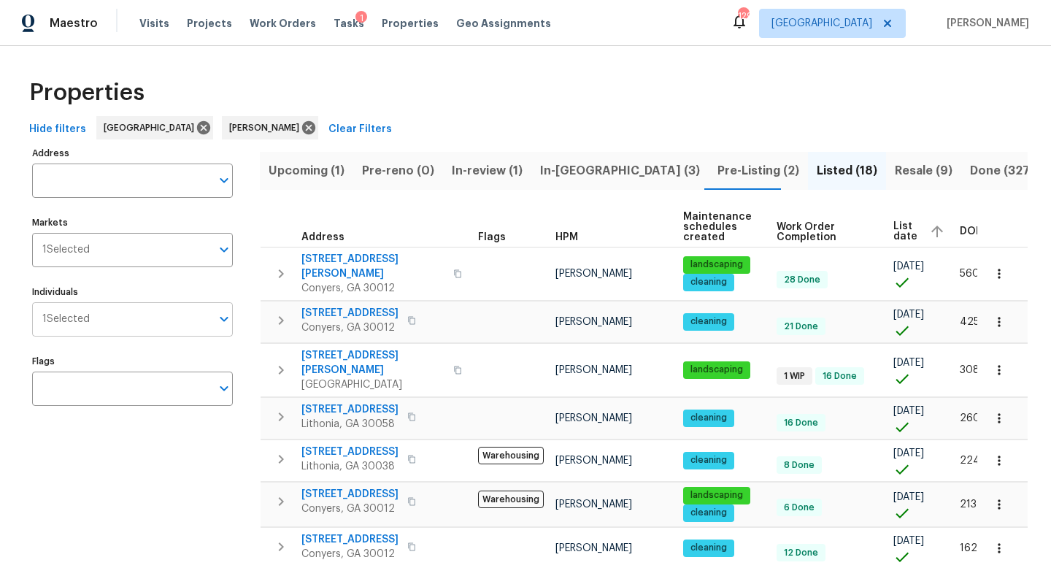
click at [89, 328] on div "1 Selected Individuals" at bounding box center [132, 319] width 201 height 34
type input "wesl"
drag, startPoint x: 82, startPoint y: 322, endPoint x: 11, endPoint y: 319, distance: 70.9
type input "wesley"
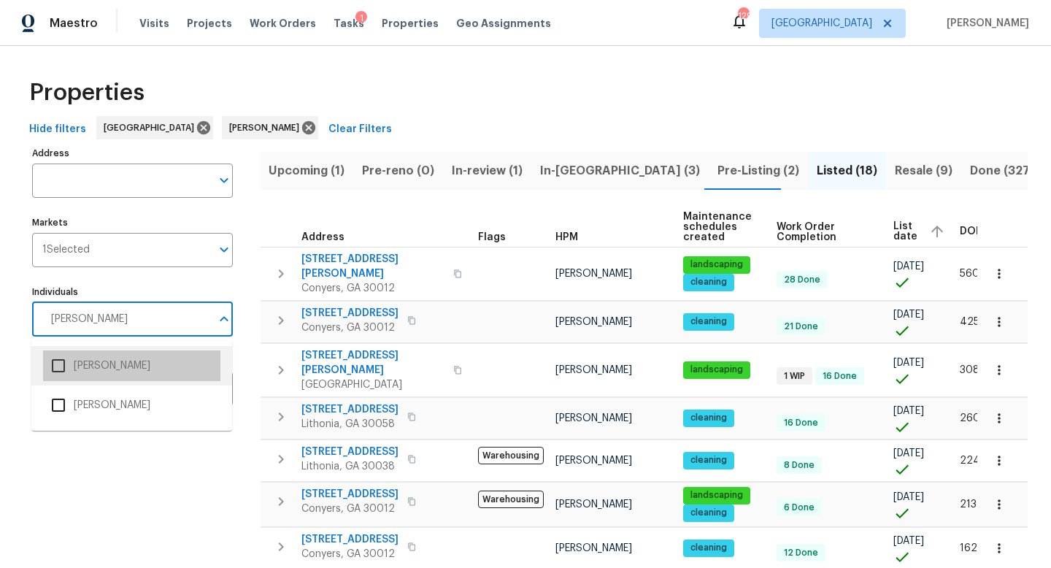
click at [115, 373] on li "Wesley Brooks" at bounding box center [131, 365] width 177 height 31
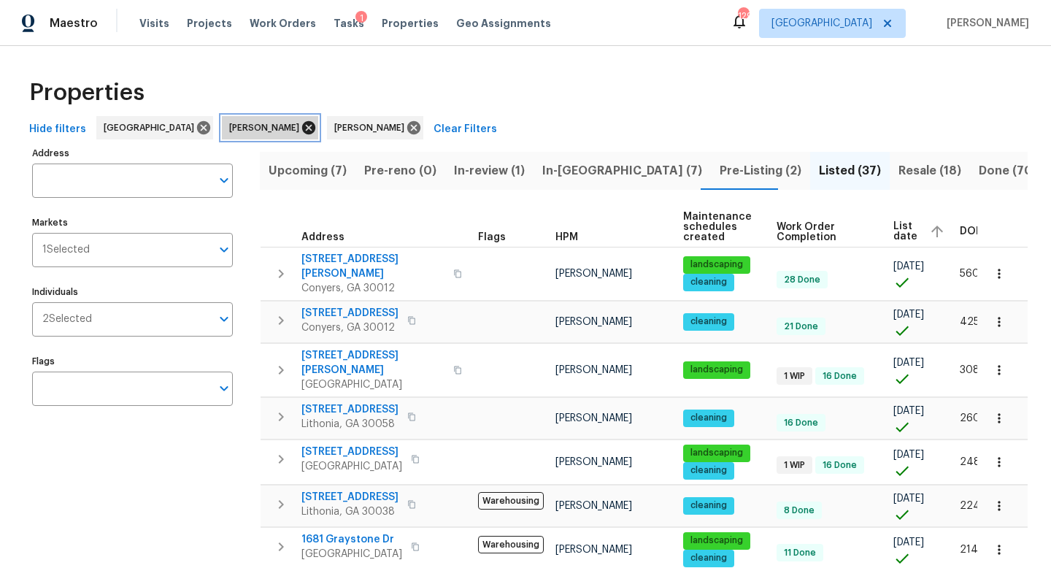
click at [302, 125] on icon at bounding box center [308, 127] width 13 height 13
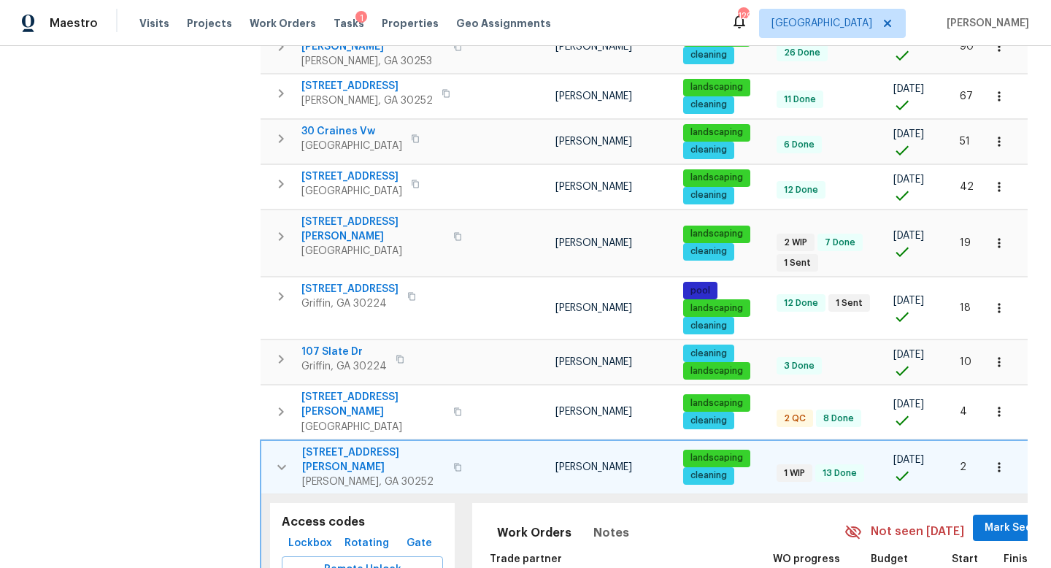
scroll to position [652, 0]
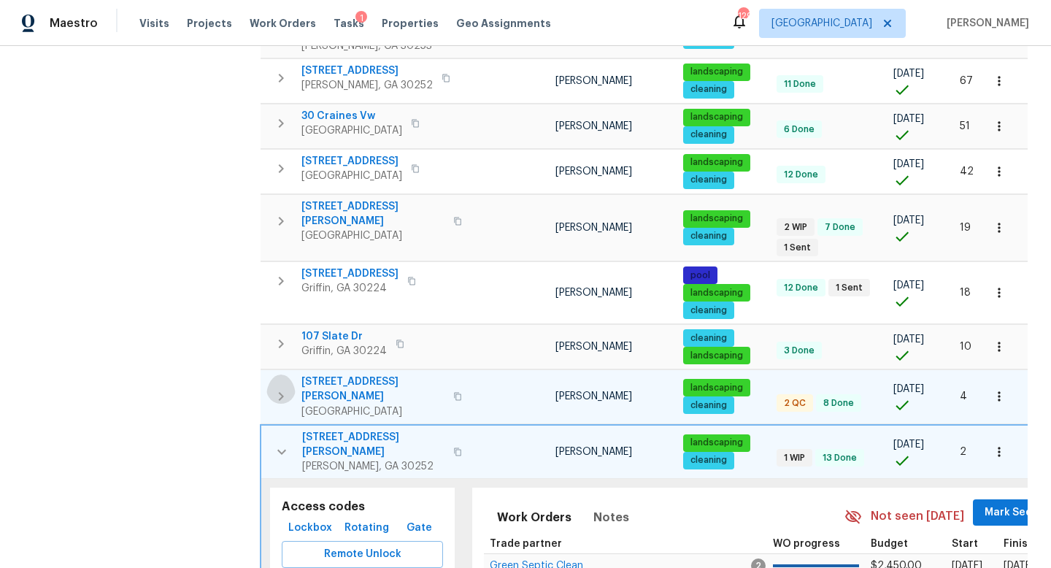
click at [285, 388] on icon "button" at bounding box center [281, 397] width 18 height 18
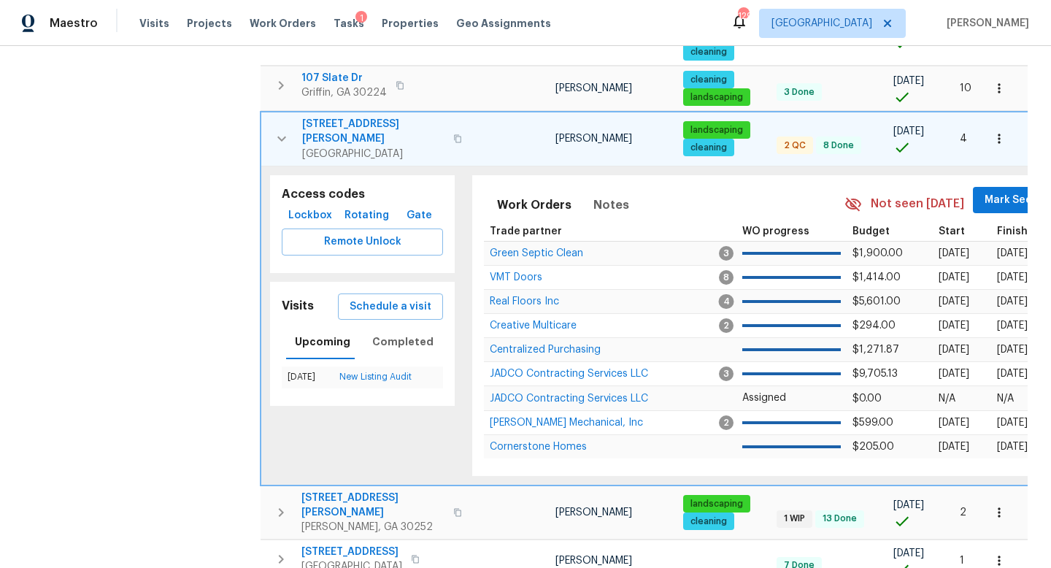
scroll to position [942, 0]
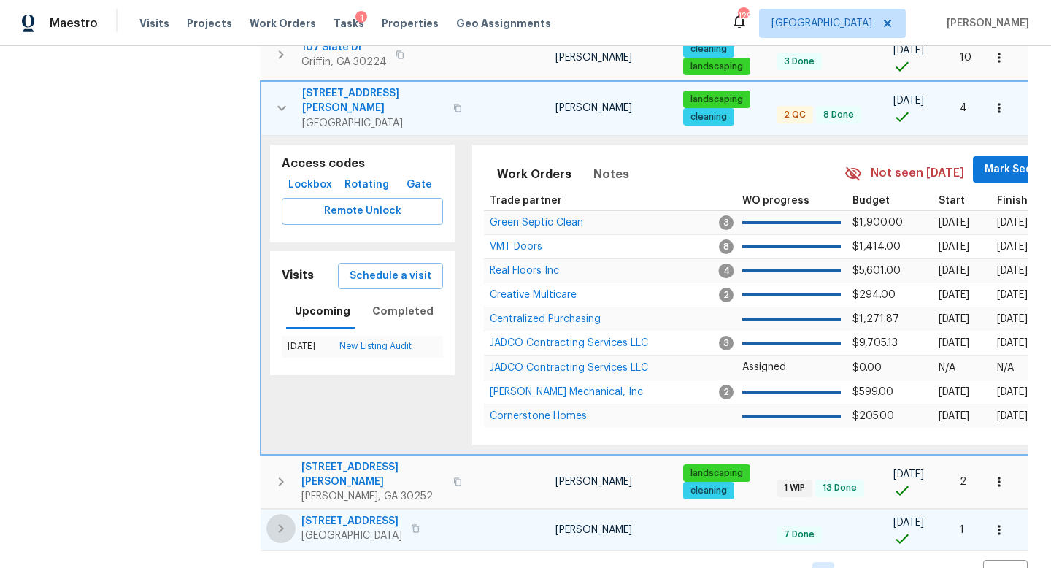
click at [282, 520] on icon "button" at bounding box center [281, 529] width 18 height 18
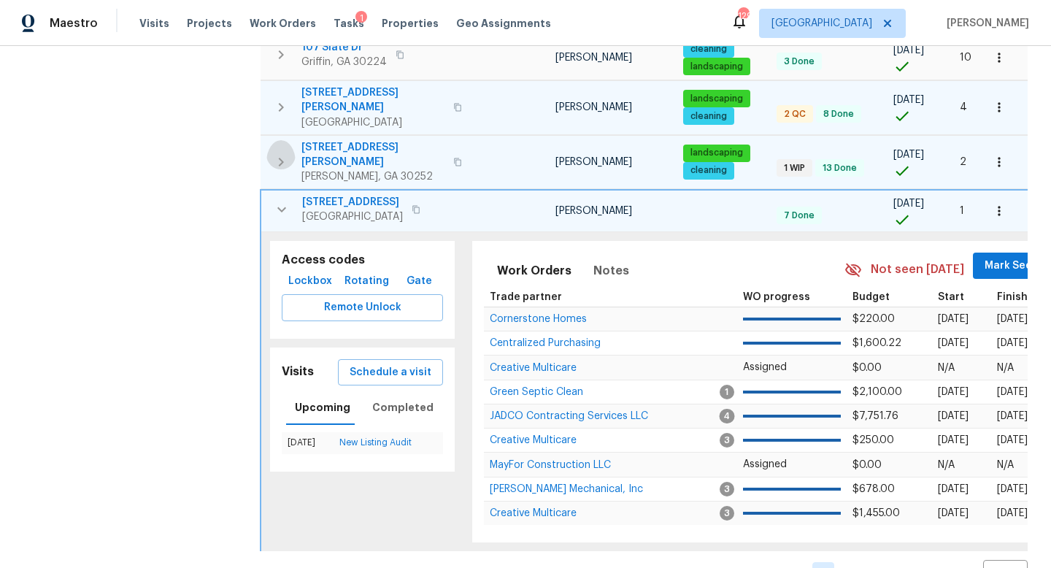
click at [282, 158] on icon "button" at bounding box center [281, 162] width 5 height 9
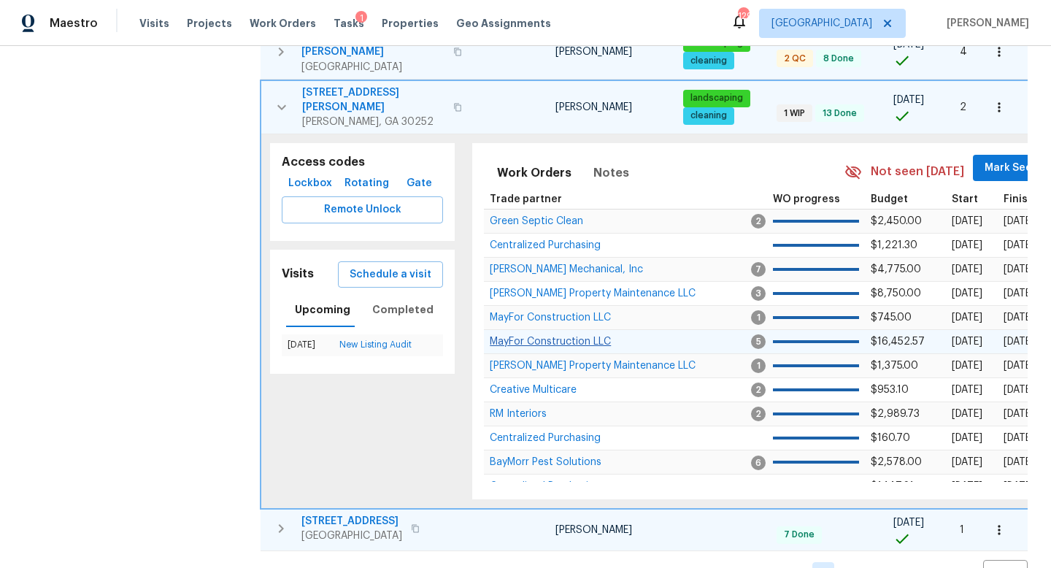
scroll to position [0, 0]
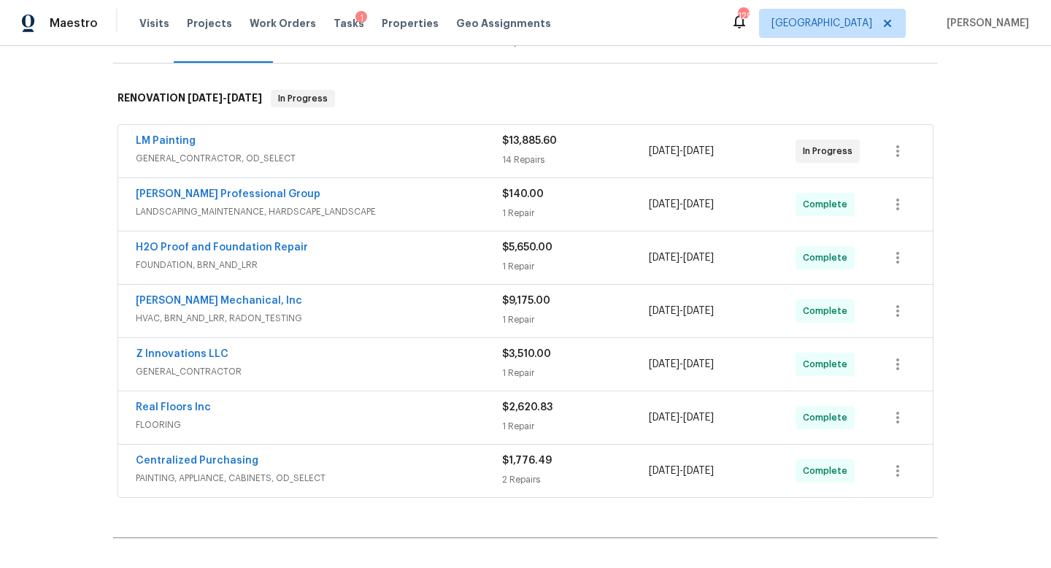
scroll to position [236, 0]
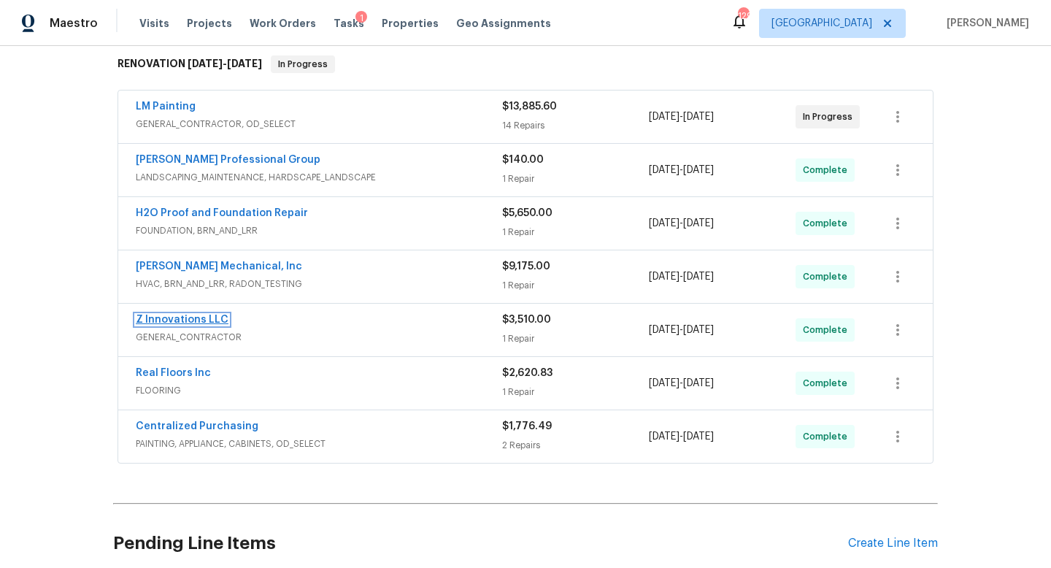
click at [209, 316] on link "Z Innovations LLC" at bounding box center [182, 320] width 93 height 10
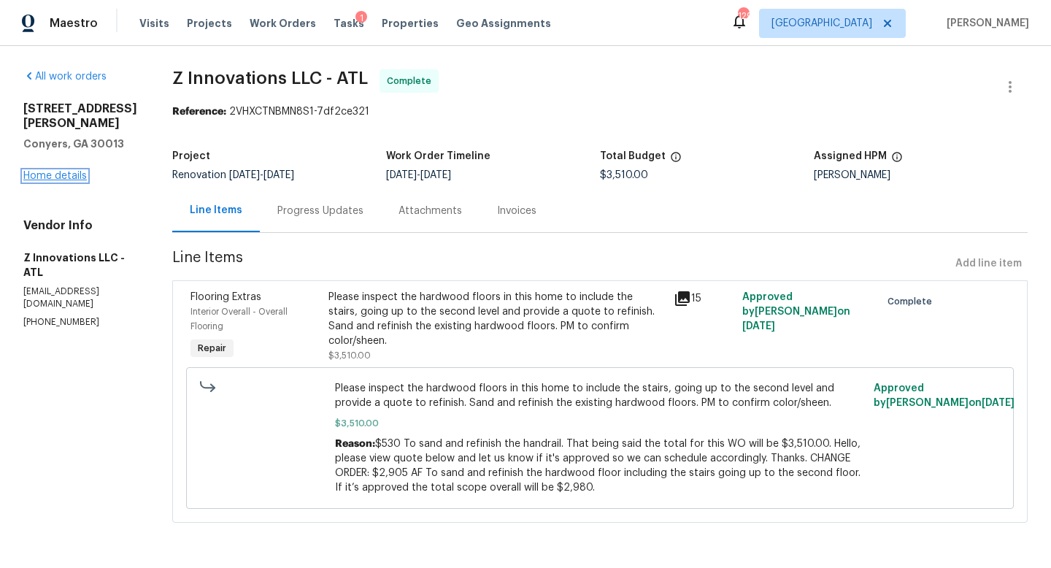
click at [54, 171] on link "Home details" at bounding box center [54, 176] width 63 height 10
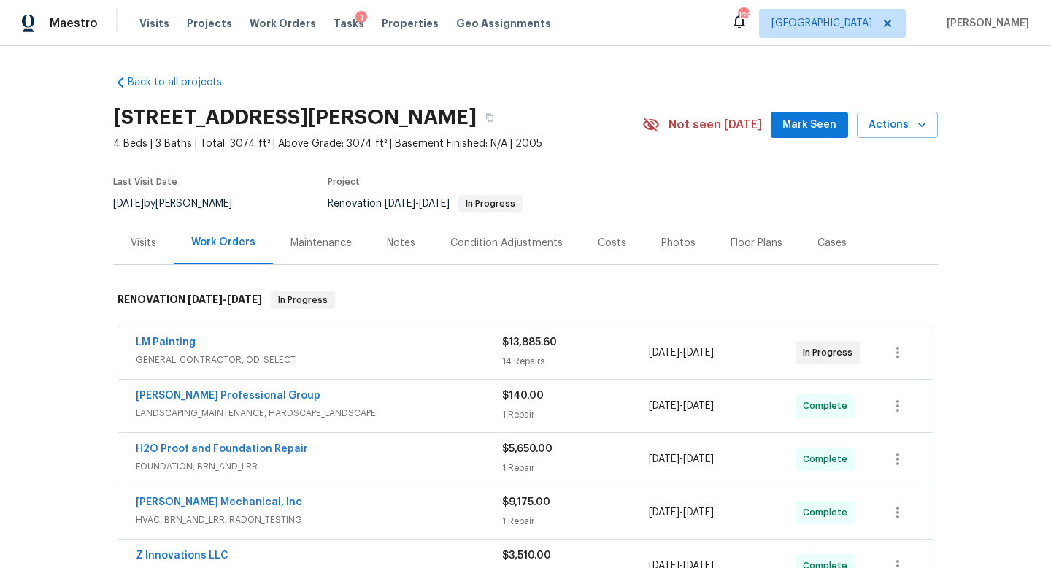
click at [592, 250] on div "Costs" at bounding box center [611, 242] width 63 height 43
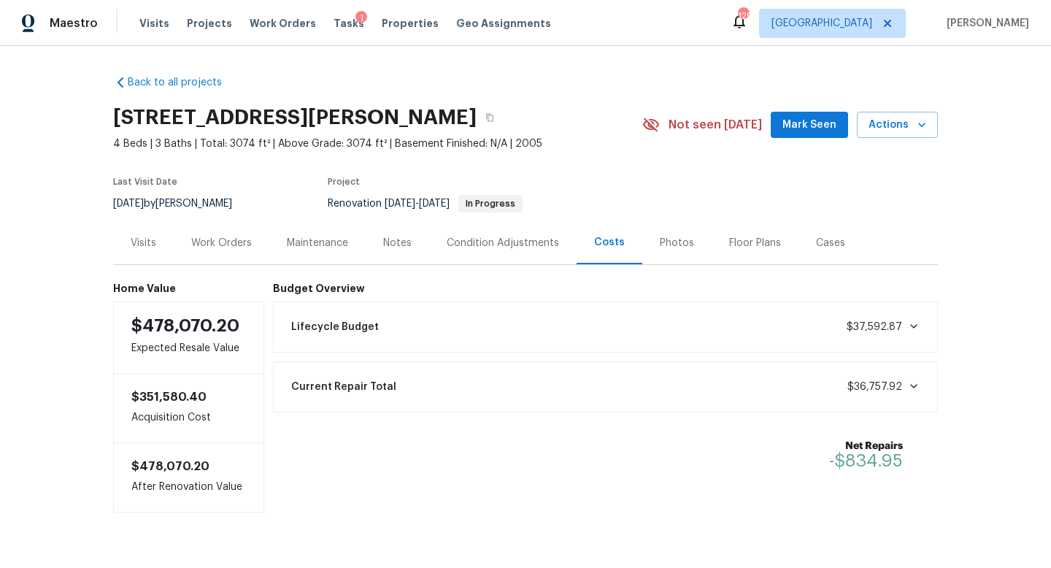
click at [239, 248] on div "Work Orders" at bounding box center [221, 243] width 61 height 15
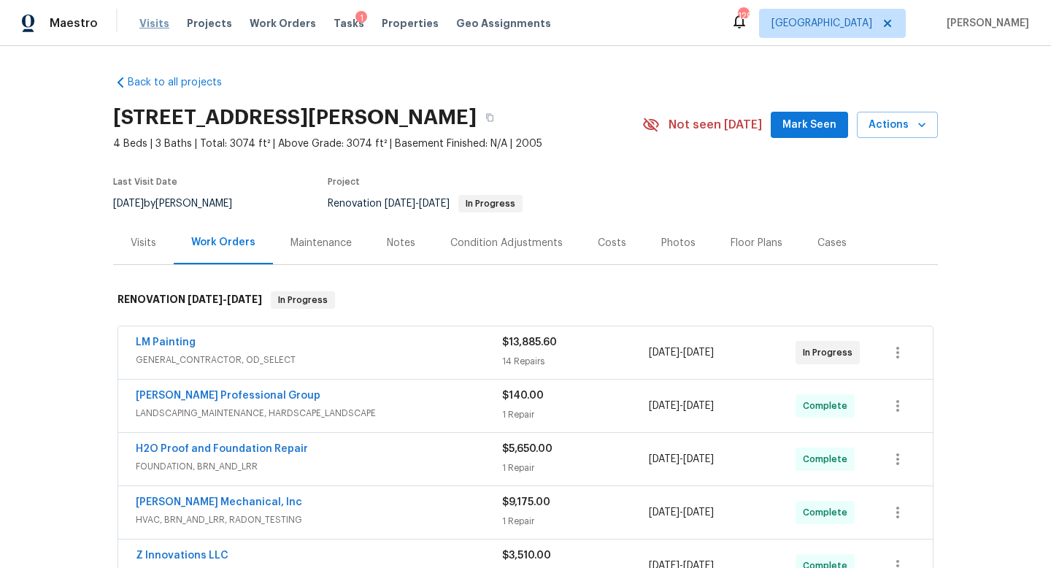
click at [161, 29] on span "Visits" at bounding box center [154, 23] width 30 height 15
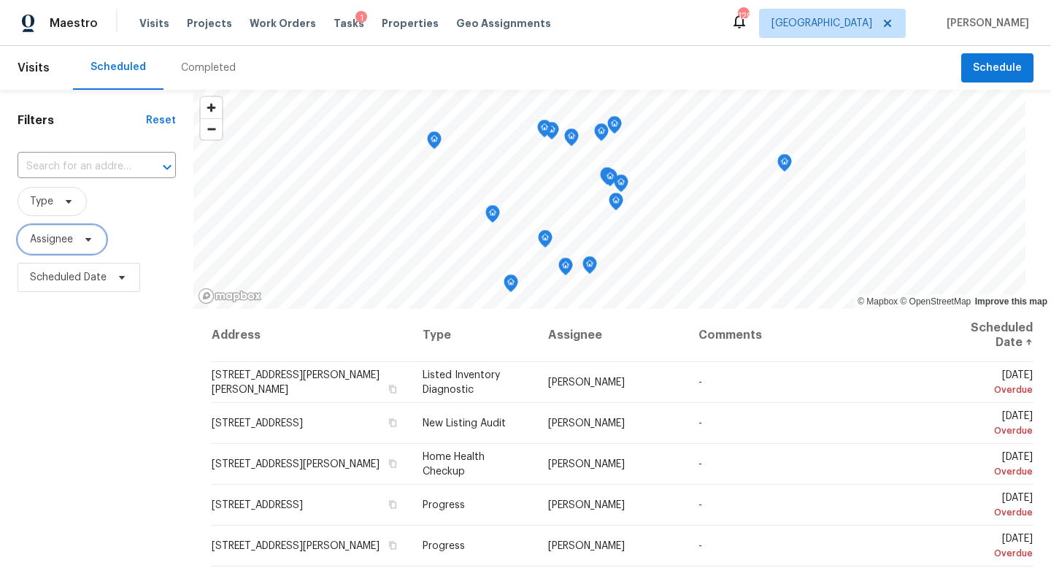
click at [66, 244] on span "Assignee" at bounding box center [51, 239] width 43 height 15
type input "[PERSON_NAME][EMAIL_ADDRESS][PERSON_NAME][DOMAIN_NAME]"
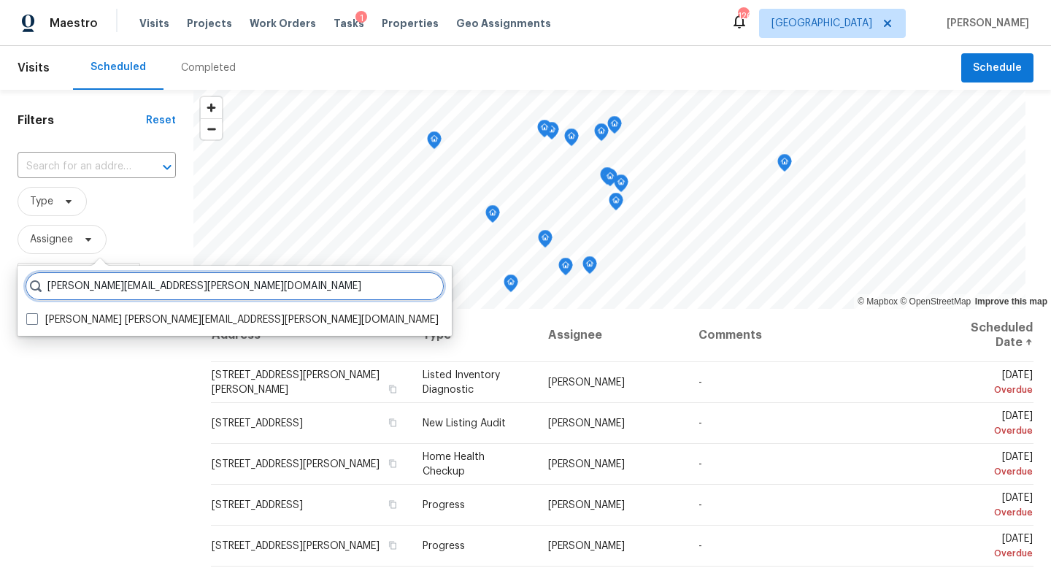
scroll to position [0, 0]
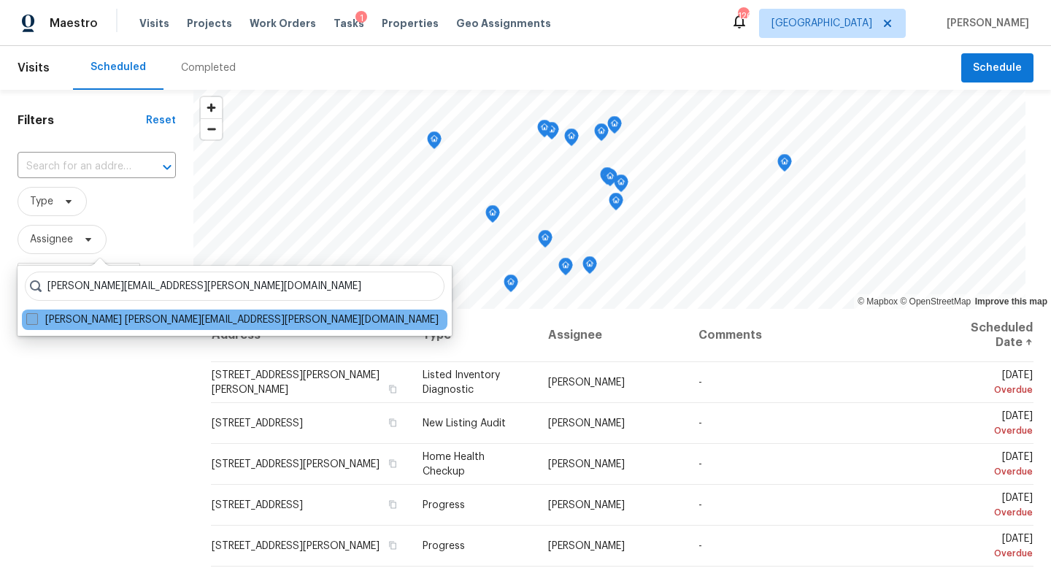
click at [159, 320] on label "[PERSON_NAME] [PERSON_NAME][EMAIL_ADDRESS][PERSON_NAME][DOMAIN_NAME]" at bounding box center [232, 319] width 412 height 15
click at [36, 320] on input "[PERSON_NAME] [PERSON_NAME][EMAIL_ADDRESS][PERSON_NAME][DOMAIN_NAME]" at bounding box center [30, 316] width 9 height 9
checkbox input "true"
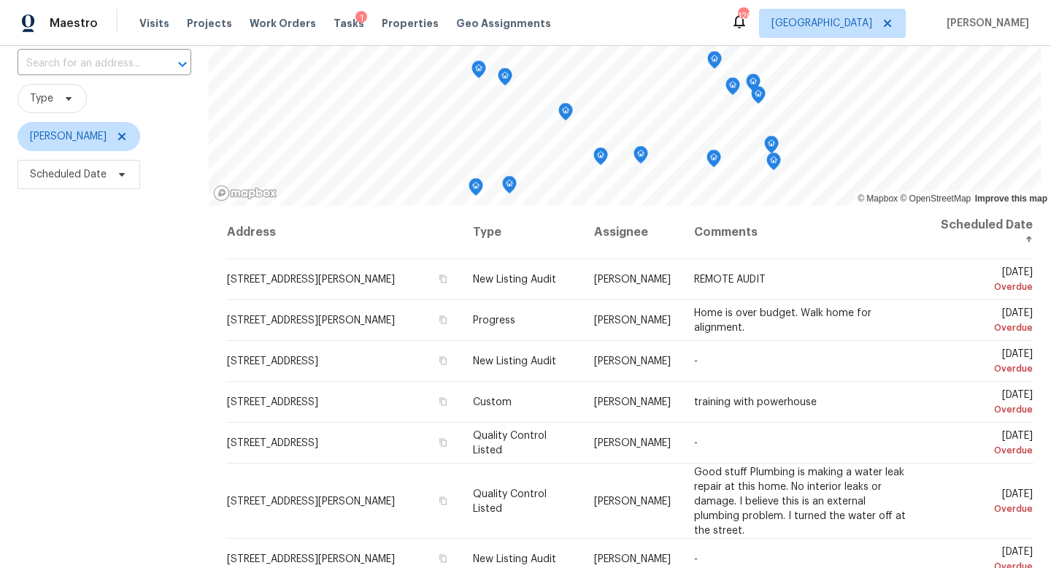
scroll to position [104, 0]
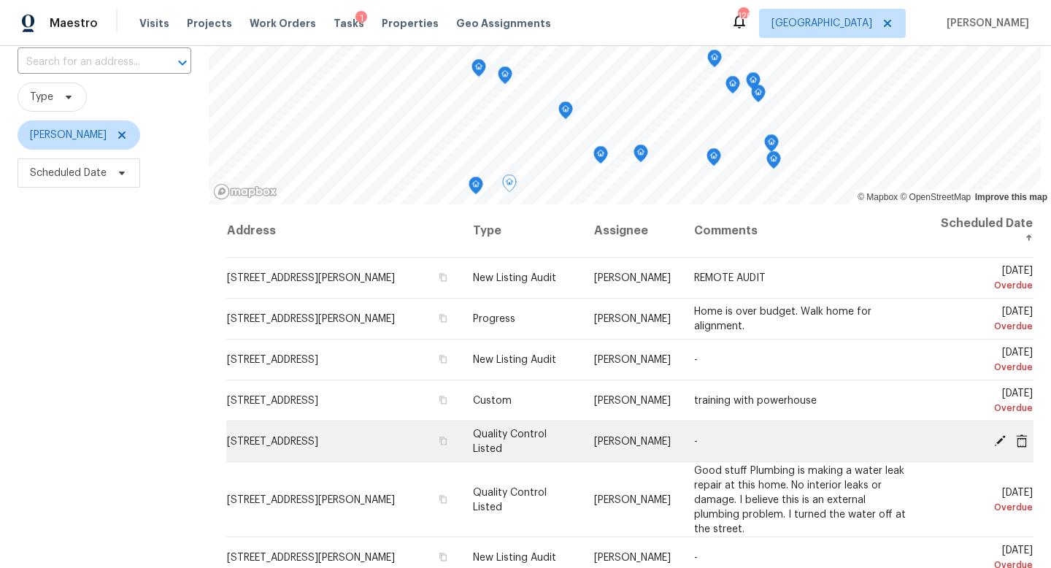
click at [1001, 440] on icon at bounding box center [1000, 440] width 12 height 12
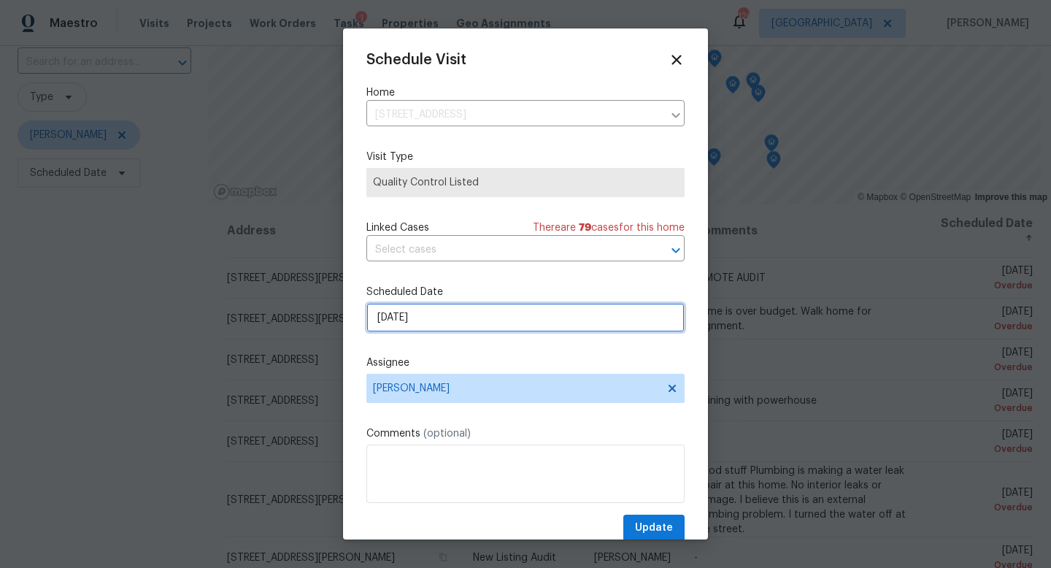
click at [459, 328] on input "[DATE]" at bounding box center [525, 317] width 318 height 29
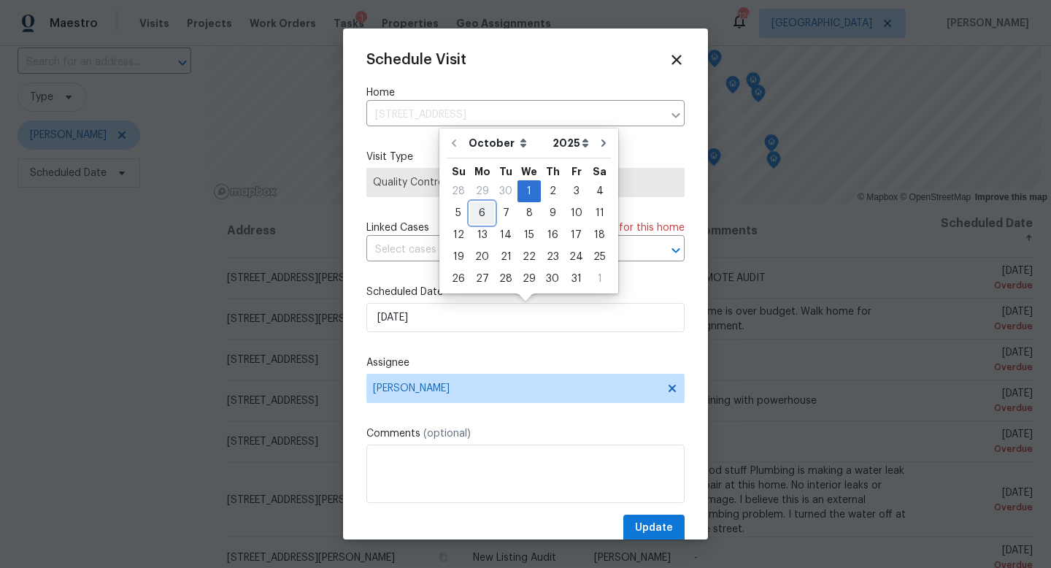
click at [484, 216] on div "6" at bounding box center [482, 213] width 24 height 20
type input "[DATE]"
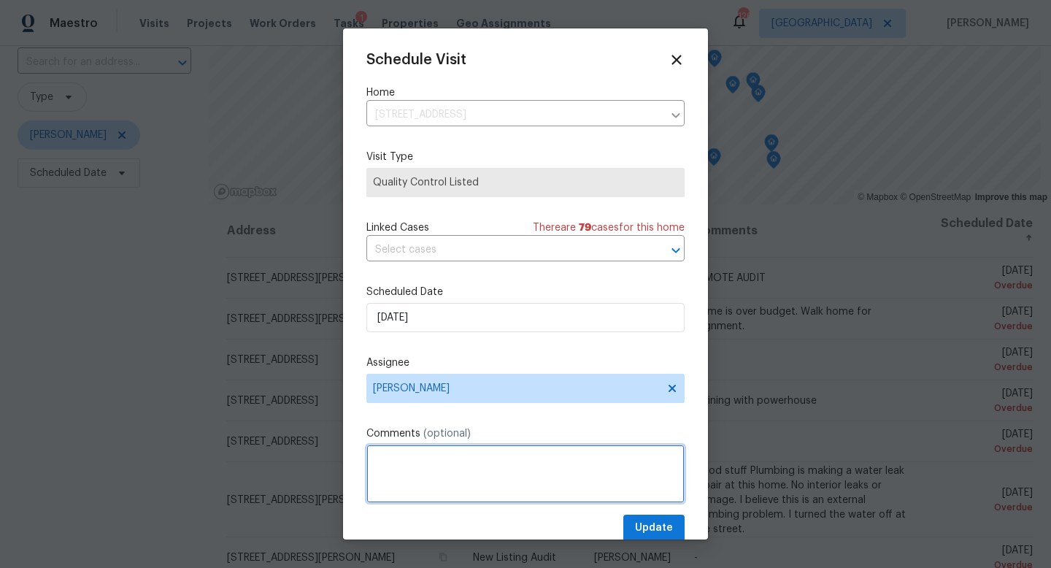
click at [417, 474] on textarea at bounding box center [525, 473] width 318 height 58
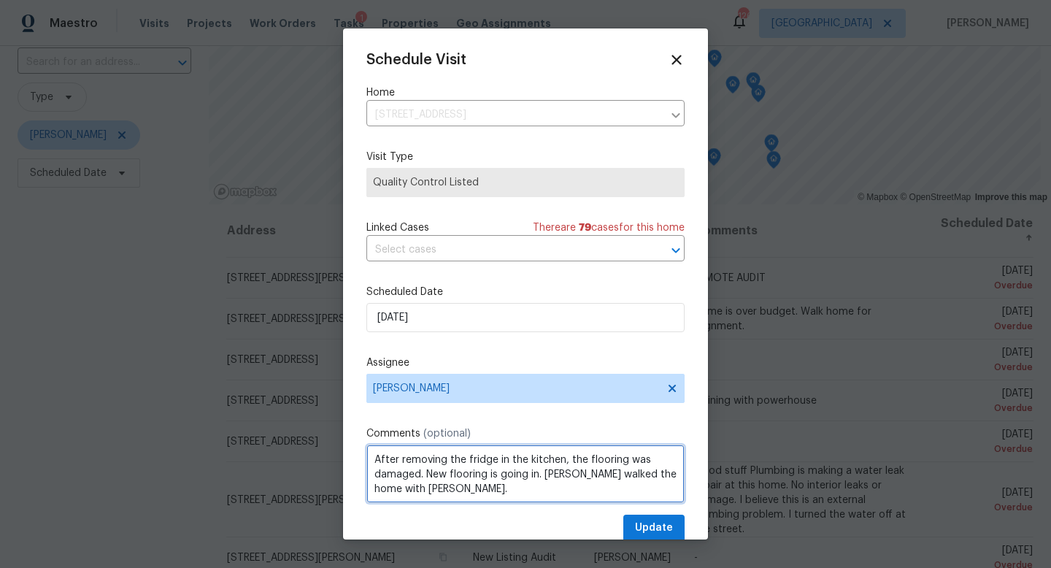
scroll to position [26, 0]
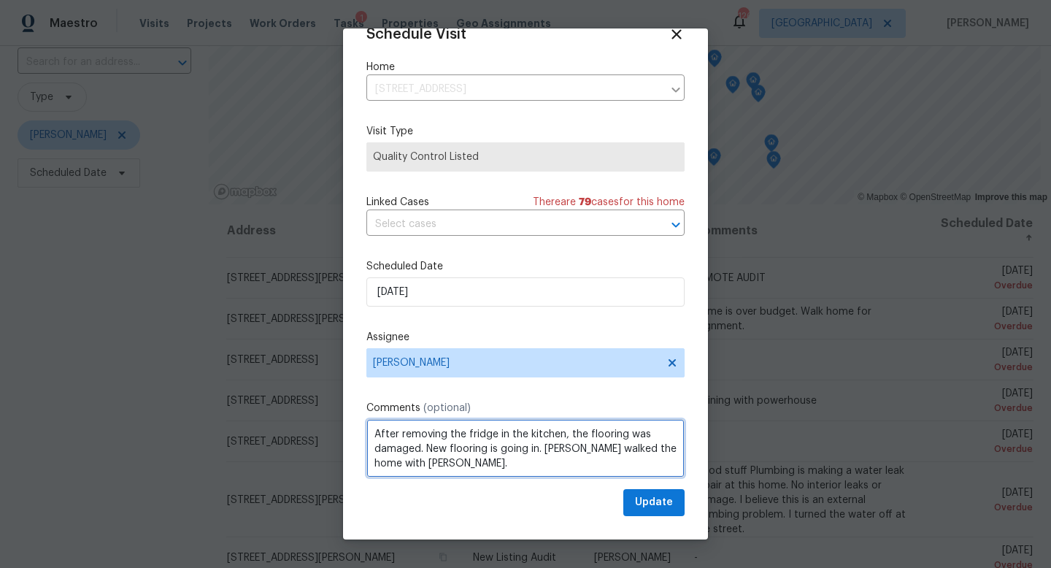
type textarea "After removing the fridge in the kitchen, the flooring was damaged. New floorin…"
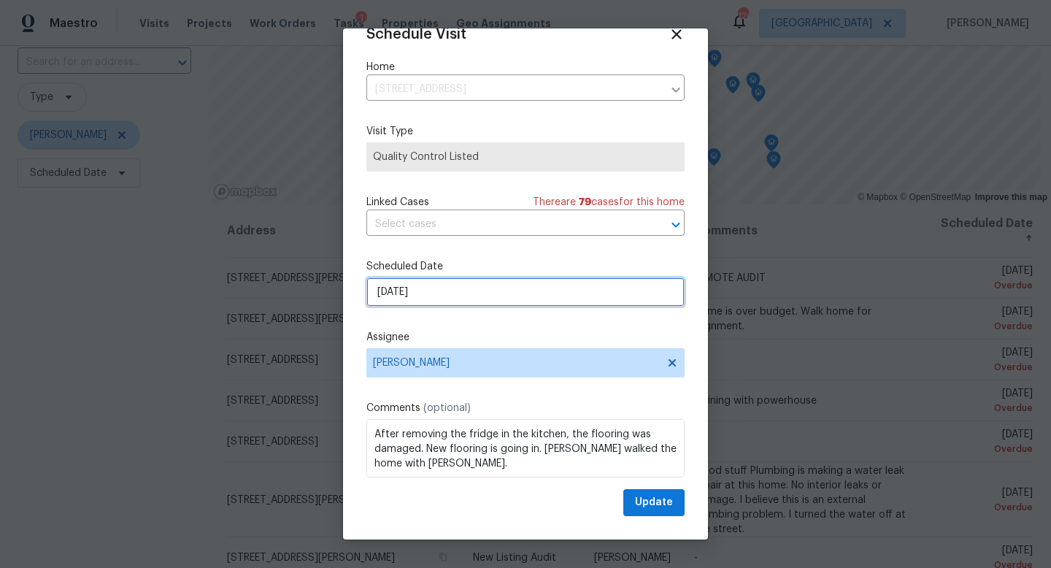
click at [456, 289] on input "[DATE]" at bounding box center [525, 291] width 318 height 29
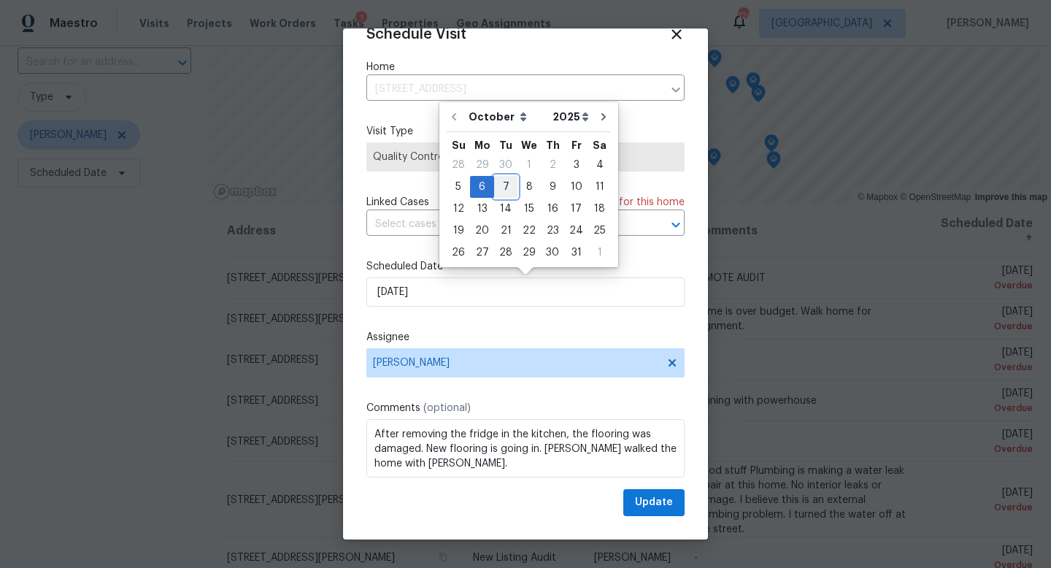
click at [501, 193] on div "7" at bounding box center [505, 187] width 23 height 20
type input "[DATE]"
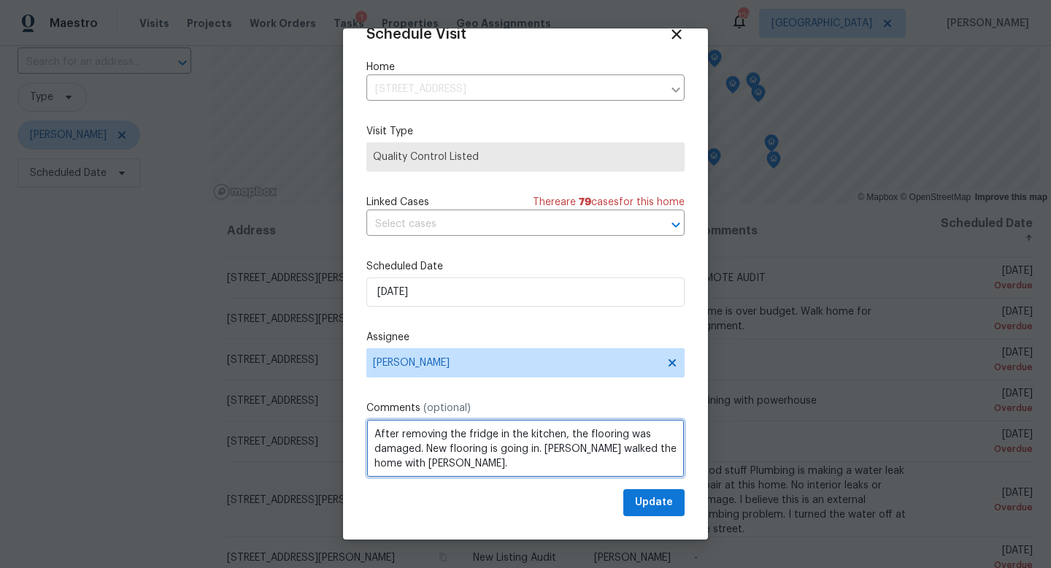
click at [478, 463] on textarea "After removing the fridge in the kitchen, the flooring was damaged. New floorin…" at bounding box center [525, 448] width 318 height 58
type textarea "After removing the fridge in the kitchen, the flooring was damaged. New floorin…"
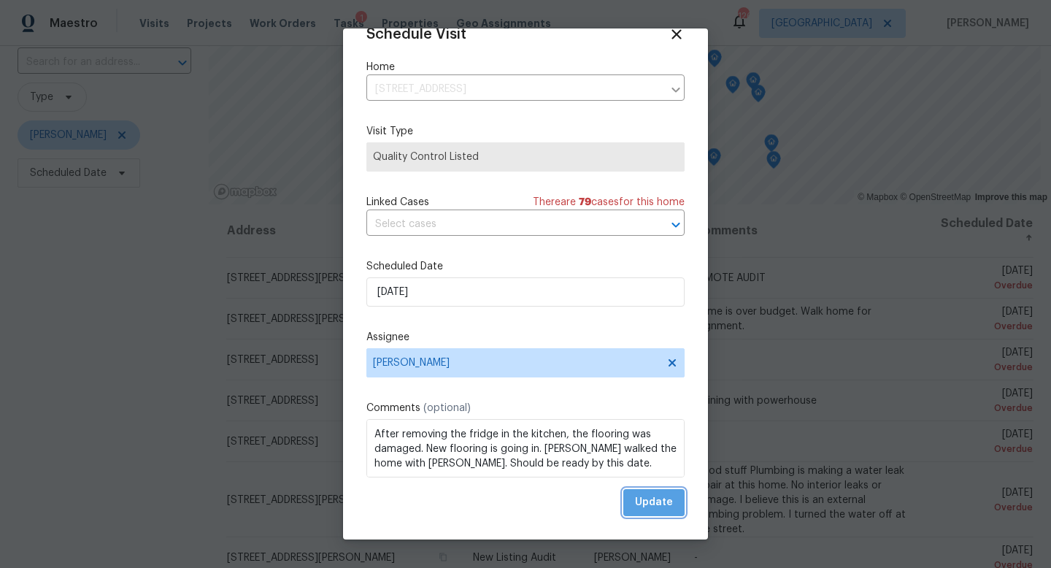
click at [653, 498] on span "Update" at bounding box center [654, 502] width 38 height 18
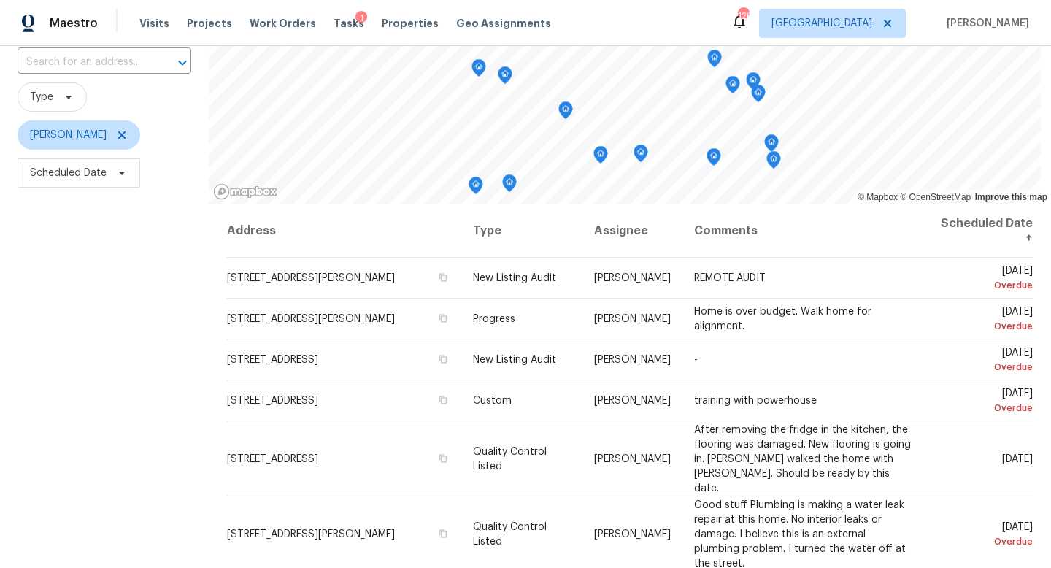
scroll to position [0, 0]
